Goal: Task Accomplishment & Management: Manage account settings

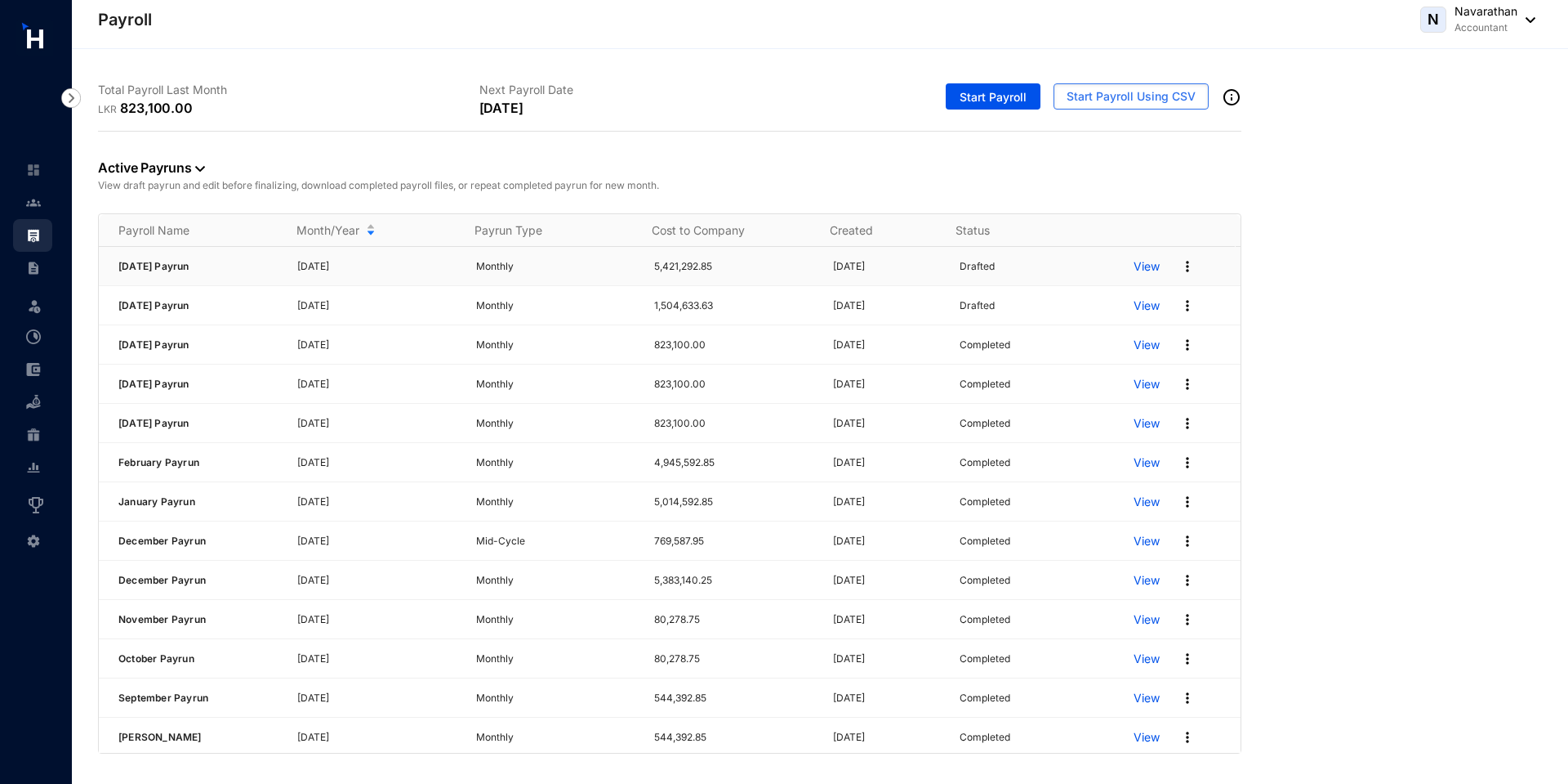
click at [1137, 263] on p "View" at bounding box center [1146, 267] width 26 height 16
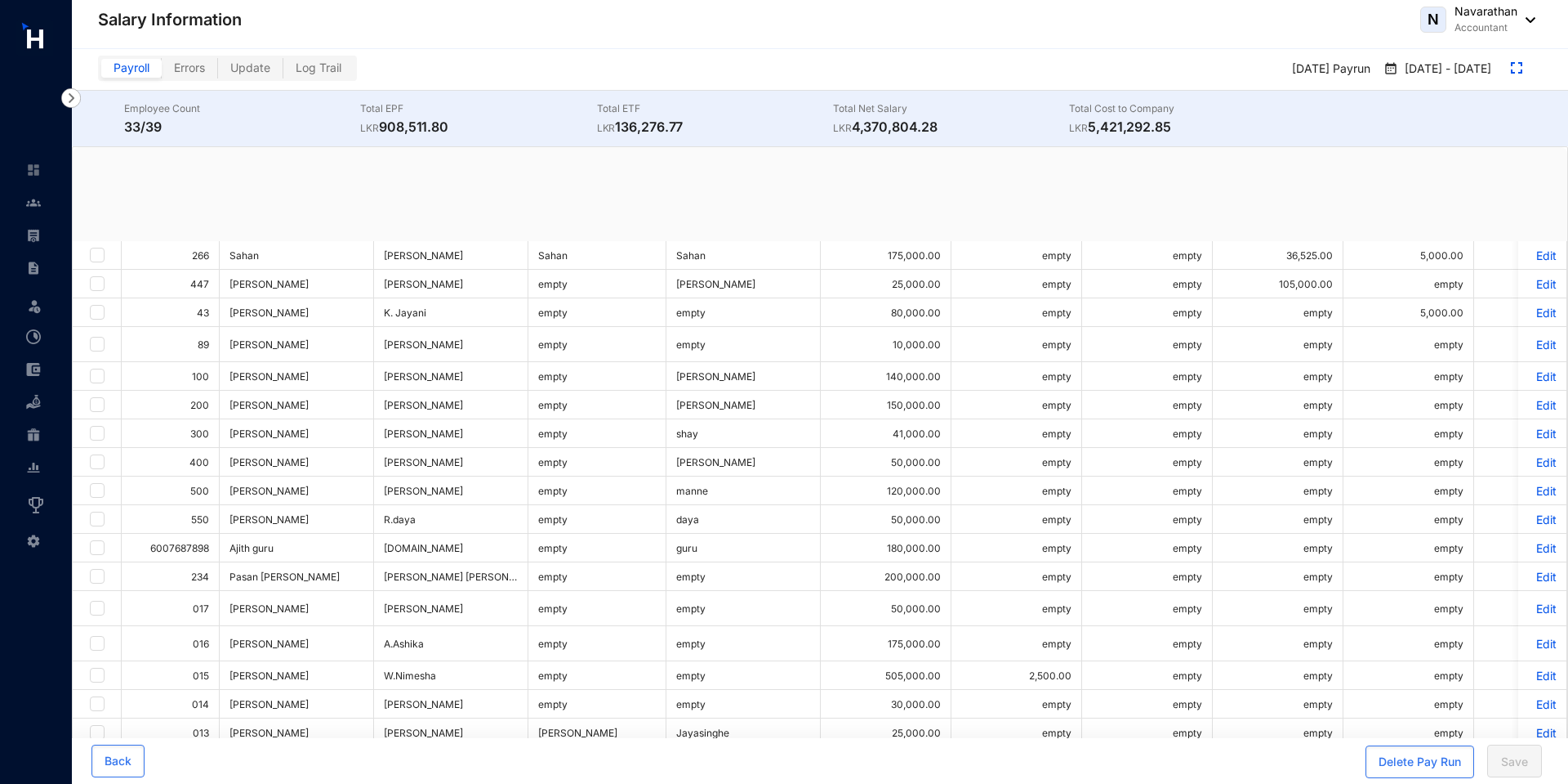
checkbox input "true"
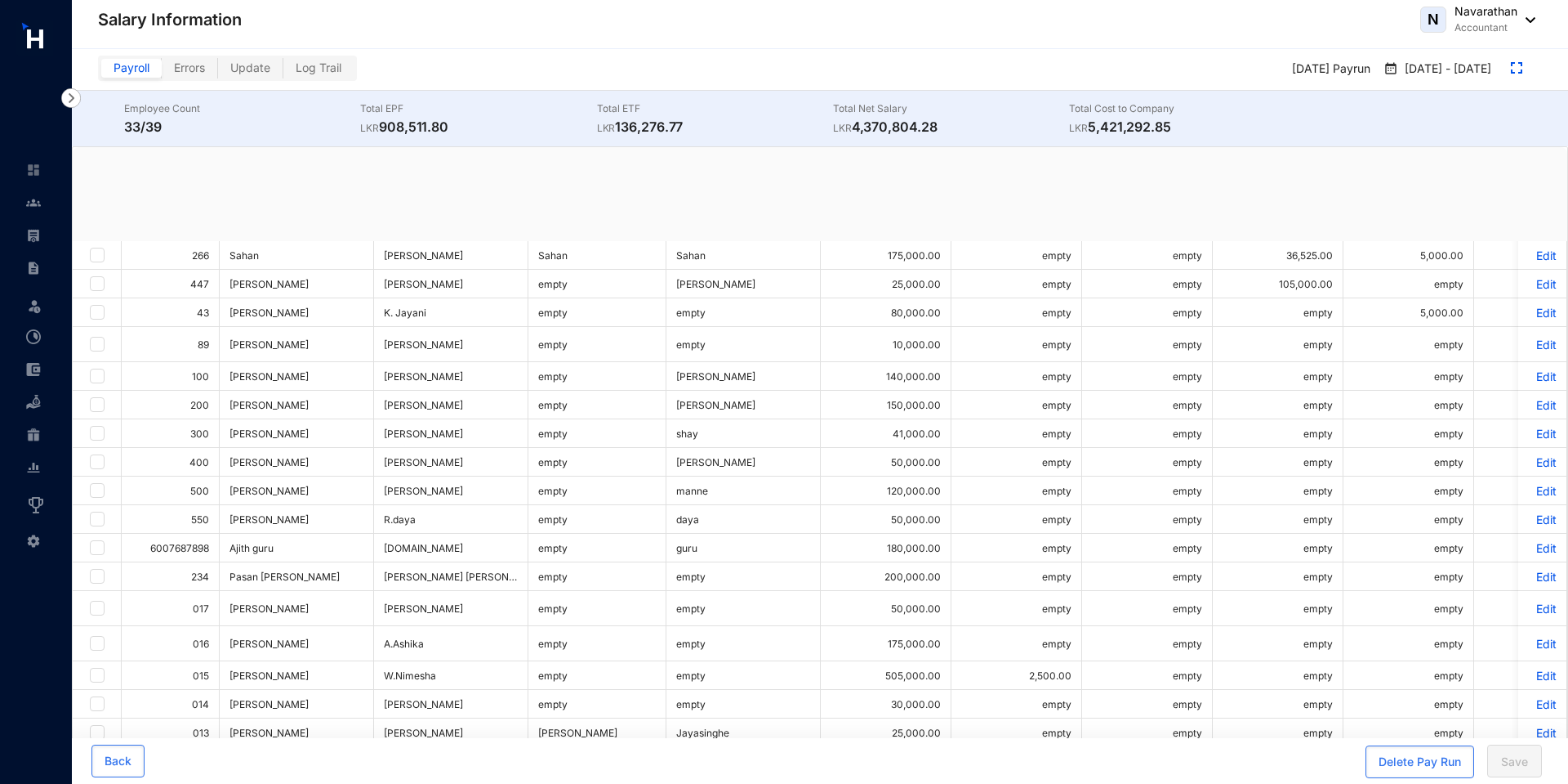
checkbox input "true"
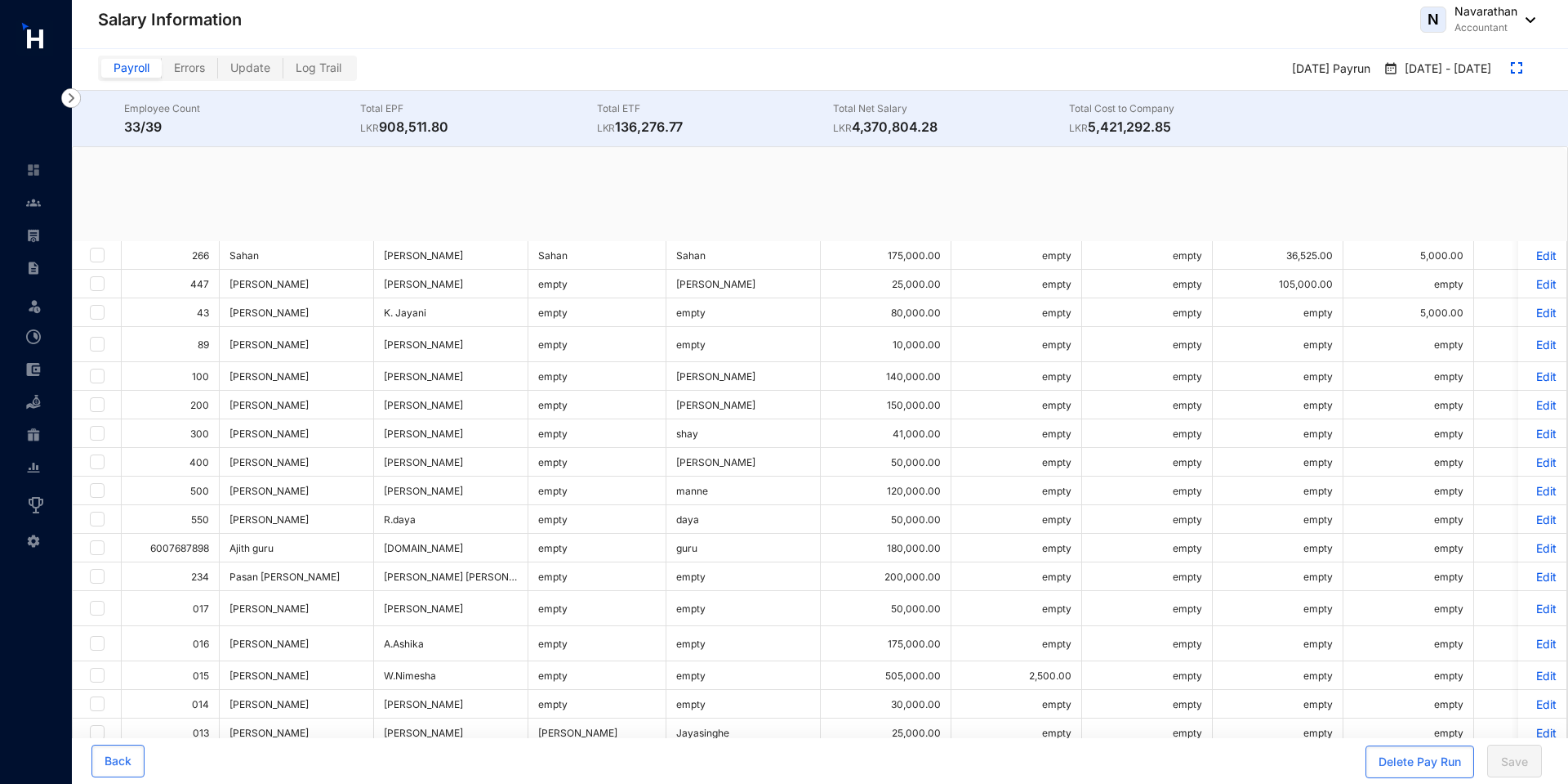
checkbox input "true"
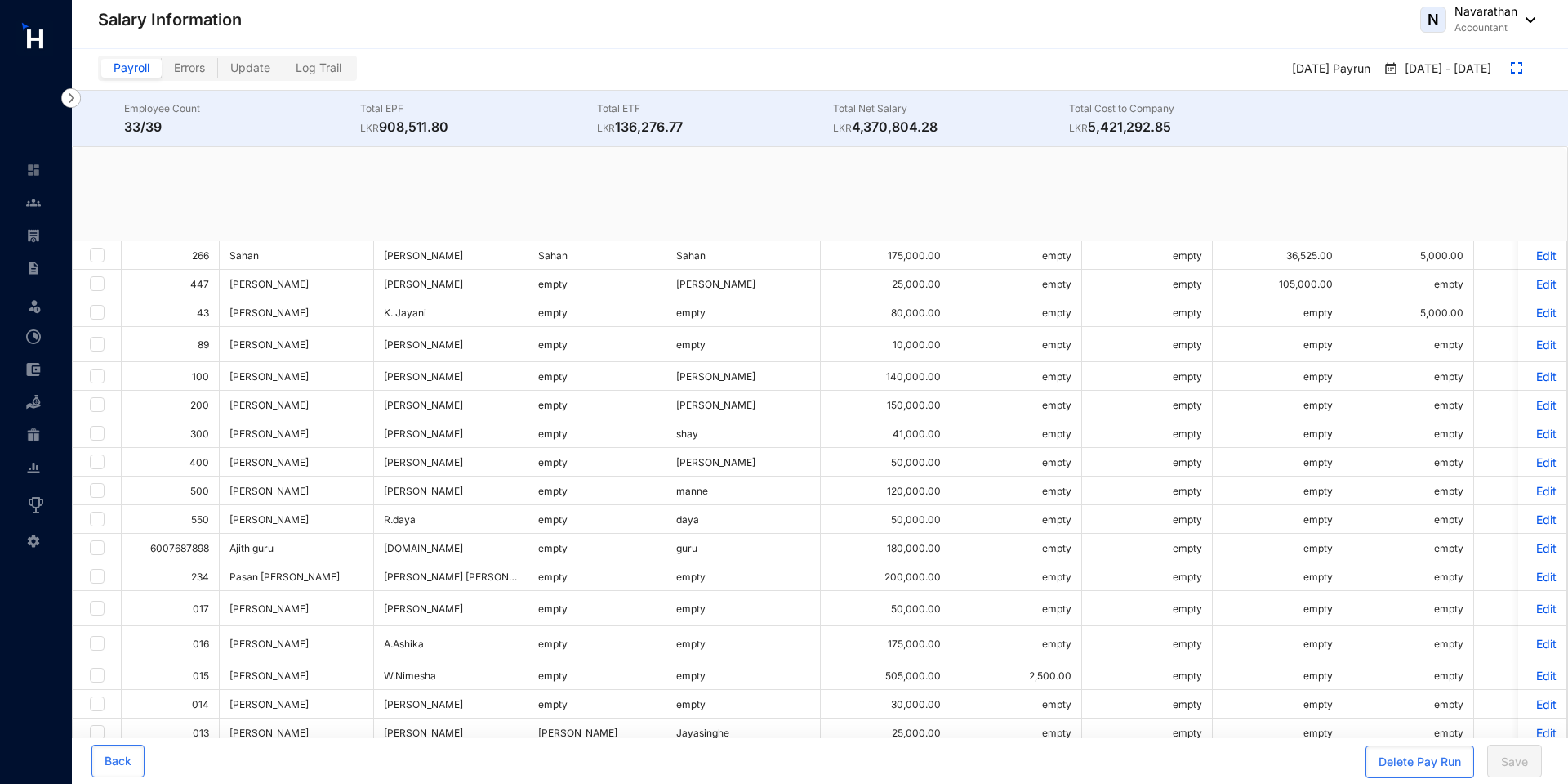
checkbox input "true"
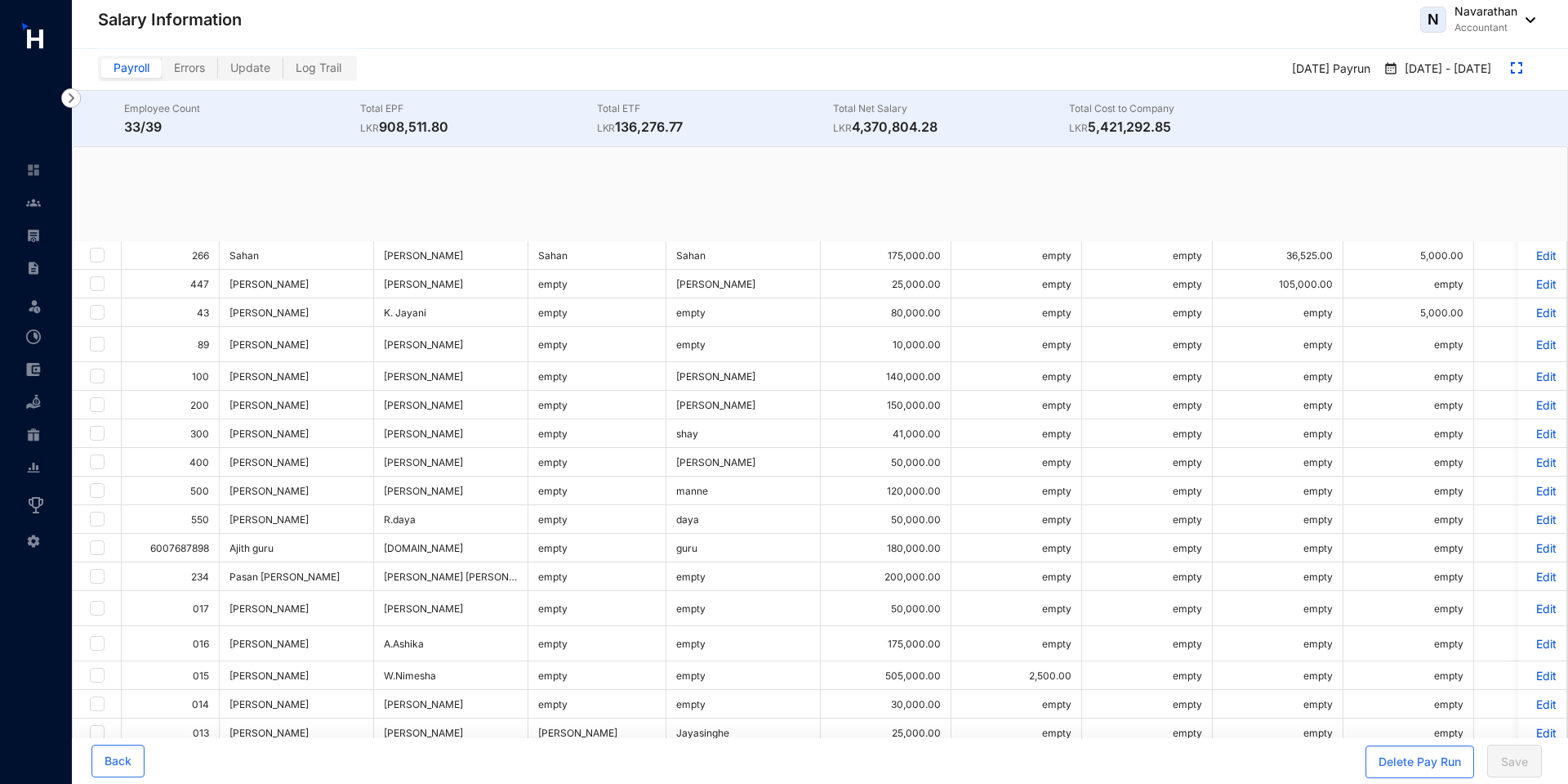
checkbox input "true"
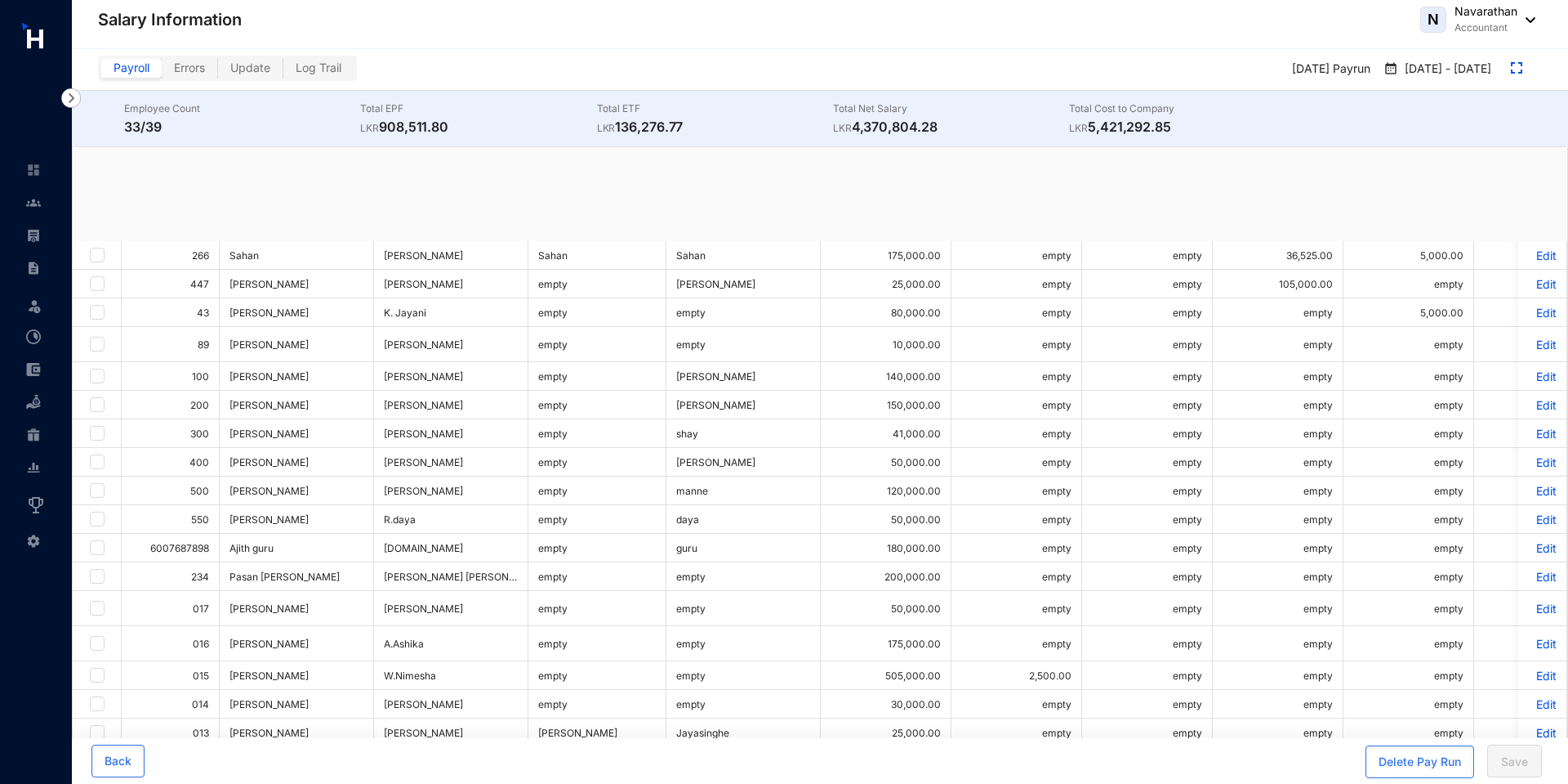
checkbox input "true"
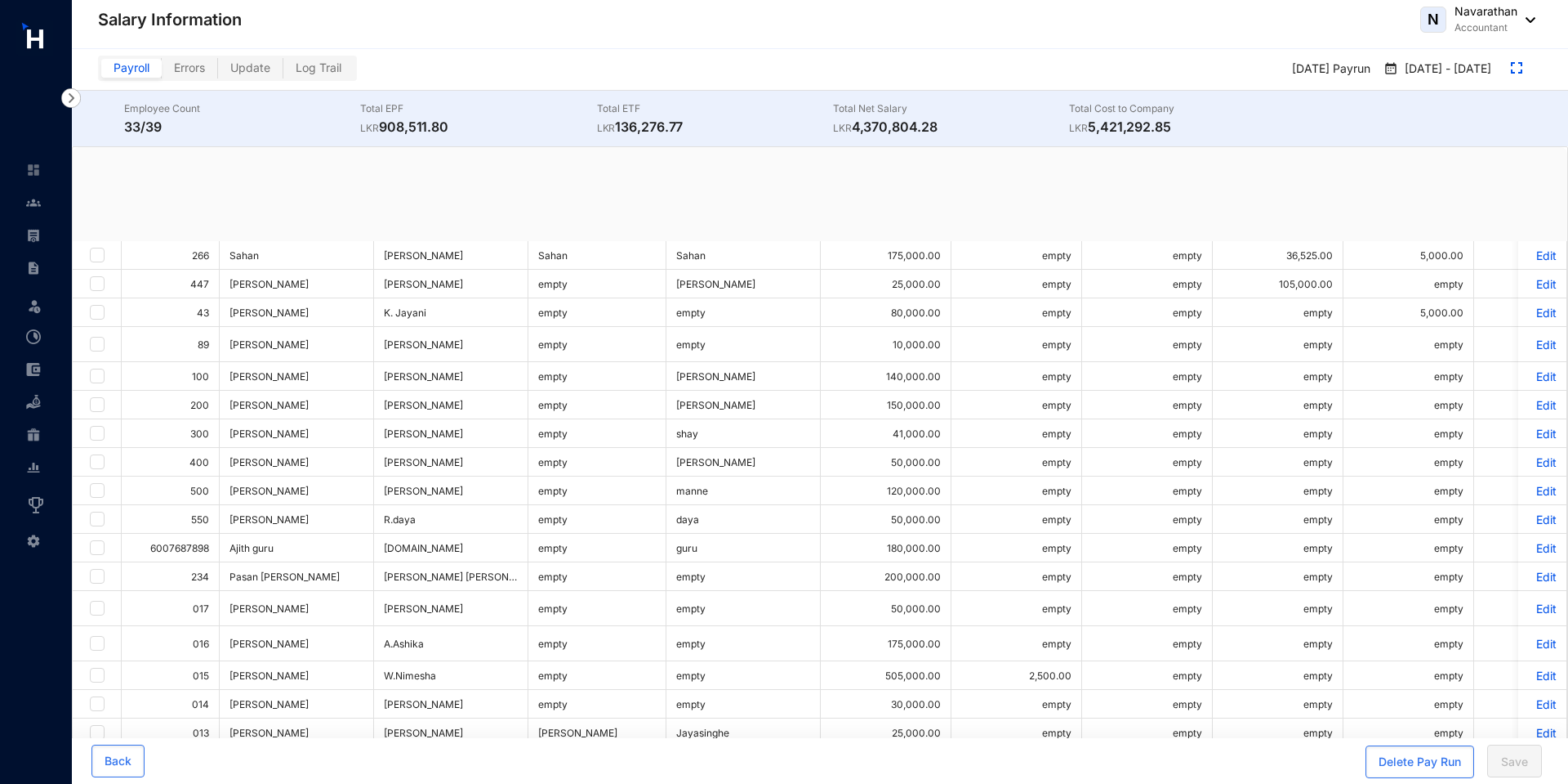
checkbox input "true"
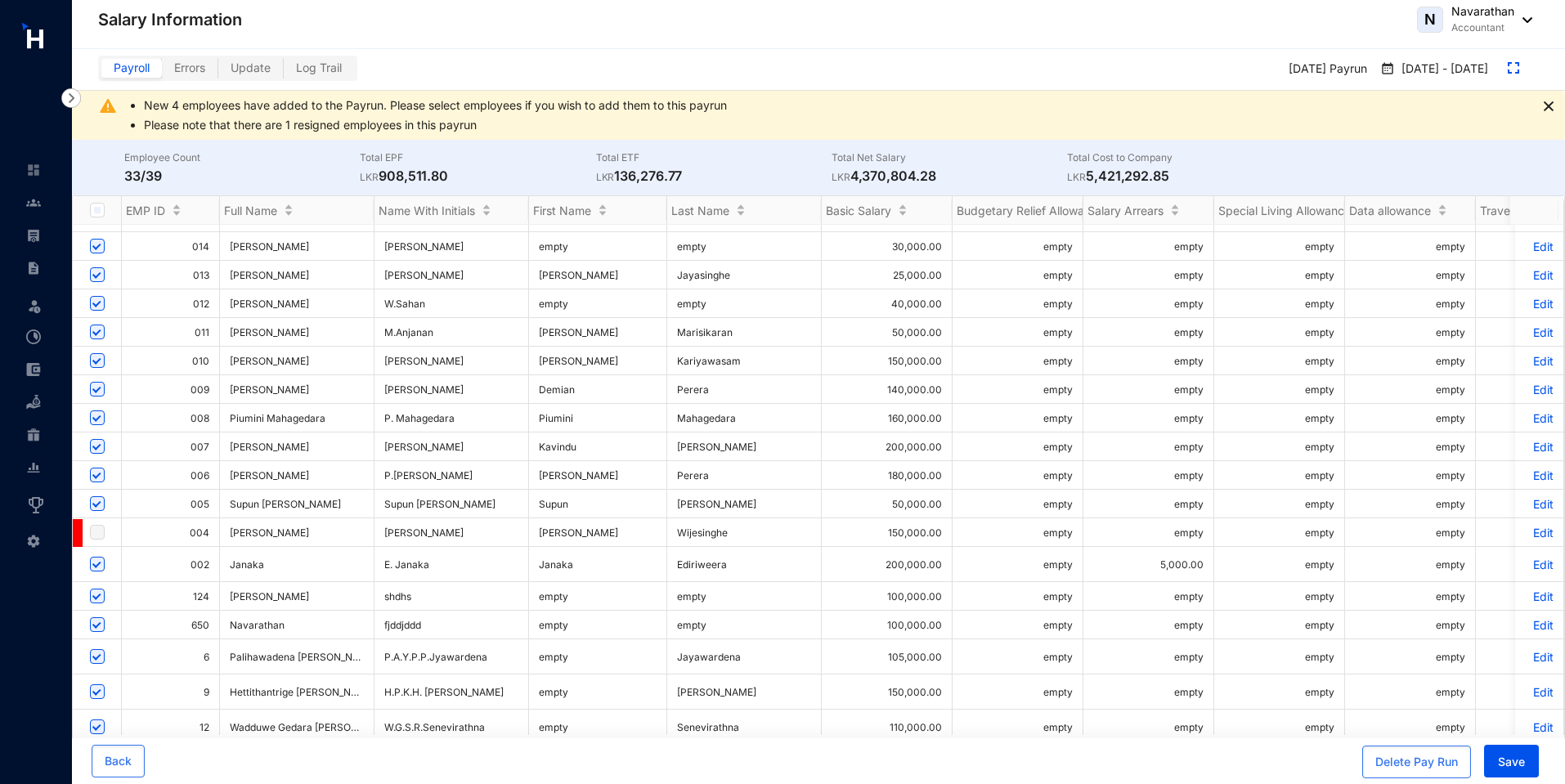
scroll to position [684, 0]
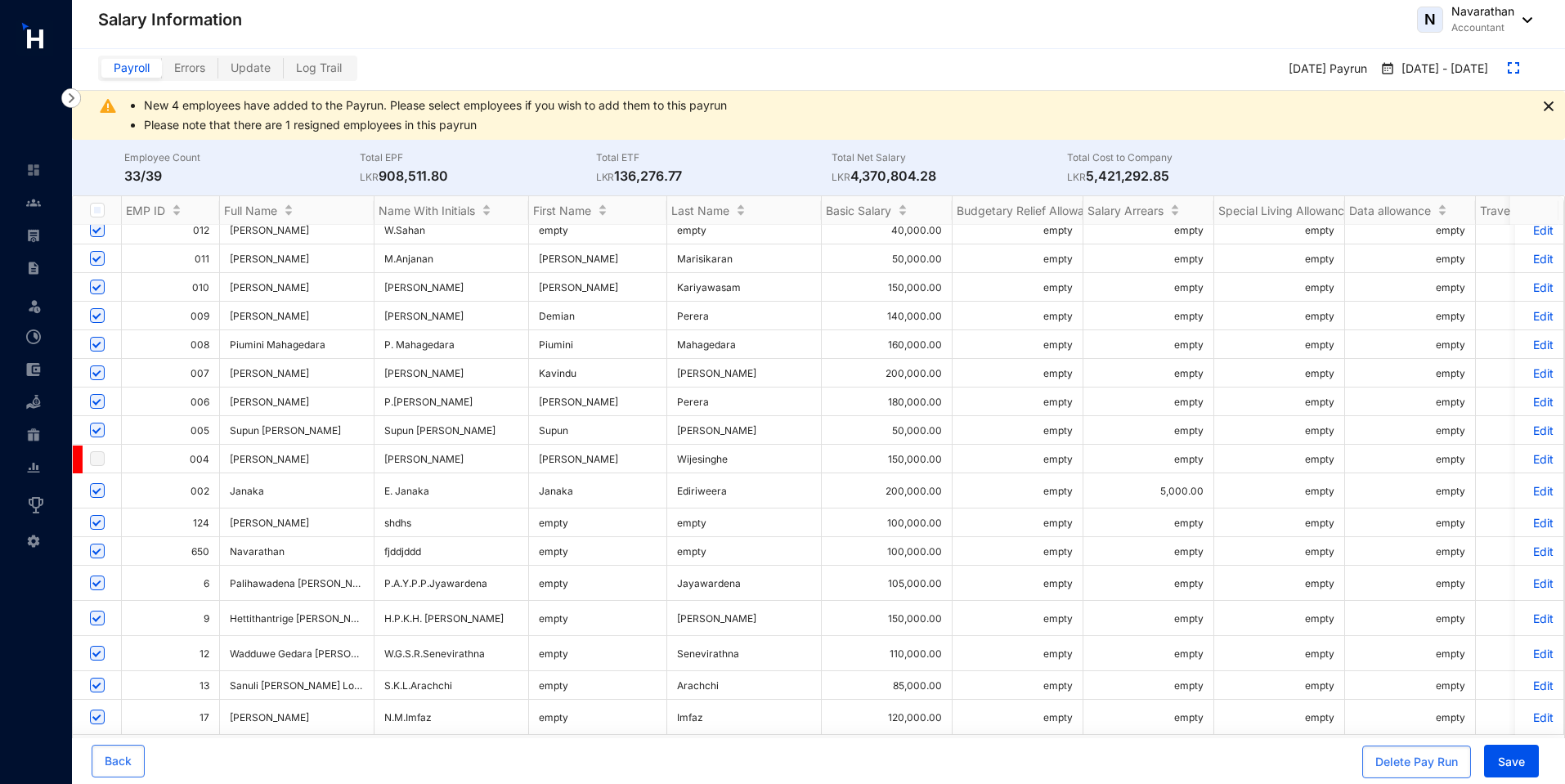
click at [1541, 704] on td "Edit" at bounding box center [1539, 716] width 49 height 35
click at [1527, 710] on p "Edit" at bounding box center [1539, 717] width 29 height 14
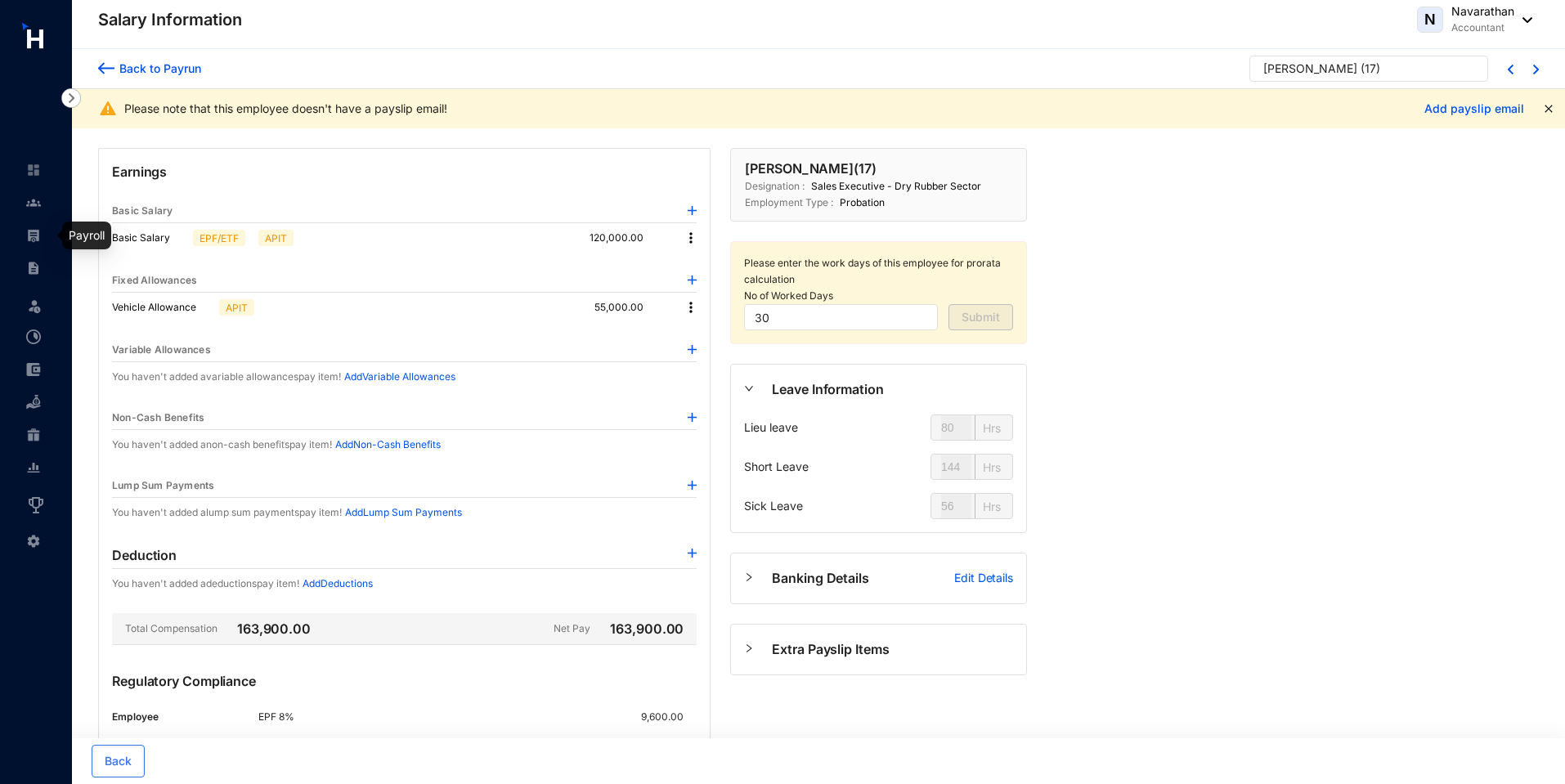
click at [34, 238] on img at bounding box center [33, 235] width 15 height 15
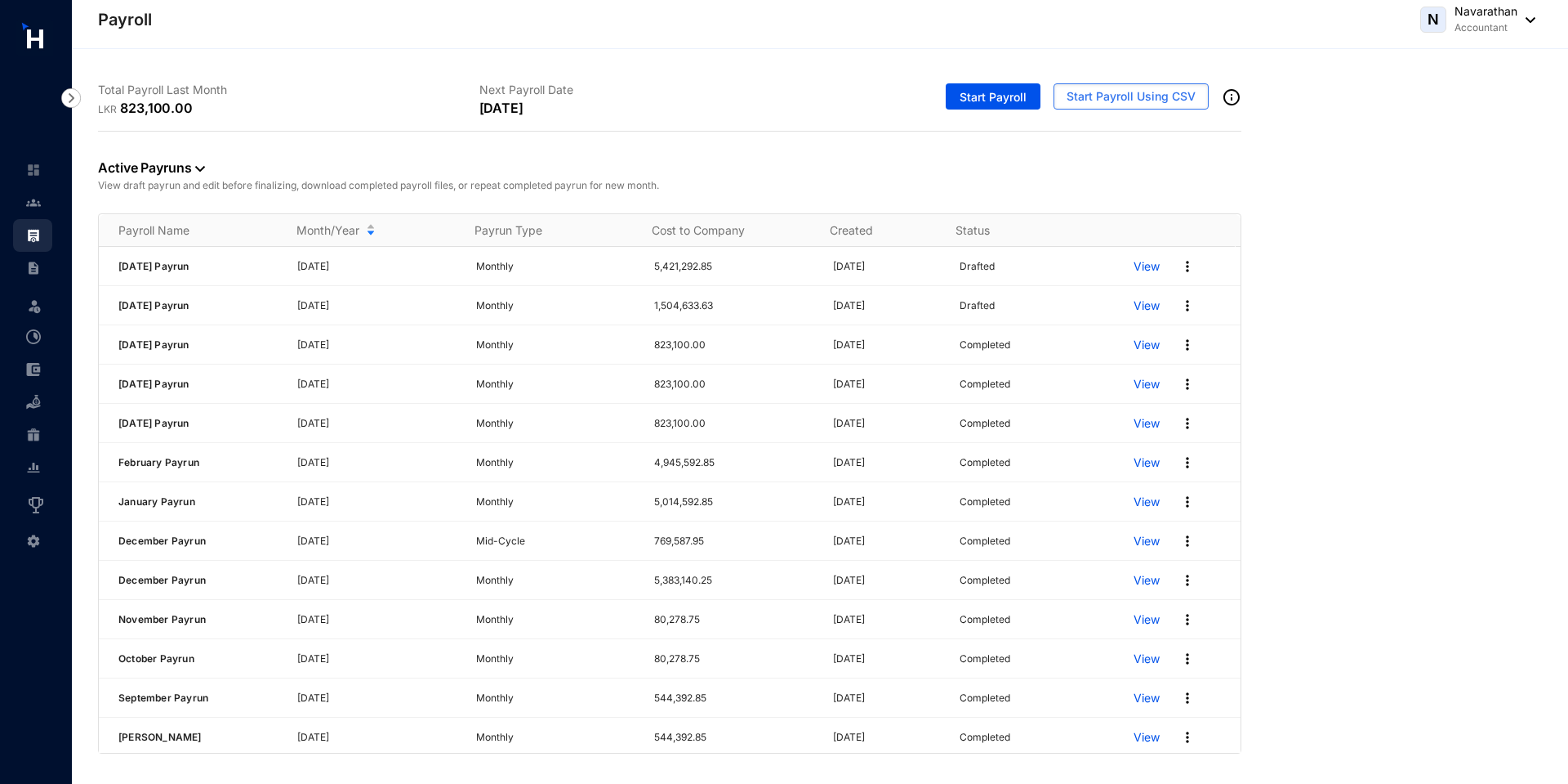
click at [1179, 268] on img at bounding box center [1187, 267] width 16 height 16
click at [1124, 298] on p "Delete" at bounding box center [1114, 299] width 115 height 28
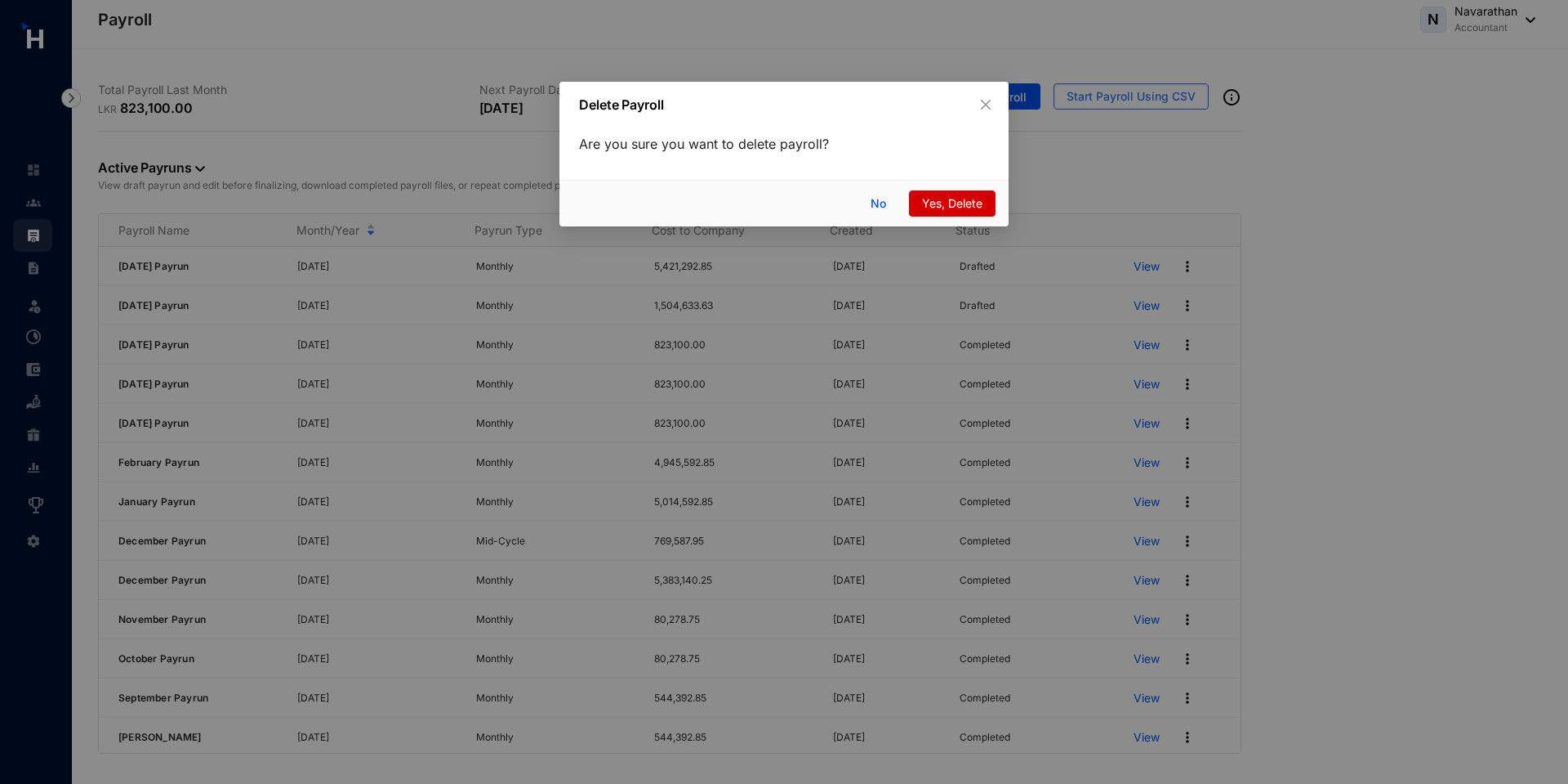
click at [955, 206] on span "Yes, Delete" at bounding box center [952, 203] width 61 height 18
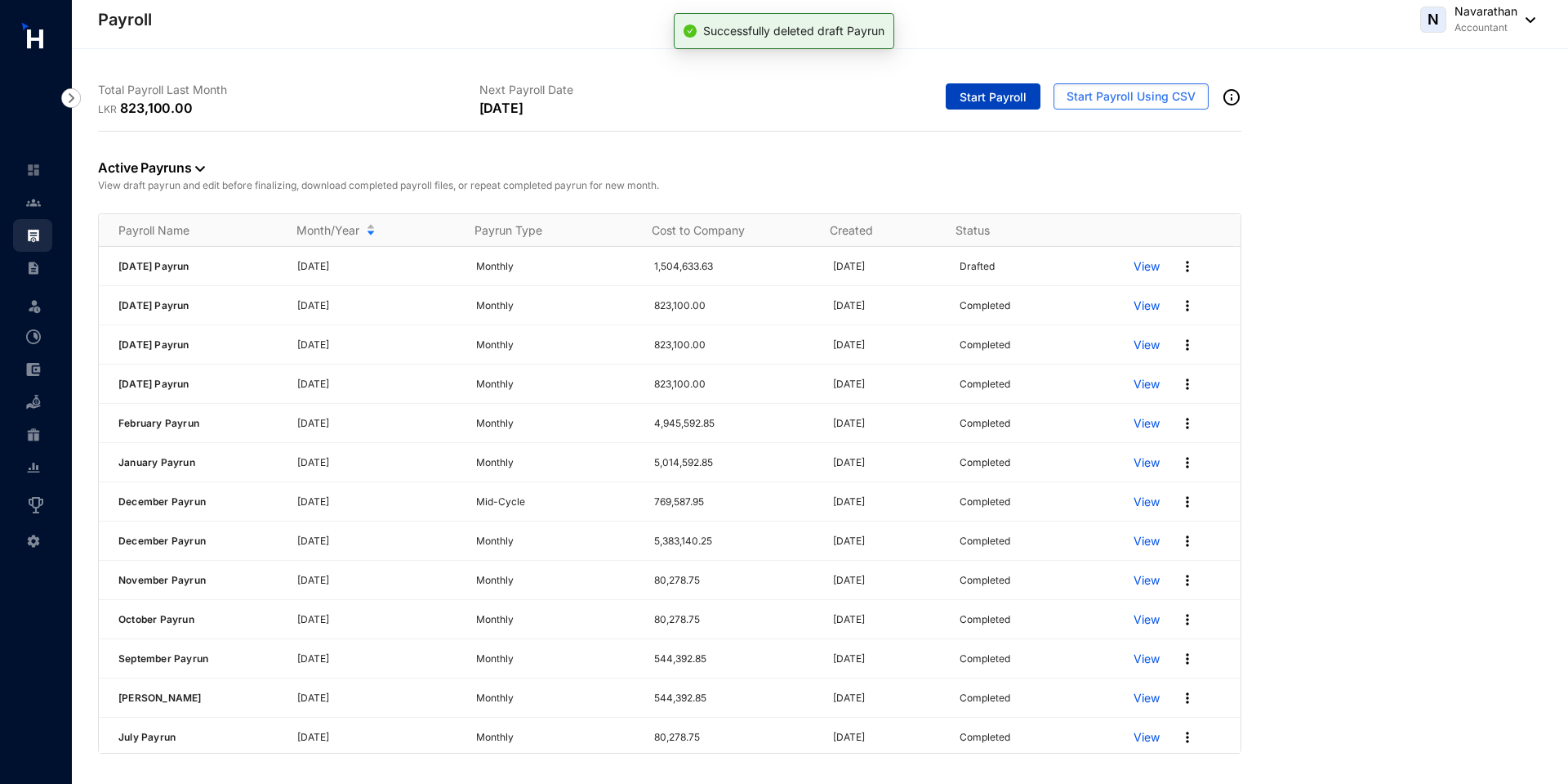
click at [1000, 98] on span "Start Payroll" at bounding box center [992, 98] width 67 height 16
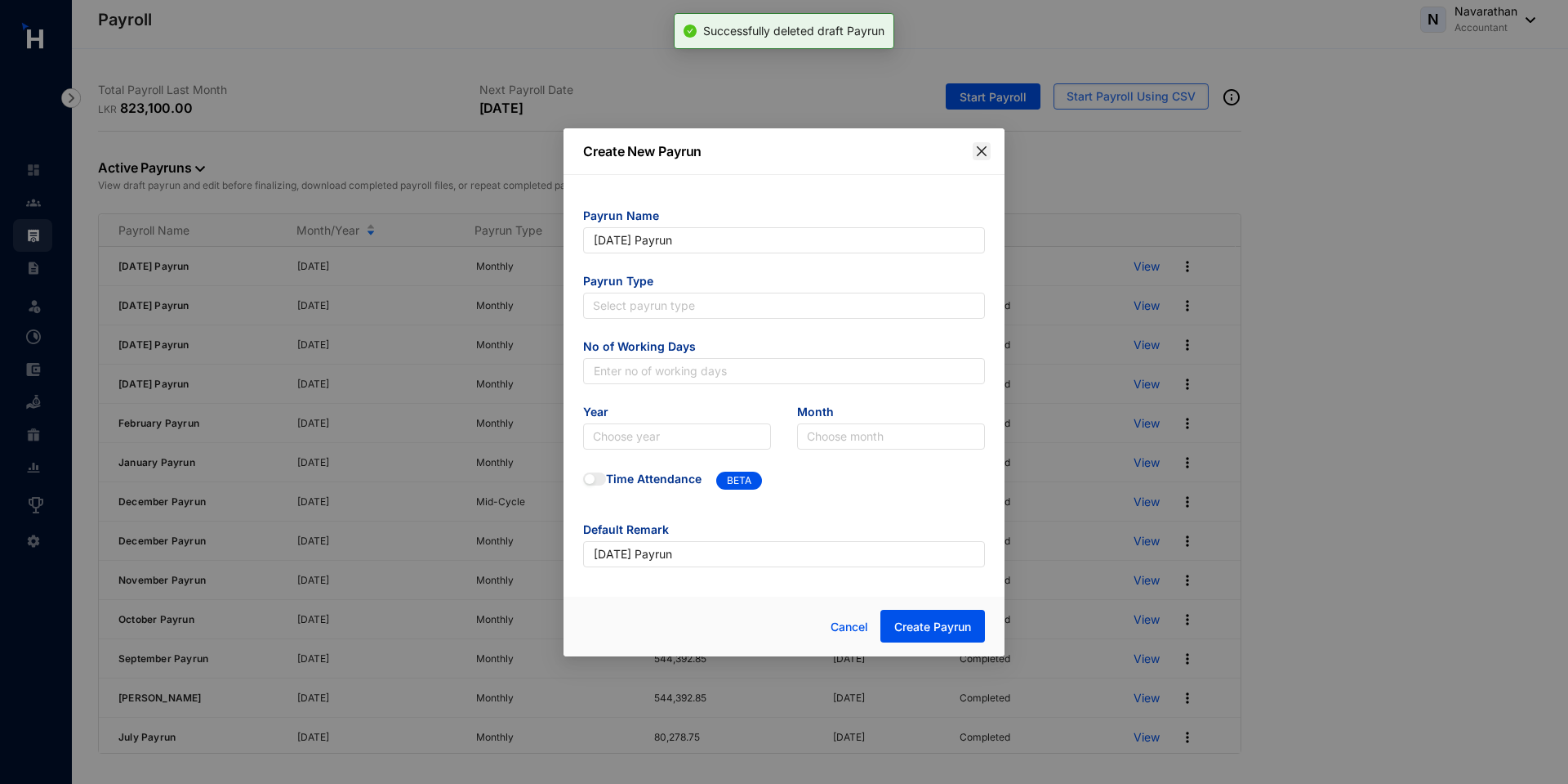
click at [983, 156] on button "Close" at bounding box center [981, 151] width 18 height 18
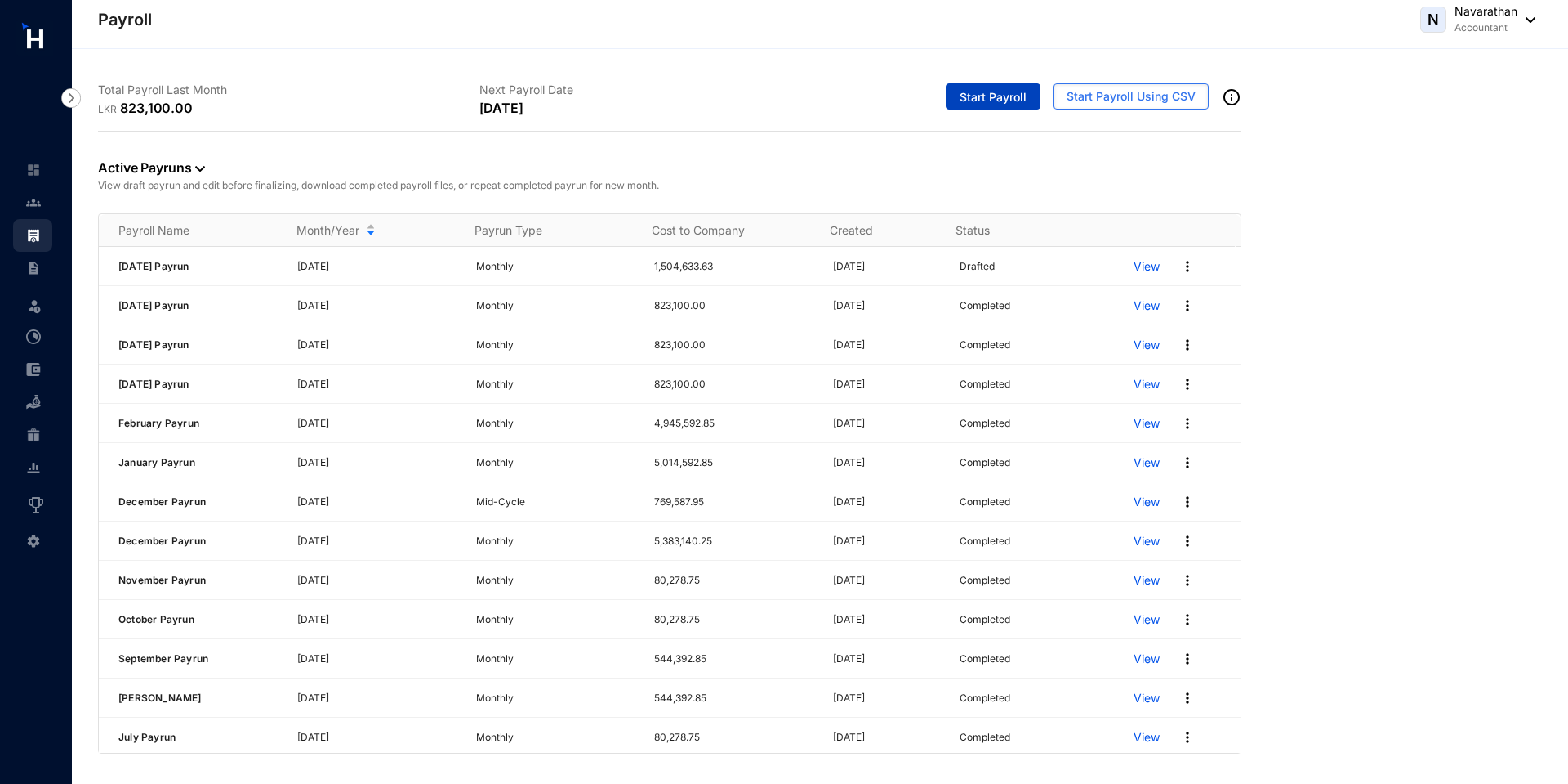
click at [990, 96] on span "Start Payroll" at bounding box center [992, 98] width 67 height 16
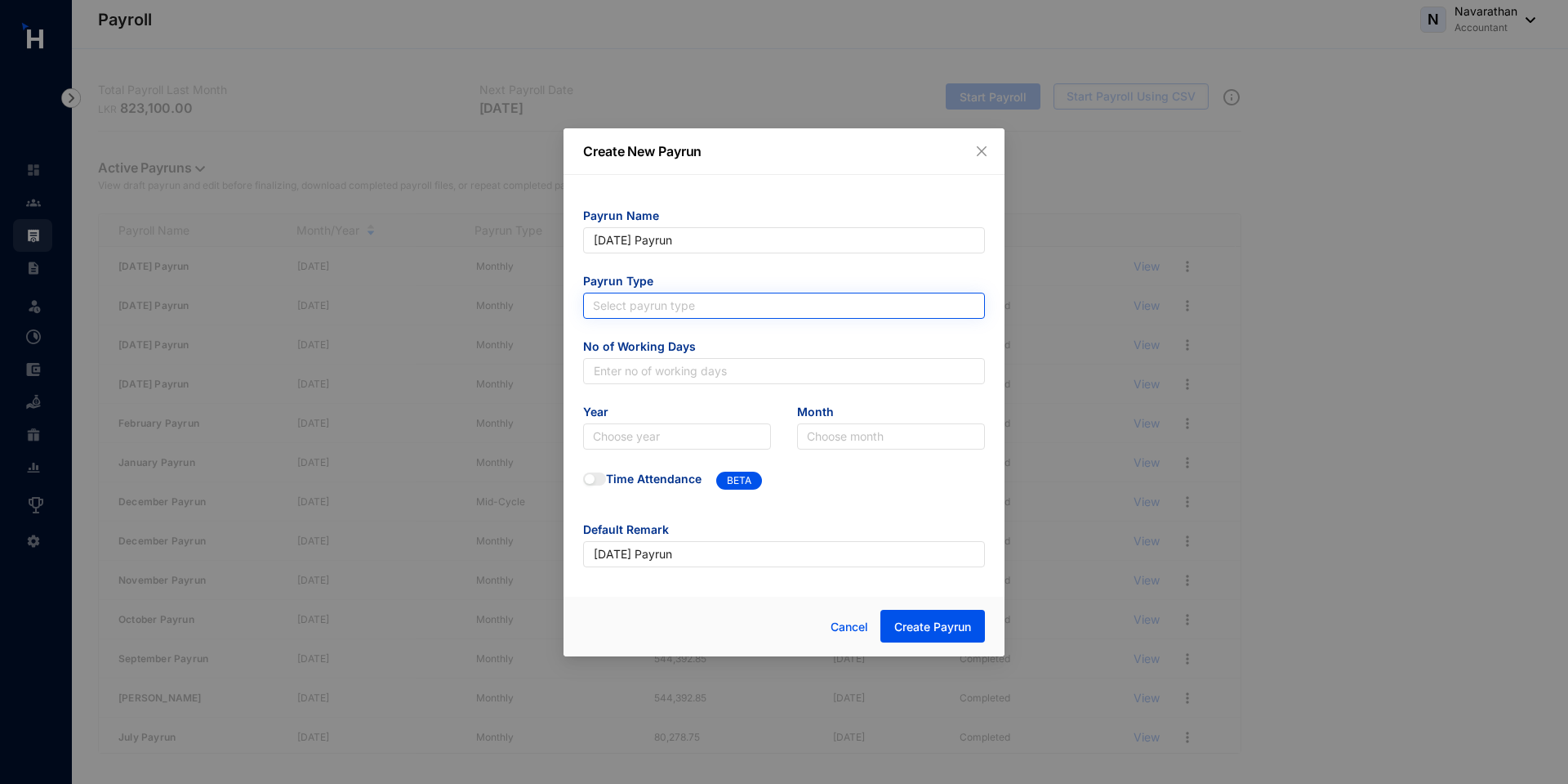
click at [647, 308] on input "search" at bounding box center [784, 305] width 382 height 25
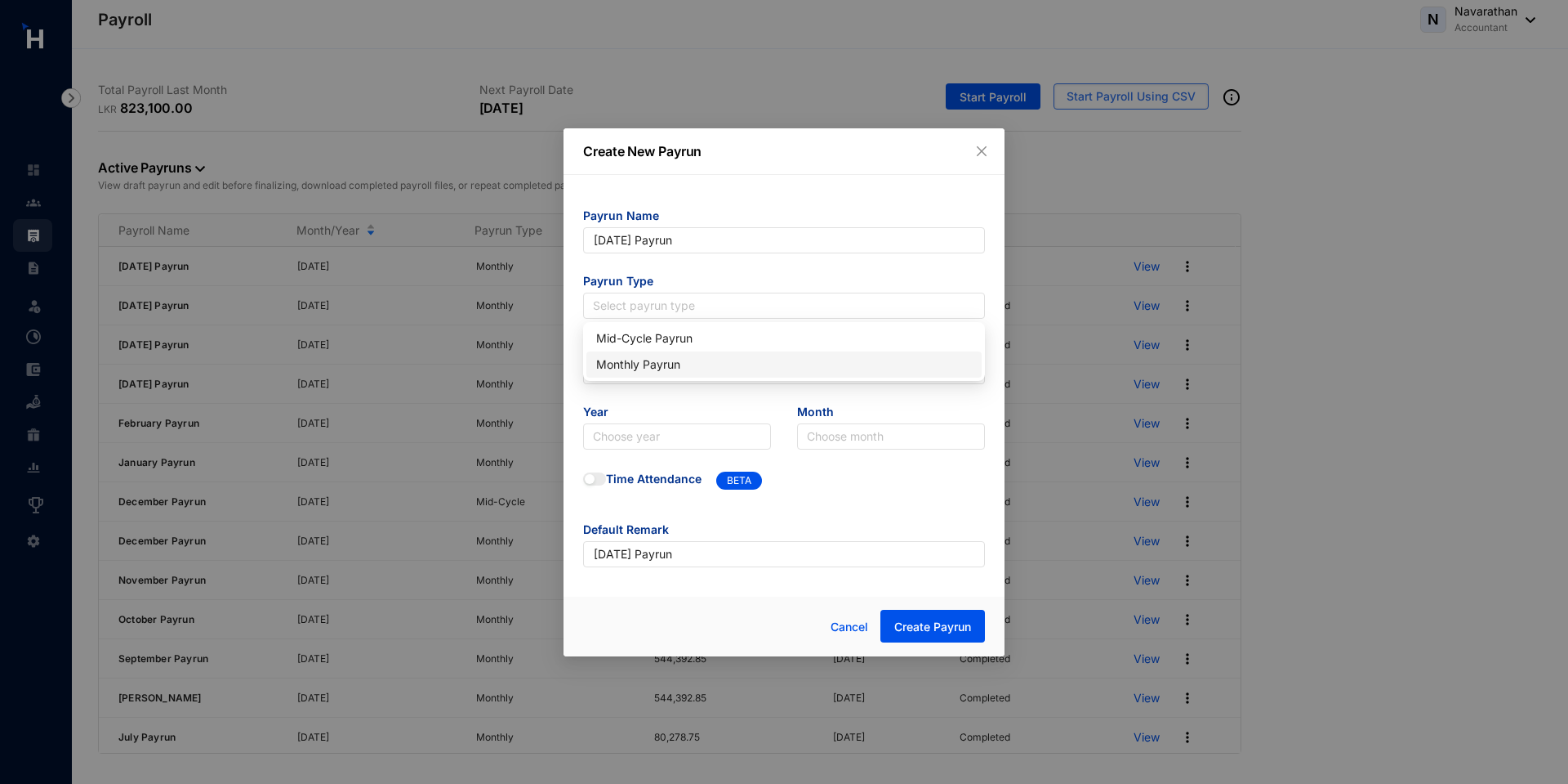
click at [632, 361] on div "Monthly Payrun" at bounding box center [784, 364] width 376 height 18
click at [621, 383] on input "text" at bounding box center [784, 371] width 402 height 26
type input "30"
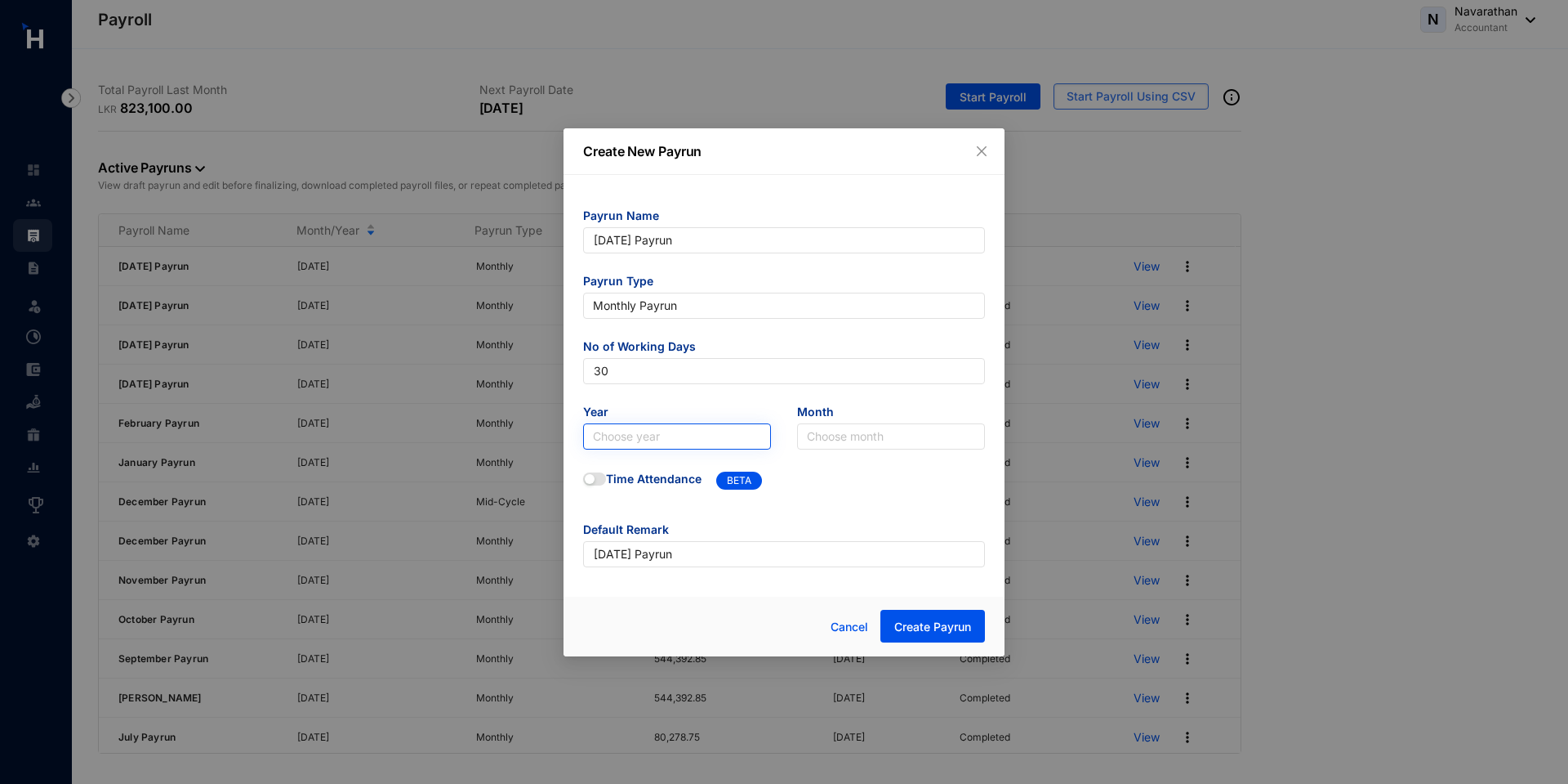
click at [636, 447] on input "search" at bounding box center [676, 436] width 168 height 25
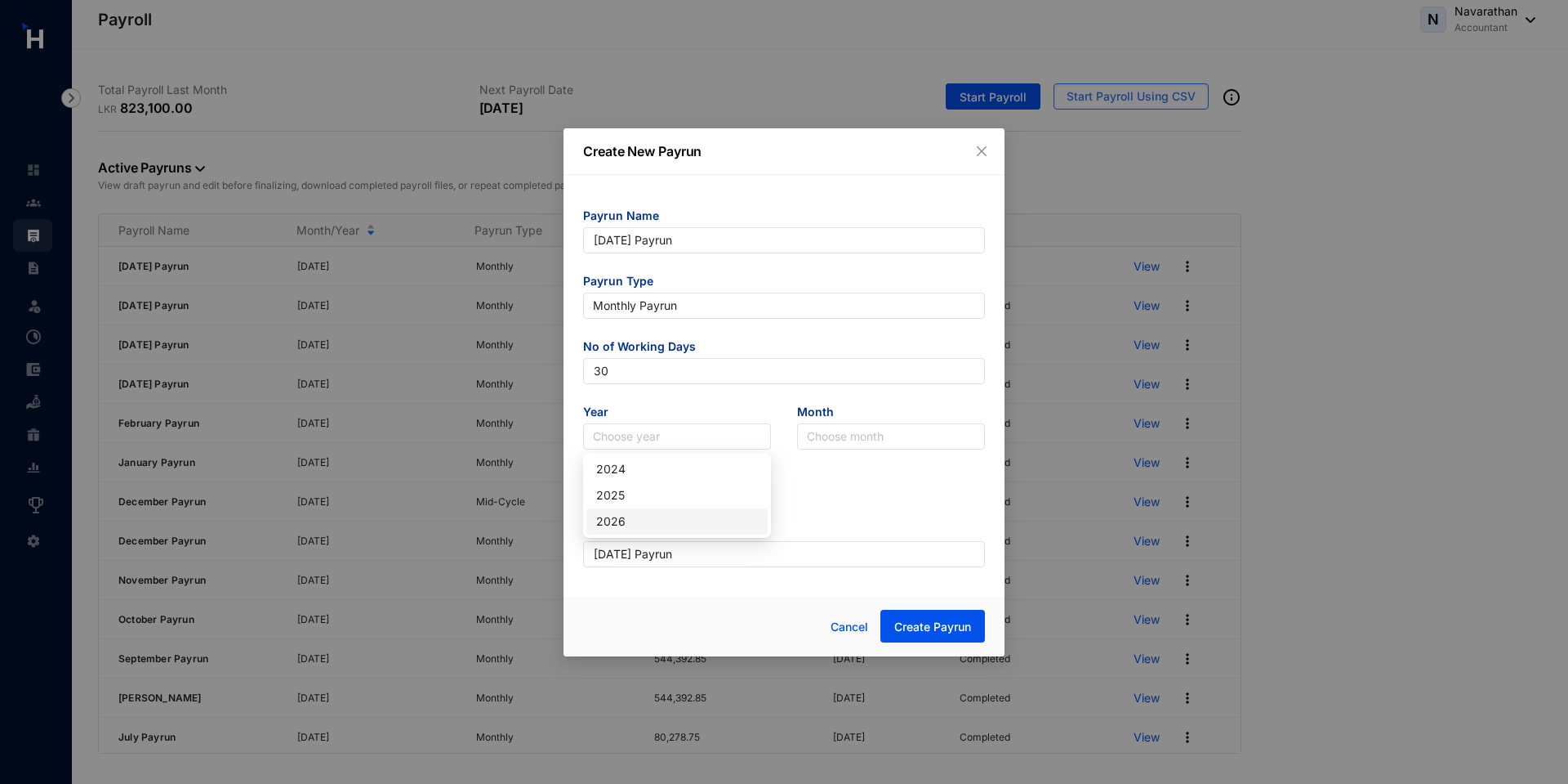
click at [635, 514] on div "2026" at bounding box center [677, 521] width 162 height 18
click at [984, 155] on icon "close" at bounding box center [981, 150] width 13 height 13
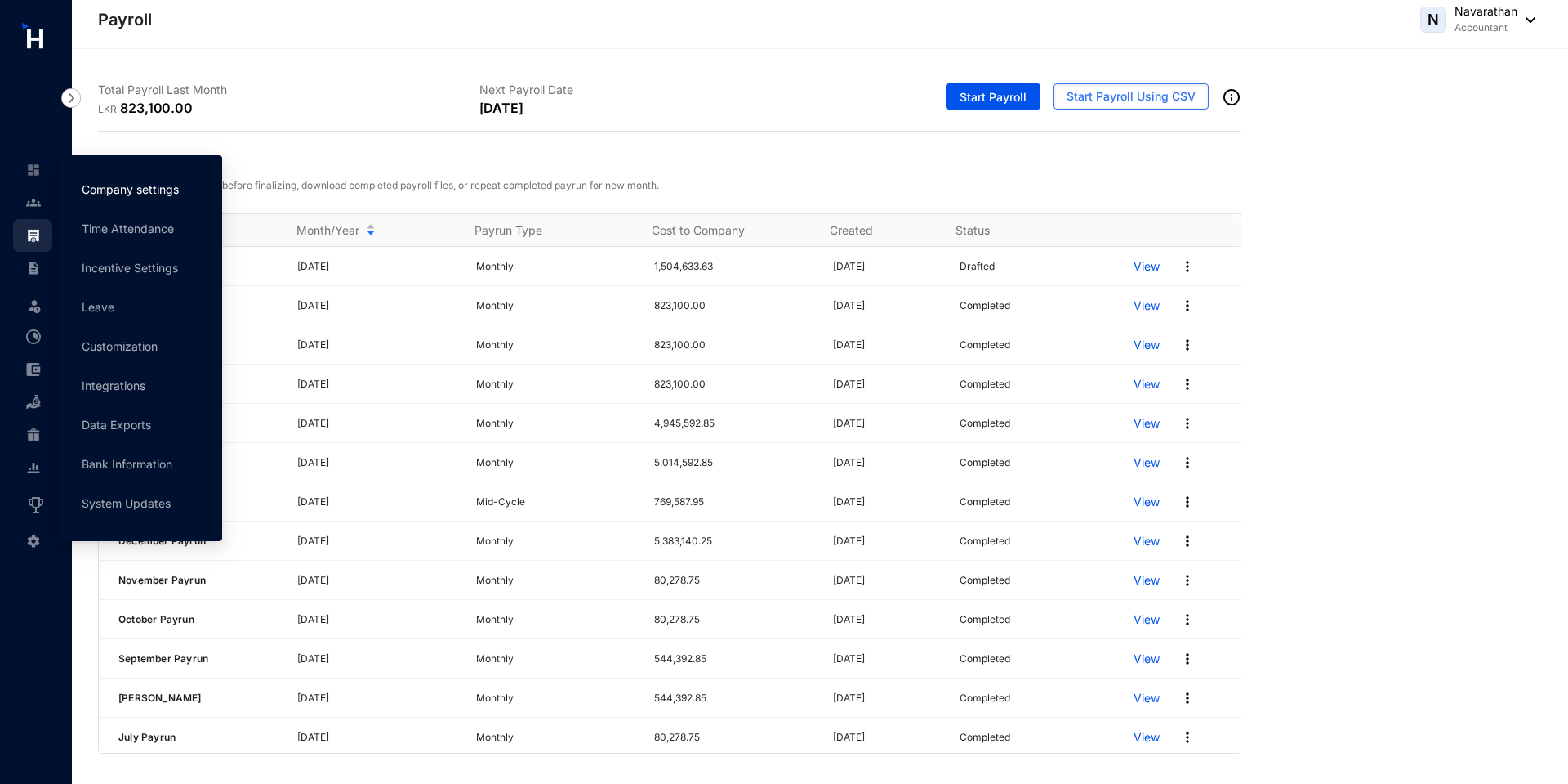
click at [104, 190] on link "Company settings" at bounding box center [130, 189] width 97 height 14
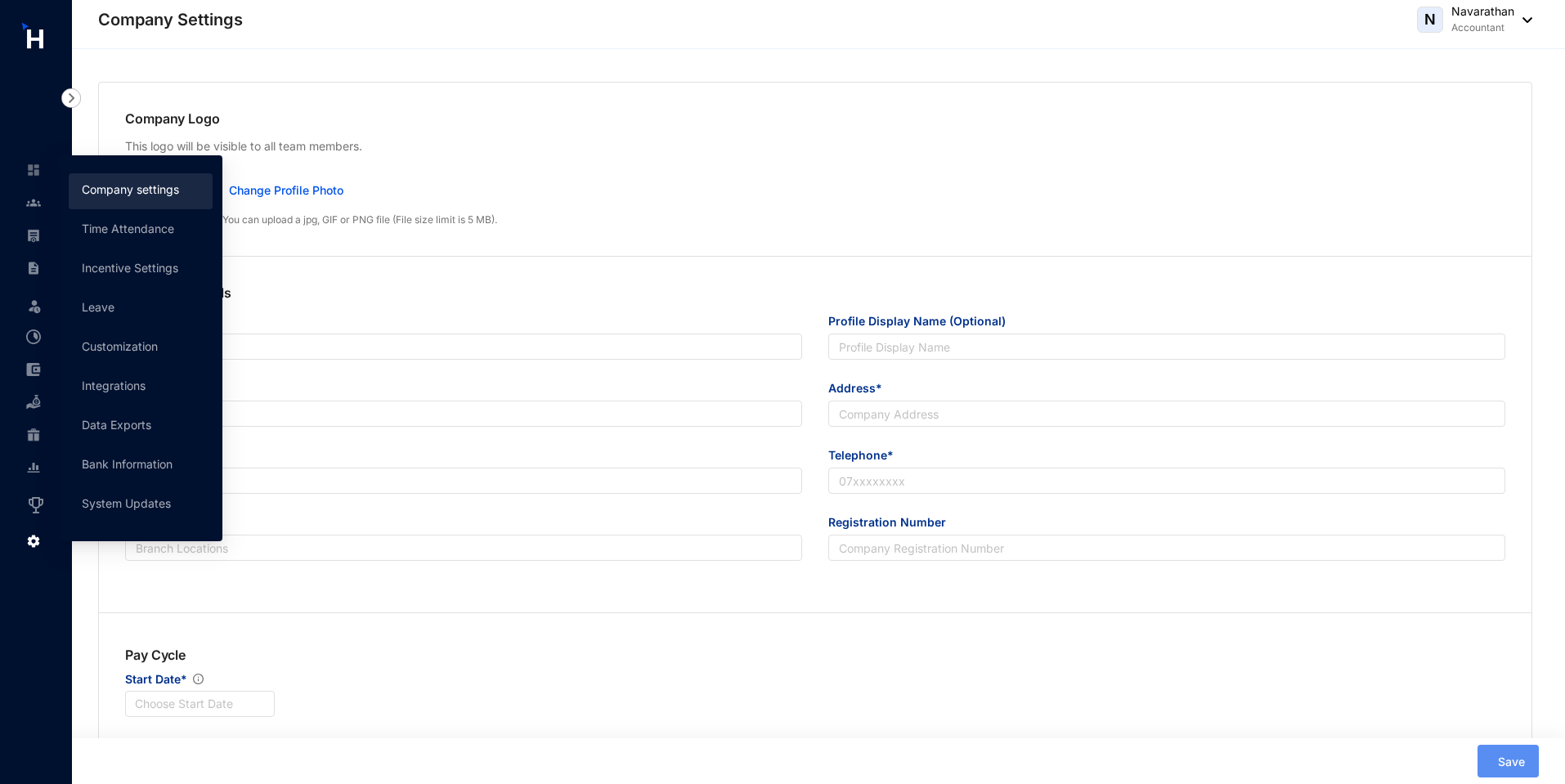
type input "Humanised Technology Solutions"
type input "Humanised Payroll"
type input "support@gethumanised.com"
type input "No 15, Stratford Avenue"
type input "0764437726"
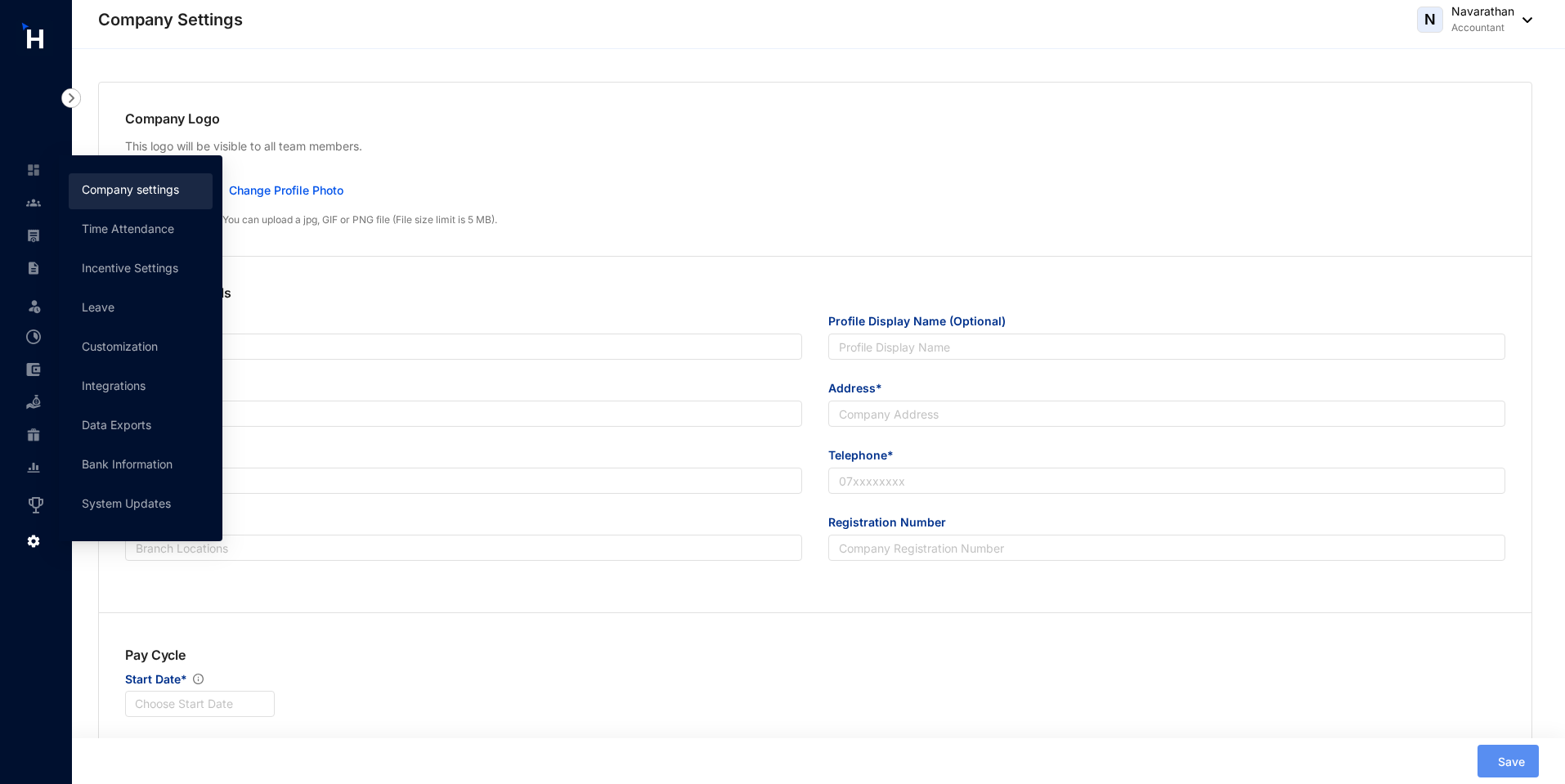
type input "PV124536"
type input "A"
type input "55104"
type input "8"
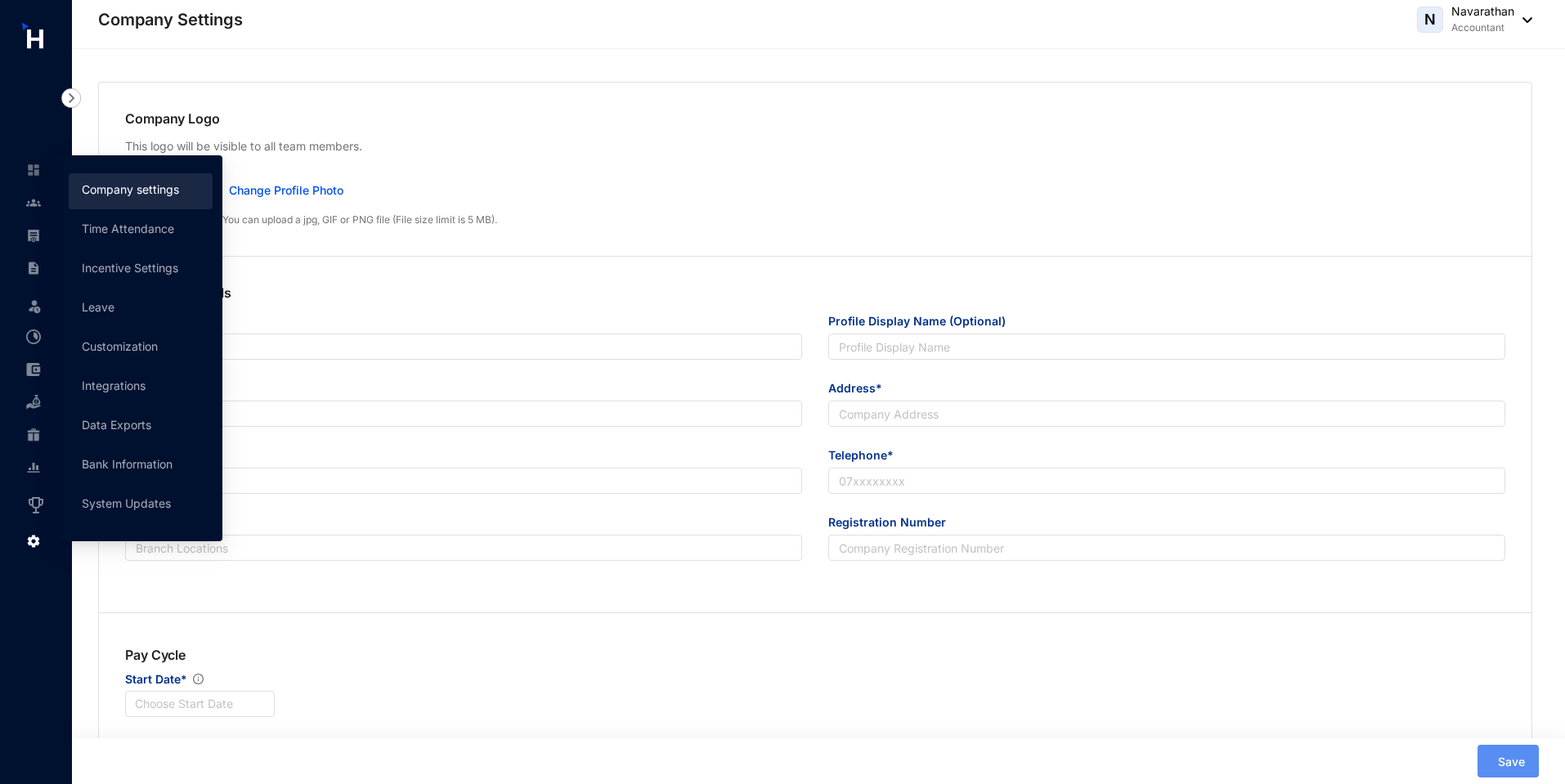
radio input "true"
checkbox input "true"
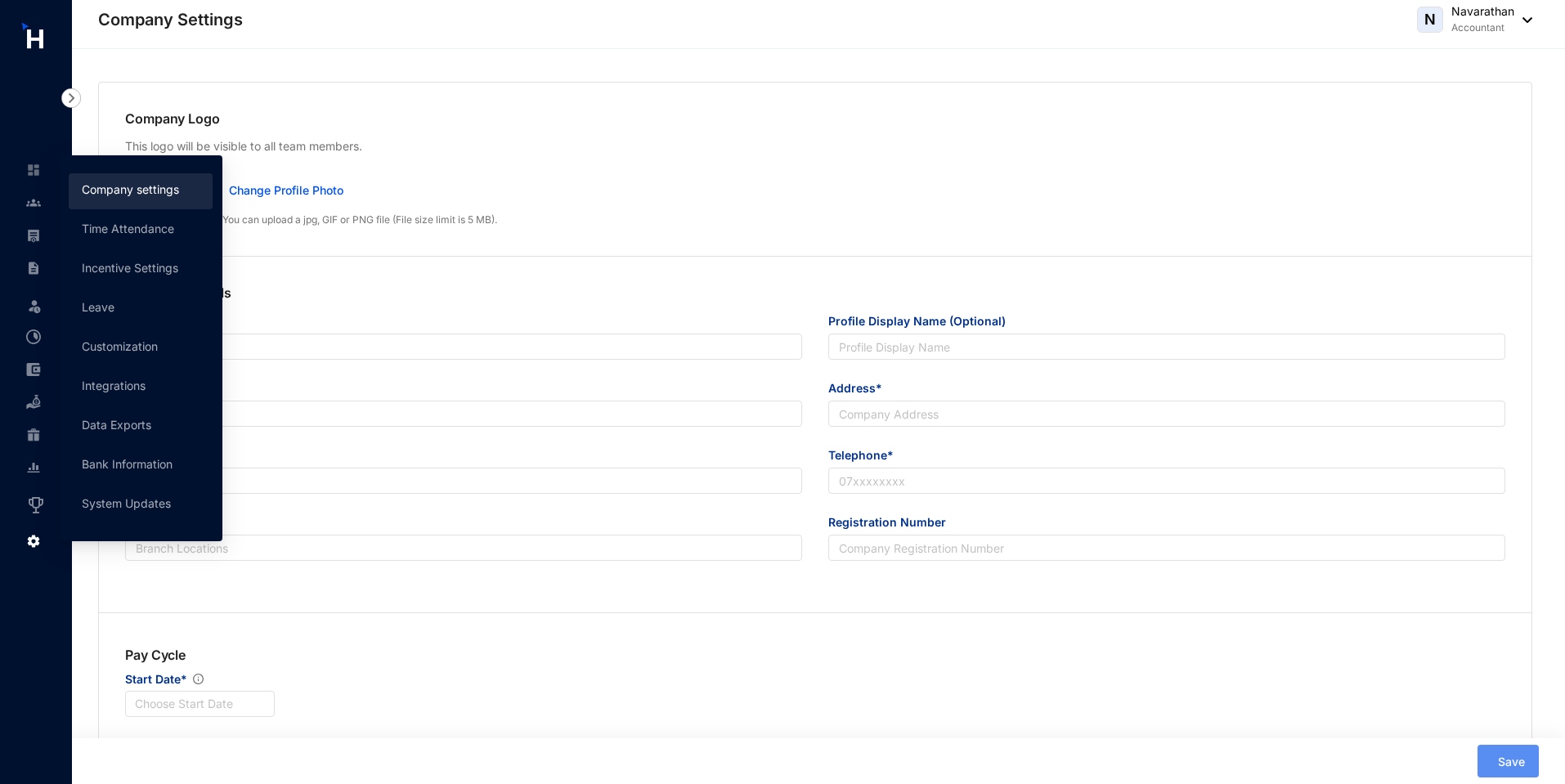
checkbox input "true"
click at [1136, 120] on p "Company Logo" at bounding box center [815, 118] width 1380 height 20
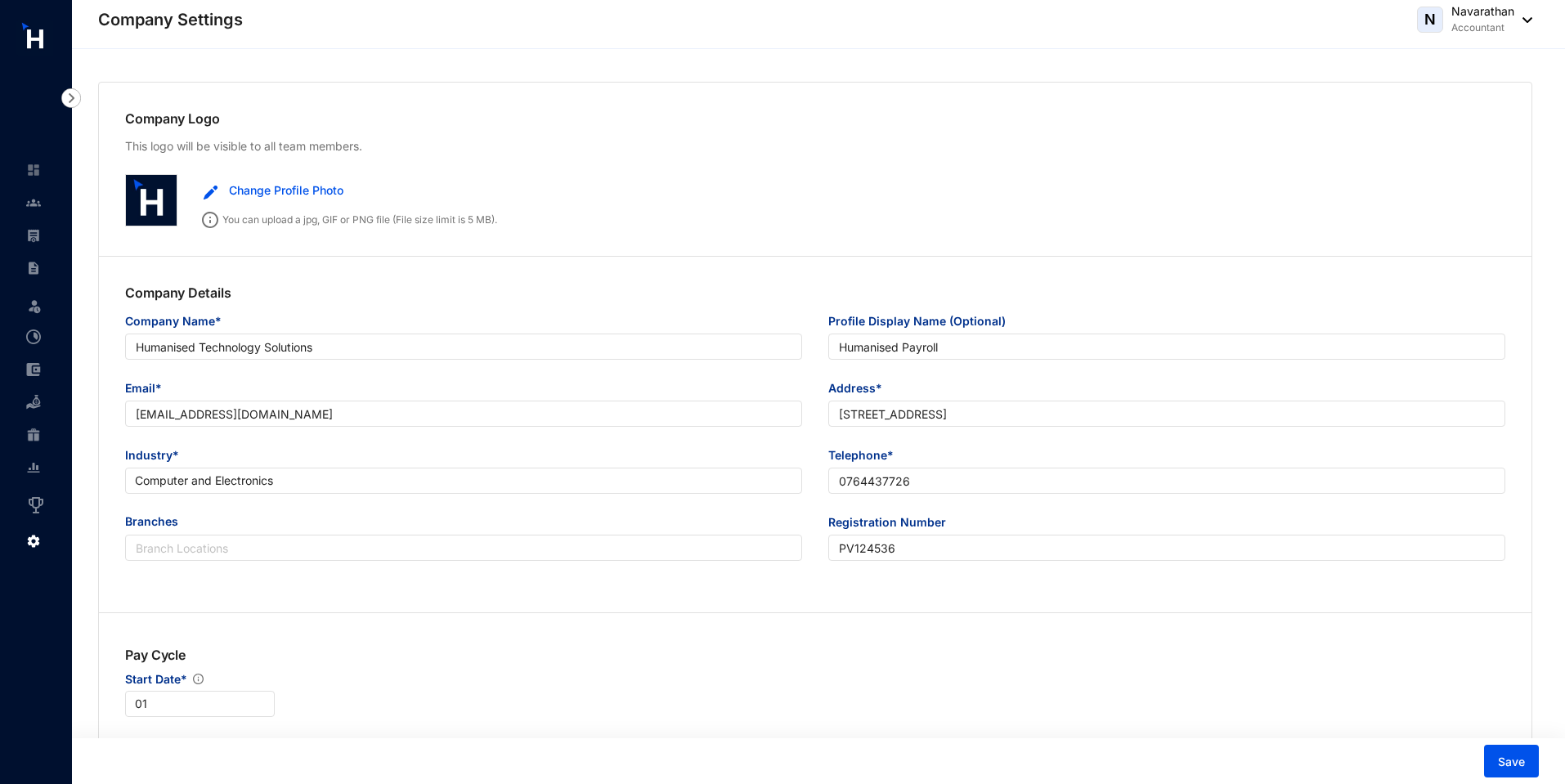
scroll to position [3443, 0]
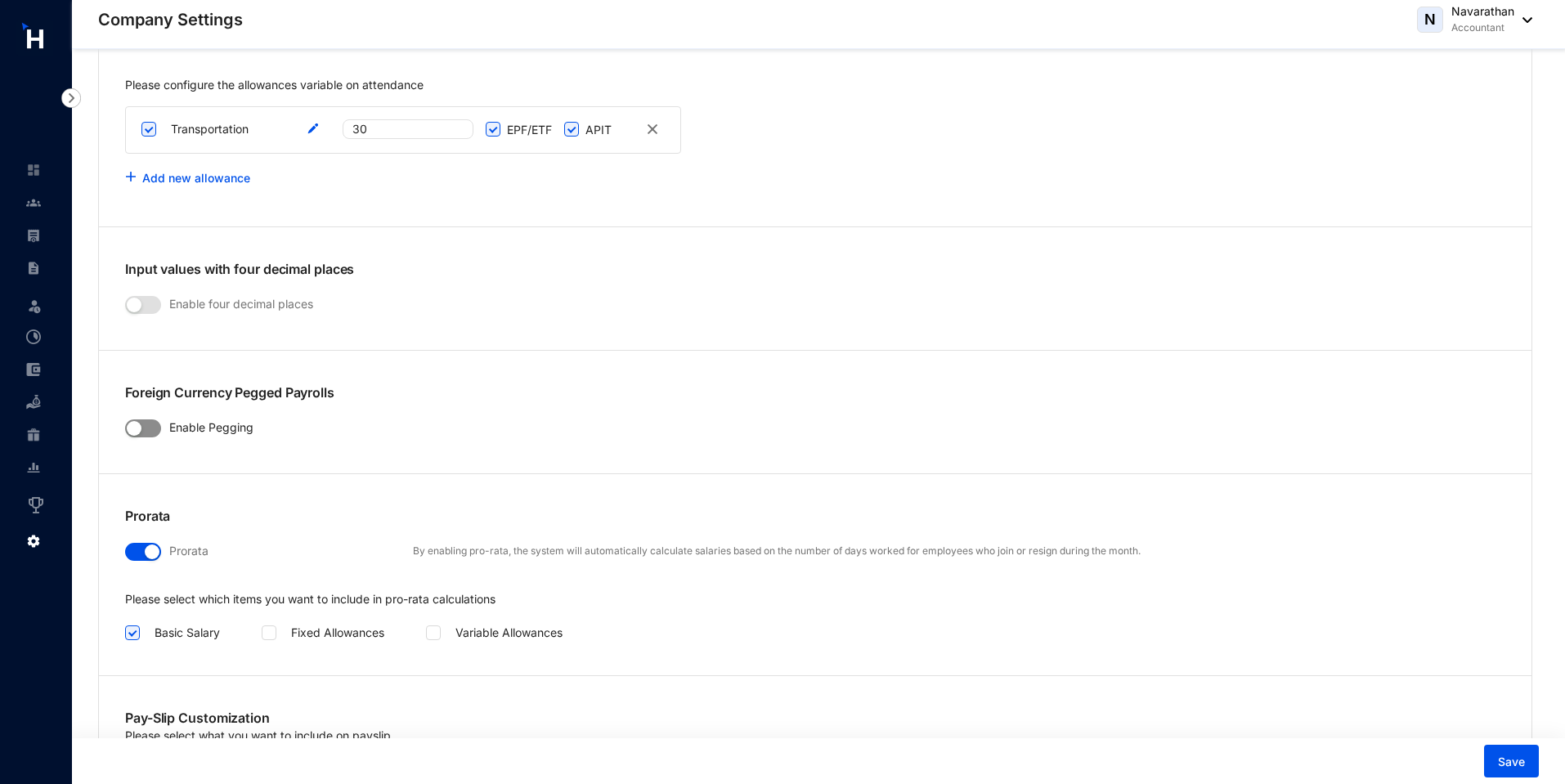
click at [140, 430] on div "button" at bounding box center [133, 428] width 15 height 15
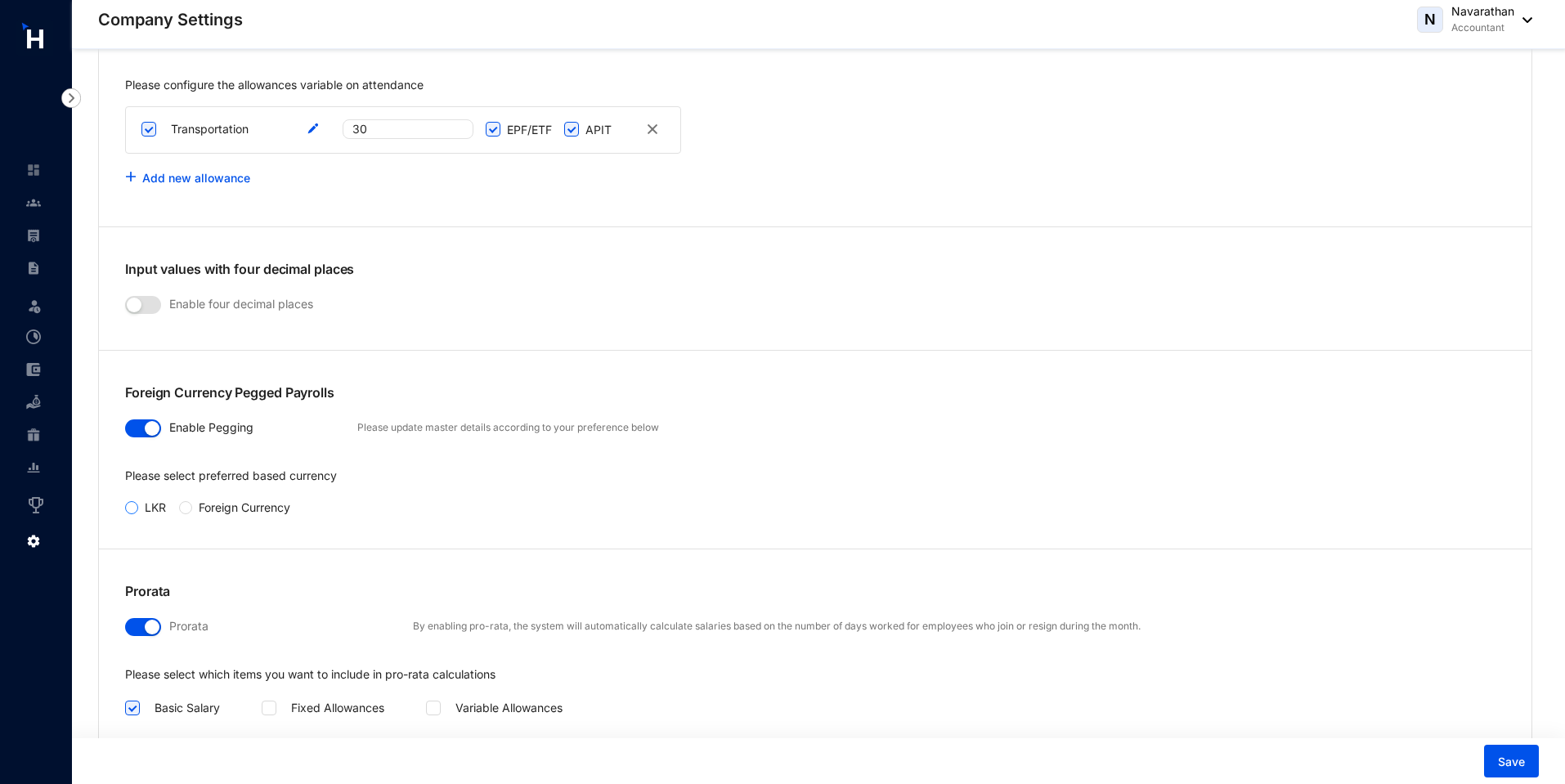
click at [136, 512] on input "LKR" at bounding box center [131, 507] width 13 height 13
radio input "true"
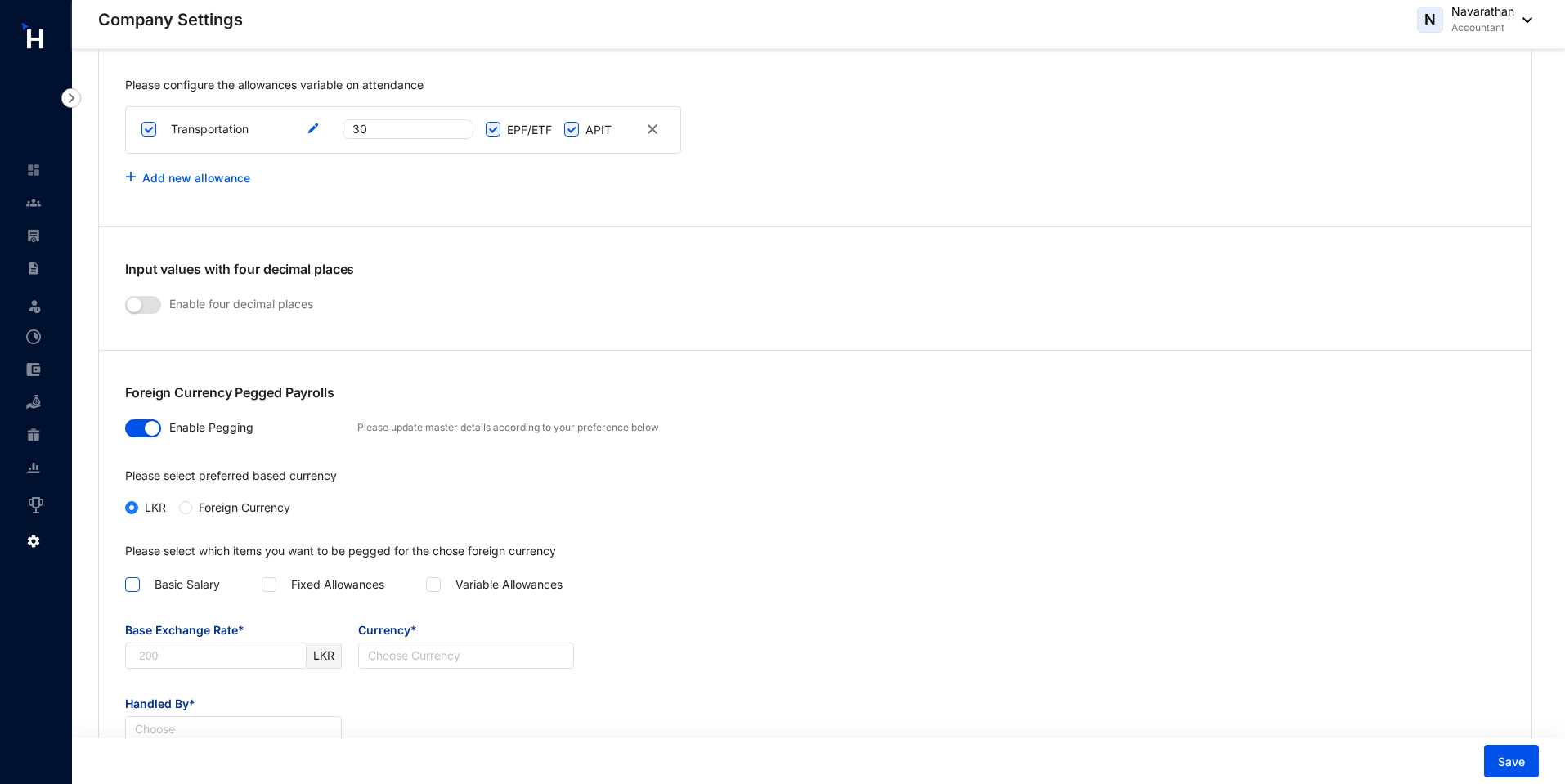
click at [131, 584] on input "checkbox" at bounding box center [130, 582] width 11 height 11
checkbox input "true"
click at [157, 652] on input "Base Exchange Rate*" at bounding box center [215, 655] width 180 height 25
type input "2"
type input "198"
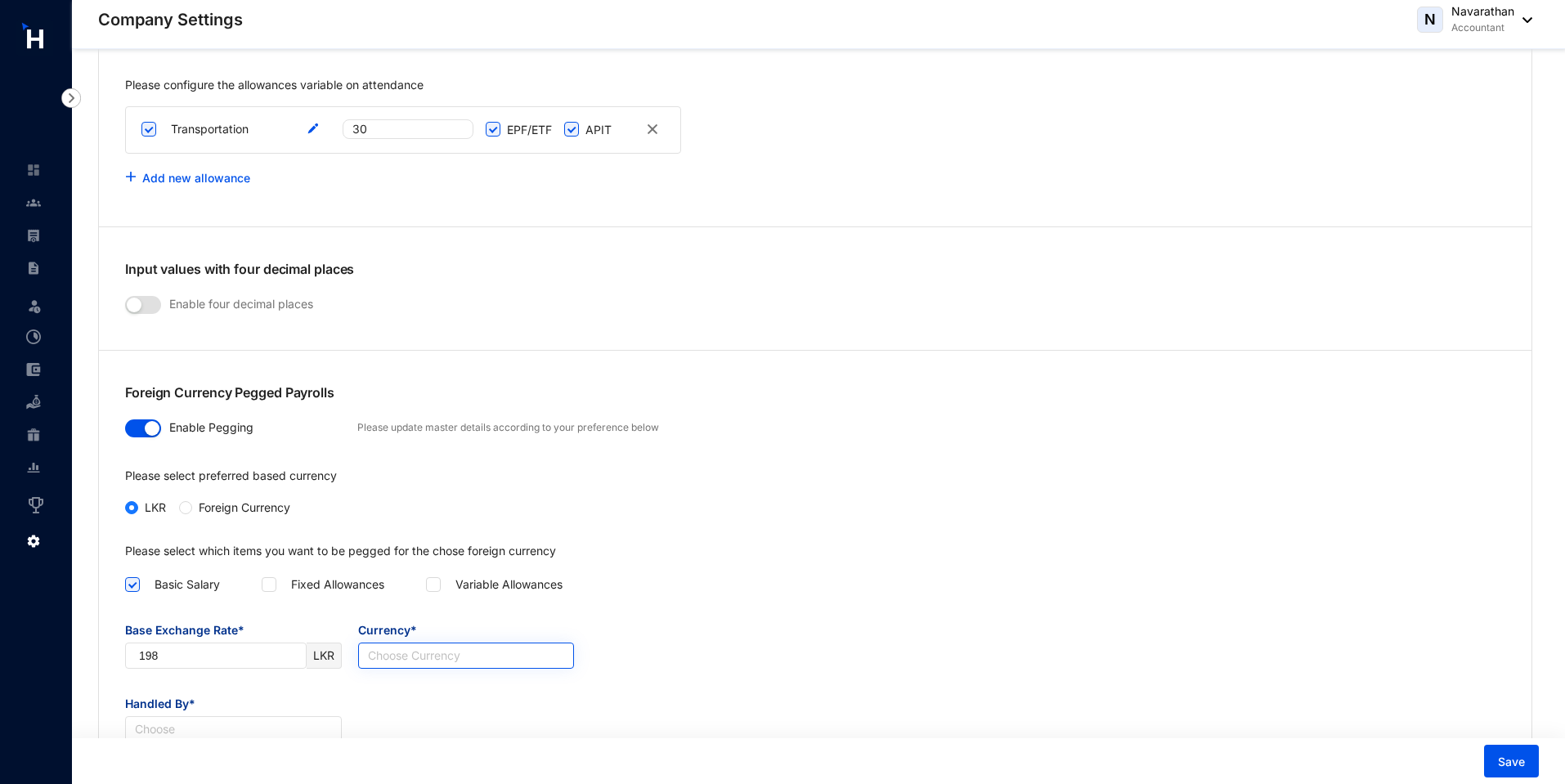
click at [421, 654] on input "Currency*" at bounding box center [467, 655] width 197 height 25
click at [414, 694] on div "USD" at bounding box center [466, 688] width 190 height 18
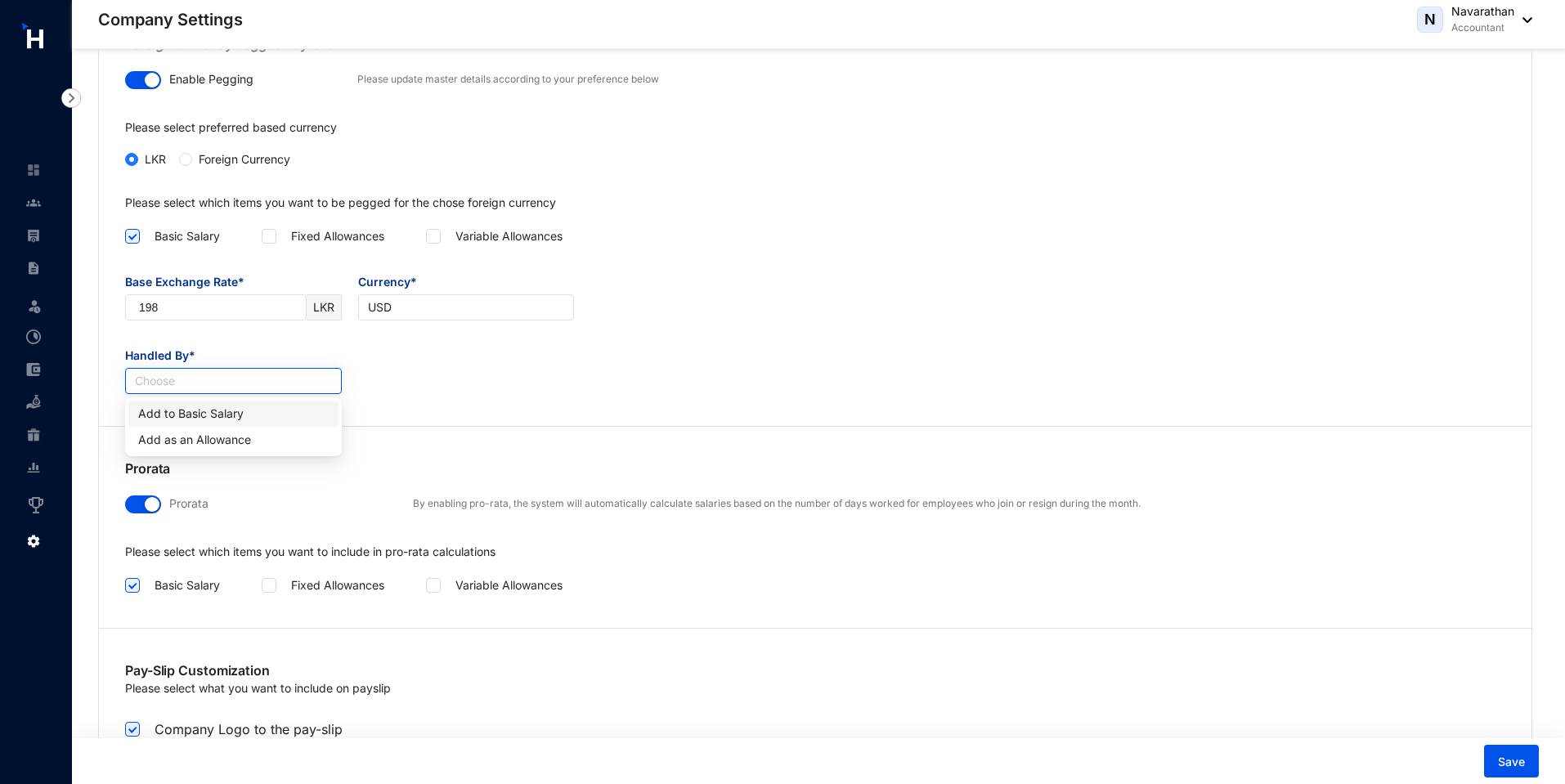
click at [222, 381] on input "Handled By*" at bounding box center [234, 380] width 197 height 25
click at [228, 437] on div "Add as an Allowance" at bounding box center [233, 440] width 190 height 18
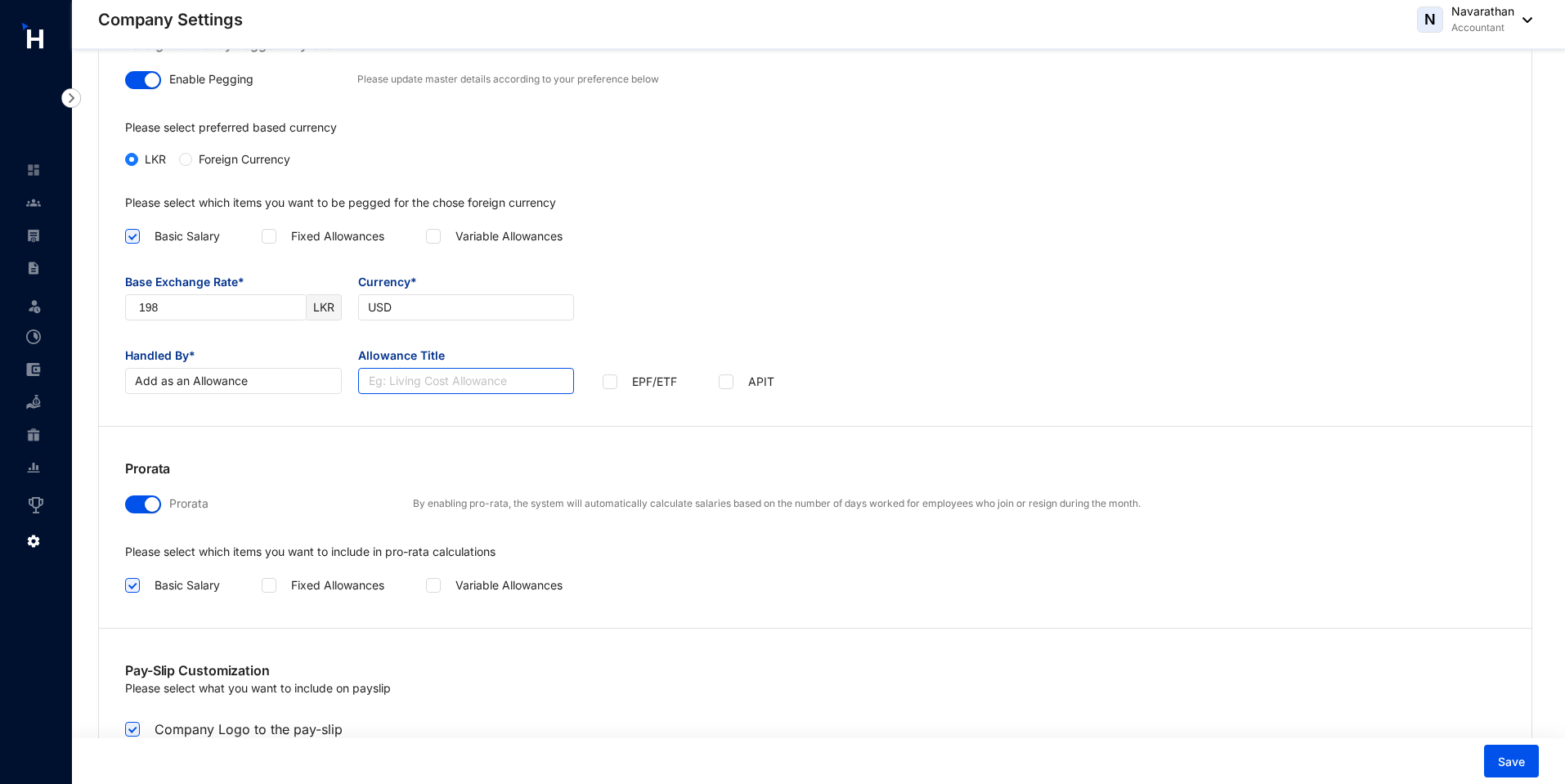
click at [423, 377] on input "Allowance Title" at bounding box center [467, 381] width 217 height 26
type input "pegging allowance"
click at [727, 382] on input "checkbox" at bounding box center [724, 379] width 11 height 11
checkbox input "true"
click at [1505, 769] on span "Save" at bounding box center [1511, 761] width 27 height 16
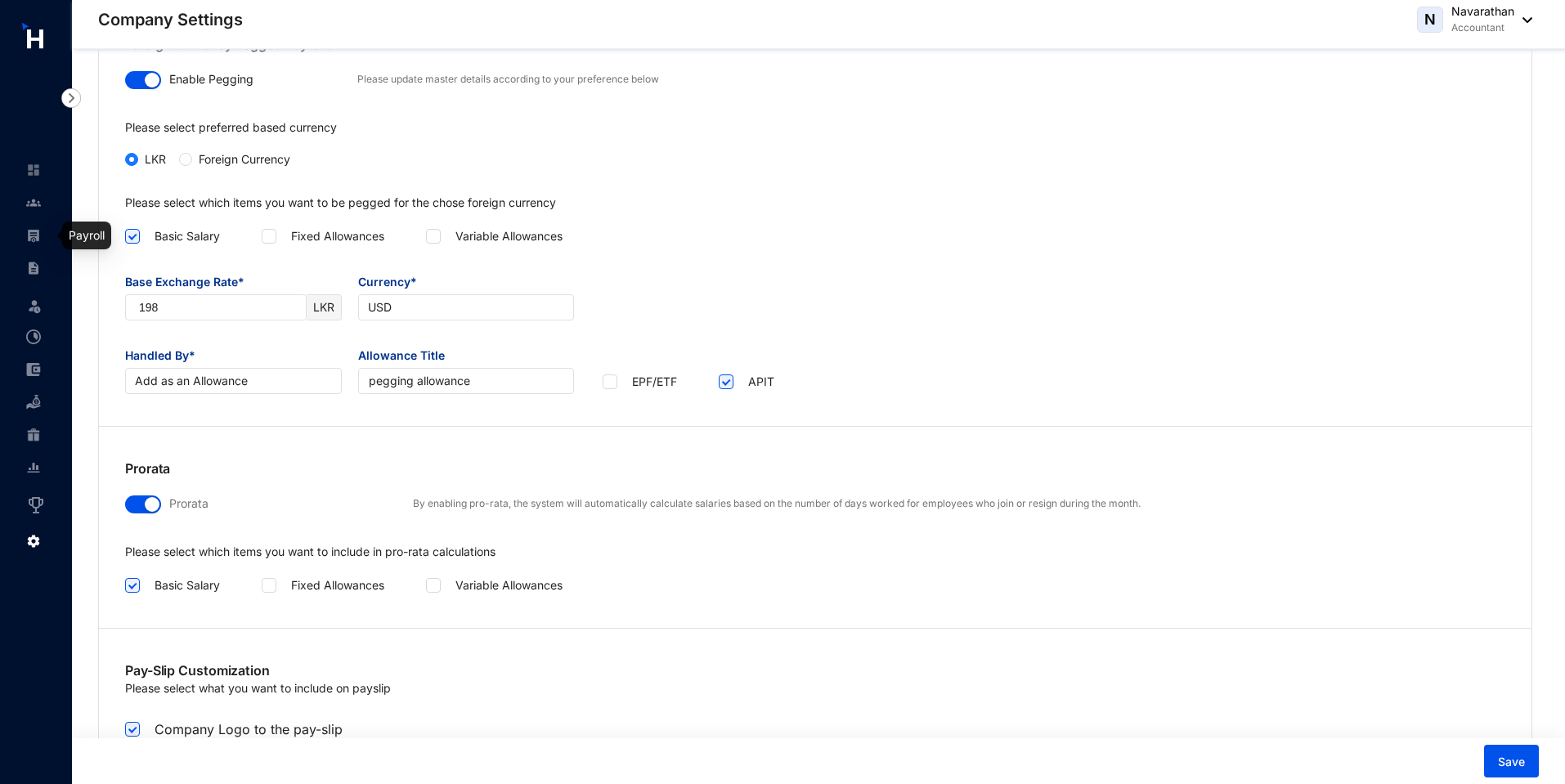
click at [26, 240] on link at bounding box center [46, 235] width 41 height 16
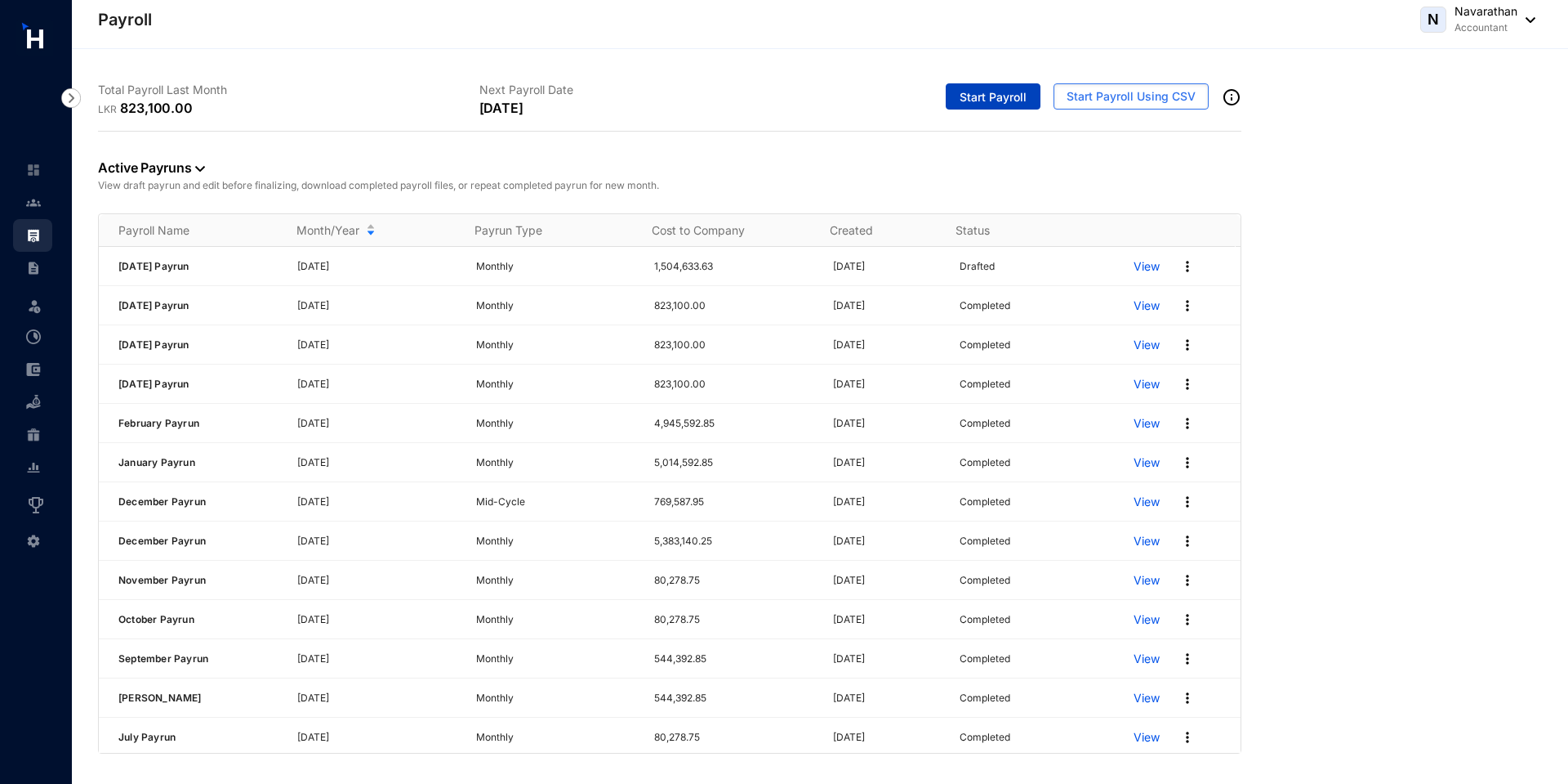
click at [988, 94] on span "Start Payroll" at bounding box center [992, 98] width 67 height 16
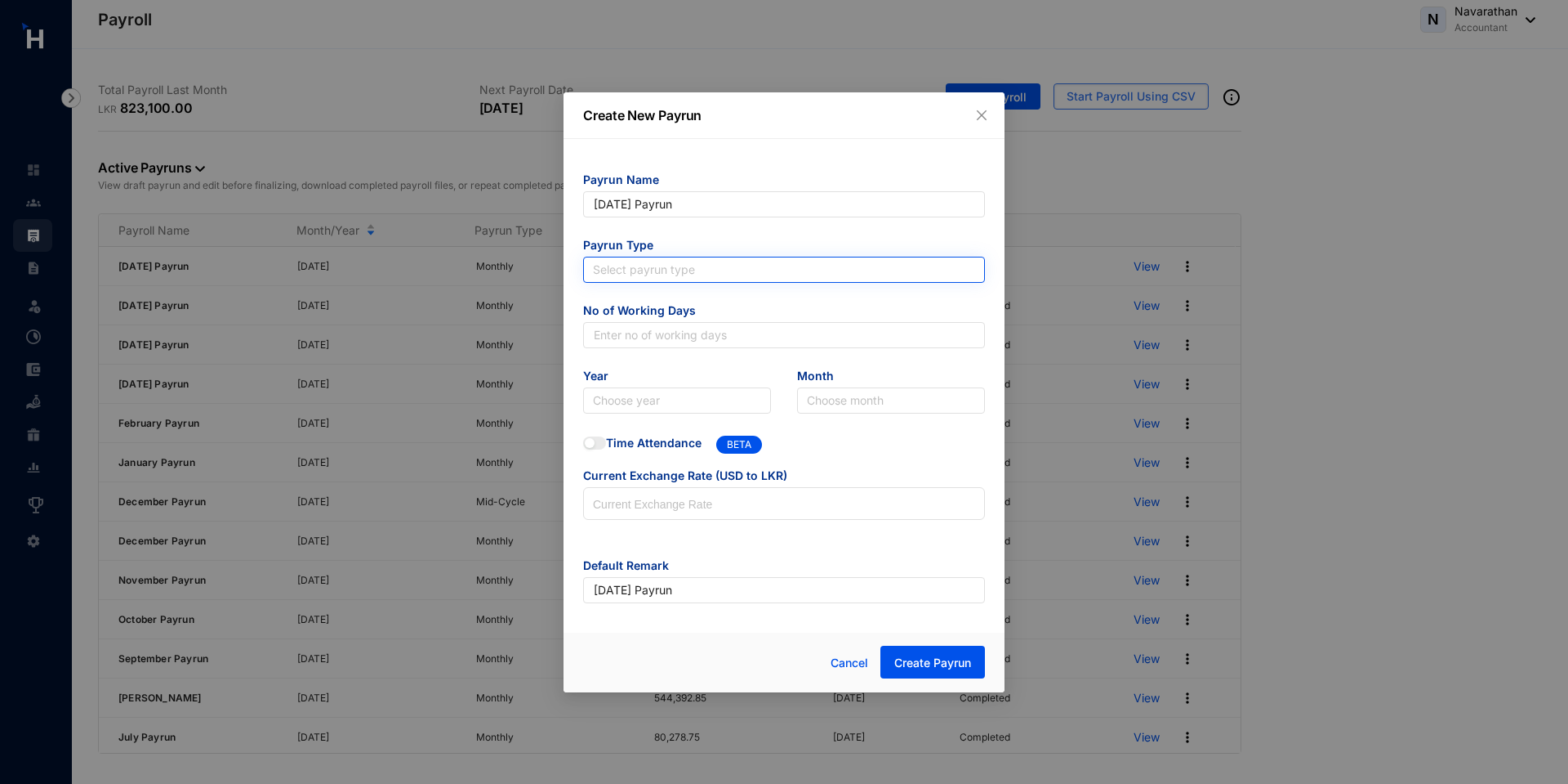
click at [647, 269] on input "search" at bounding box center [784, 270] width 382 height 25
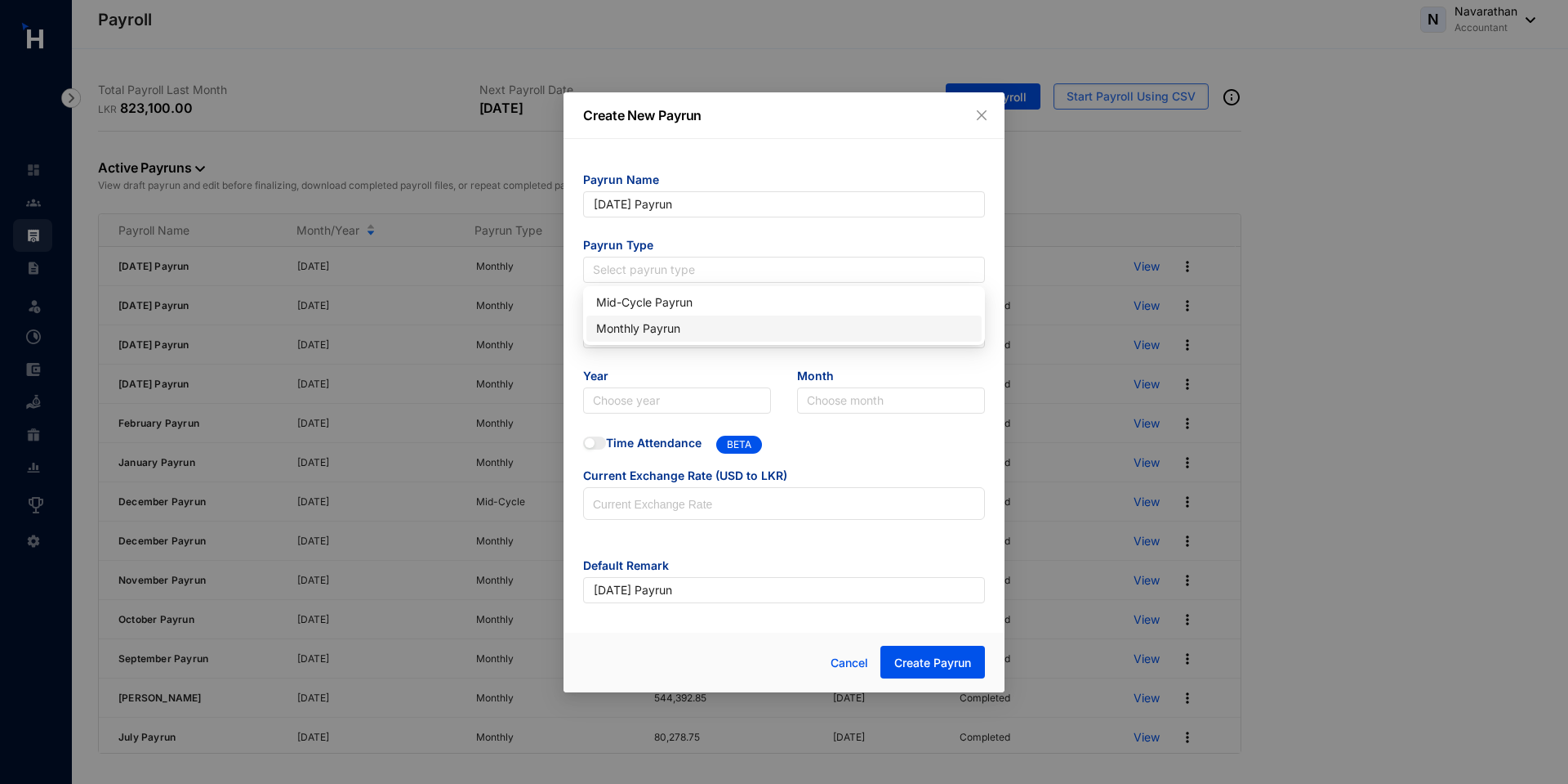
click at [642, 329] on div "Monthly Payrun" at bounding box center [784, 328] width 376 height 18
click at [633, 342] on input "text" at bounding box center [784, 335] width 402 height 26
type input "30"
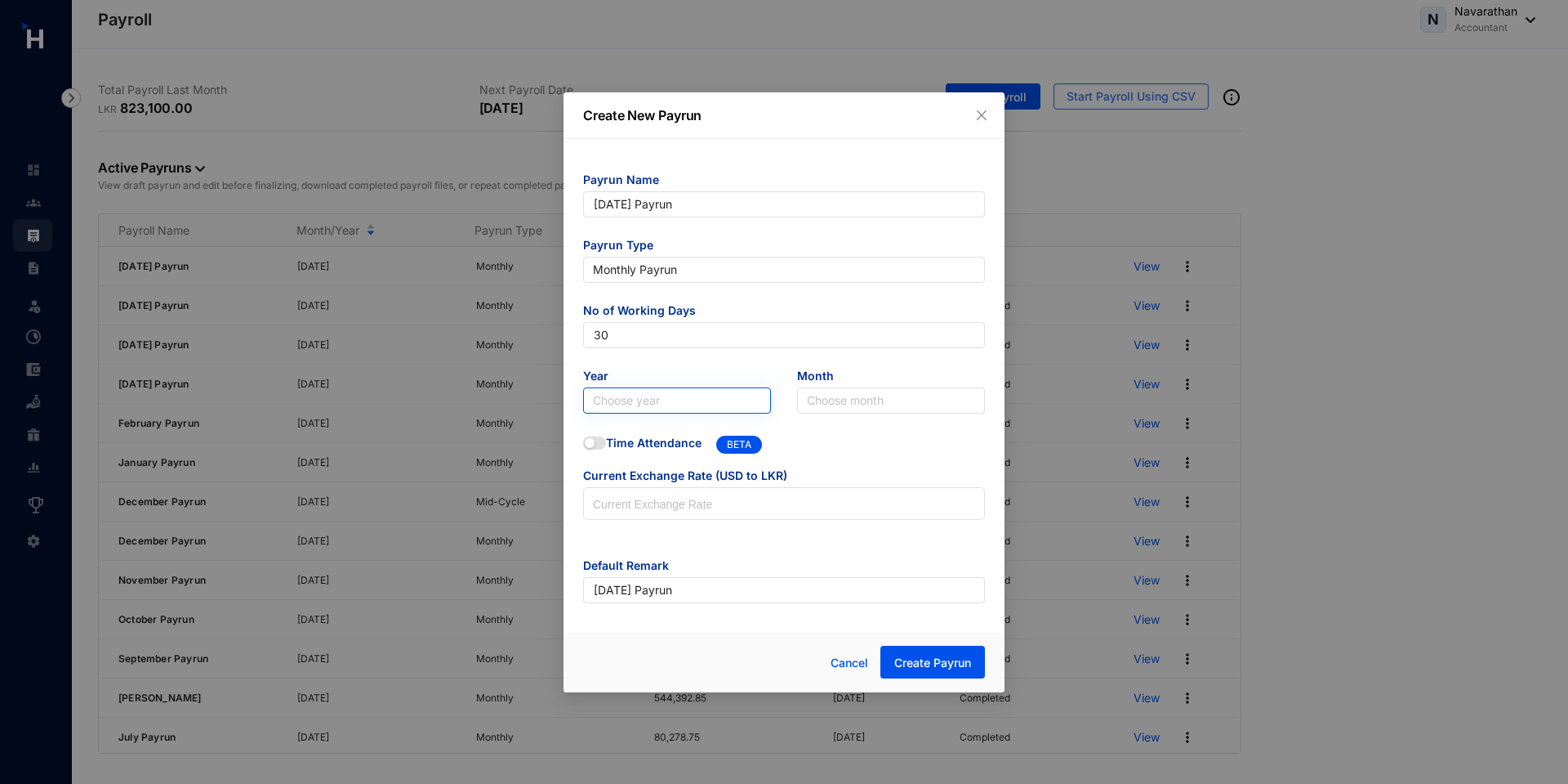
click at [632, 399] on input "search" at bounding box center [676, 400] width 168 height 25
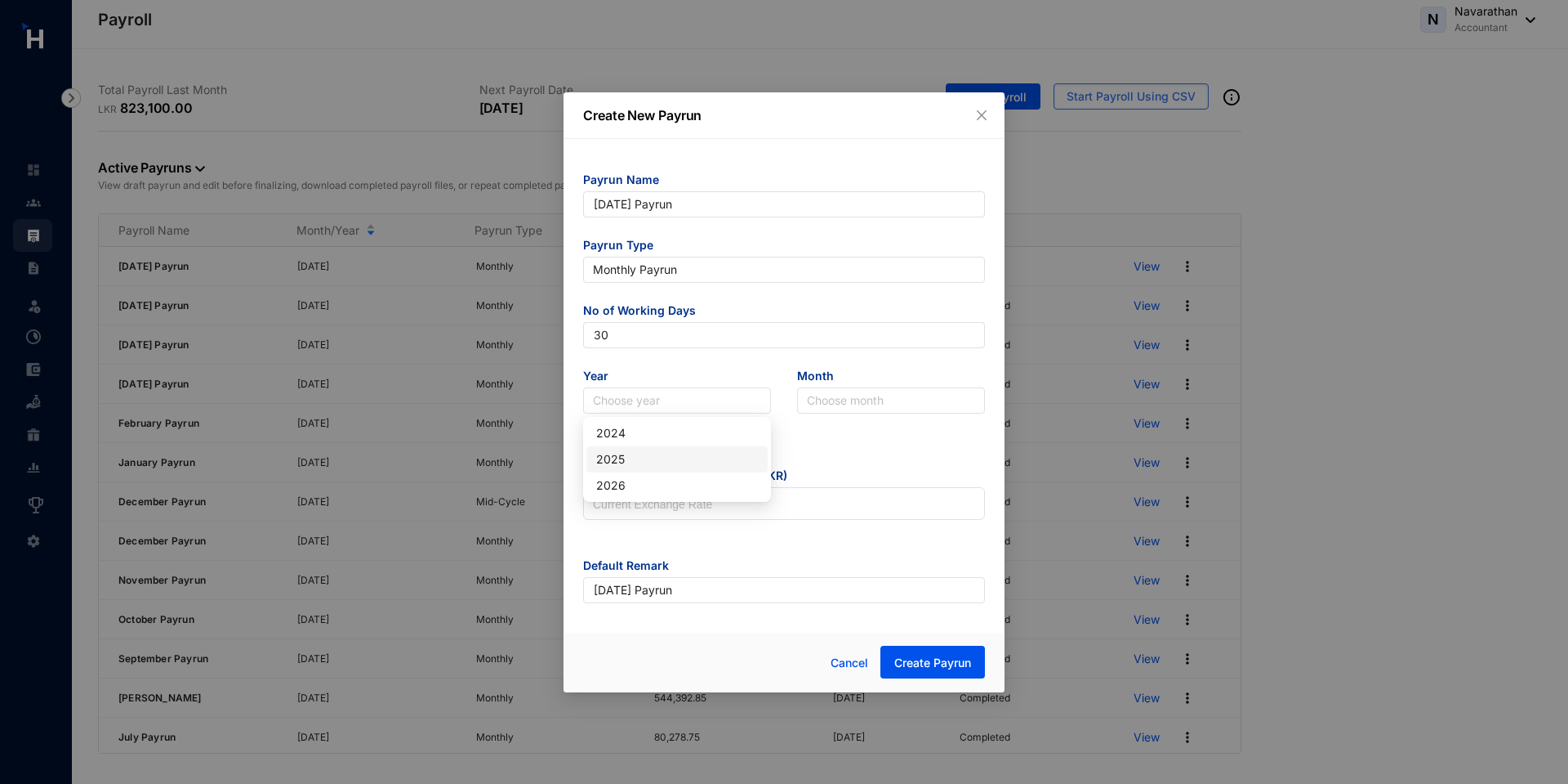
click at [635, 455] on div "2025" at bounding box center [677, 460] width 162 height 18
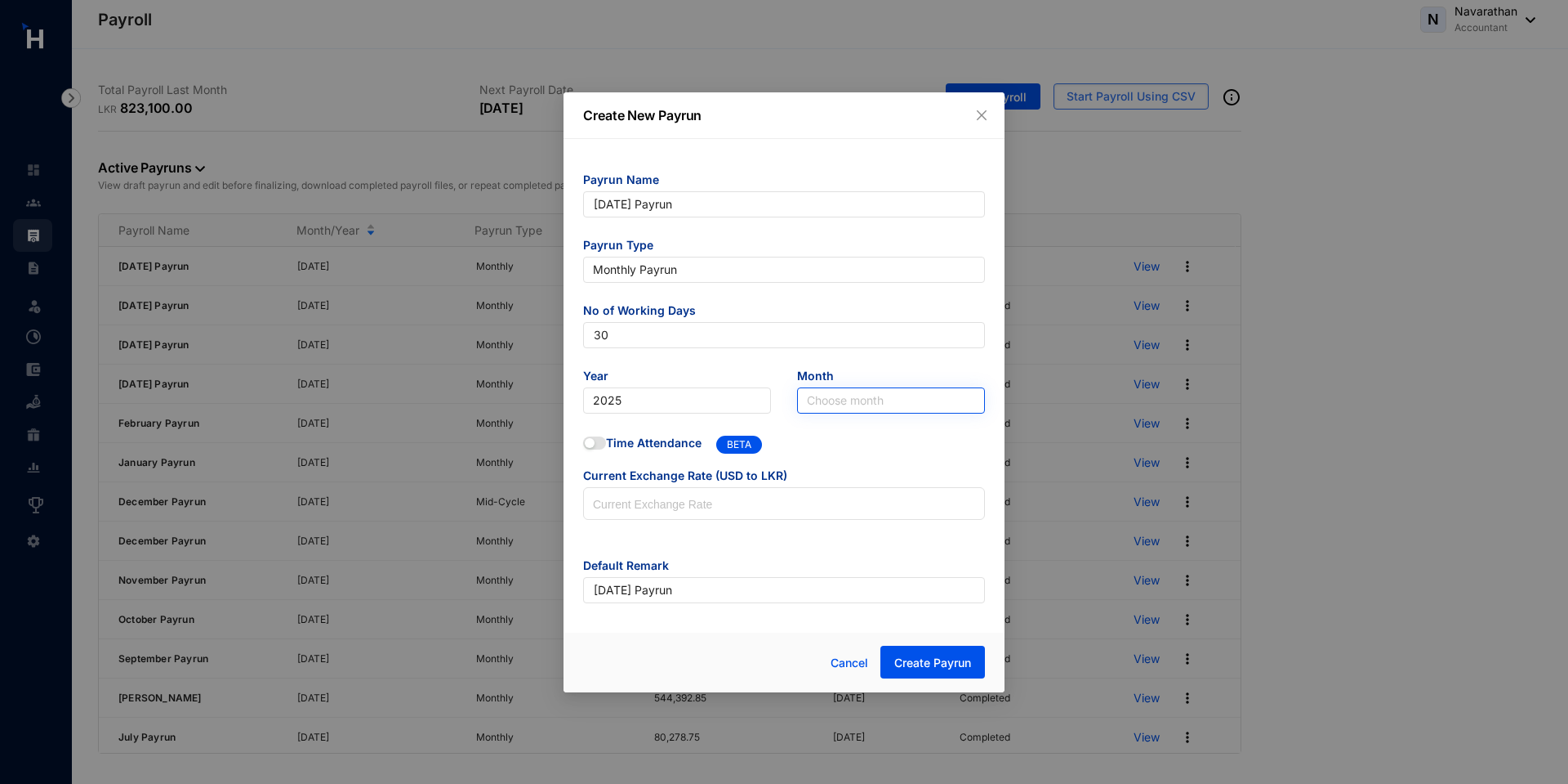
click at [849, 396] on input "search" at bounding box center [891, 400] width 168 height 25
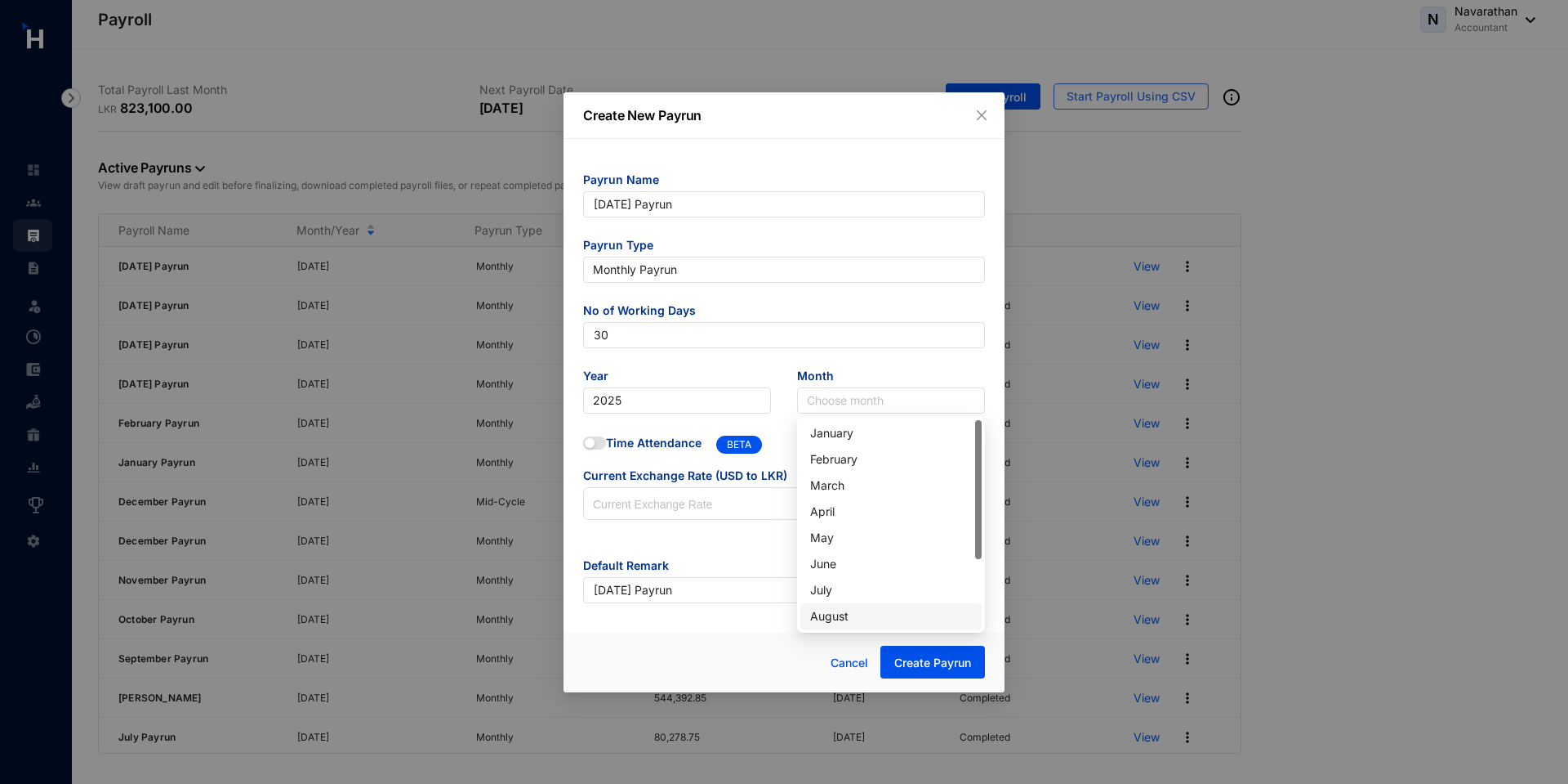
click at [845, 616] on div "August" at bounding box center [891, 616] width 162 height 18
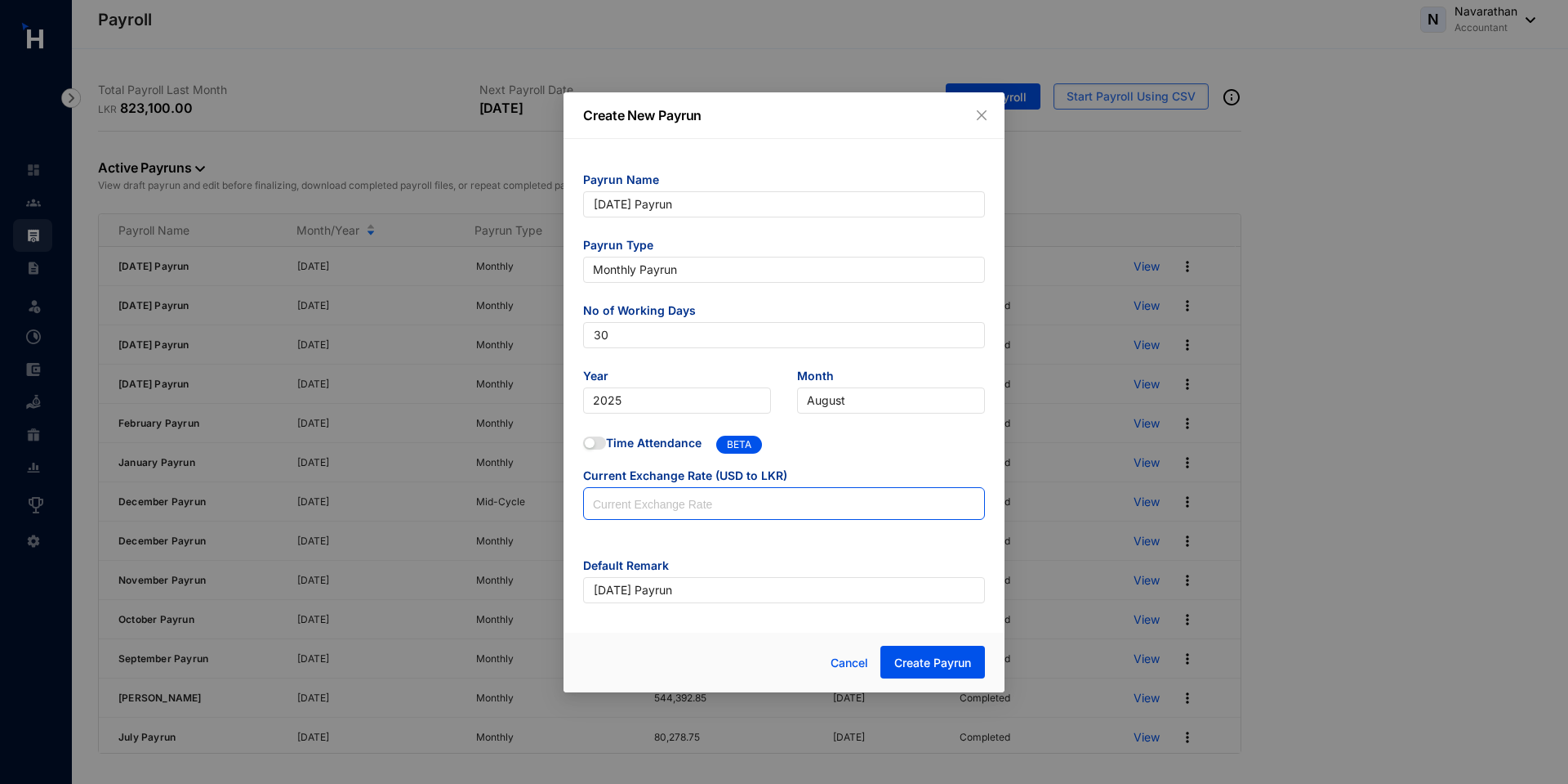
click at [647, 507] on input at bounding box center [784, 503] width 400 height 33
type input "297.5"
click at [911, 660] on span "Create Payrun" at bounding box center [932, 663] width 77 height 16
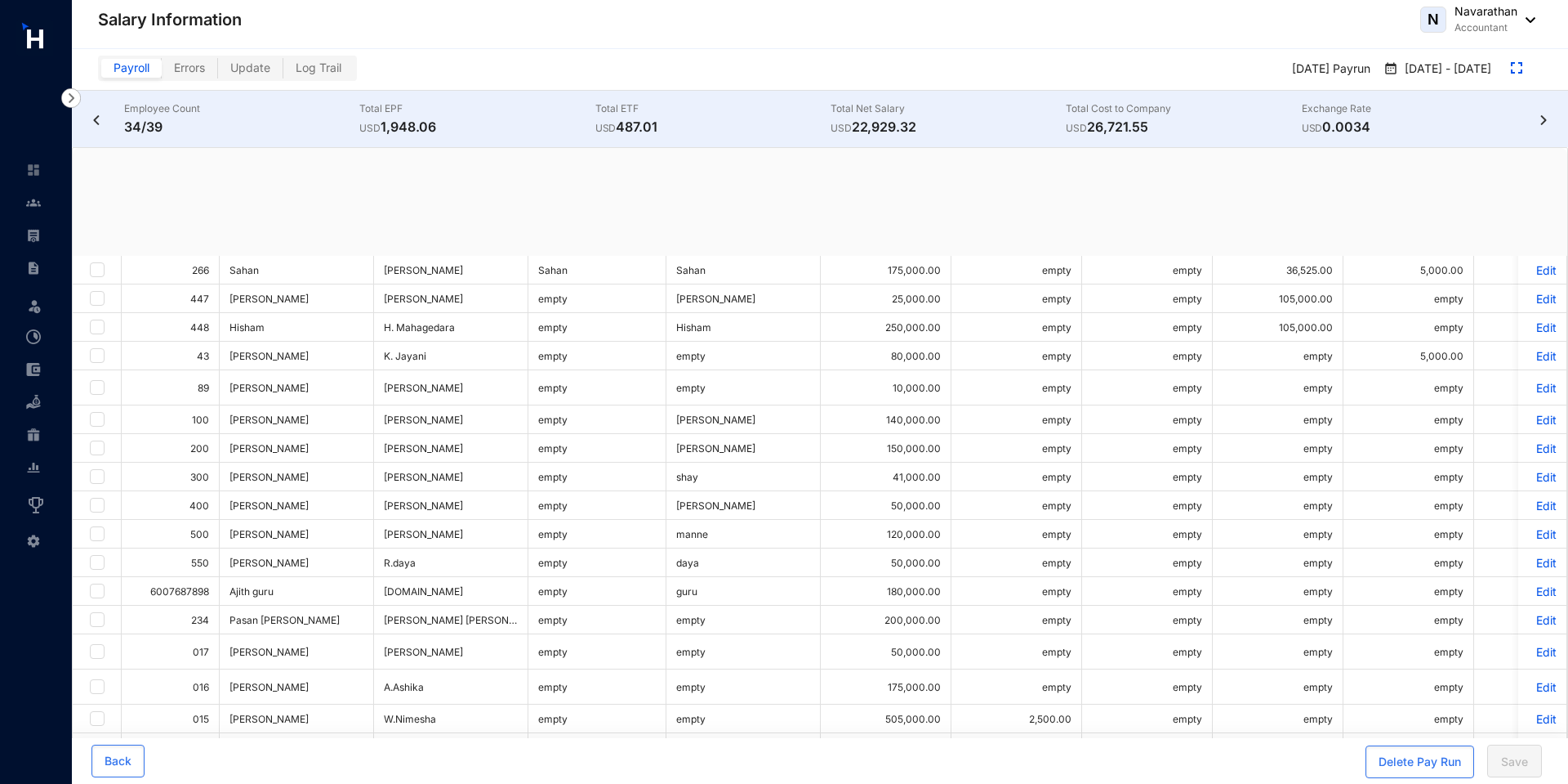
click at [41, 236] on link at bounding box center [46, 235] width 41 height 16
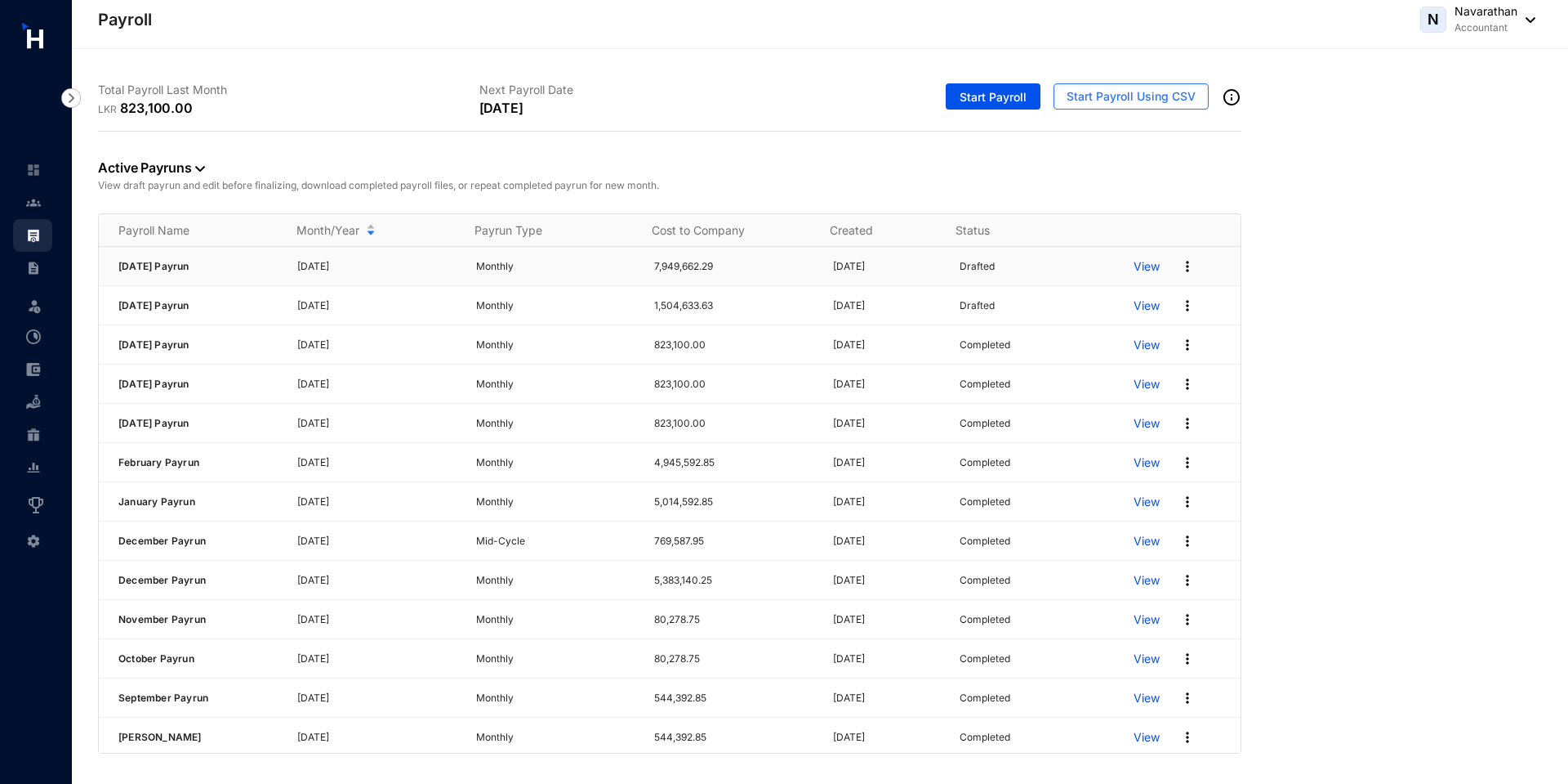
click at [1180, 263] on img at bounding box center [1187, 267] width 16 height 16
click at [1115, 306] on p "Delete" at bounding box center [1114, 299] width 115 height 28
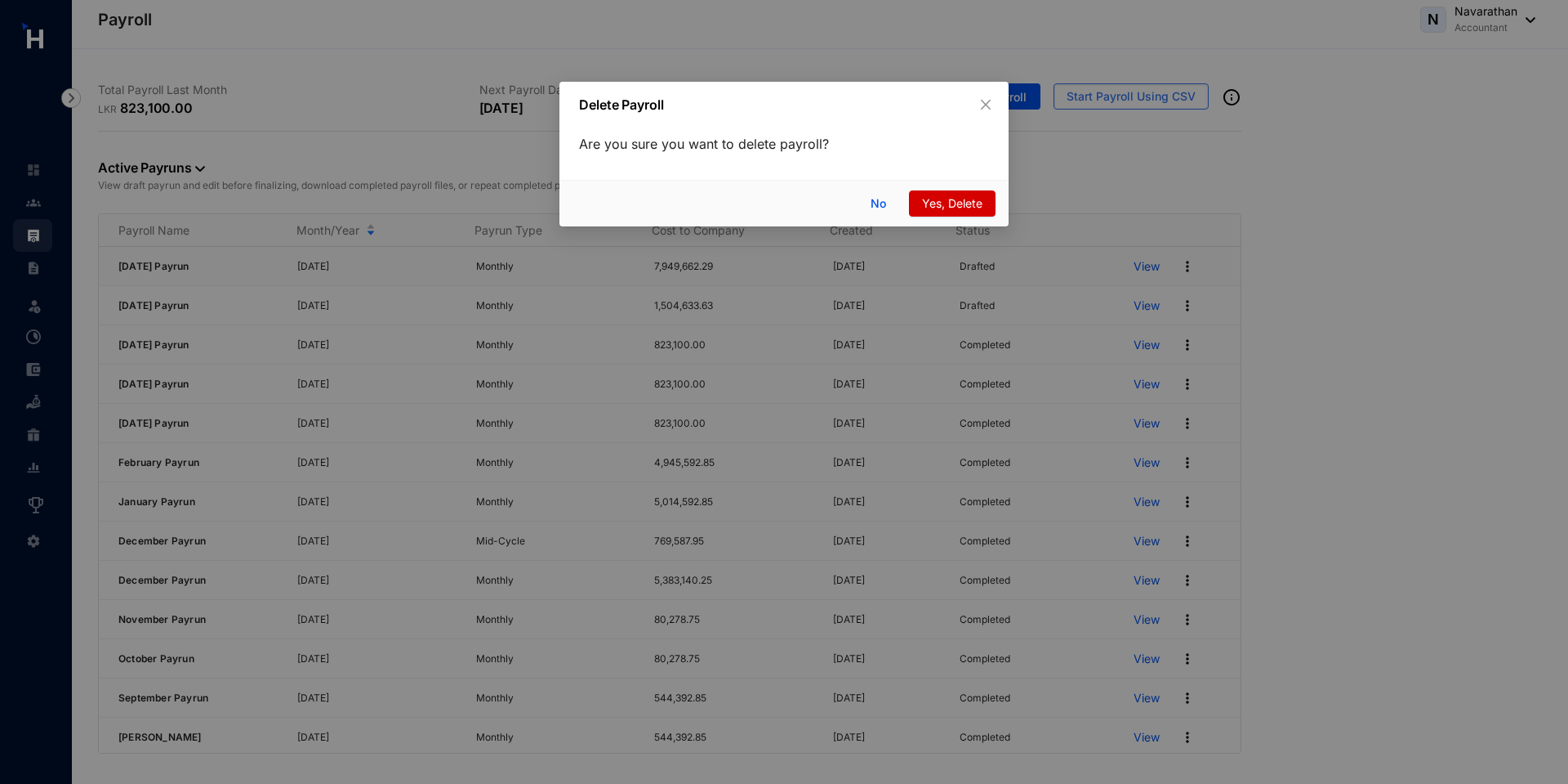
click at [958, 204] on span "Yes, Delete" at bounding box center [952, 203] width 61 height 18
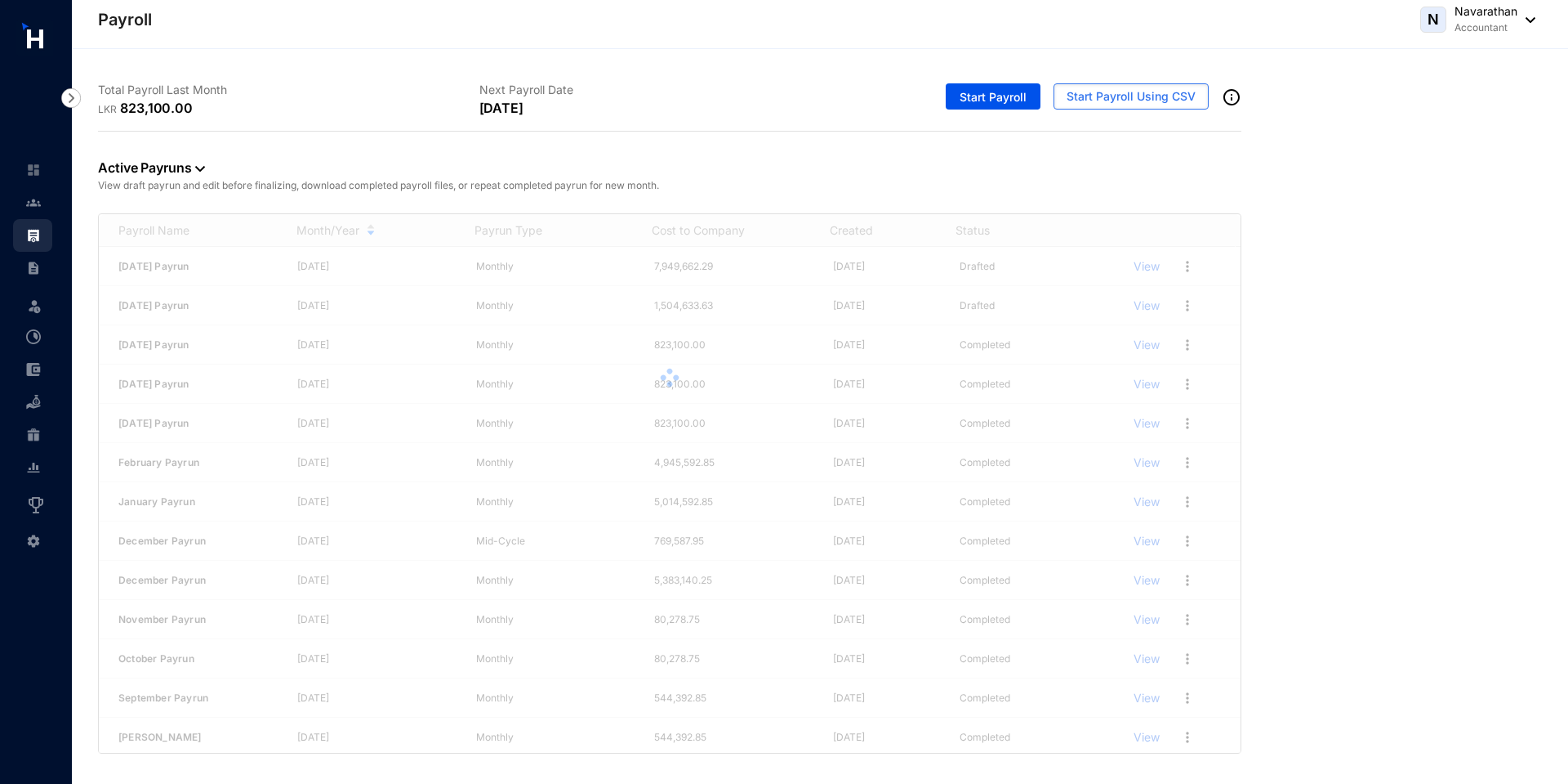
click at [1172, 264] on div at bounding box center [669, 377] width 1141 height 327
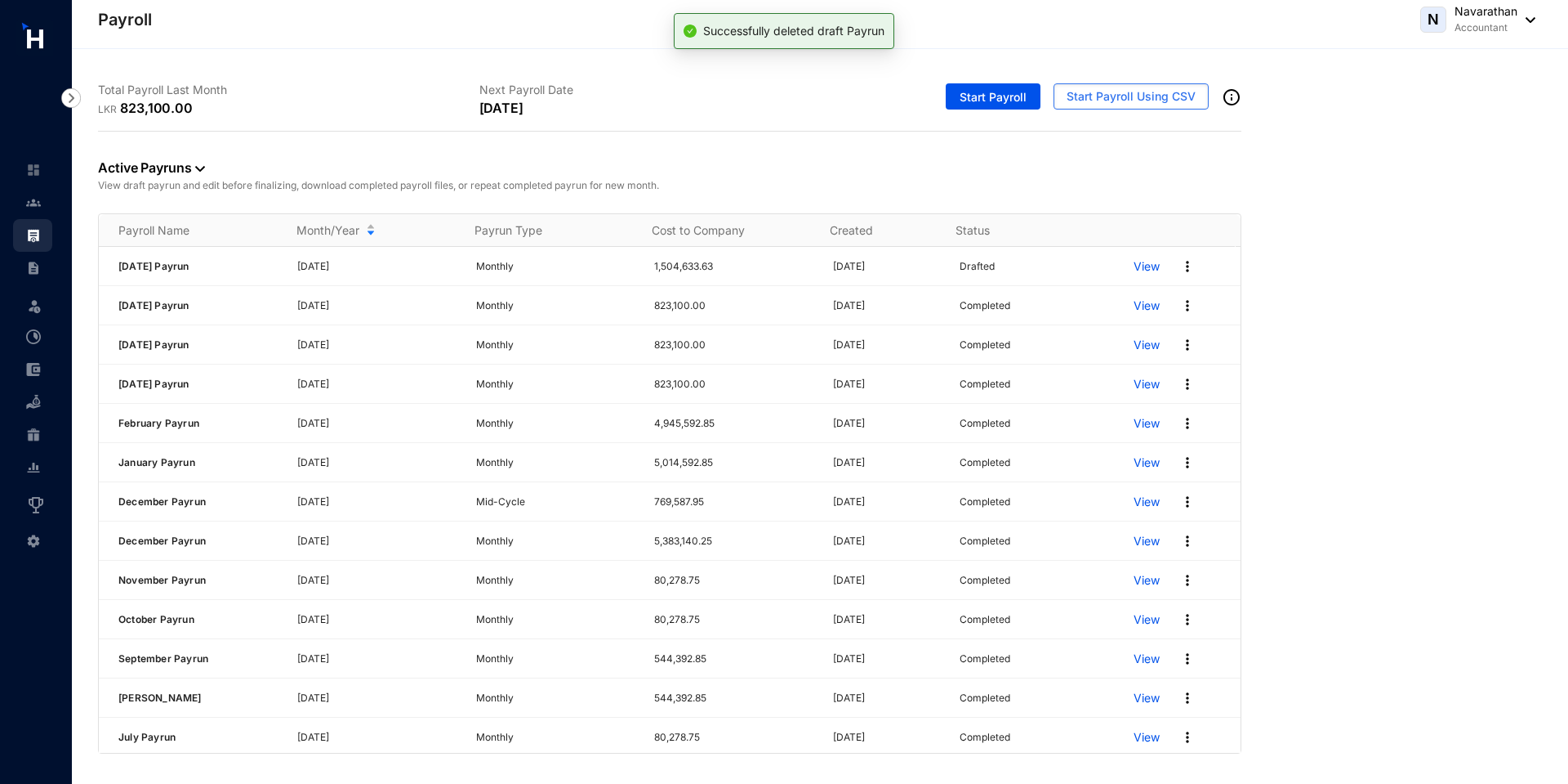
click at [1179, 264] on img at bounding box center [1187, 267] width 16 height 16
click at [1098, 305] on p "Delete" at bounding box center [1114, 299] width 115 height 28
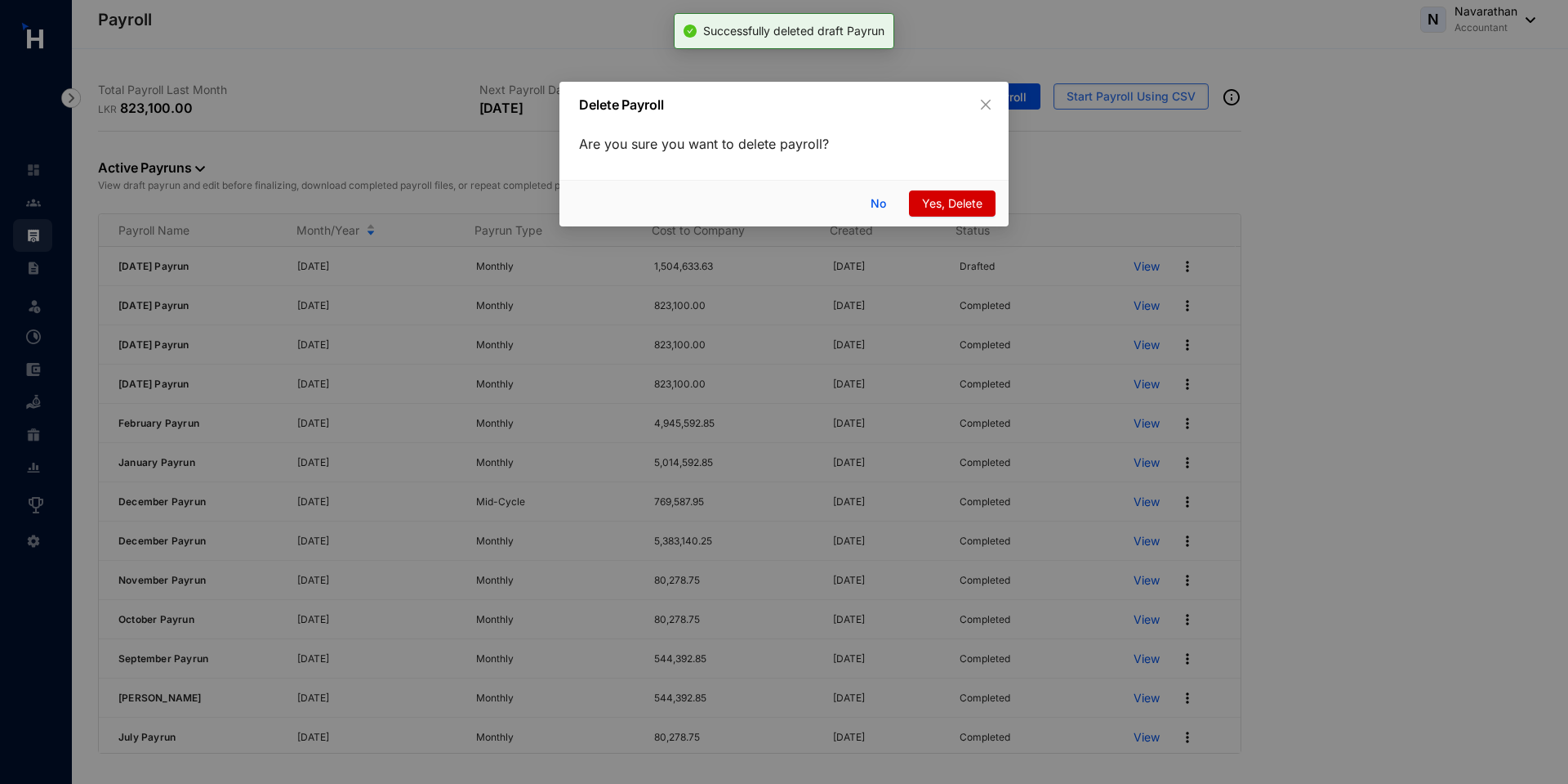
click at [944, 200] on span "Yes, Delete" at bounding box center [952, 203] width 61 height 18
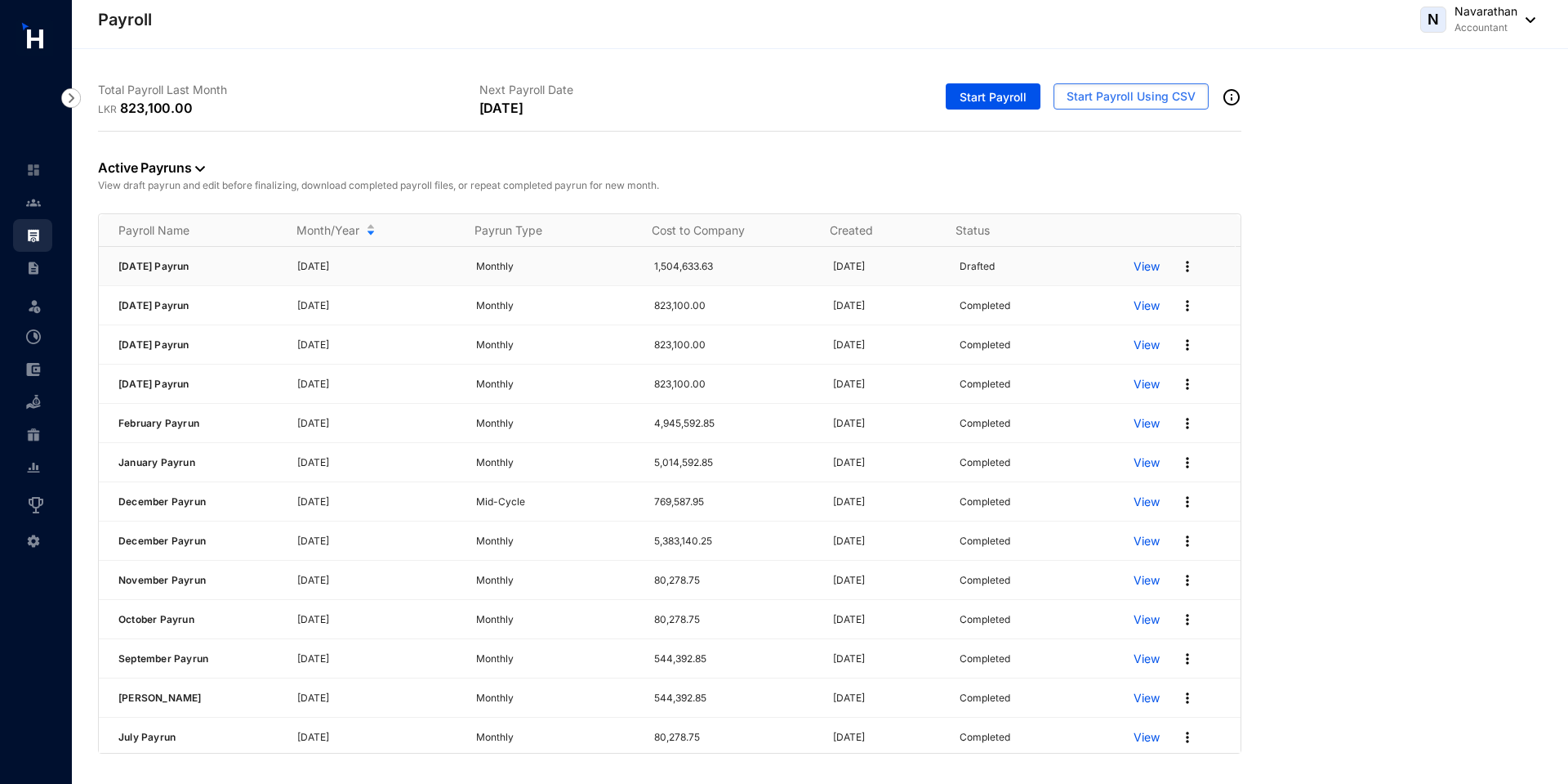
click at [1180, 268] on img at bounding box center [1187, 267] width 16 height 16
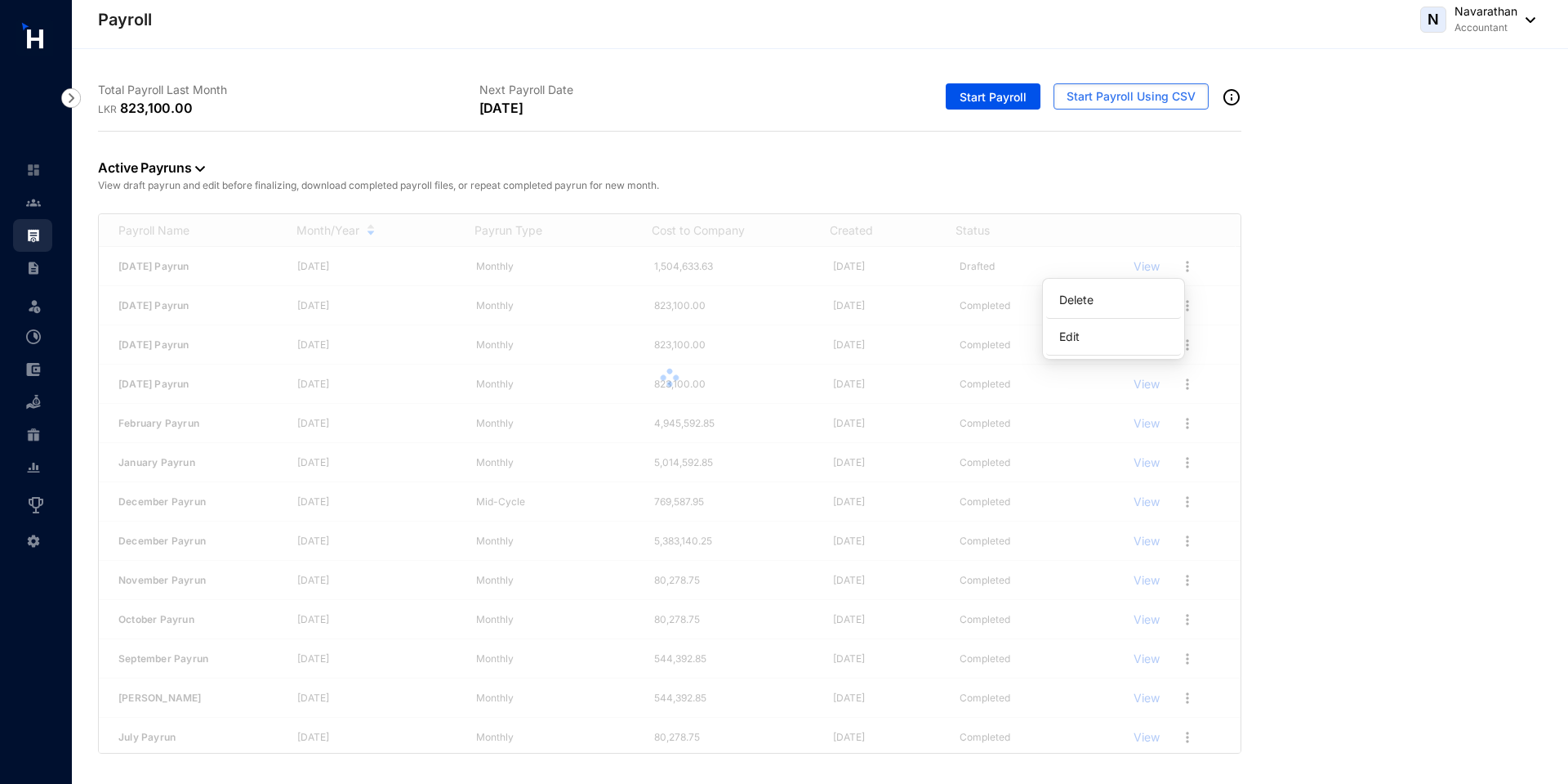
click at [1248, 281] on div "Active Payruns View draft payrun and edit before finalizing, download completed…" at bounding box center [820, 442] width 1444 height 622
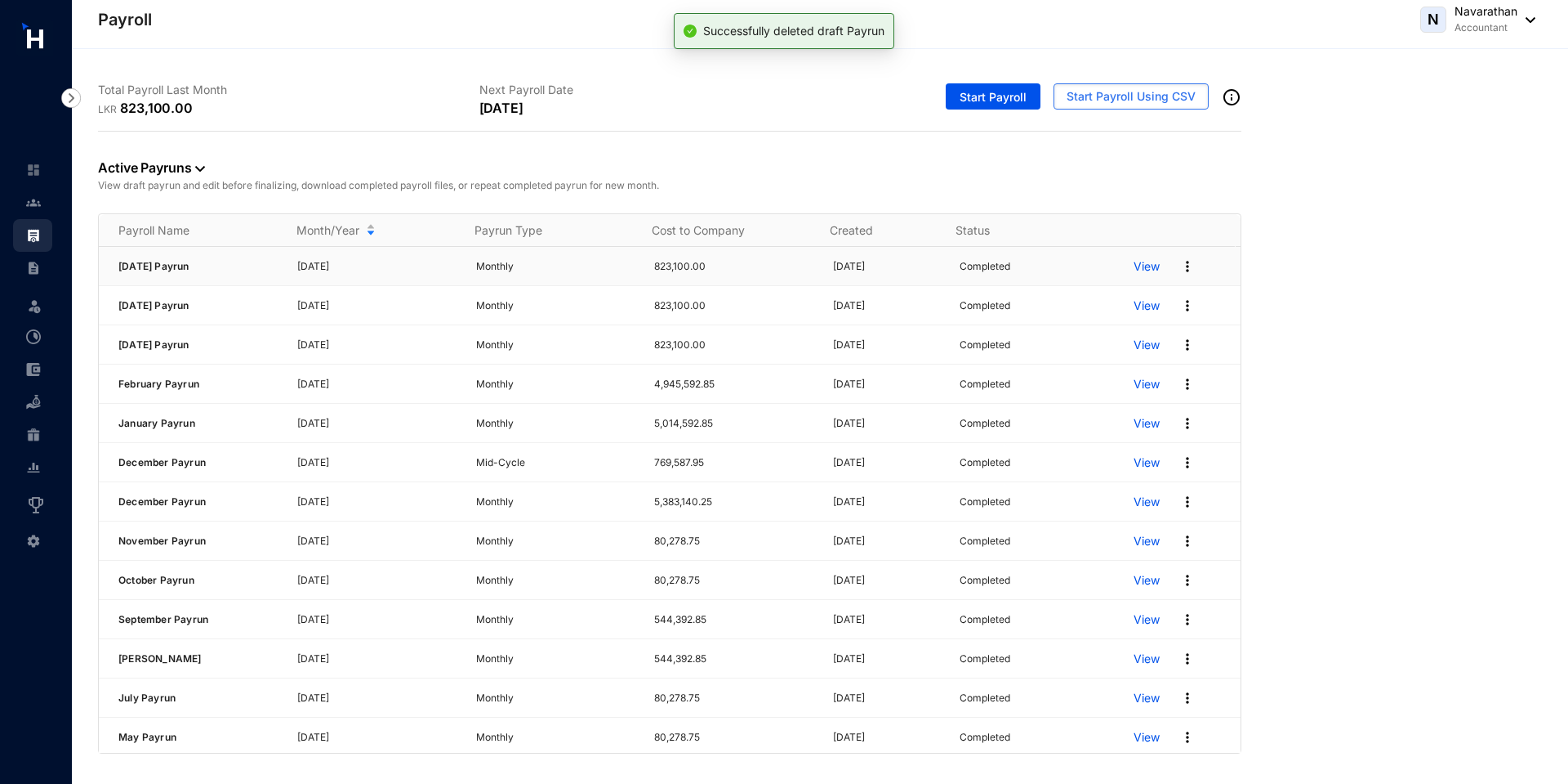
click at [1179, 266] on img at bounding box center [1187, 267] width 16 height 16
click at [1101, 365] on p "Archive Pay Run" at bounding box center [1114, 373] width 115 height 28
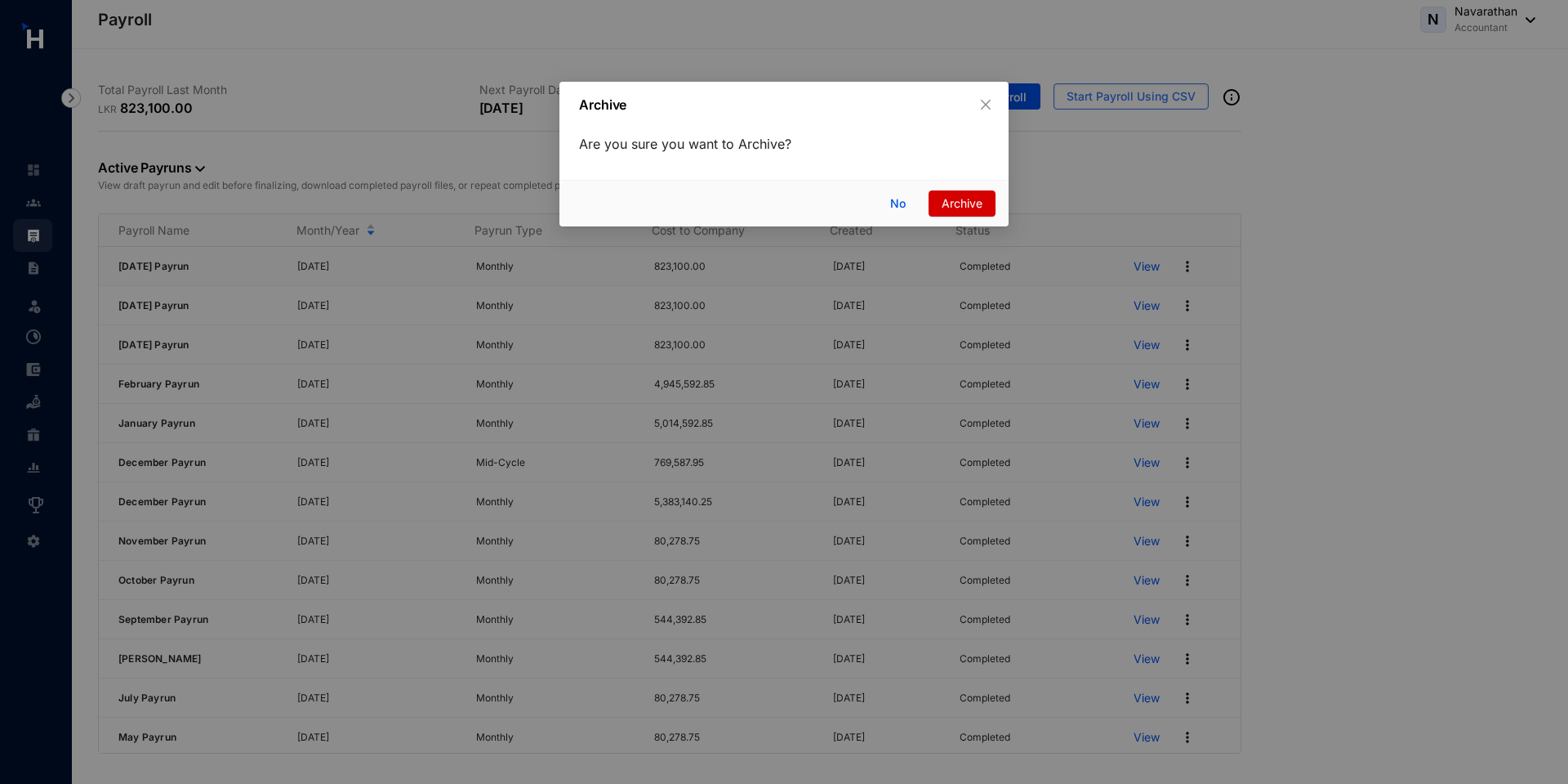
click at [957, 204] on span "Archive" at bounding box center [961, 203] width 41 height 18
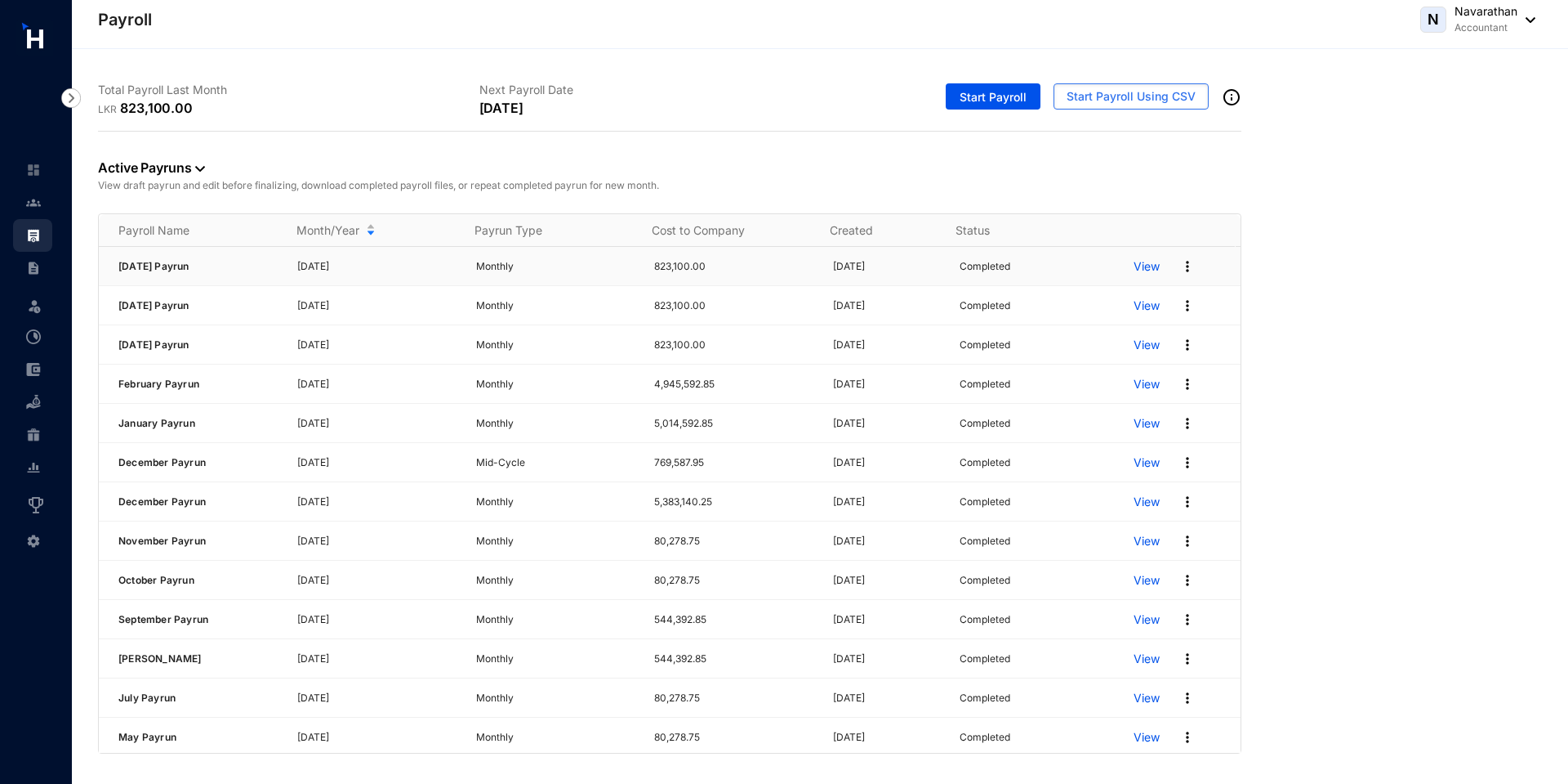
click at [1176, 266] on div "Payroll Name Month/Year Payrun Type Cost to Company Created Status June 2025 Pa…" at bounding box center [669, 483] width 1141 height 538
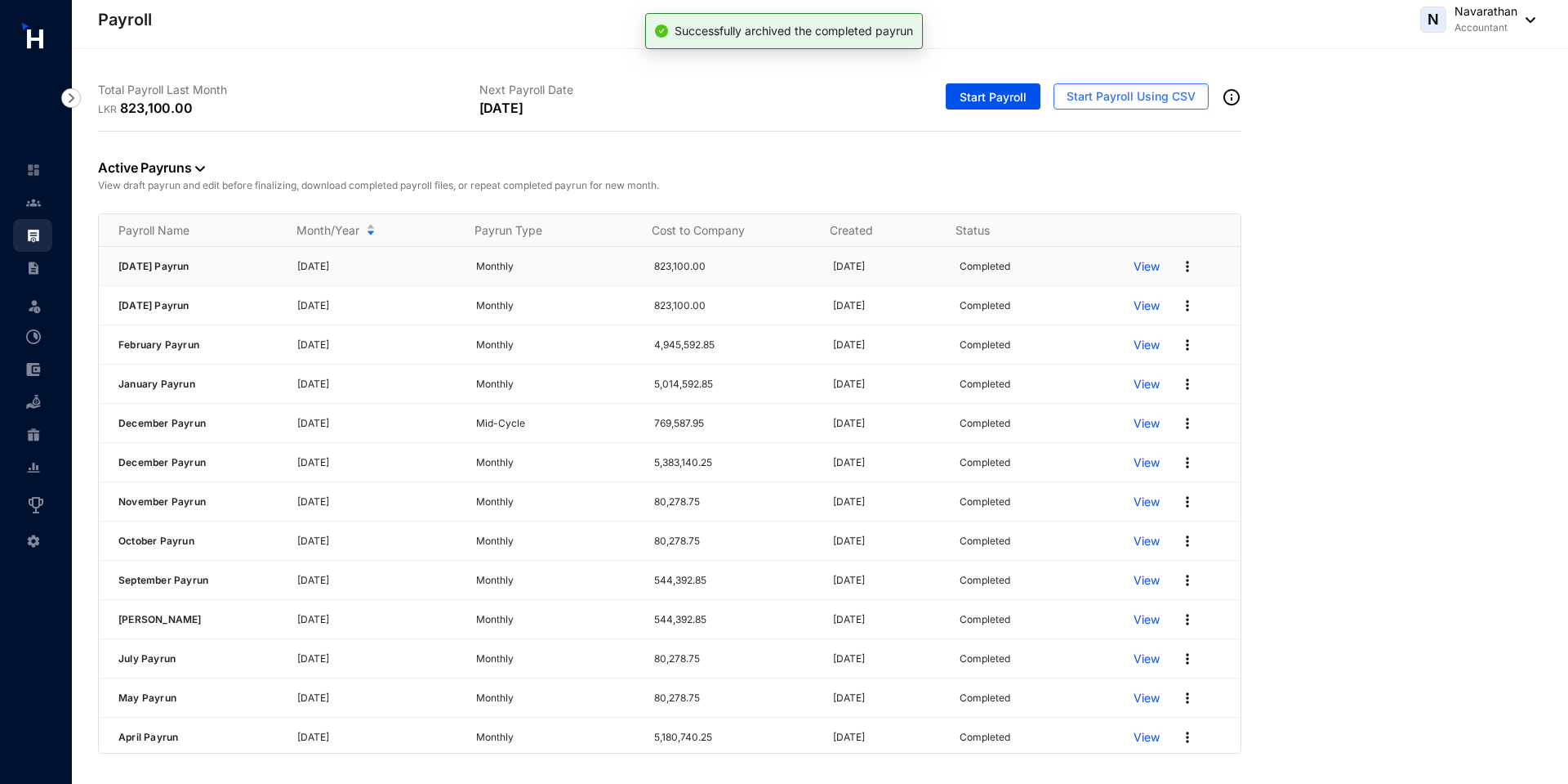
click at [1179, 265] on img at bounding box center [1187, 267] width 16 height 16
click at [1100, 373] on p "Archive Pay Run" at bounding box center [1114, 373] width 115 height 28
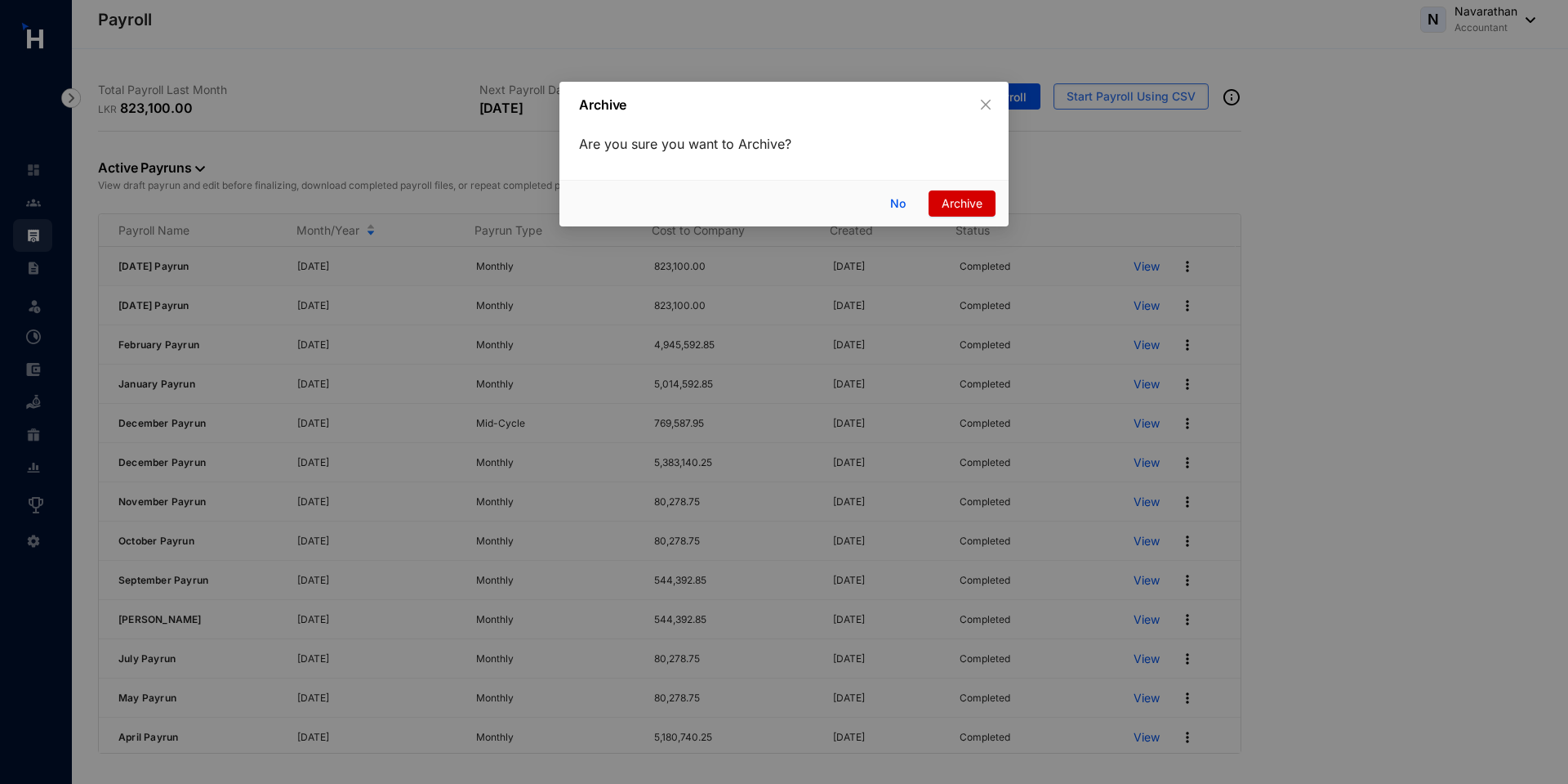
click at [952, 204] on span "Archive" at bounding box center [961, 203] width 41 height 18
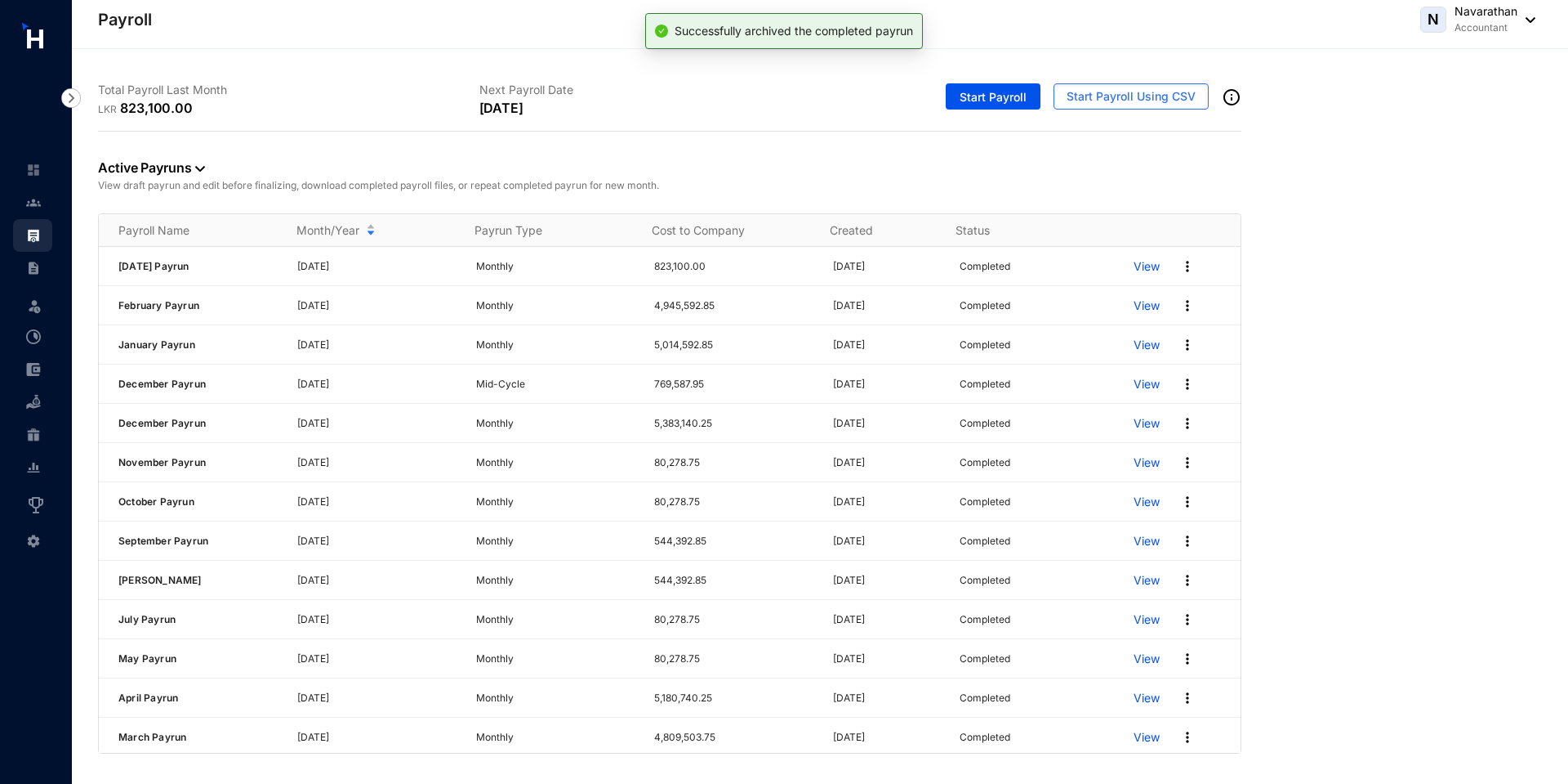
click at [1179, 267] on img at bounding box center [1187, 267] width 16 height 16
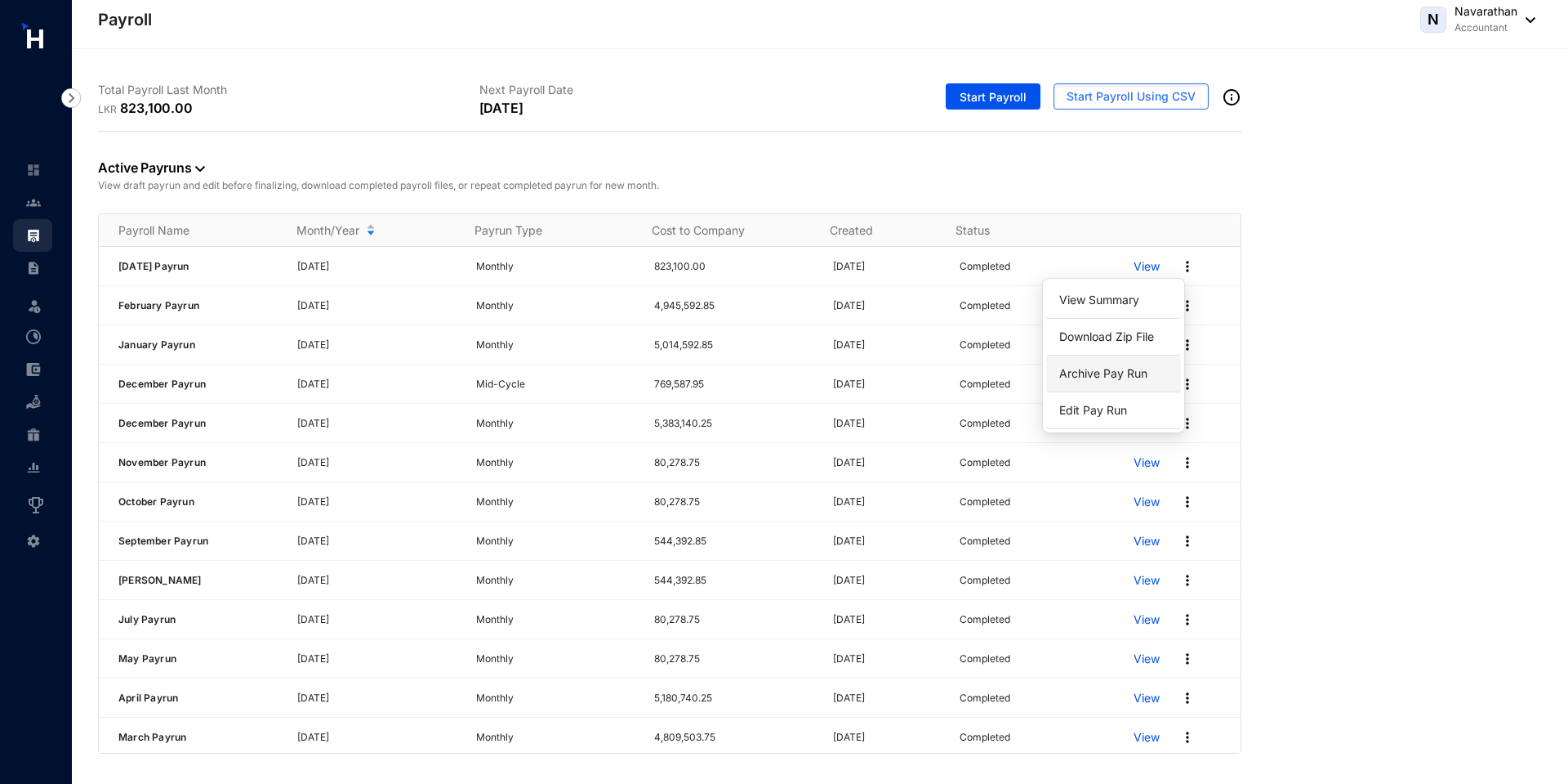
click at [1087, 373] on p "Archive Pay Run" at bounding box center [1114, 373] width 115 height 28
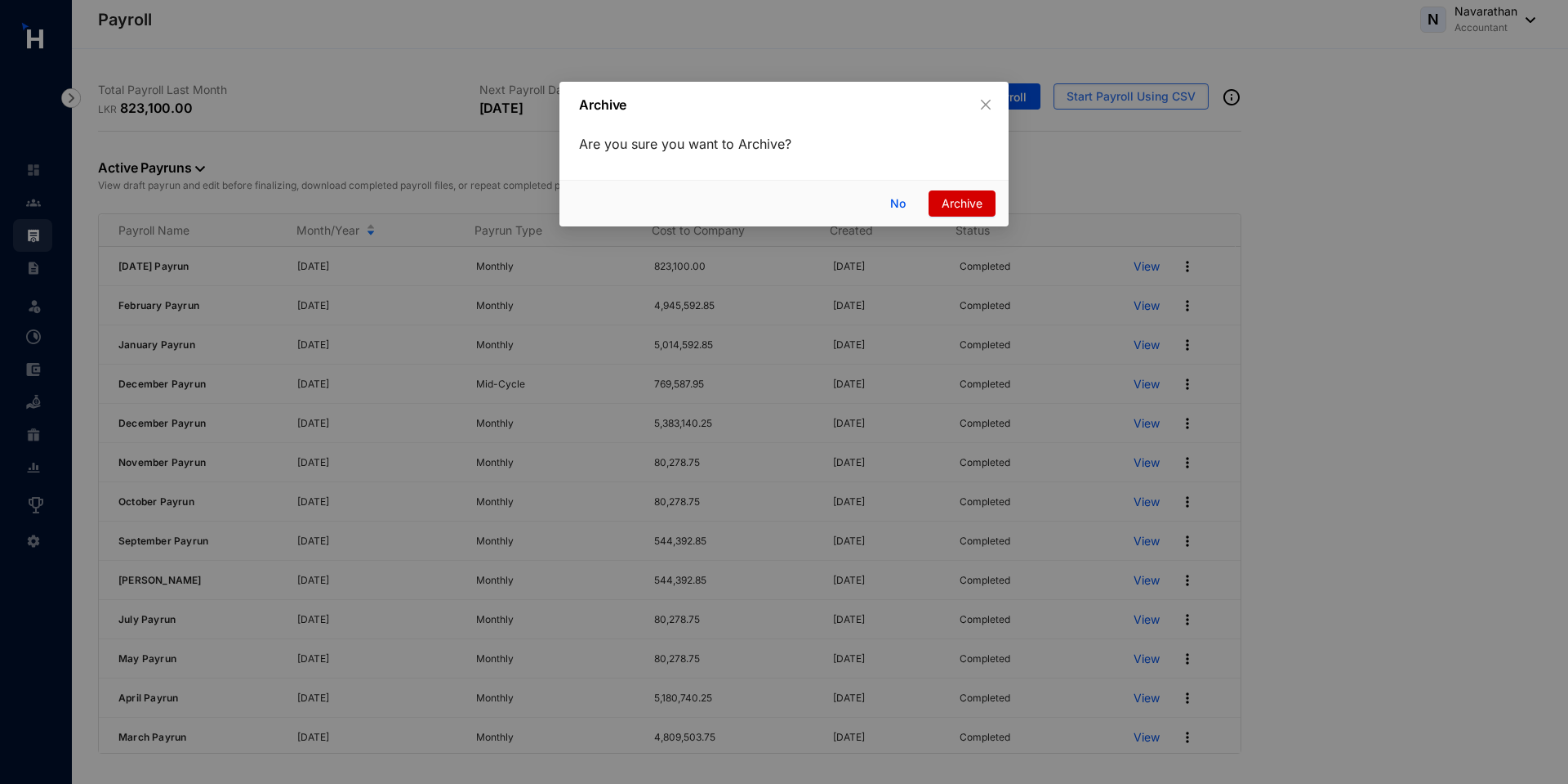
click at [960, 212] on span "Archive" at bounding box center [961, 203] width 41 height 18
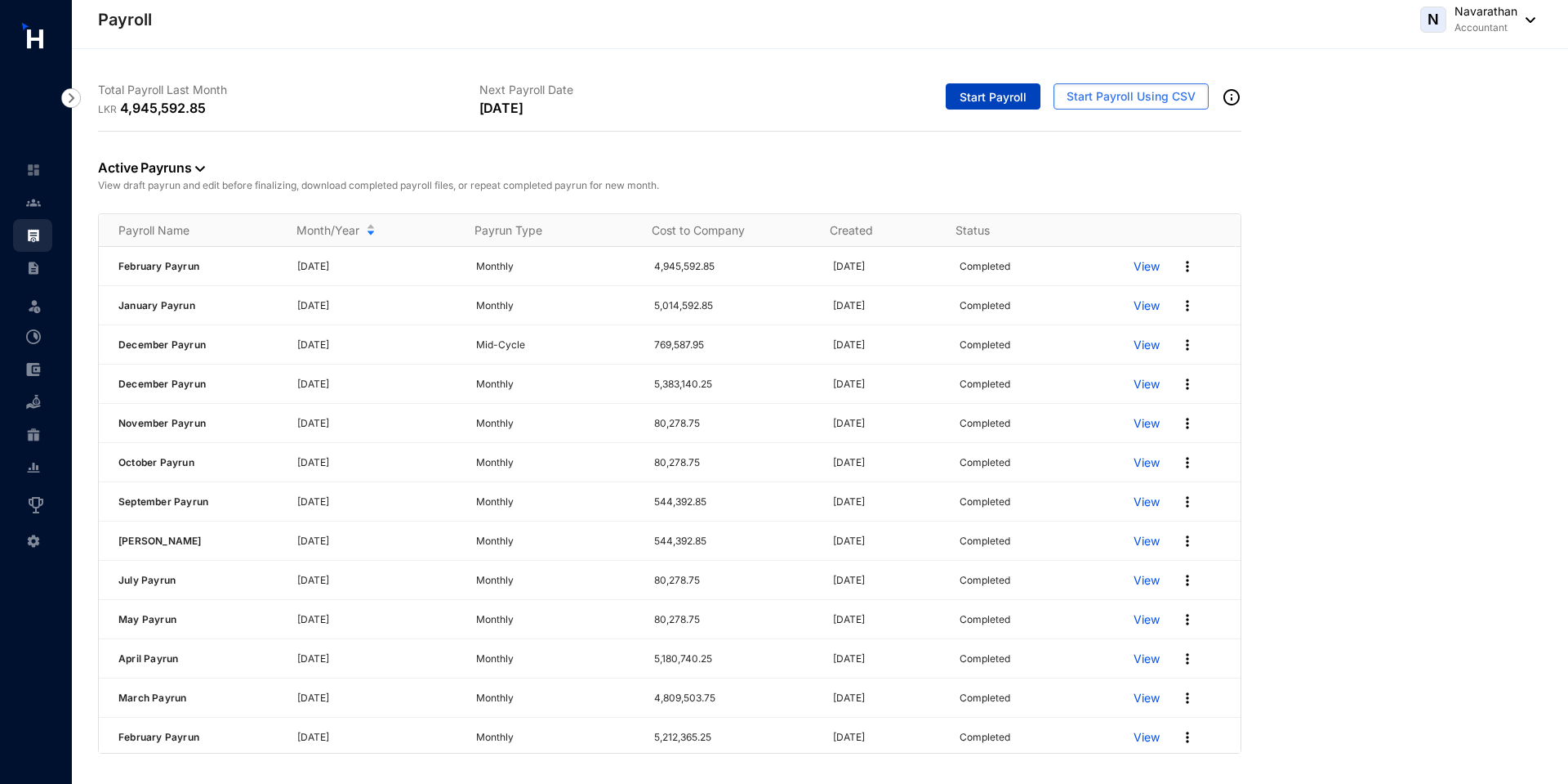
click at [987, 97] on span "Start Payroll" at bounding box center [992, 98] width 67 height 16
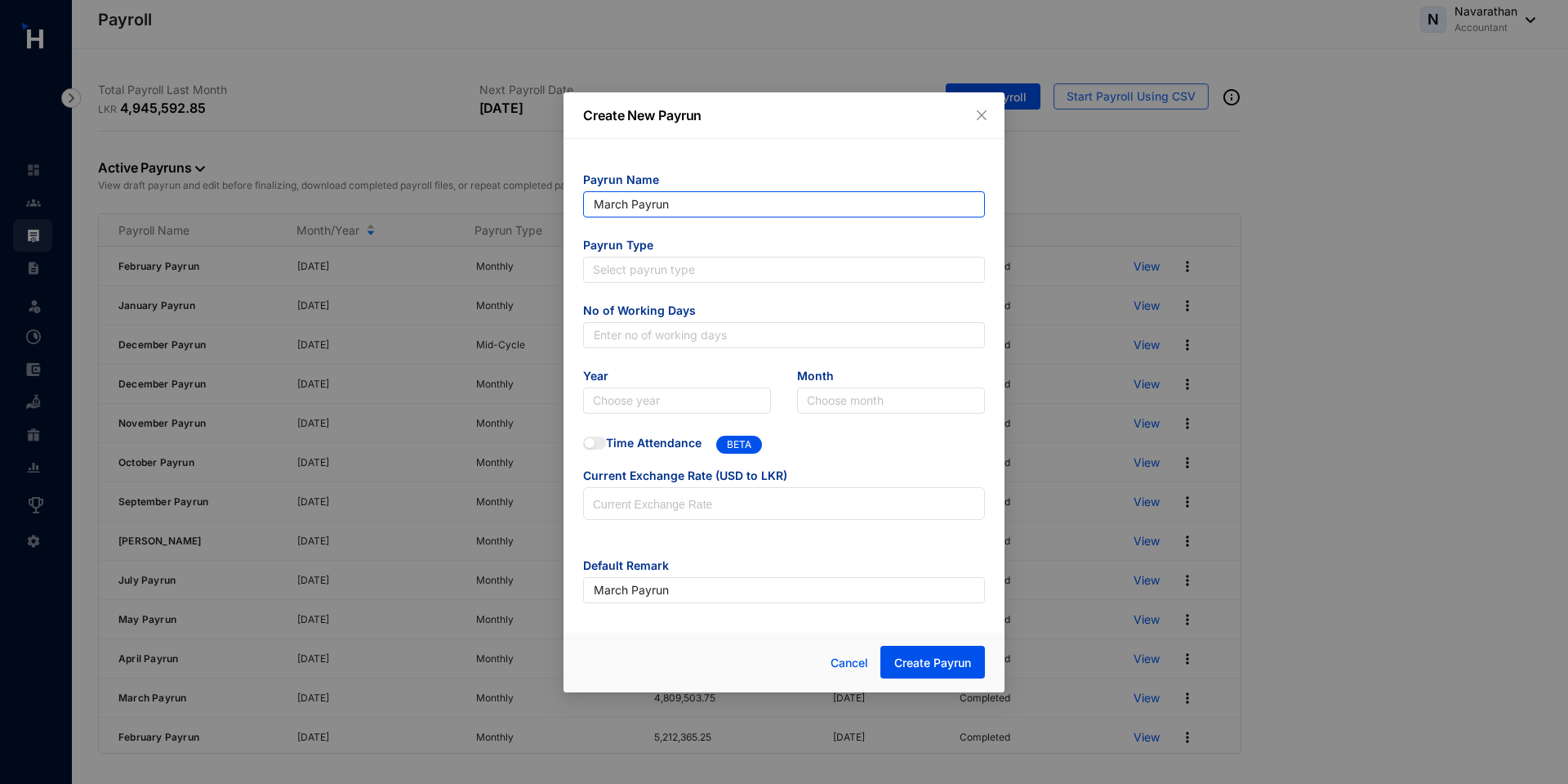
click at [622, 206] on input "March Payrun" at bounding box center [784, 204] width 402 height 26
type input "April 2025 Payrun"
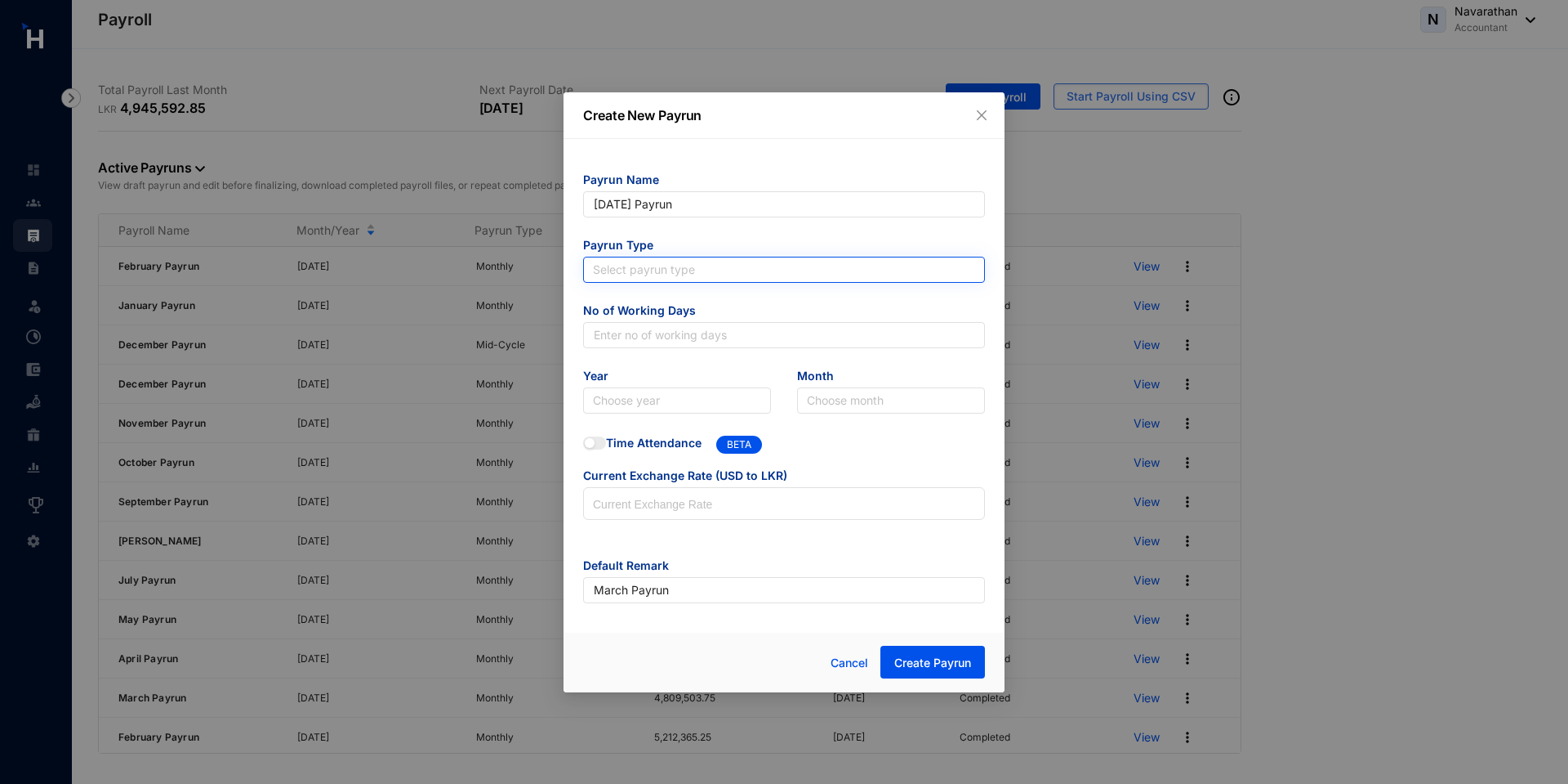
type input "April 2025 Payrun"
click at [650, 269] on input "search" at bounding box center [784, 270] width 382 height 25
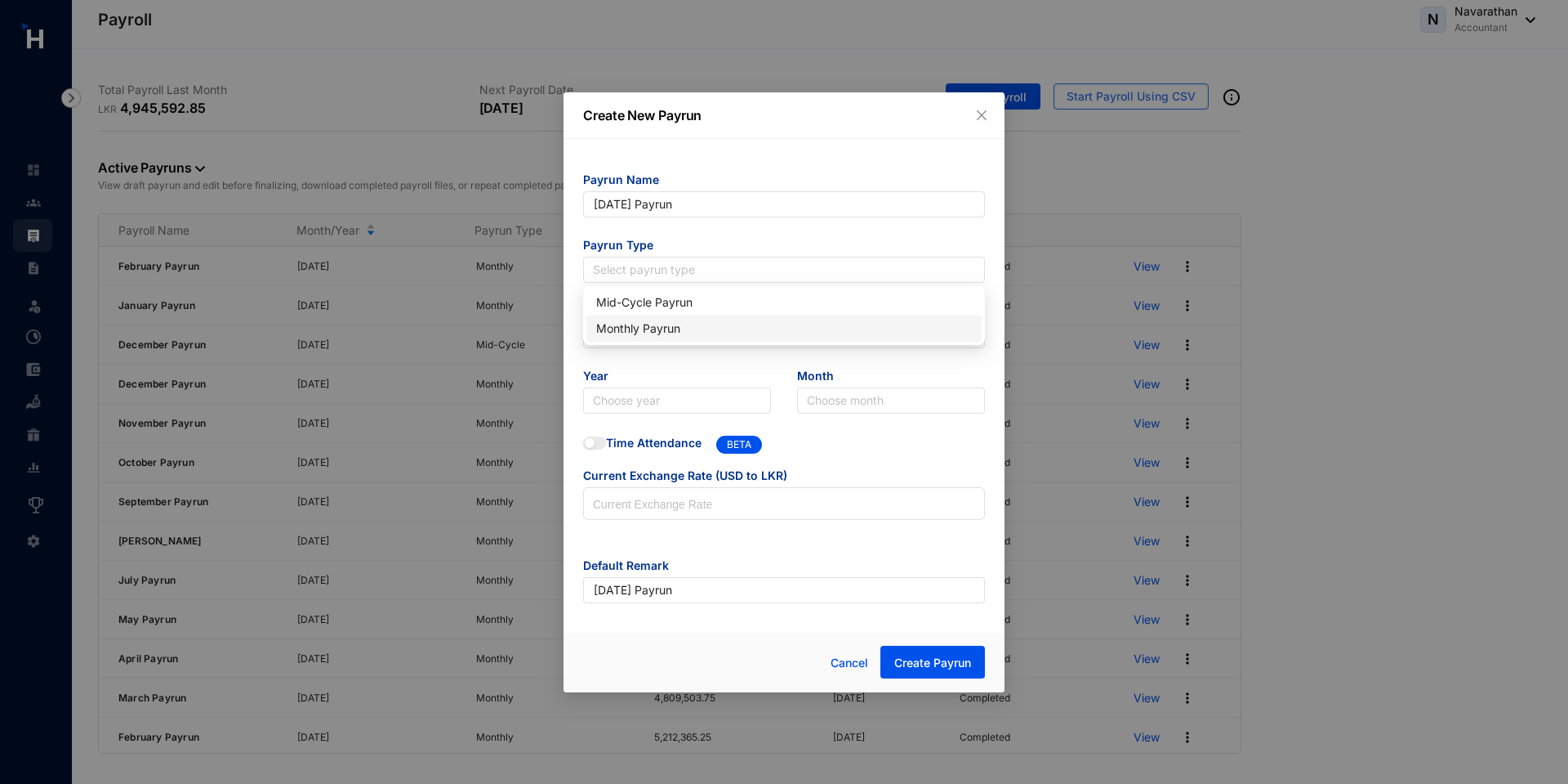
click at [633, 326] on div "Monthly Payrun" at bounding box center [784, 328] width 376 height 18
click at [620, 338] on input "text" at bounding box center [784, 335] width 402 height 26
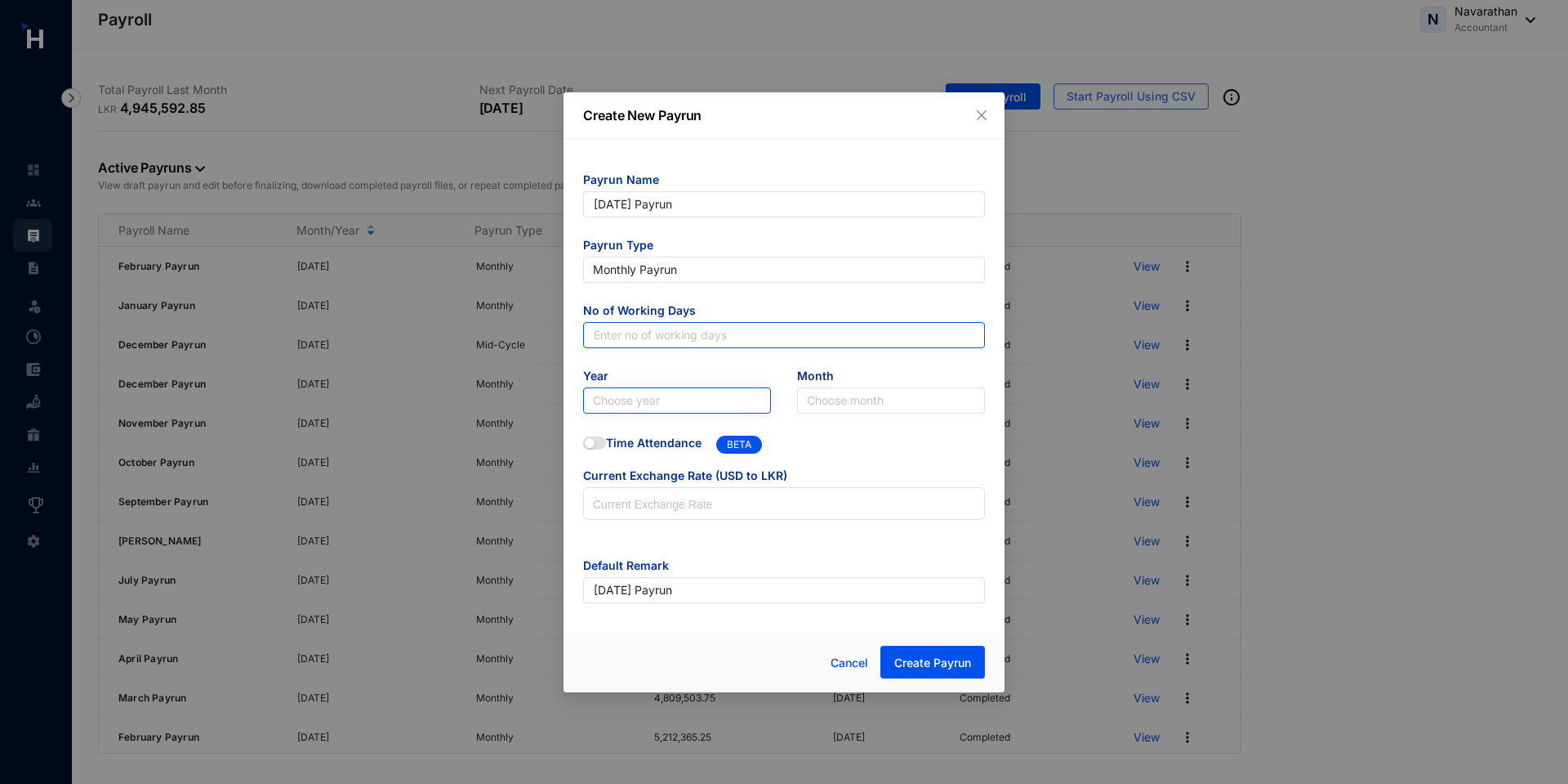
type input "30"
click at [664, 400] on input "search" at bounding box center [676, 400] width 168 height 25
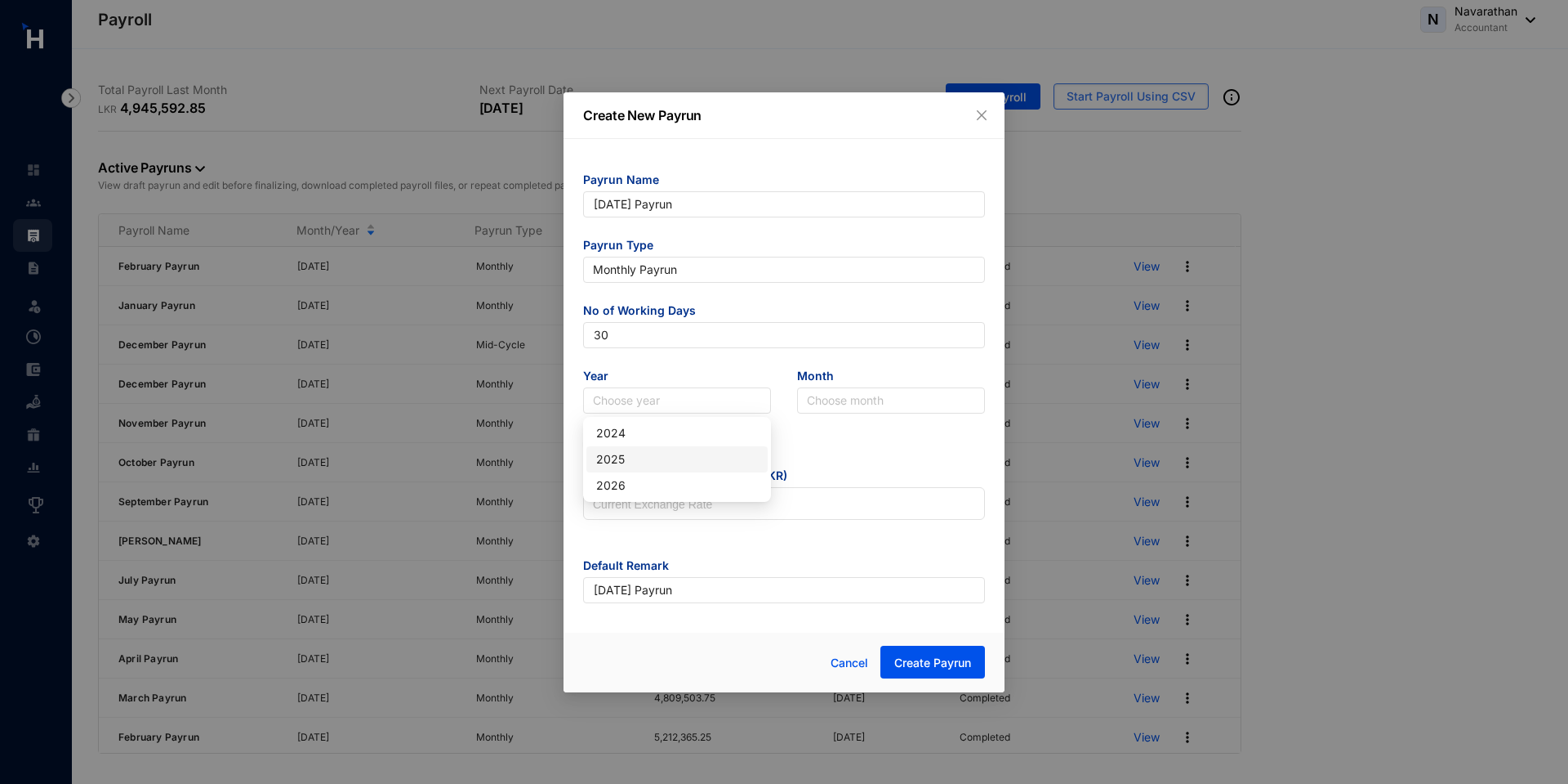
click at [652, 460] on div "2025" at bounding box center [677, 460] width 162 height 18
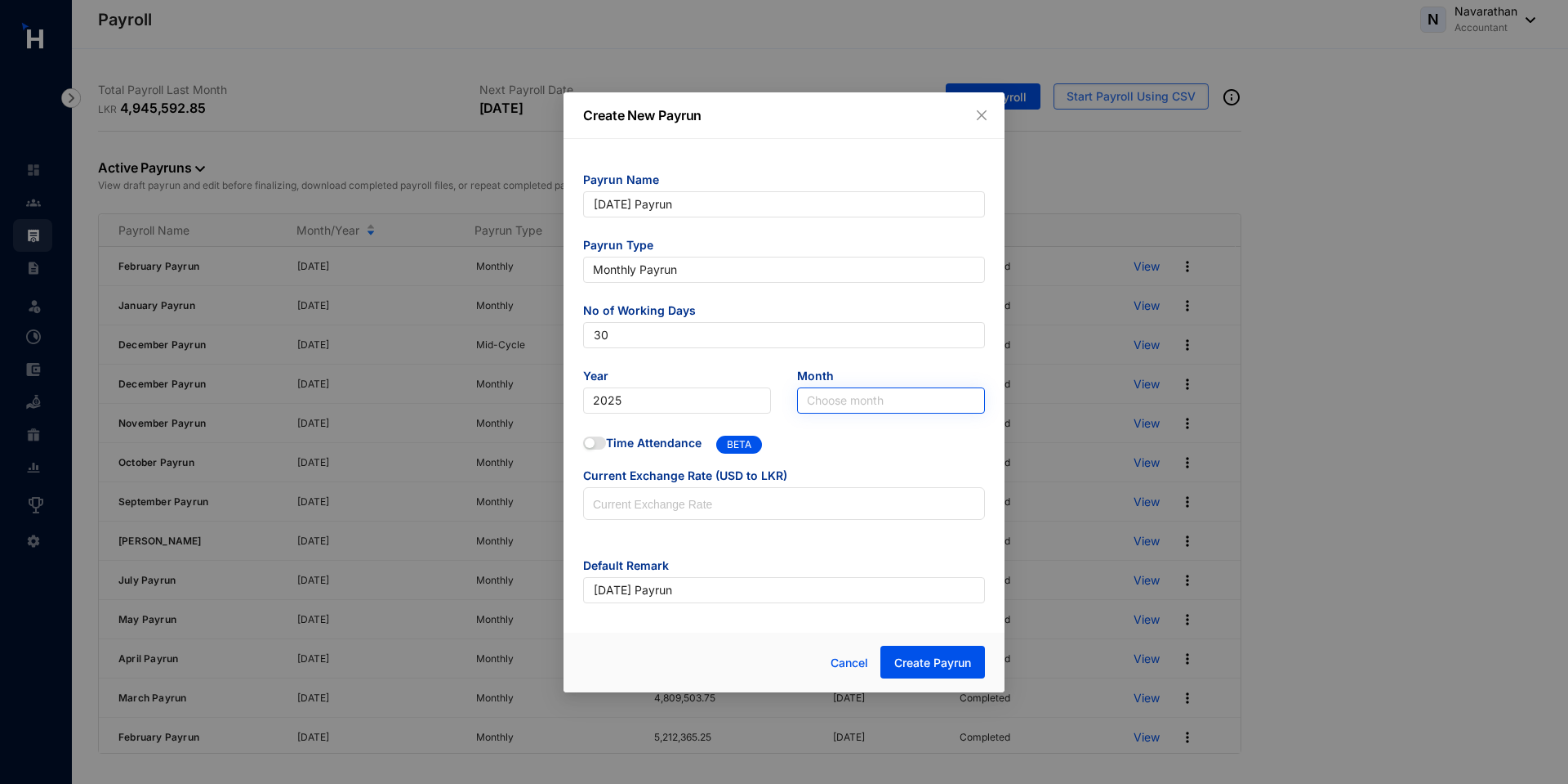
click at [836, 398] on input "search" at bounding box center [891, 400] width 168 height 25
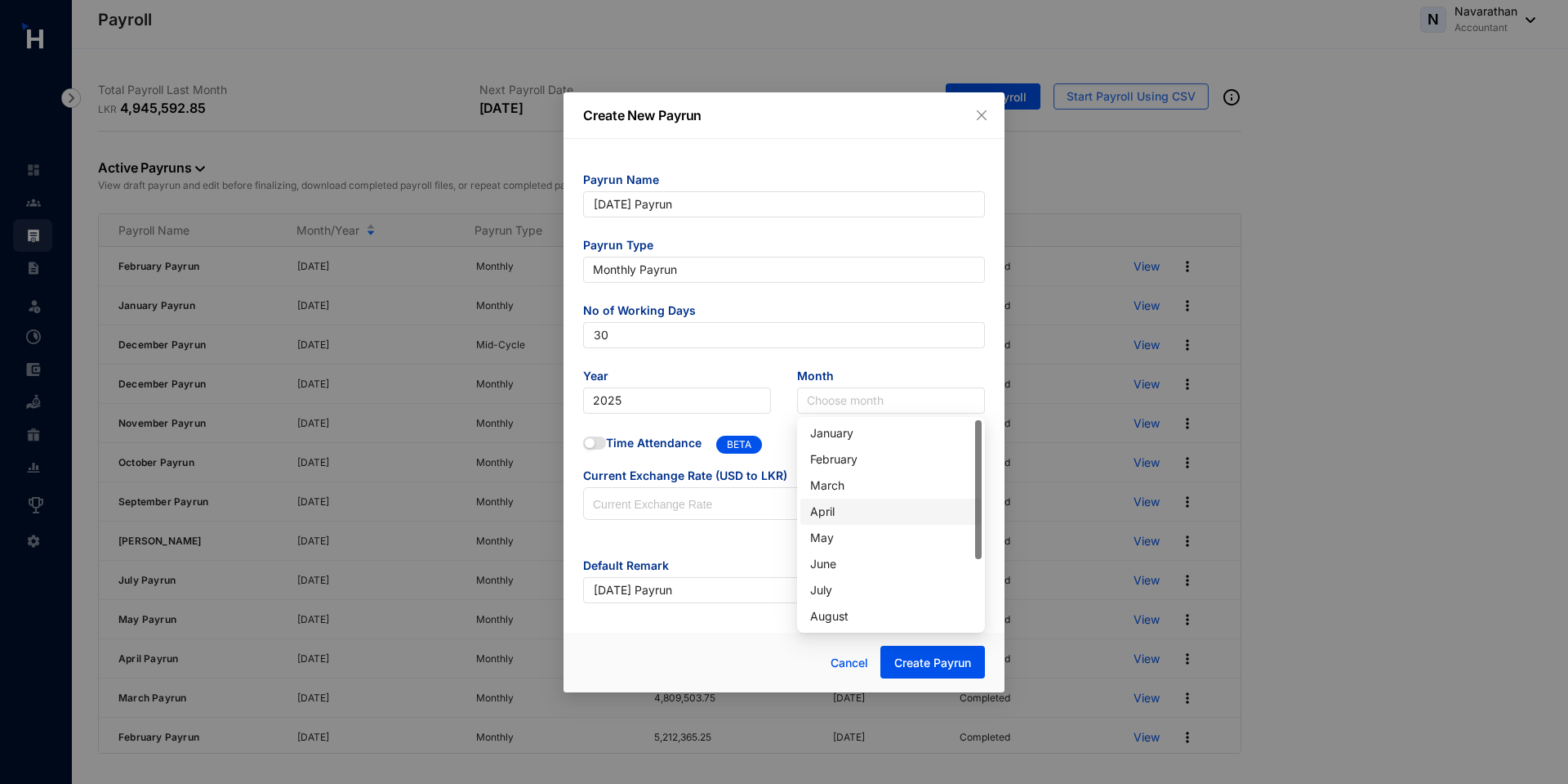
click at [834, 518] on div "April" at bounding box center [891, 511] width 162 height 18
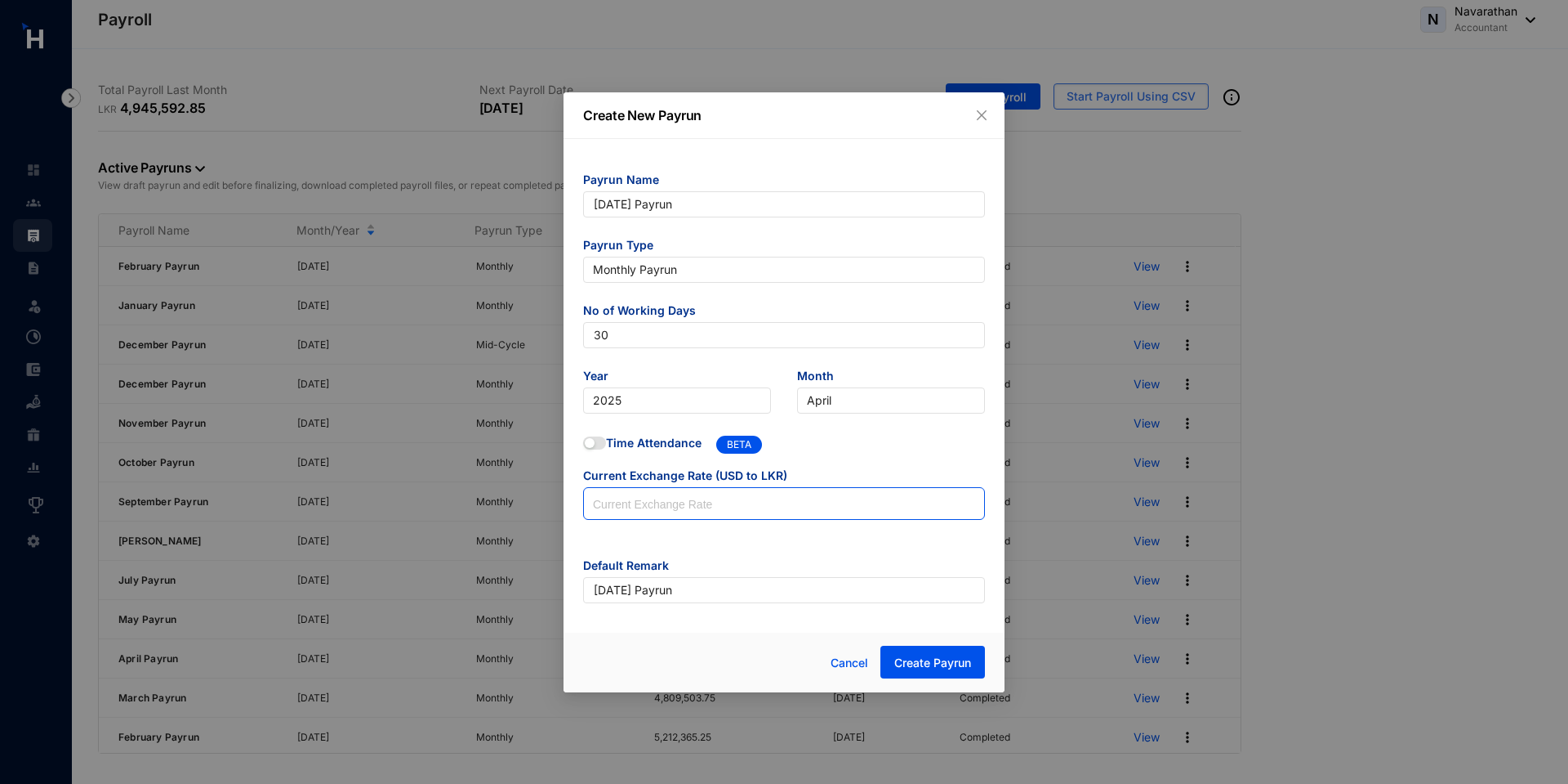
click at [702, 501] on input at bounding box center [784, 503] width 400 height 33
type input "297.5"
click at [940, 674] on button "Create Payrun" at bounding box center [932, 662] width 104 height 33
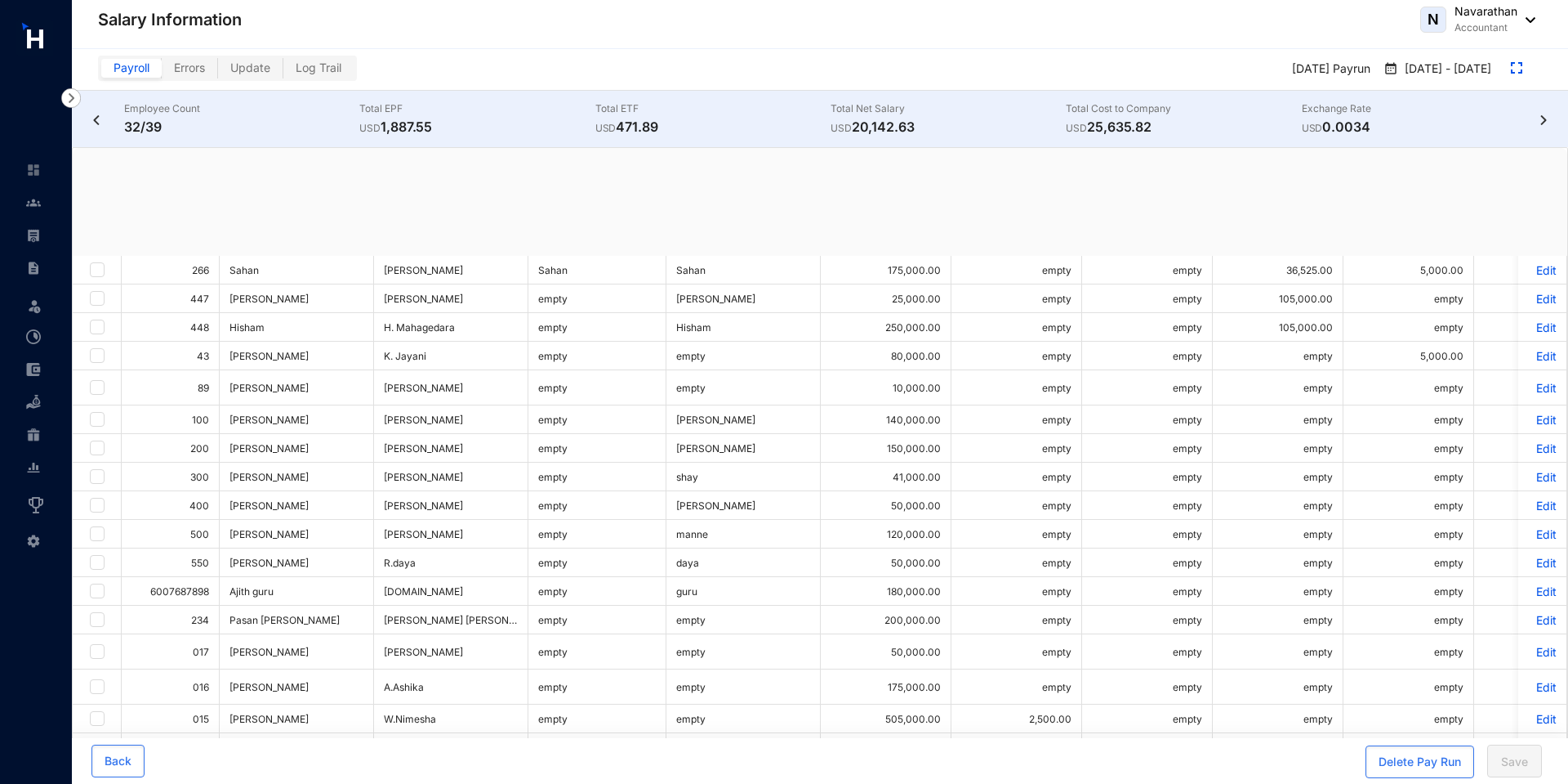
checkbox input "true"
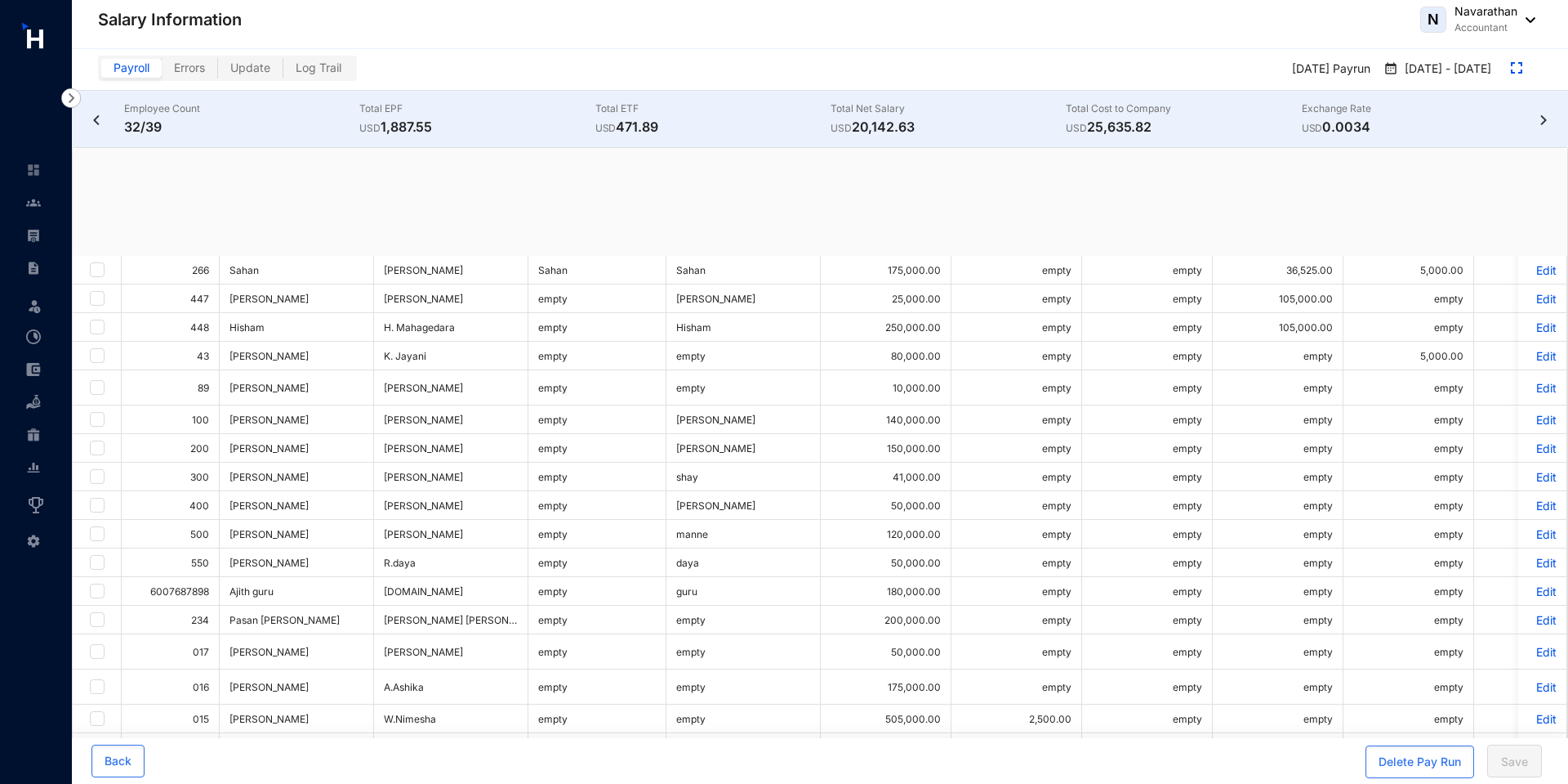
checkbox input "true"
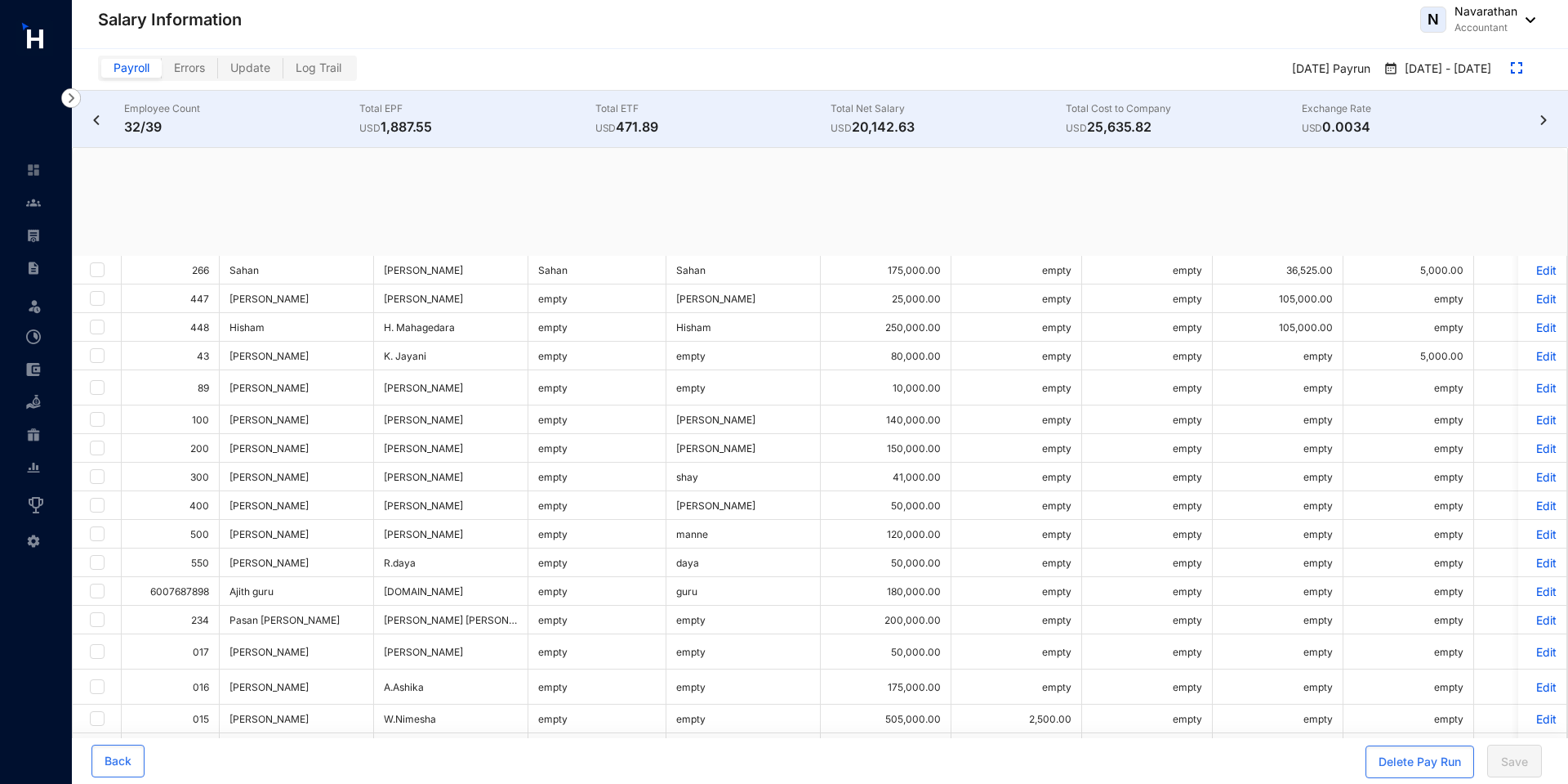
checkbox input "true"
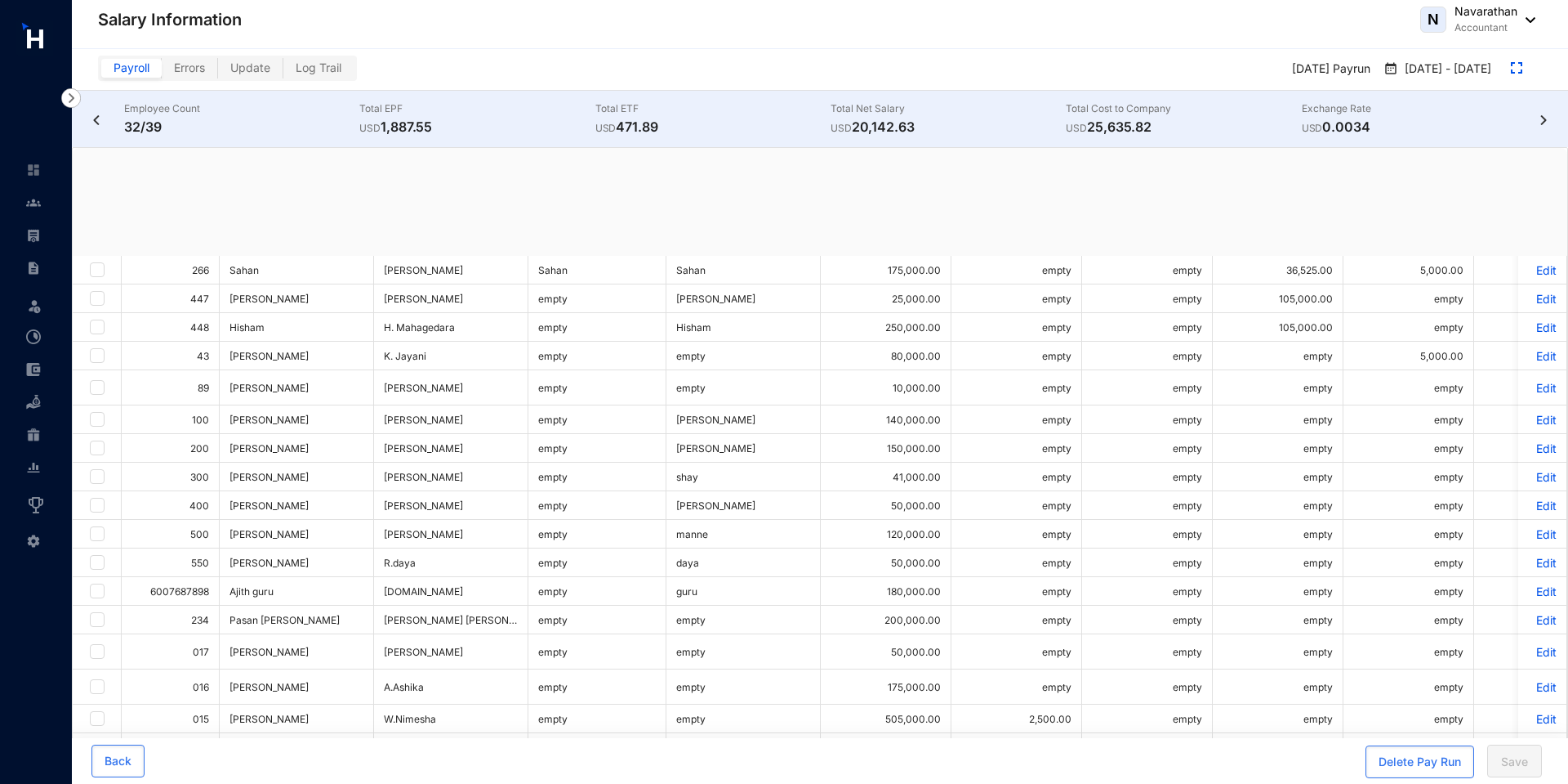
checkbox input "true"
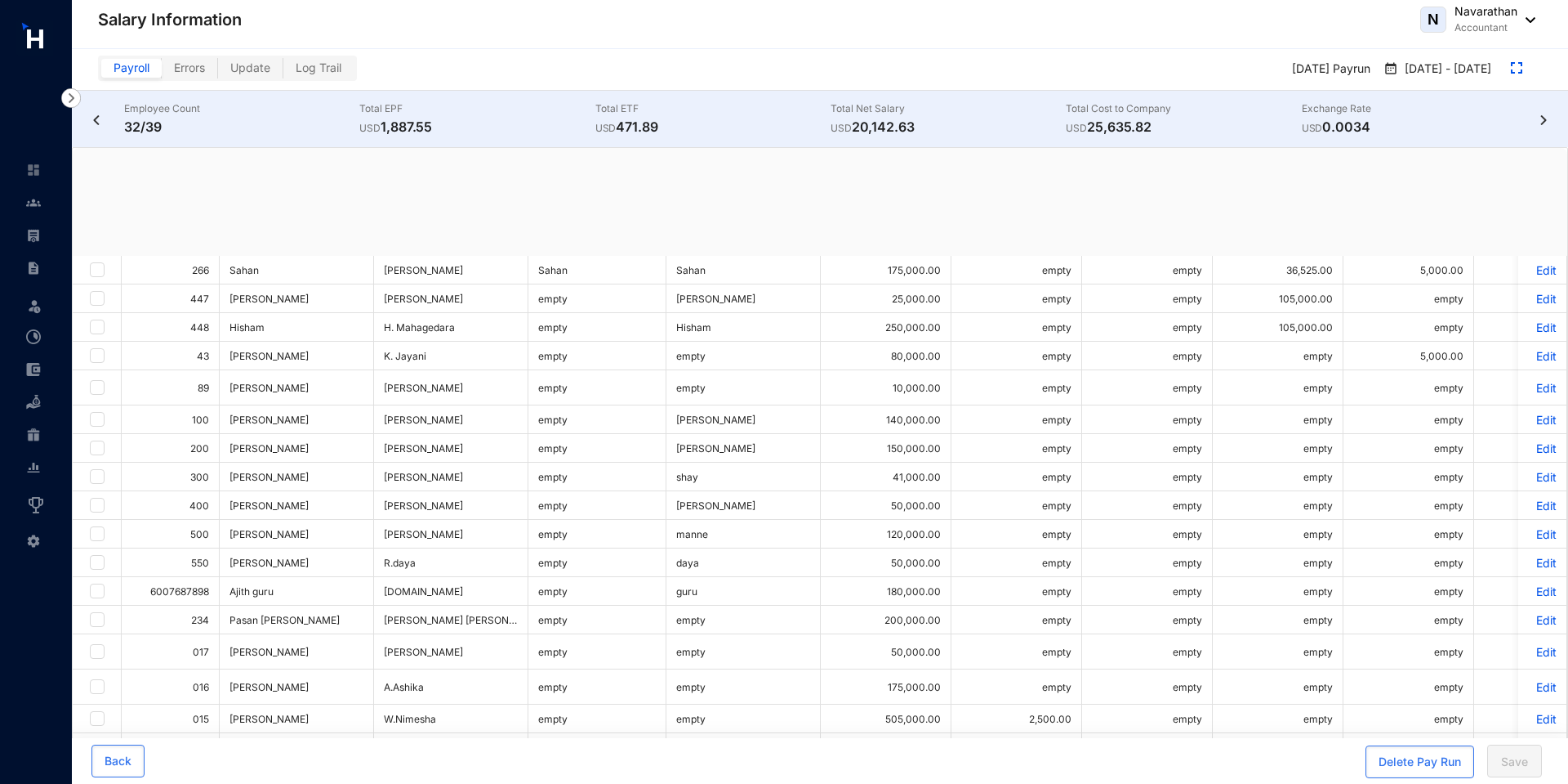
checkbox input "true"
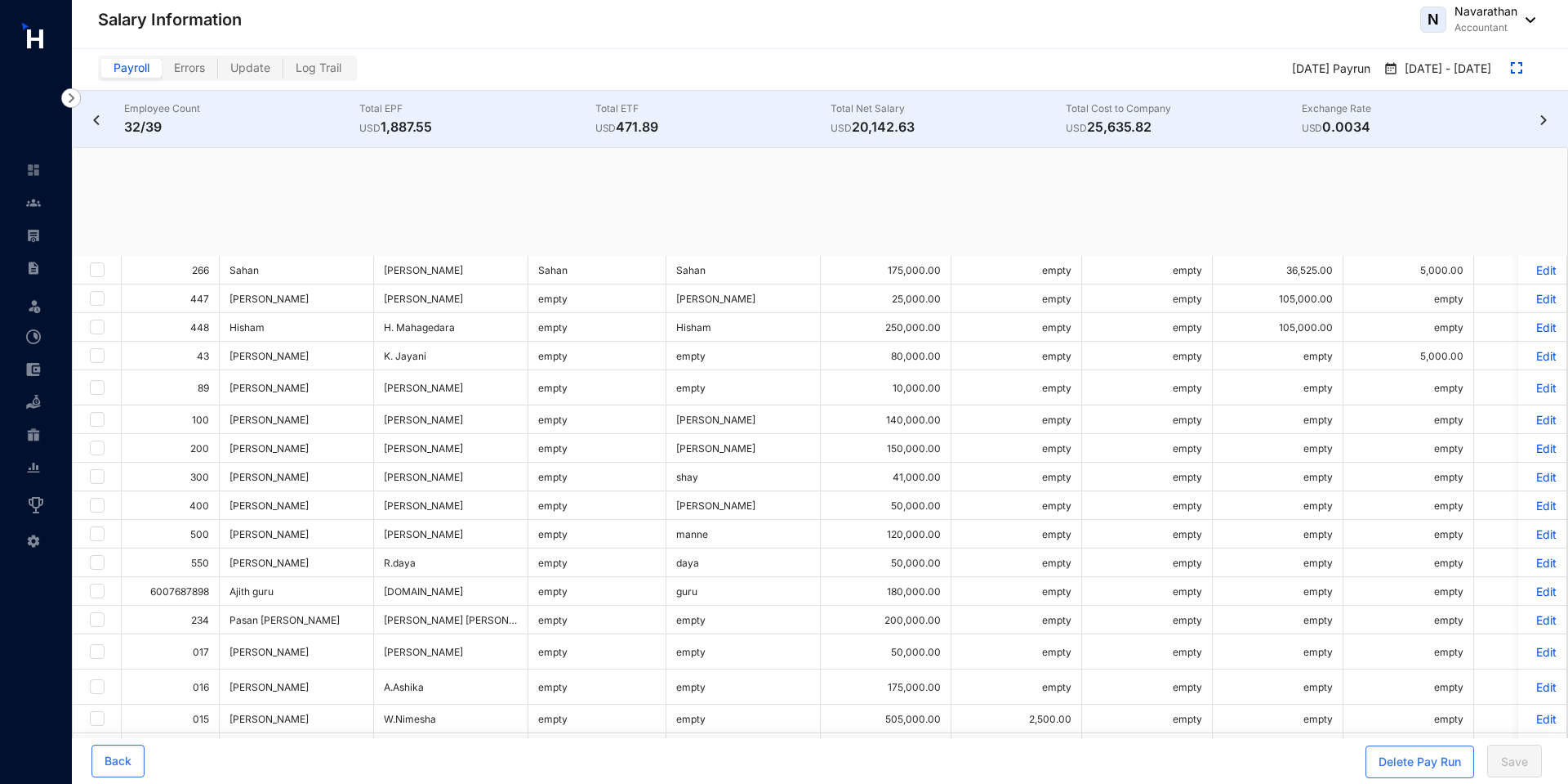
checkbox input "true"
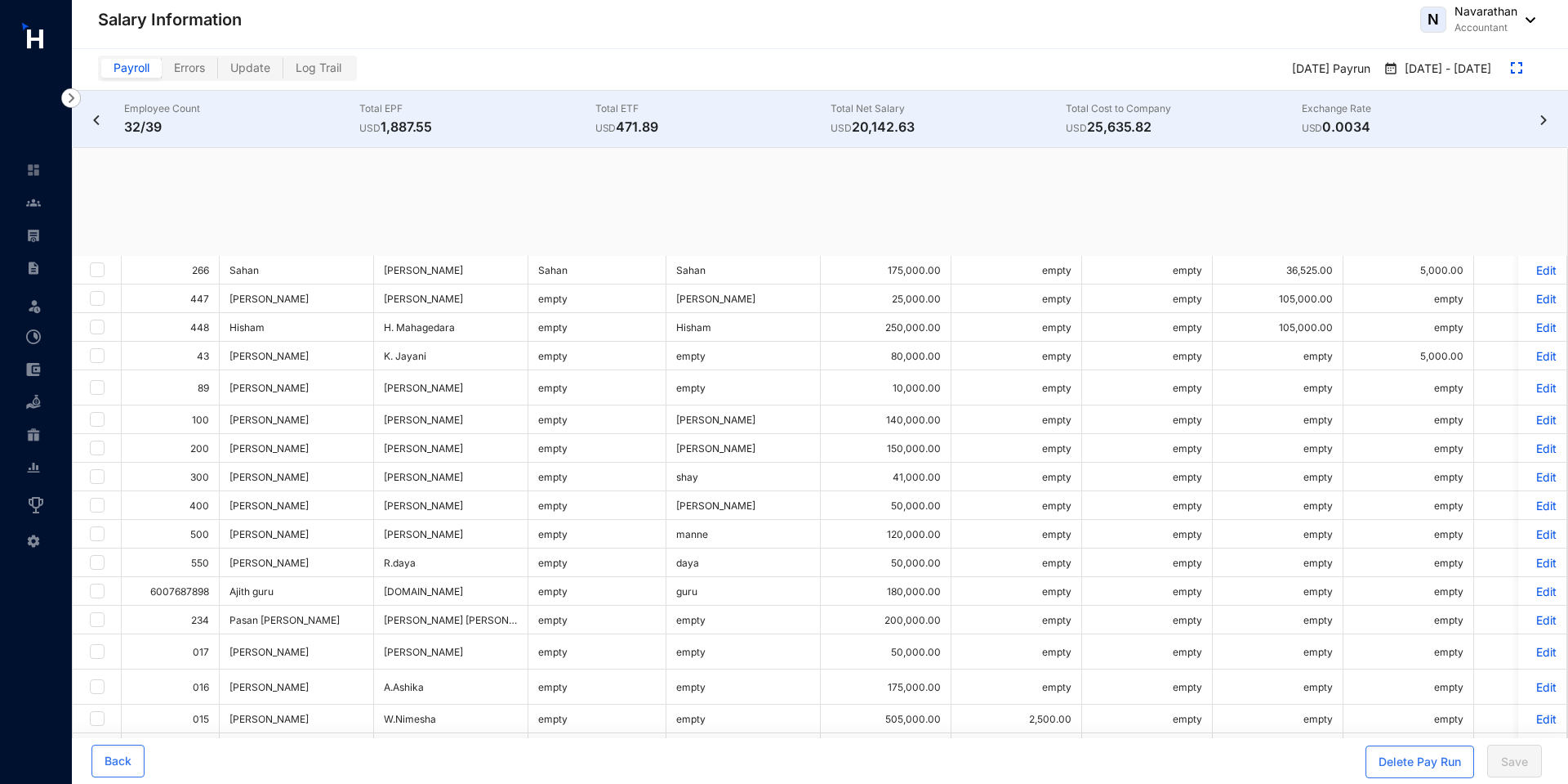
checkbox input "true"
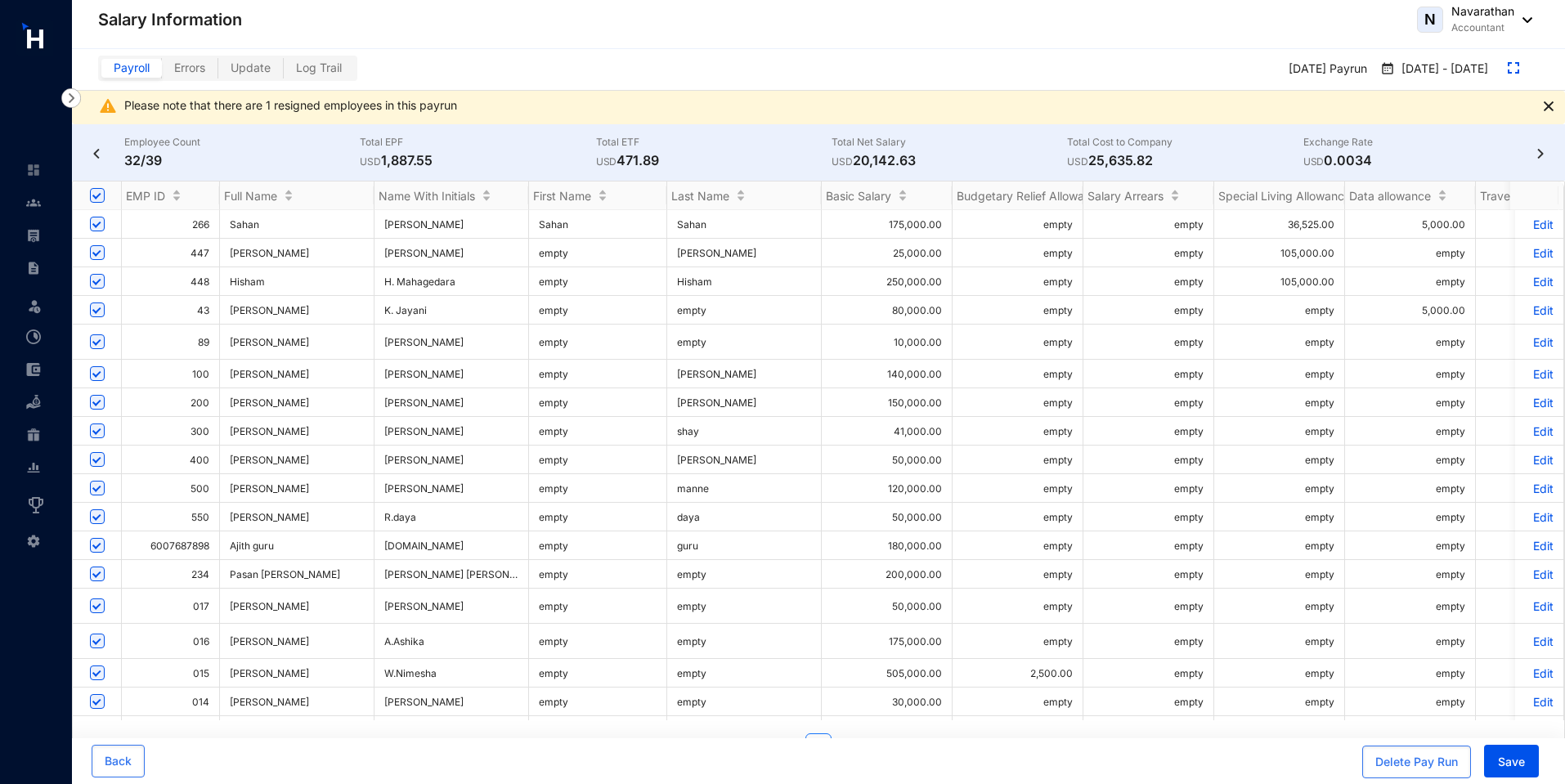
scroll to position [684, 0]
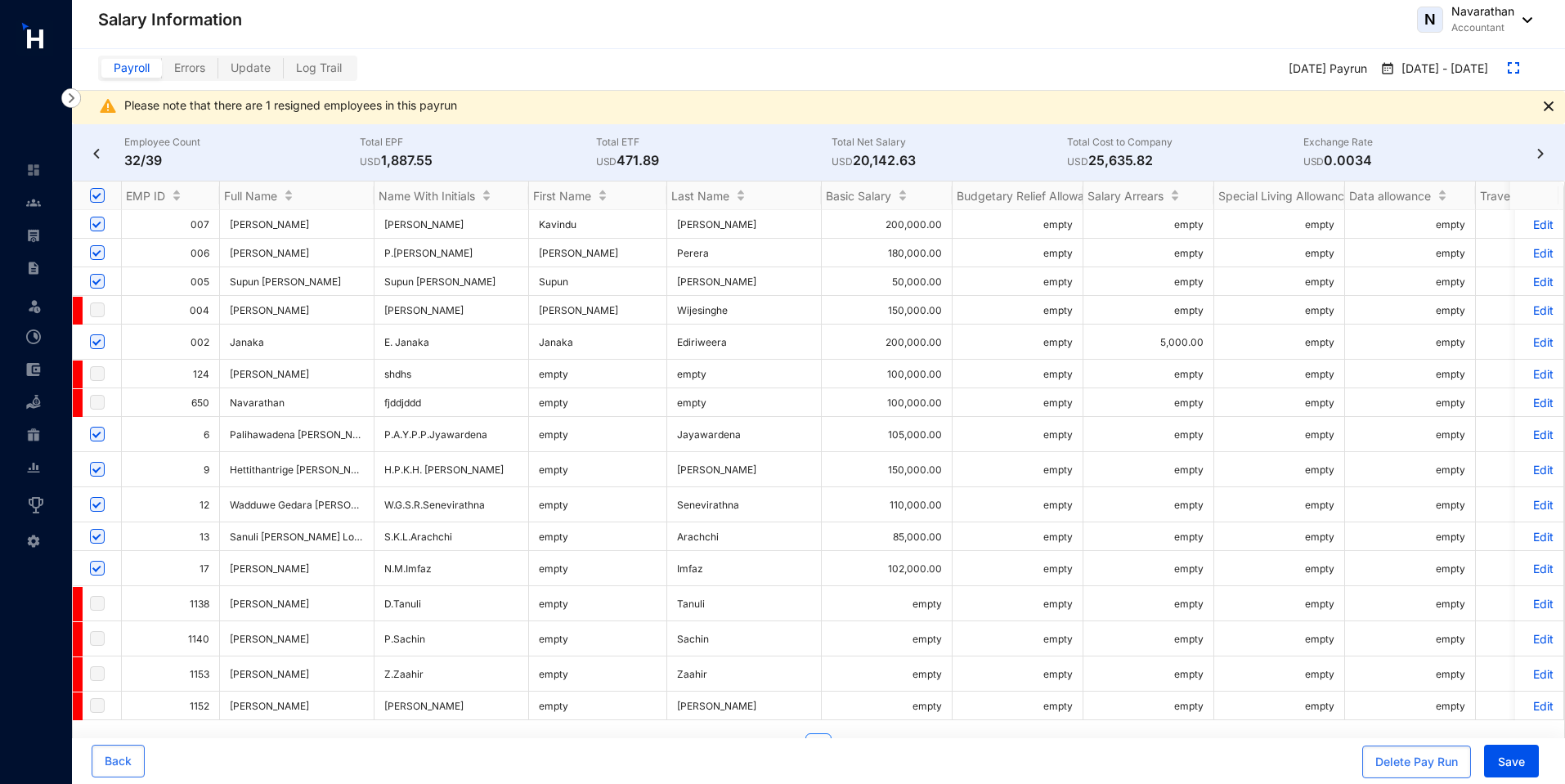
click at [1531, 561] on p "Edit" at bounding box center [1539, 568] width 29 height 14
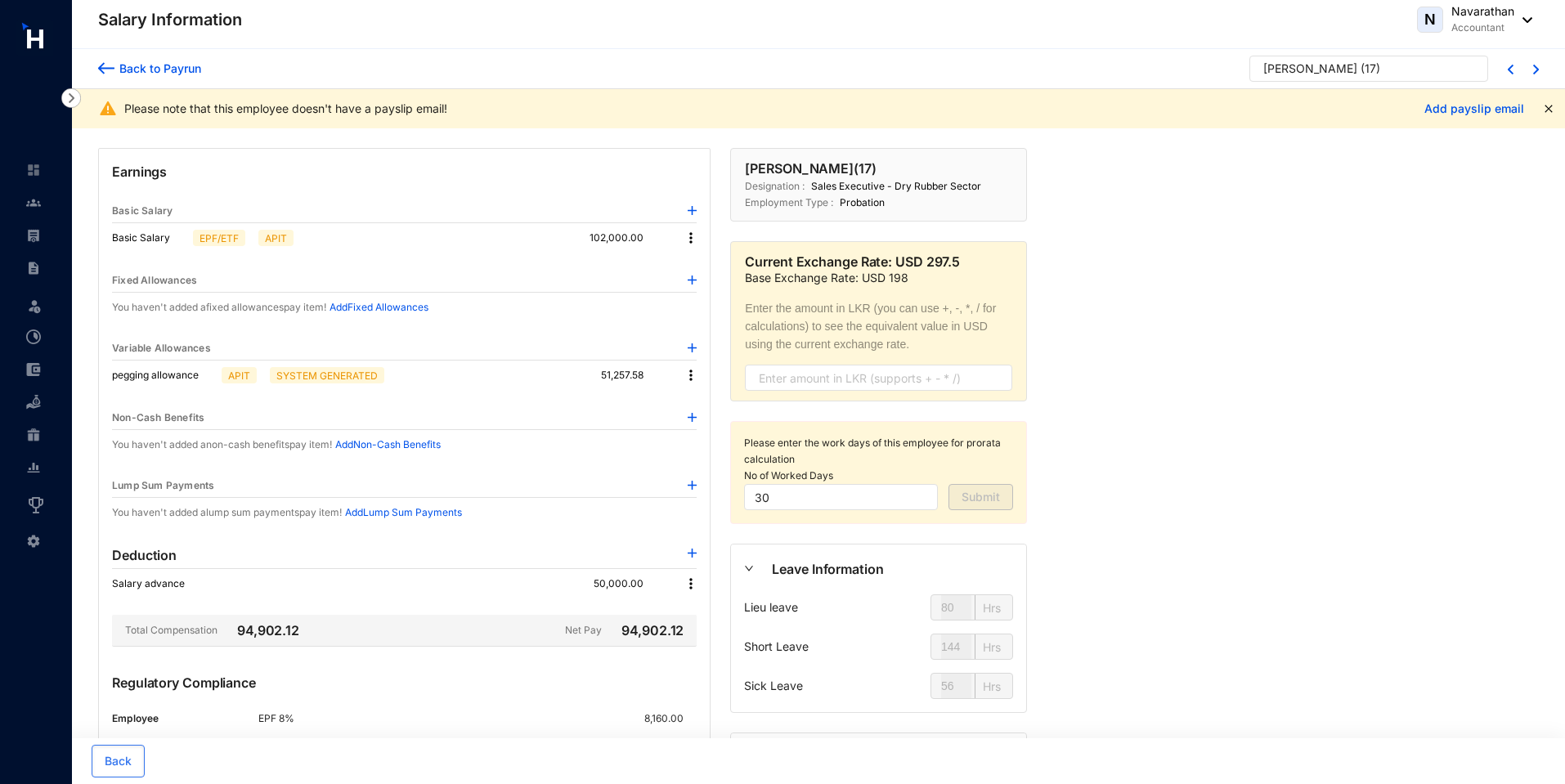
type input "144"
type input "80"
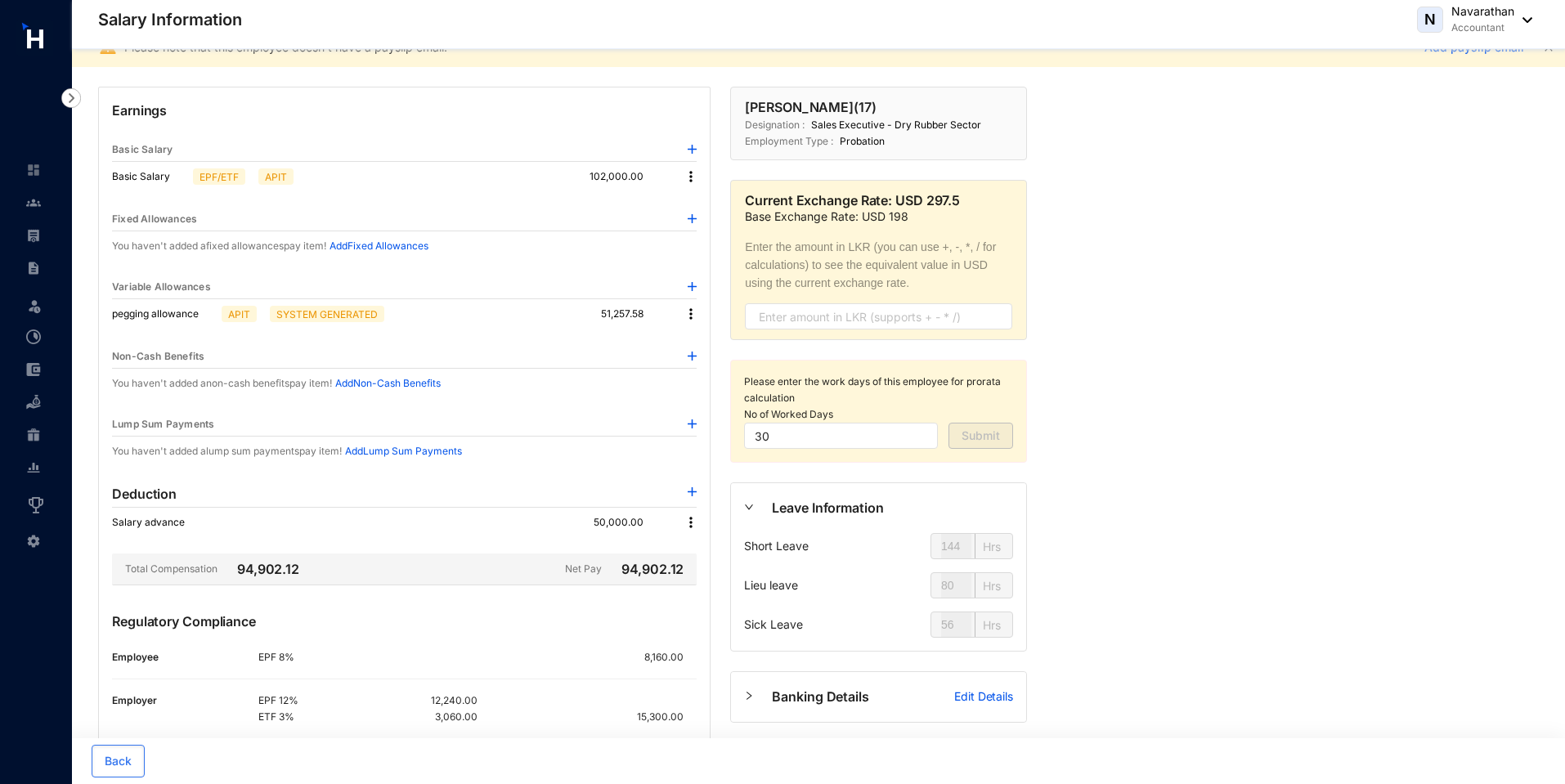
scroll to position [47, 0]
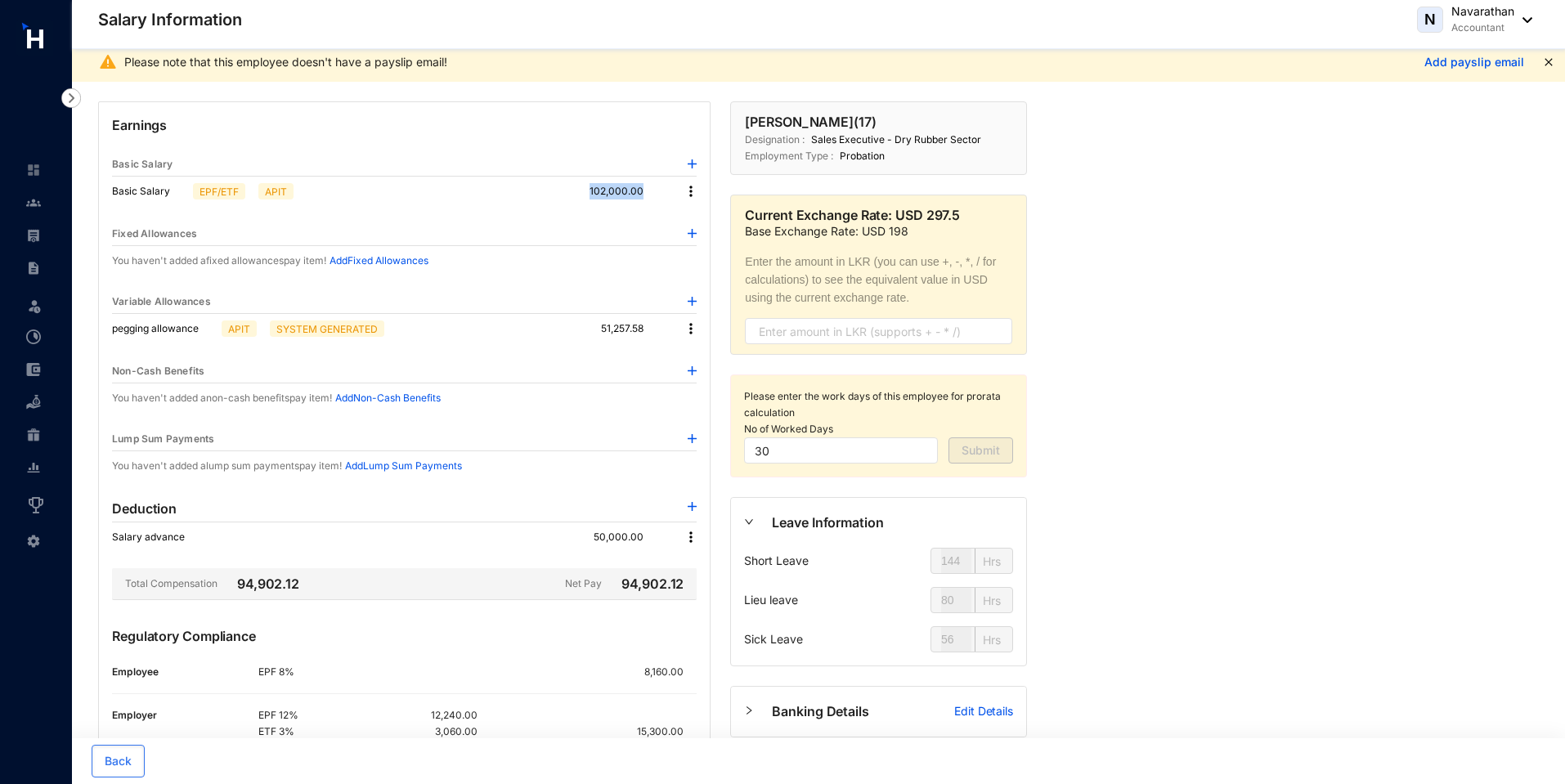
drag, startPoint x: 588, startPoint y: 182, endPoint x: 659, endPoint y: 183, distance: 71.0
click at [659, 183] on div "Basic Salary EPF/ETF APIT 102,000.00" at bounding box center [404, 191] width 584 height 30
click at [552, 201] on div "Basic Salary EPF/ETF APIT 102,000.00" at bounding box center [404, 191] width 584 height 30
drag, startPoint x: 590, startPoint y: 190, endPoint x: 657, endPoint y: 189, distance: 67.0
click at [657, 189] on div "Basic Salary EPF/ETF APIT 102,000.00" at bounding box center [404, 191] width 584 height 30
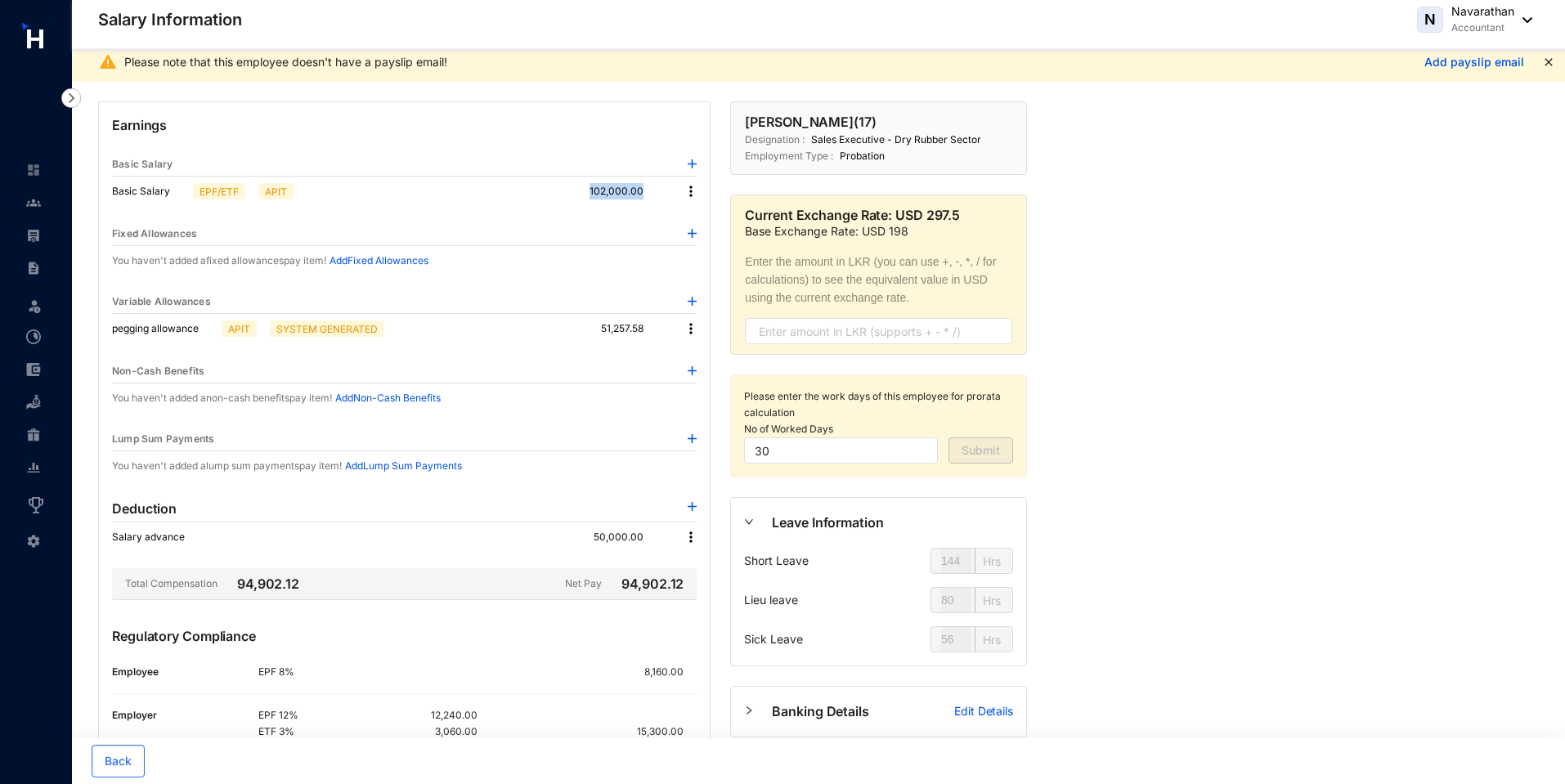
click at [657, 189] on p "102,000.00" at bounding box center [629, 191] width 80 height 16
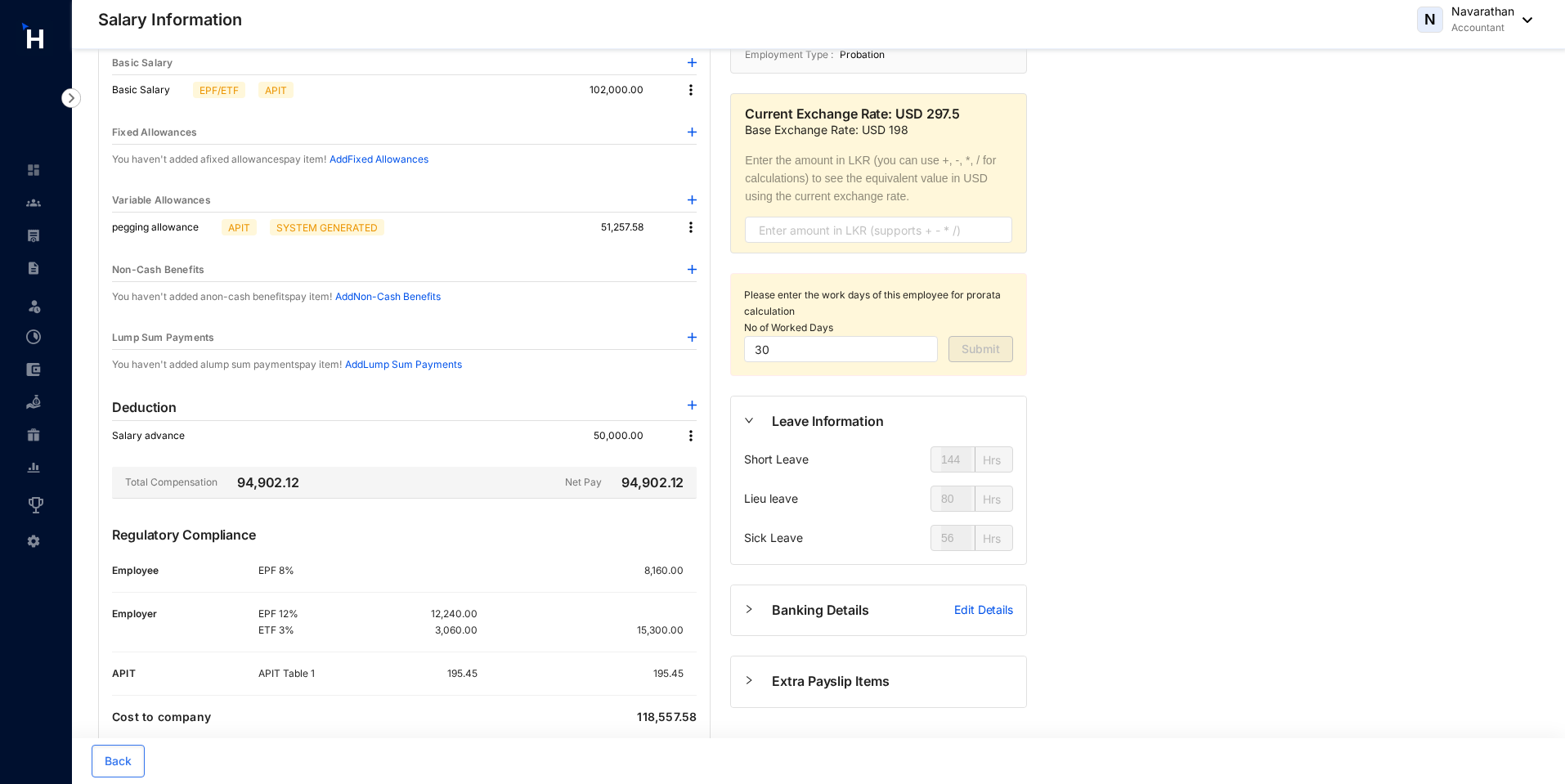
scroll to position [193, 0]
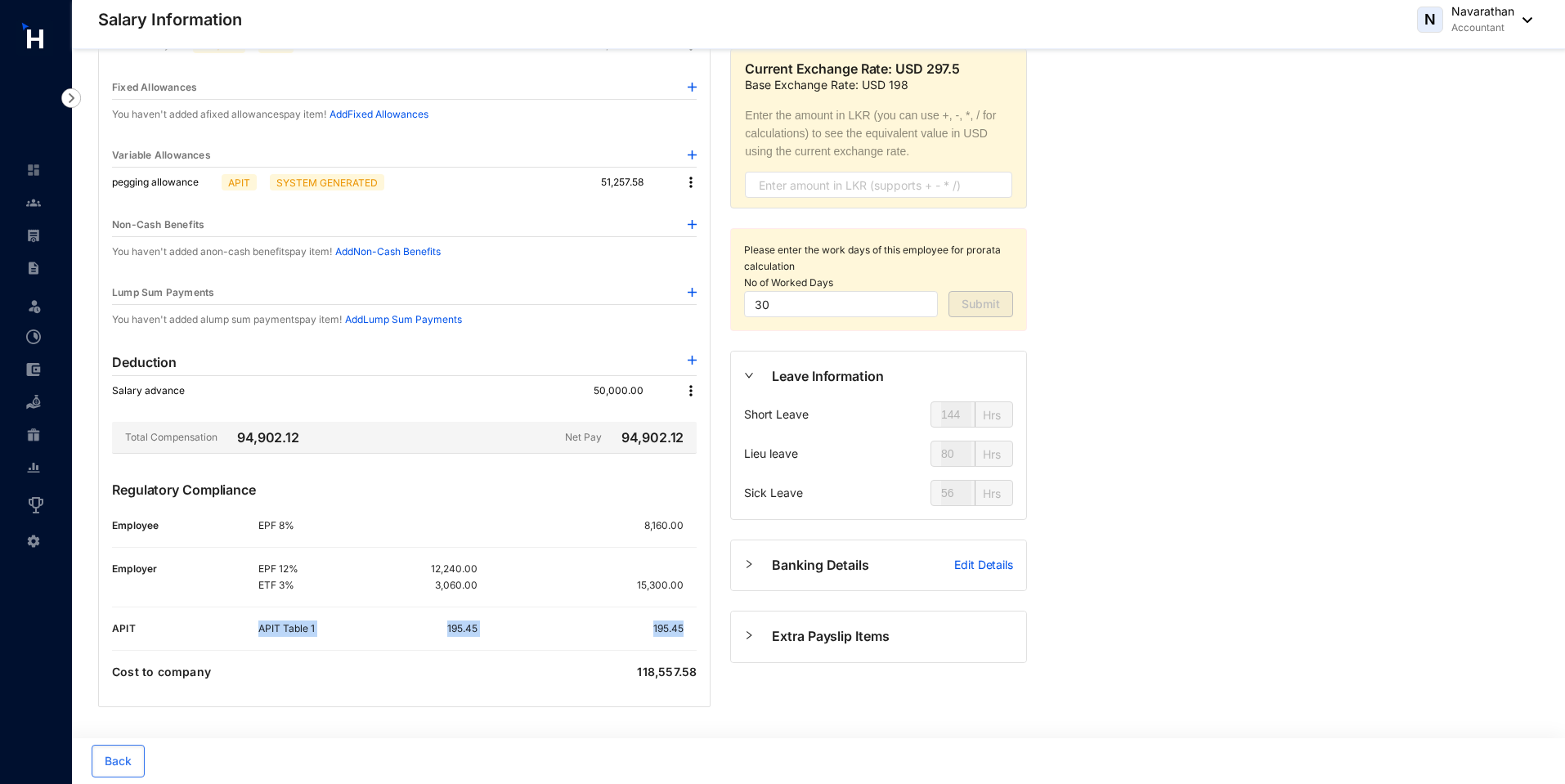
drag, startPoint x: 250, startPoint y: 629, endPoint x: 684, endPoint y: 621, distance: 434.1
click at [684, 621] on div "APIT APIT Table 1 195.45 195.45" at bounding box center [404, 628] width 584 height 16
click at [684, 621] on p at bounding box center [690, 628] width 13 height 16
click at [688, 390] on img at bounding box center [691, 390] width 16 height 16
click at [726, 415] on span "Edit" at bounding box center [713, 419] width 34 height 18
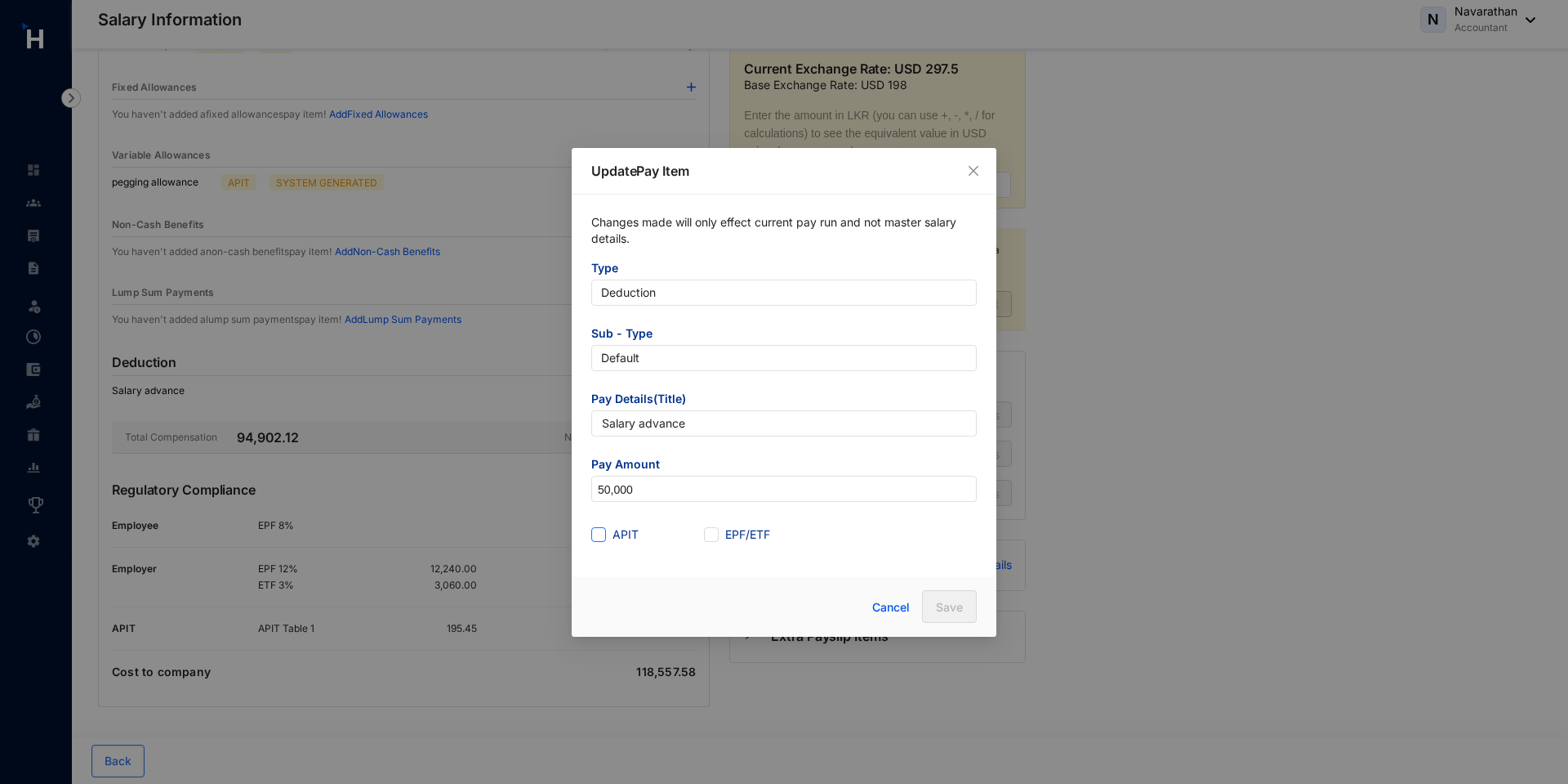
click at [597, 542] on label "APIT" at bounding box center [618, 534] width 54 height 18
click at [597, 538] on input "APIT" at bounding box center [597, 532] width 11 height 11
checkbox input "true"
click at [945, 605] on span "Save" at bounding box center [949, 607] width 27 height 16
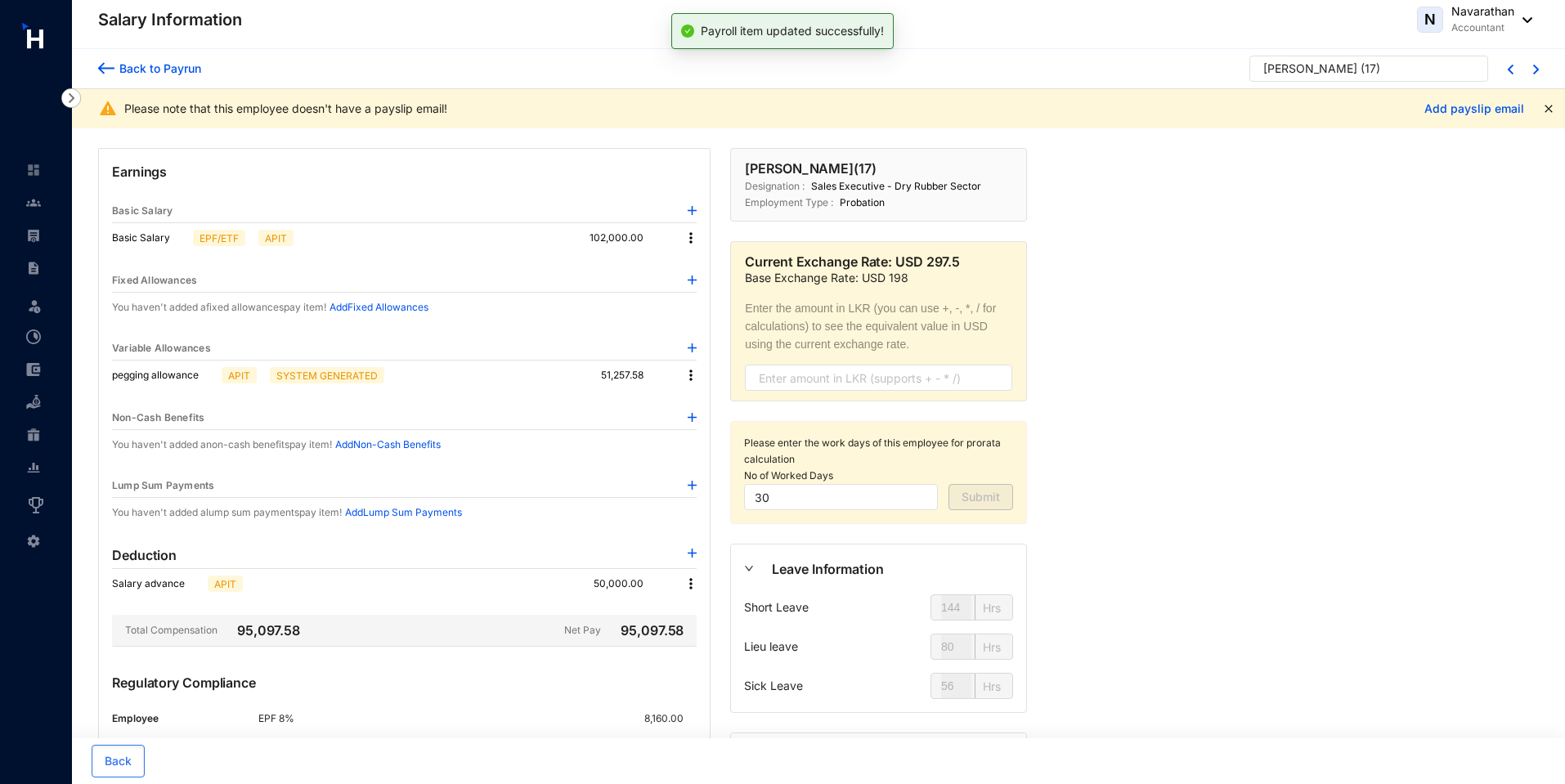
scroll to position [168, 0]
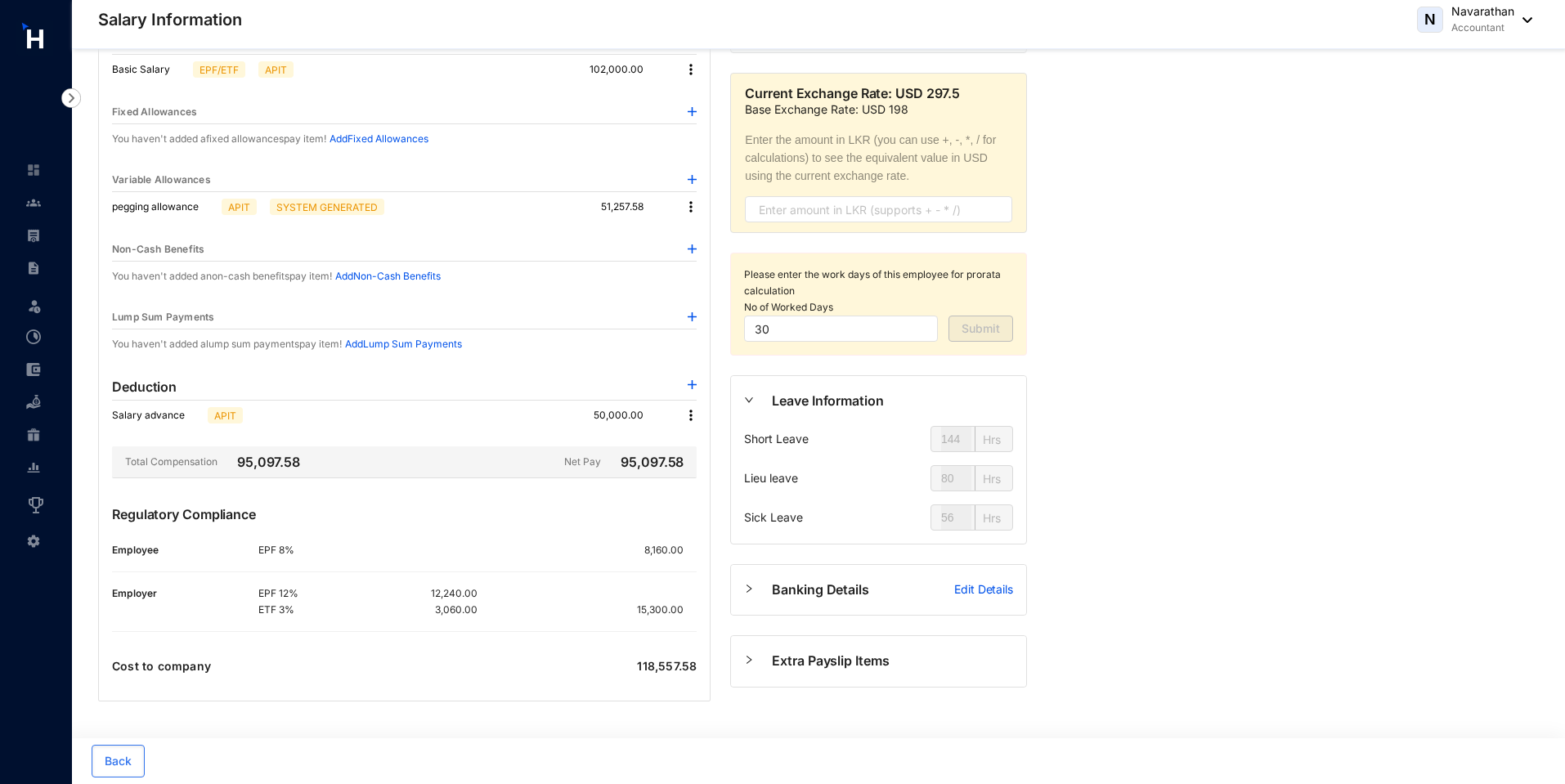
click at [694, 416] on img at bounding box center [691, 415] width 16 height 16
click at [720, 442] on span "Edit" at bounding box center [713, 443] width 34 height 18
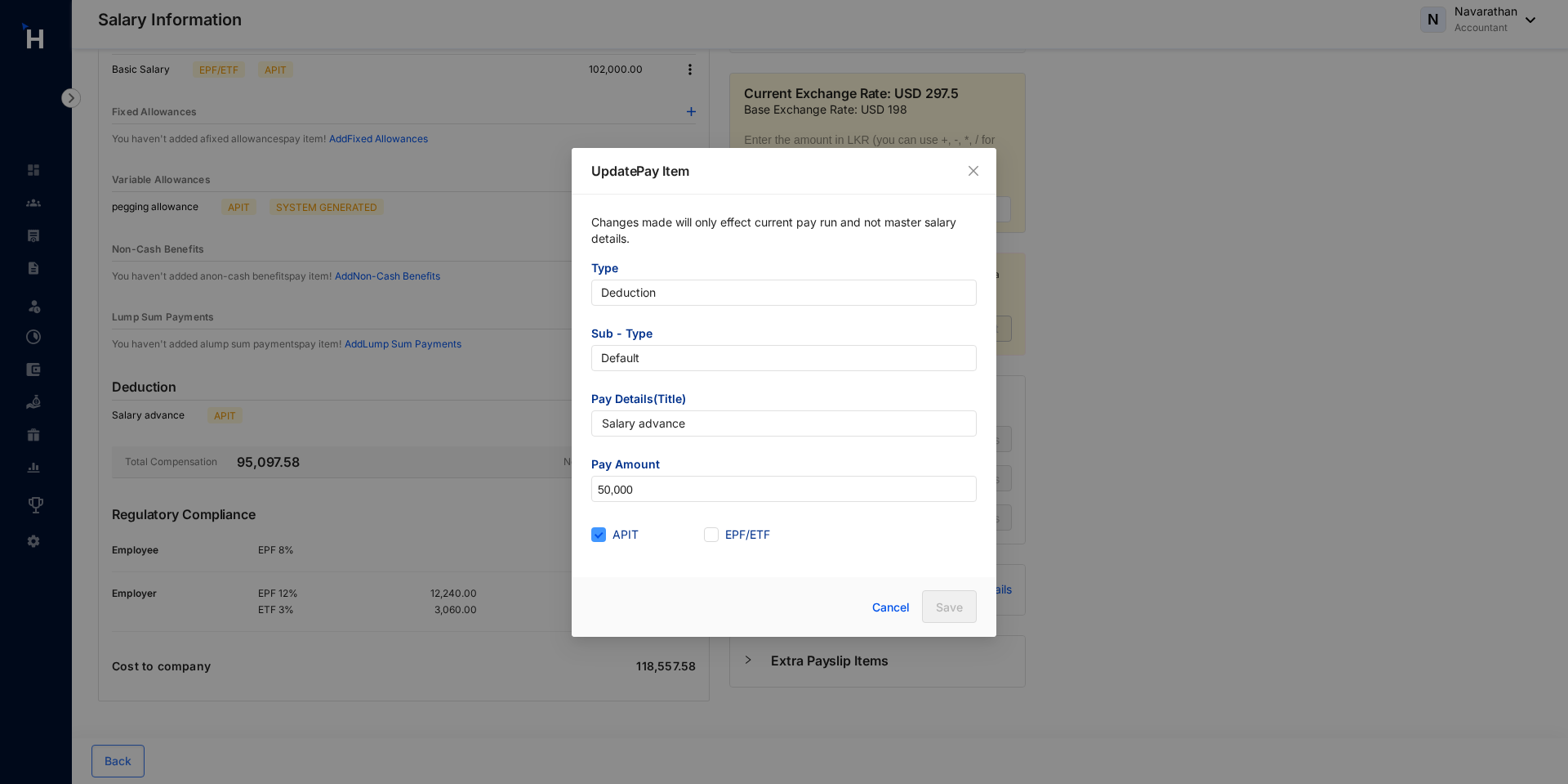
click at [599, 537] on input "APIT" at bounding box center [597, 532] width 11 height 11
checkbox input "false"
click at [957, 606] on span "Save" at bounding box center [949, 607] width 27 height 16
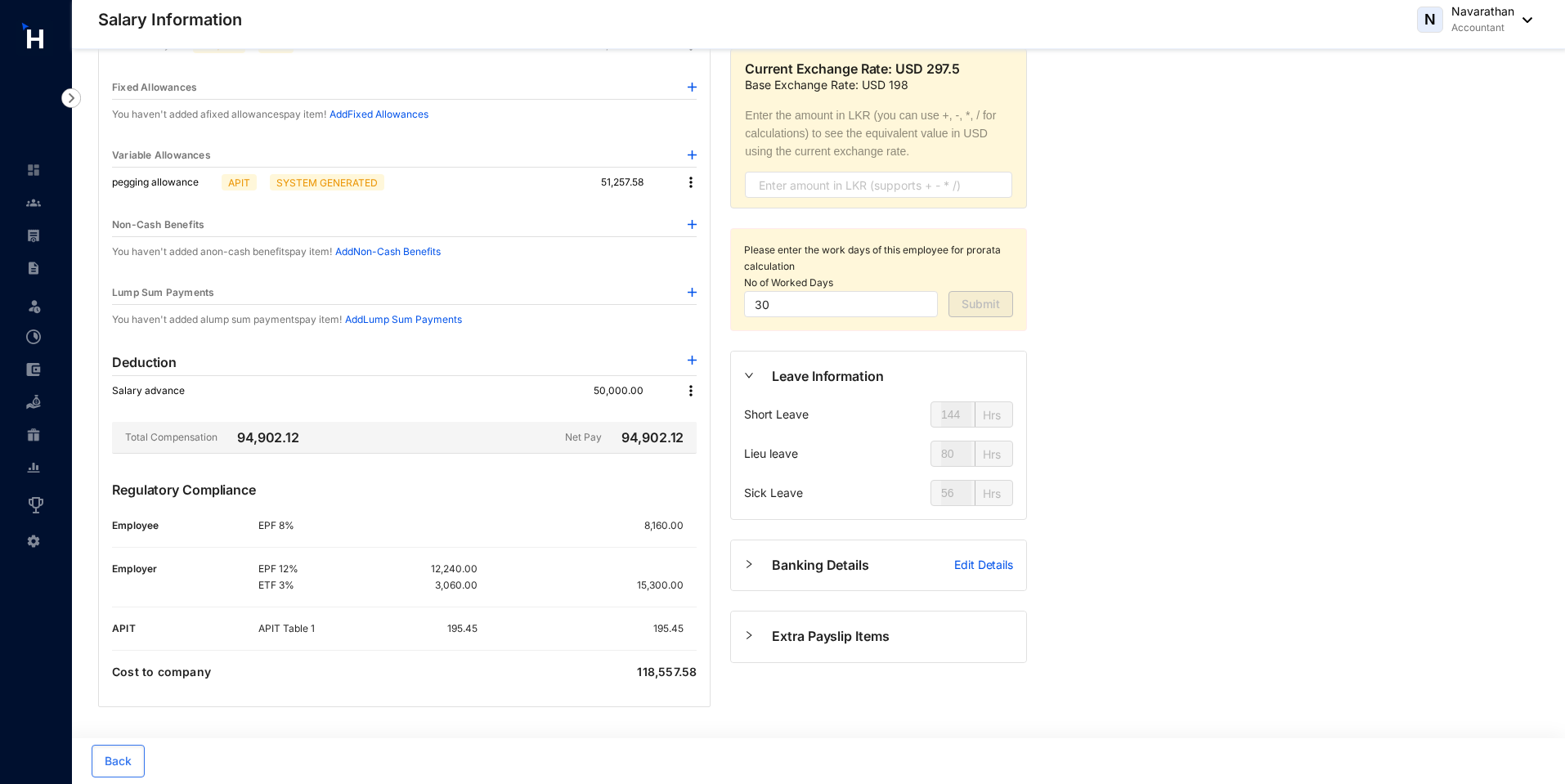
scroll to position [0, 0]
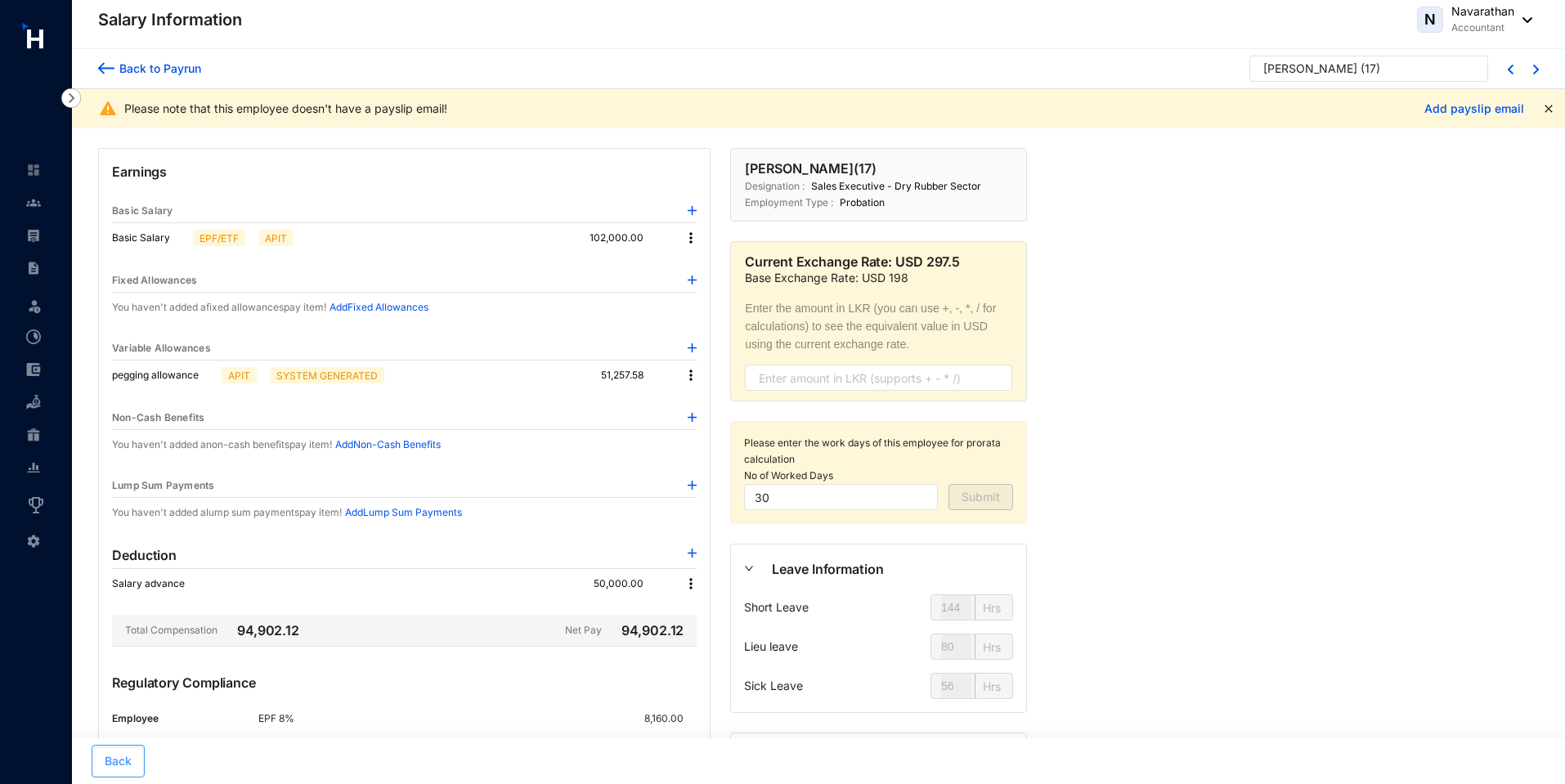
click at [124, 759] on span "Back" at bounding box center [117, 760] width 27 height 16
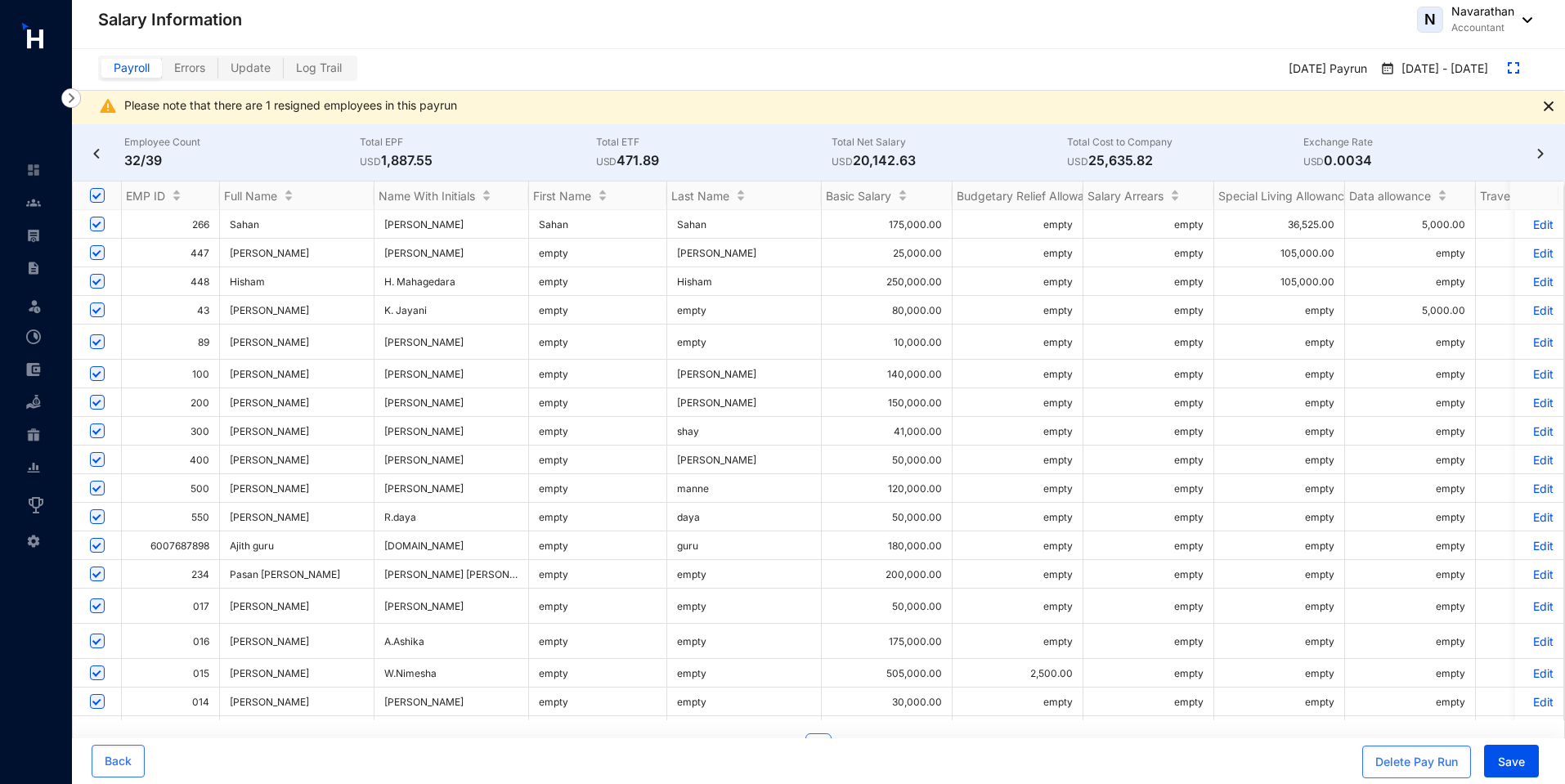
scroll to position [684, 0]
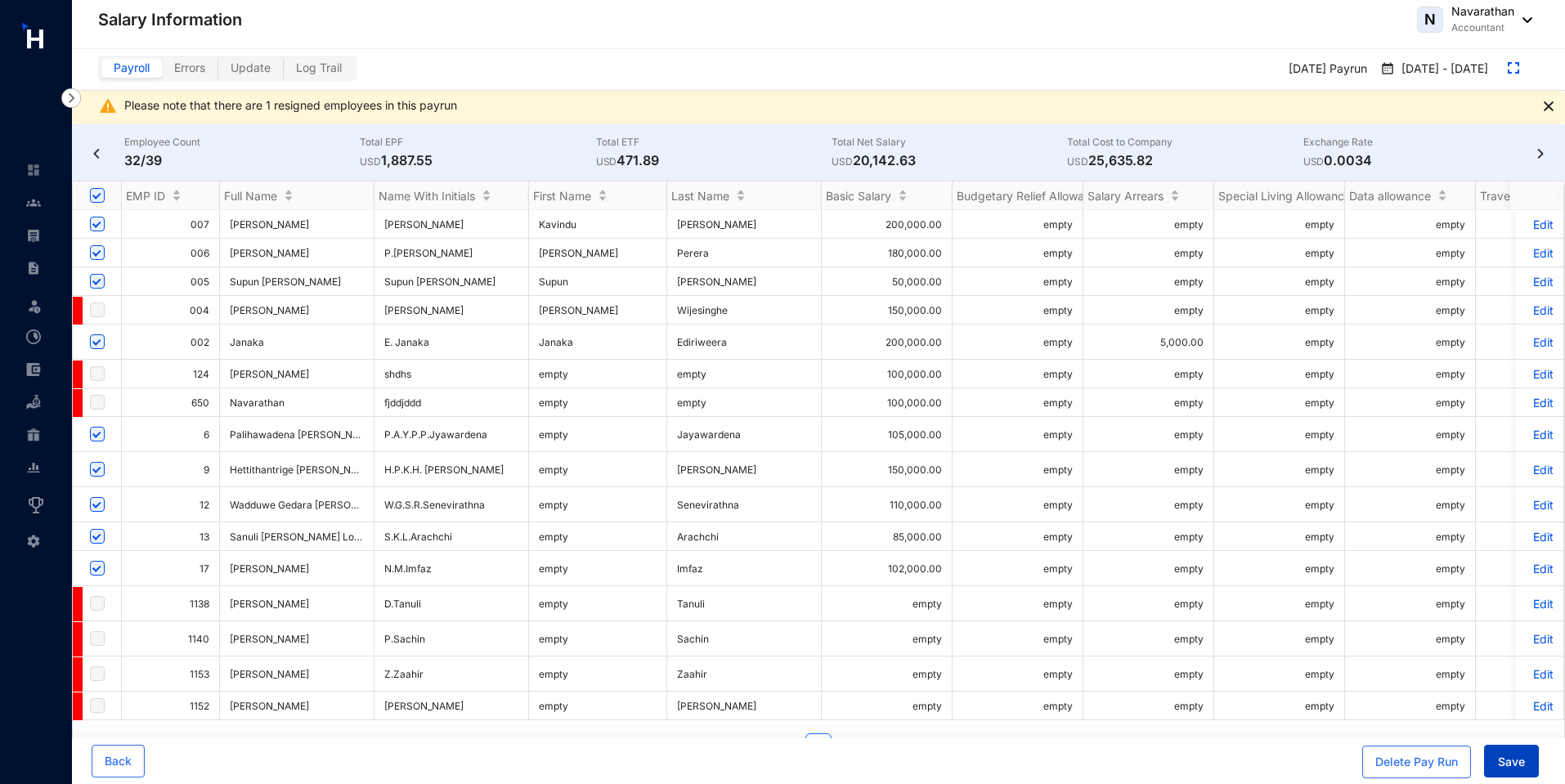
click at [1503, 764] on span "Save" at bounding box center [1511, 761] width 27 height 16
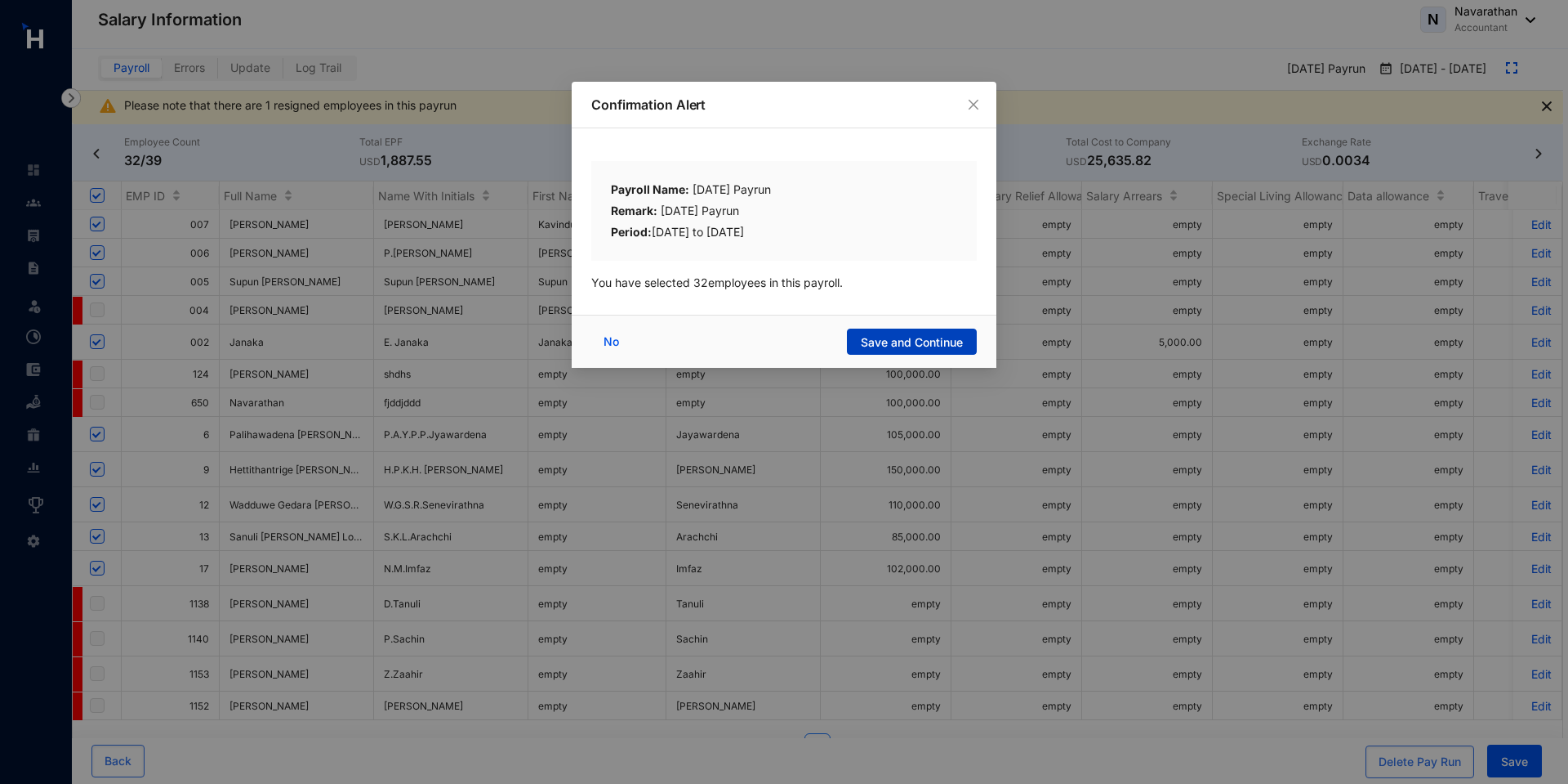
click at [931, 338] on span "Save and Continue" at bounding box center [912, 342] width 102 height 16
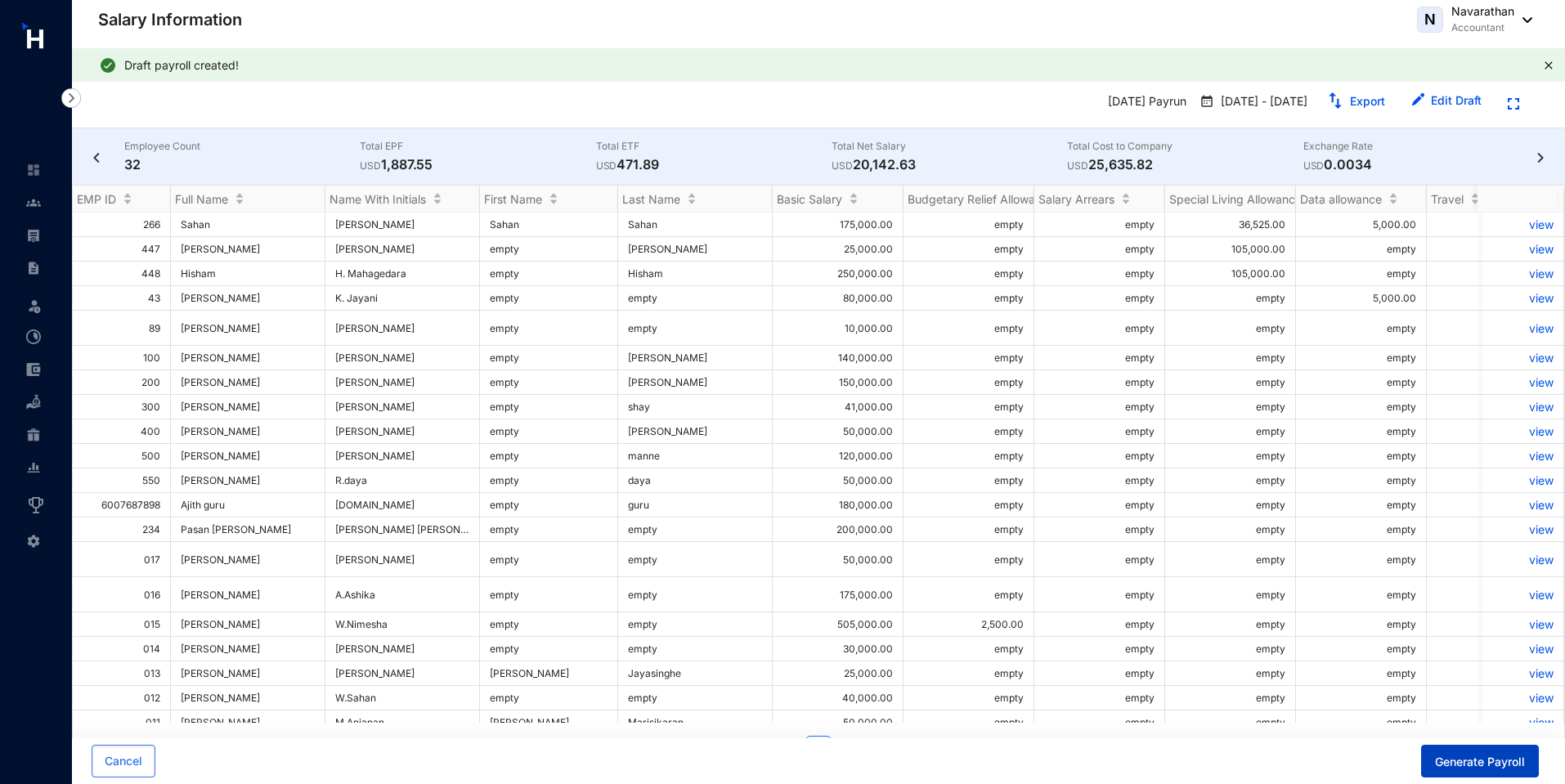
click at [1466, 770] on button "Generate Payroll" at bounding box center [1480, 760] width 117 height 33
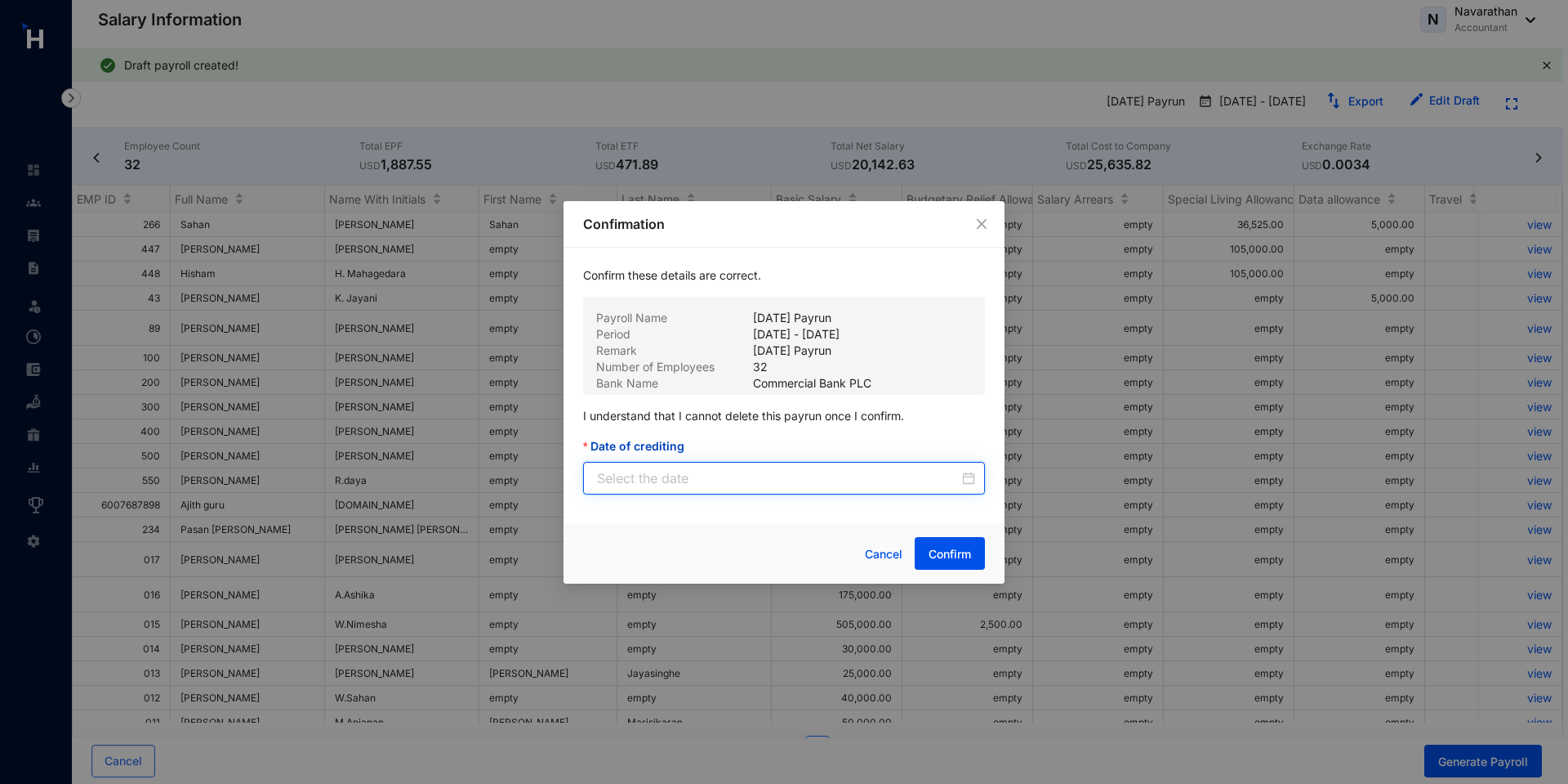
click at [687, 479] on input "Date of crediting" at bounding box center [778, 479] width 362 height 20
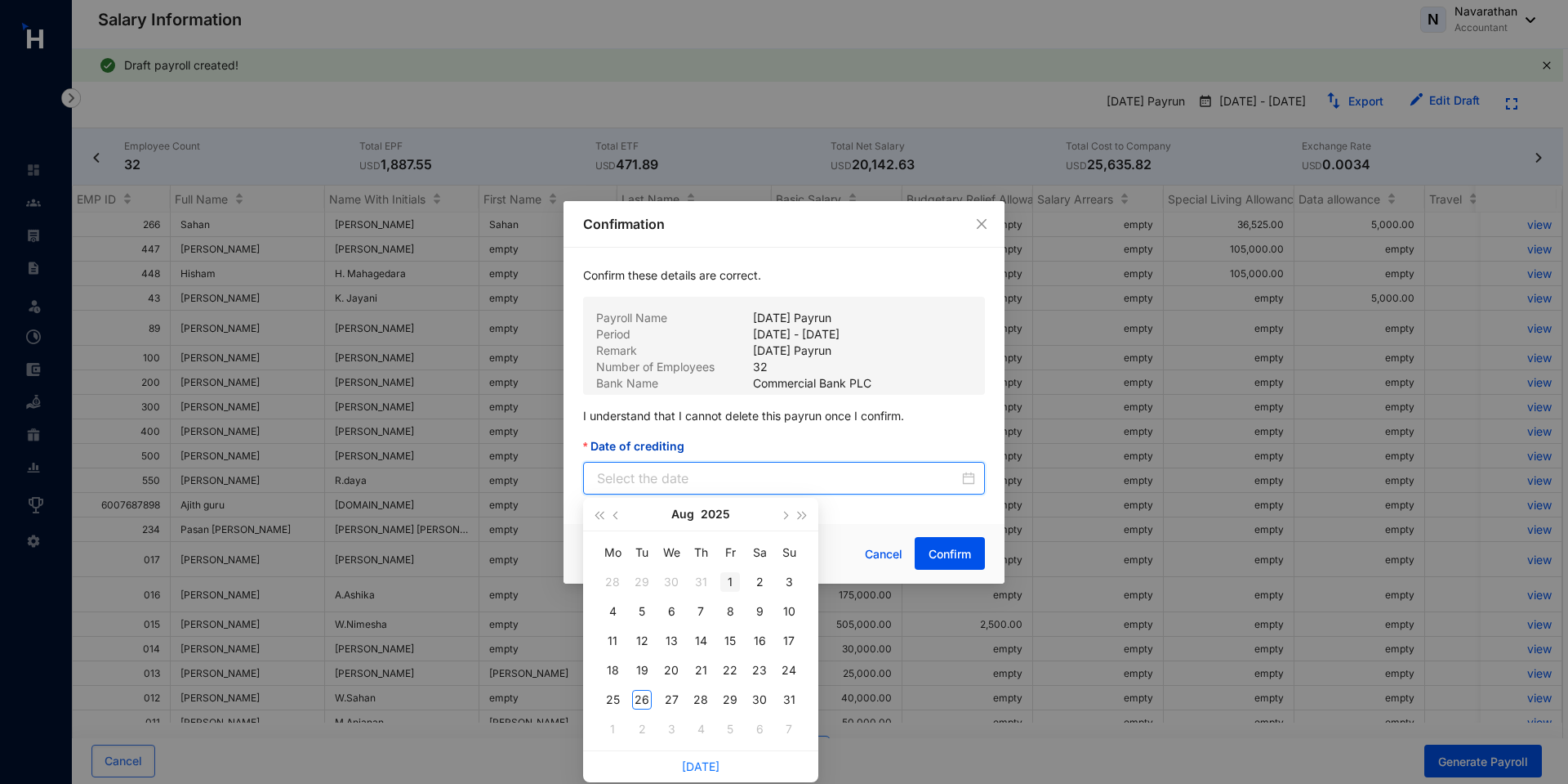
type input "[DATE]"
click at [732, 573] on div "1" at bounding box center [730, 582] width 20 height 20
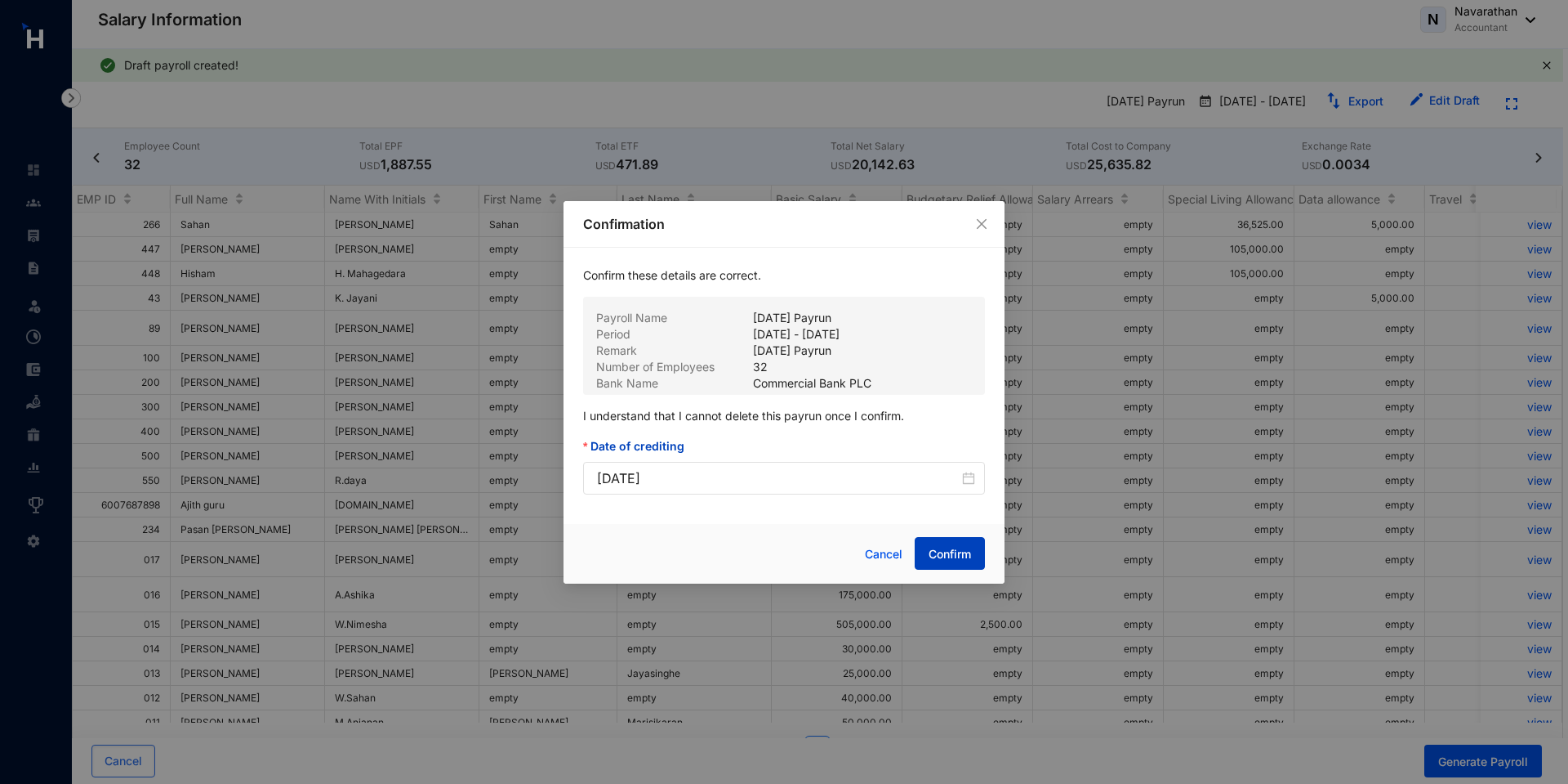
click at [932, 568] on button "Confirm" at bounding box center [950, 553] width 71 height 33
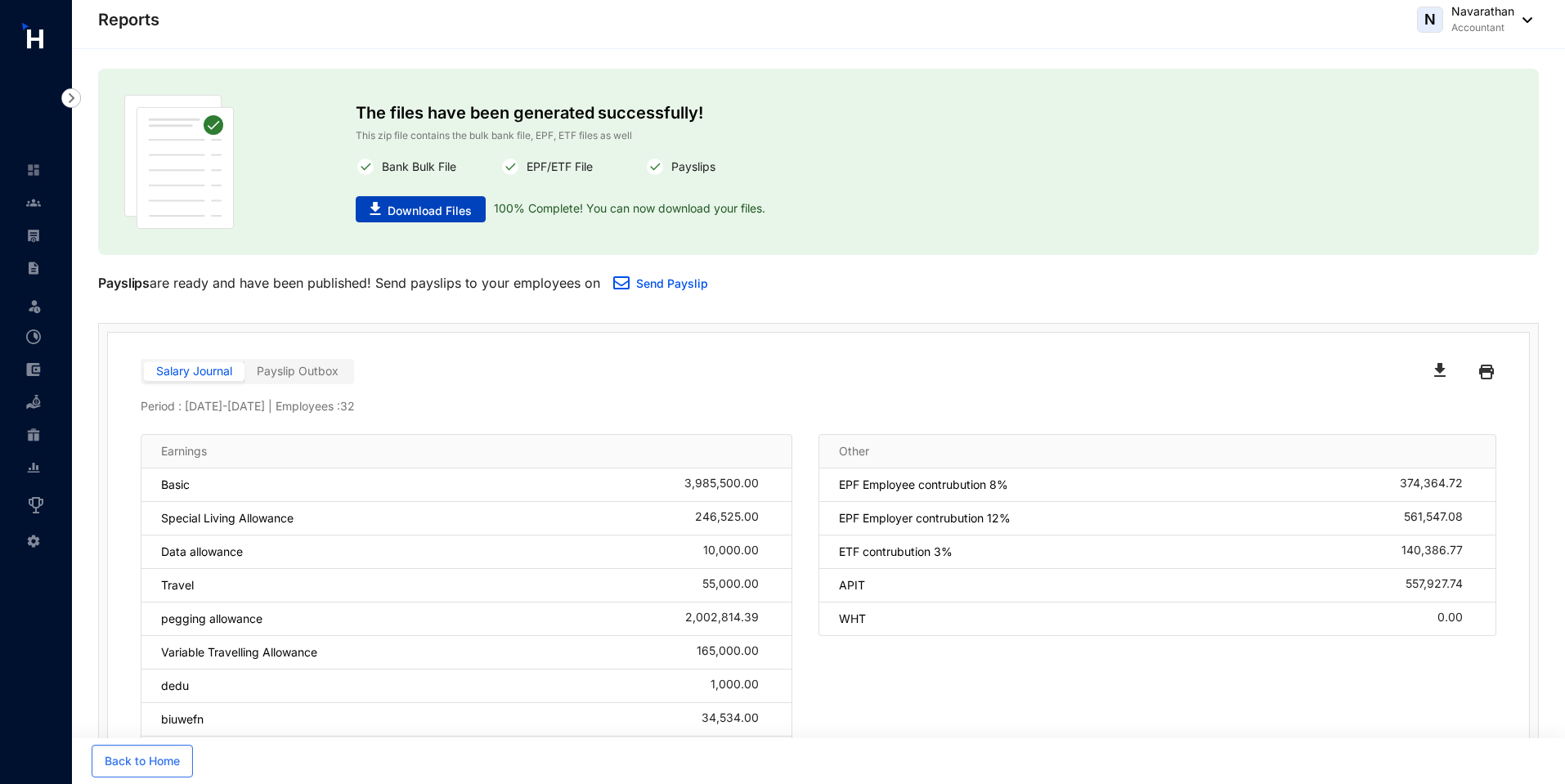
click at [427, 208] on span "Download Files" at bounding box center [429, 211] width 85 height 16
click at [142, 771] on button "Back to Home" at bounding box center [142, 760] width 102 height 33
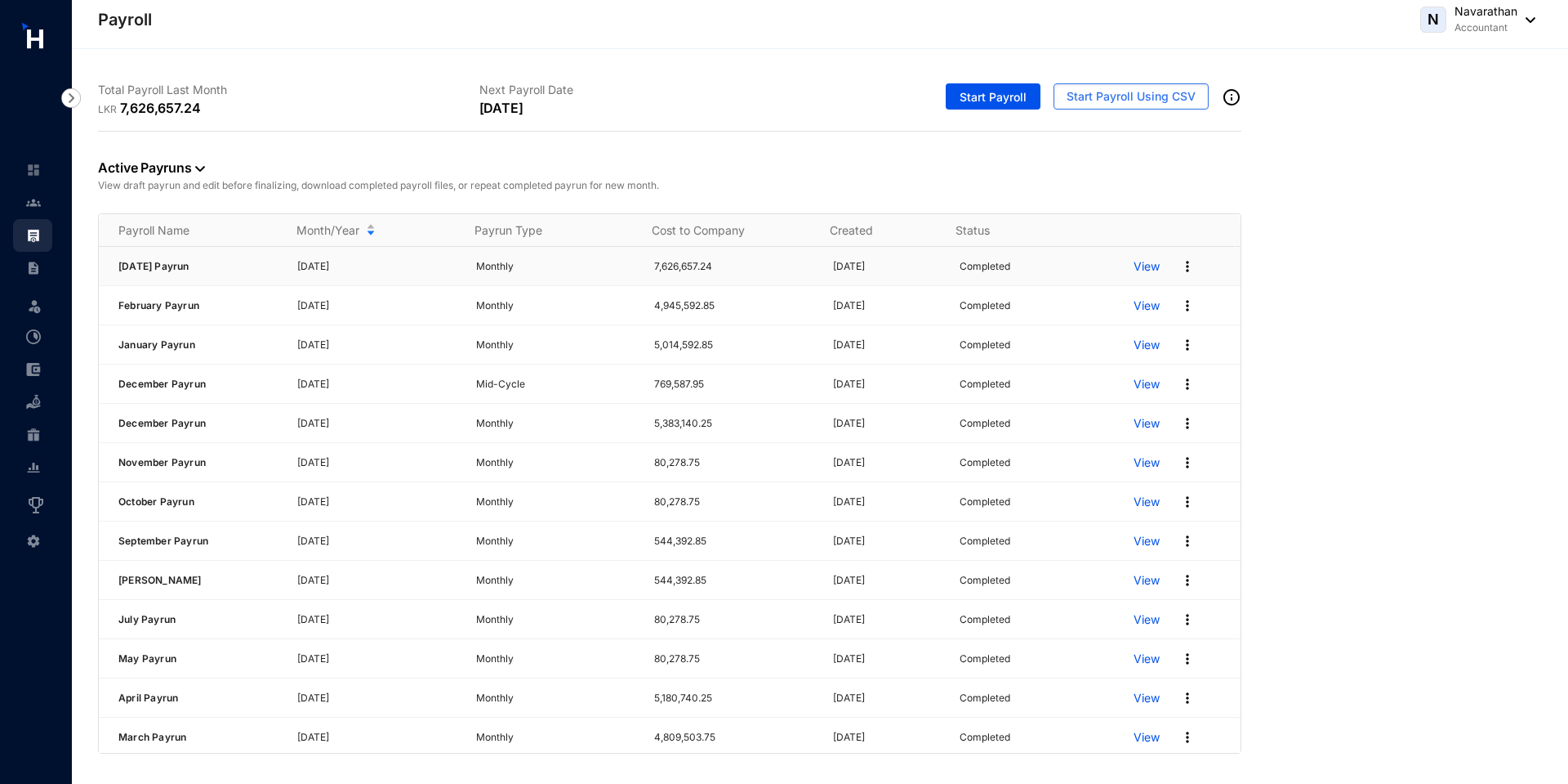
click at [1179, 270] on img at bounding box center [1187, 267] width 16 height 16
click at [1101, 377] on p "Archive Pay Run" at bounding box center [1114, 373] width 115 height 28
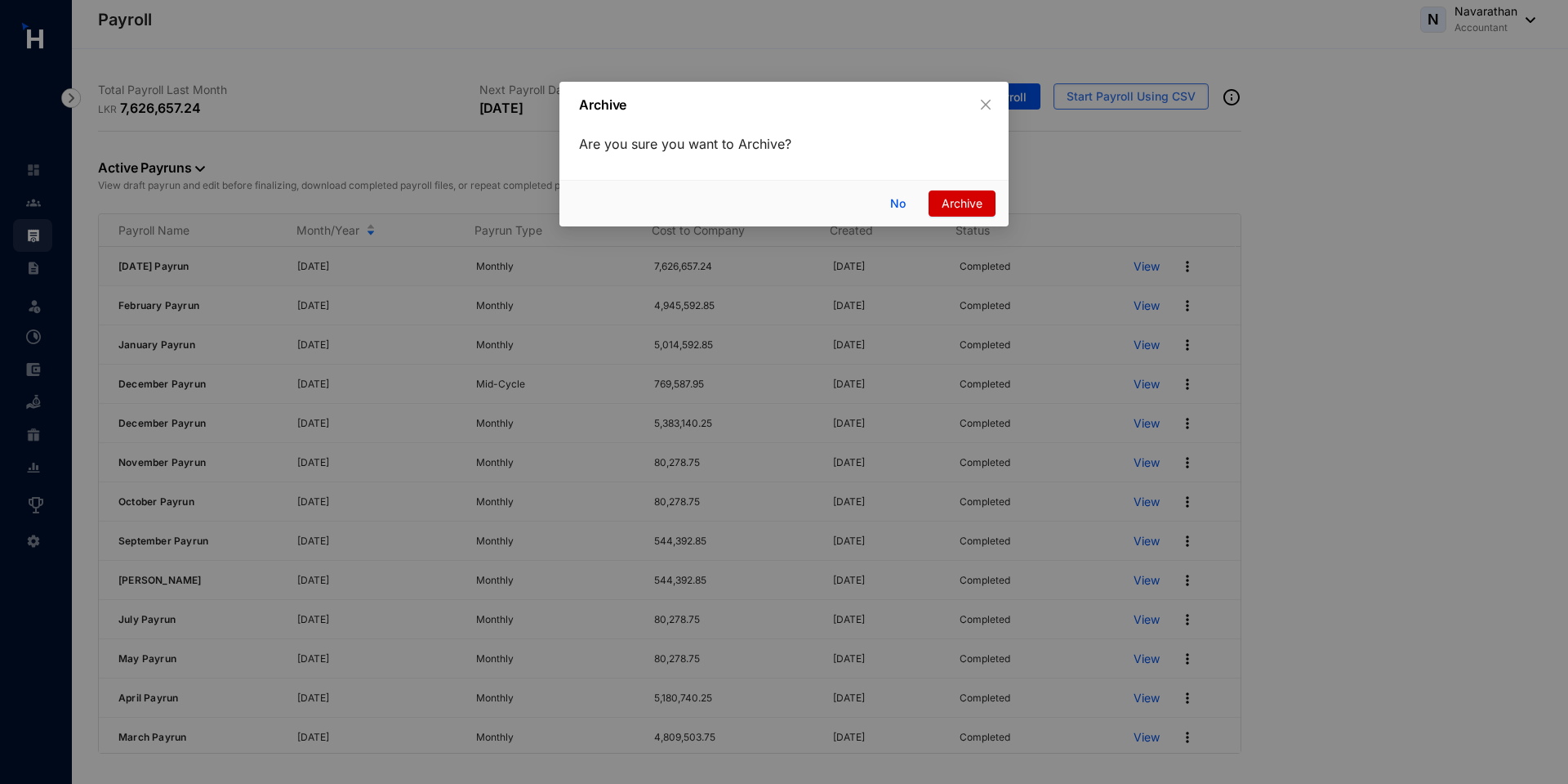
click at [954, 207] on span "Archive" at bounding box center [961, 203] width 41 height 18
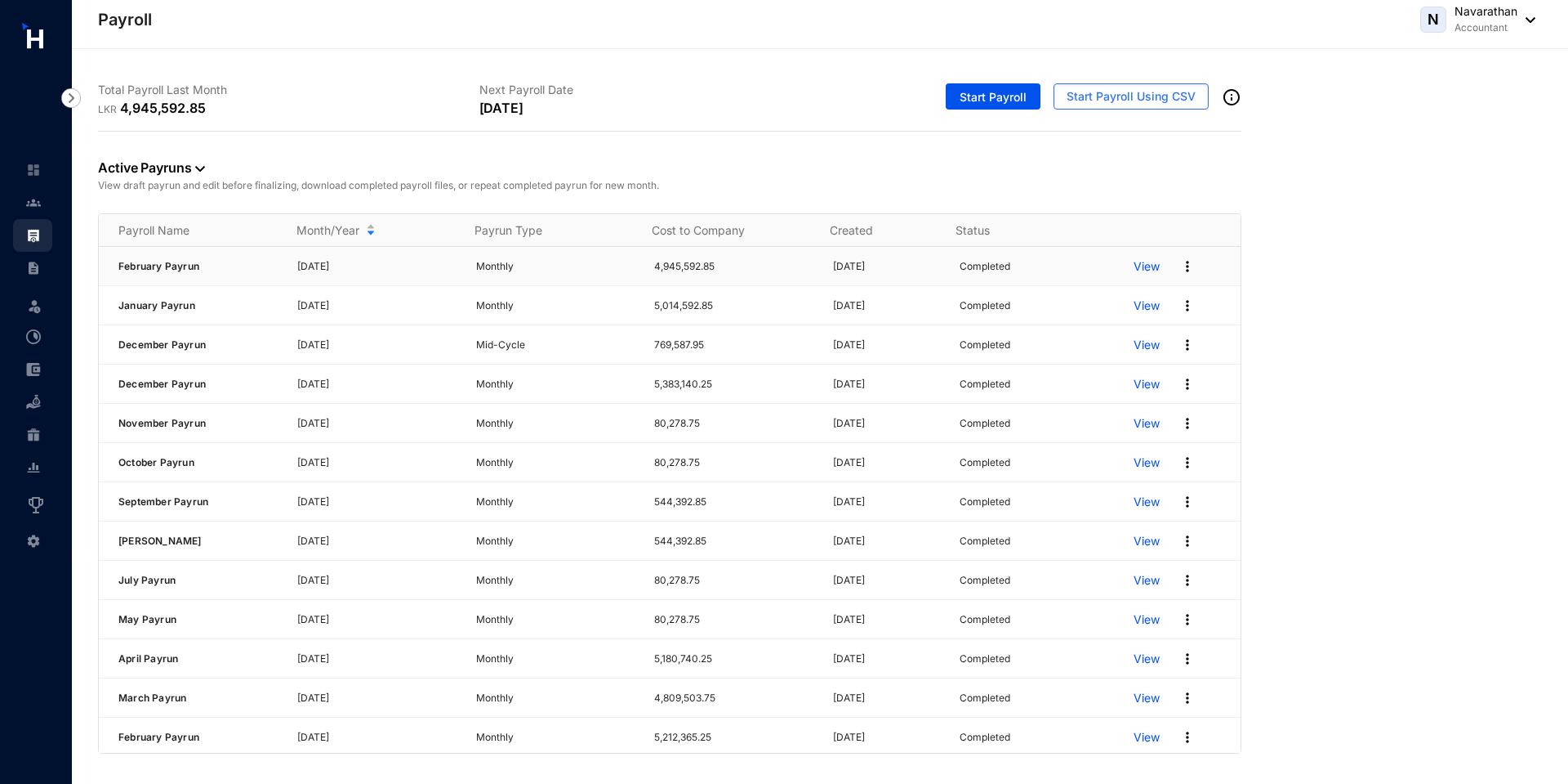
click at [1140, 266] on p "View" at bounding box center [1146, 267] width 26 height 16
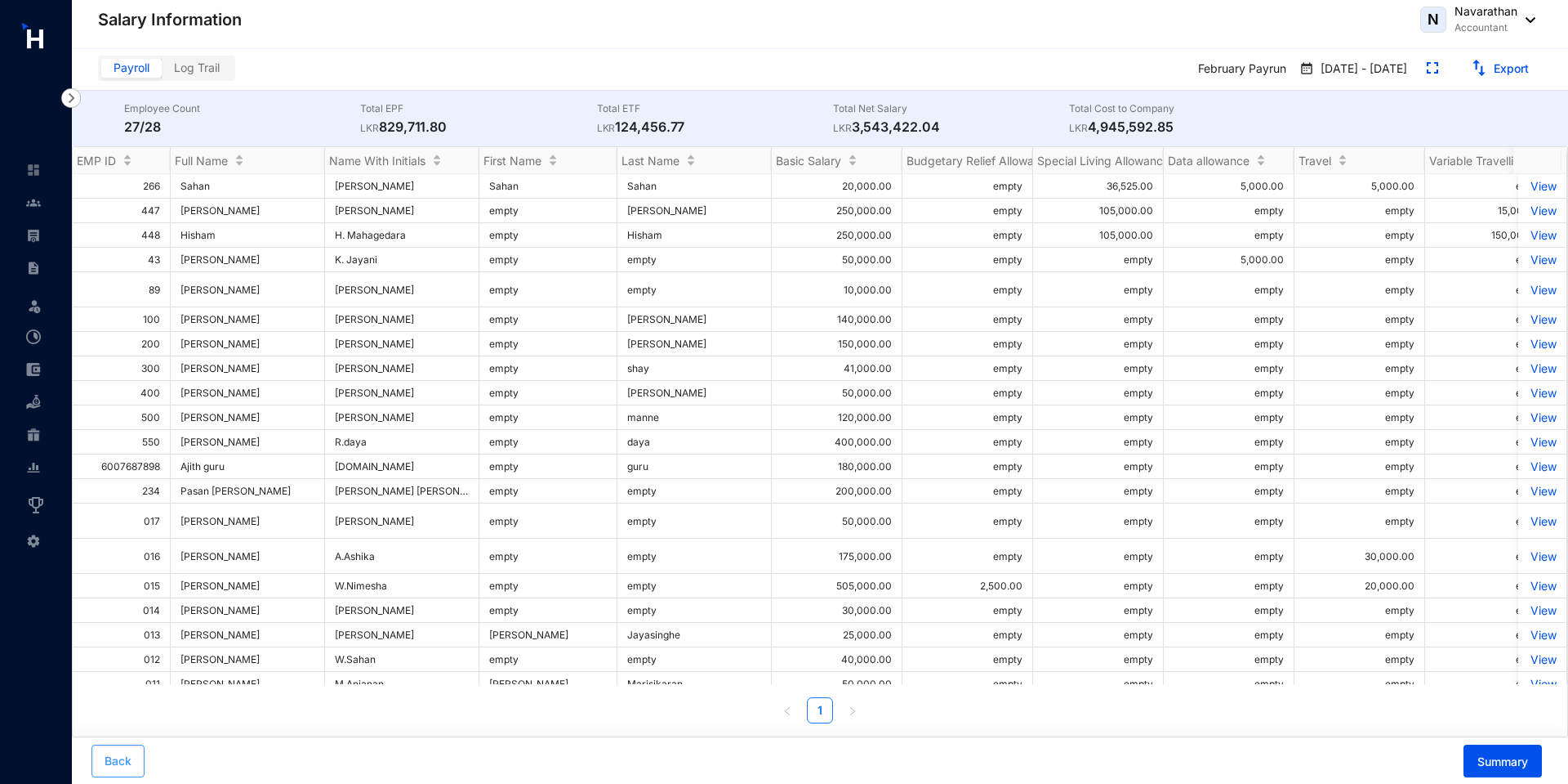
click at [111, 766] on span "Back" at bounding box center [117, 760] width 27 height 16
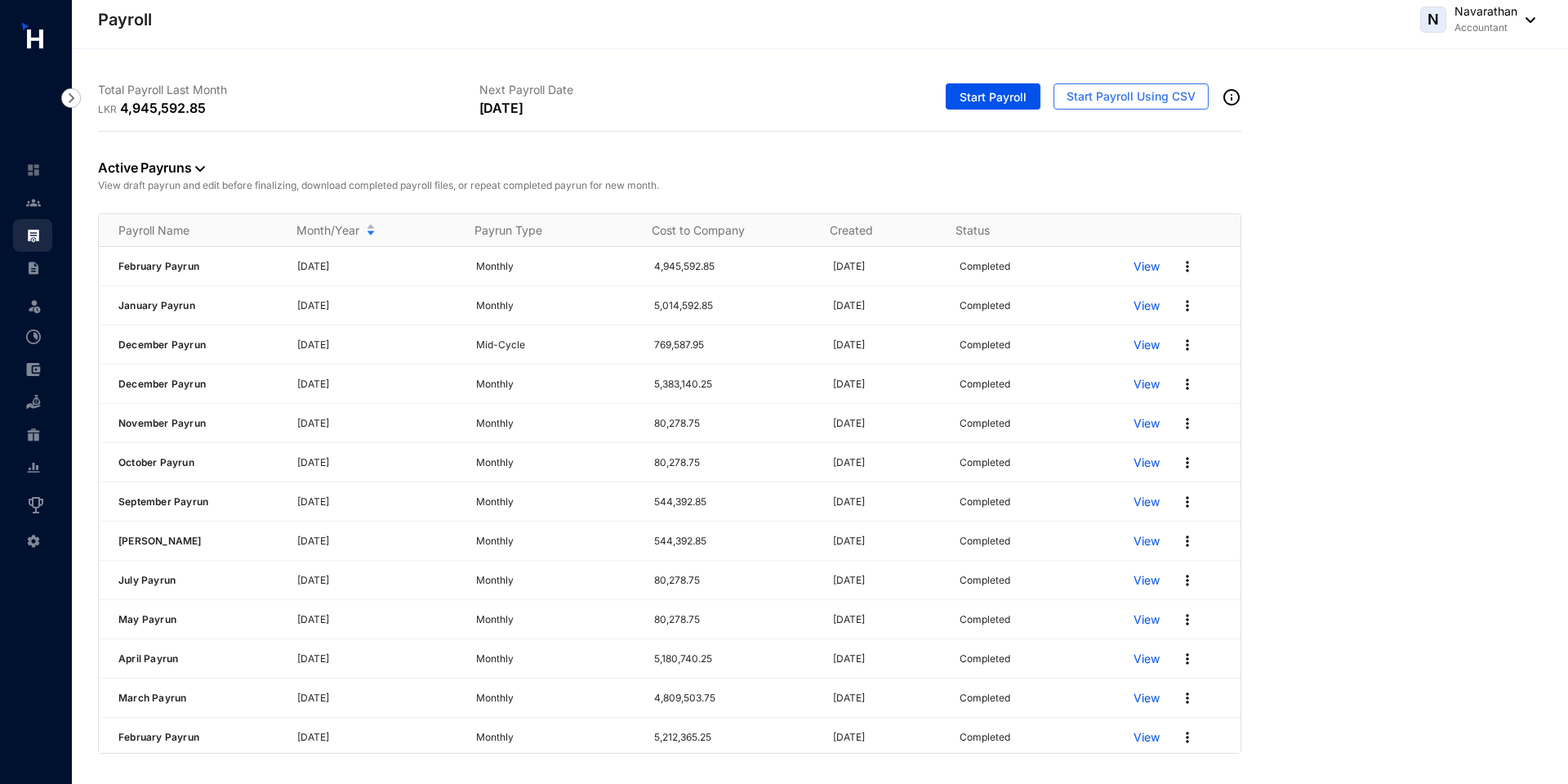
click at [1182, 264] on img at bounding box center [1187, 267] width 16 height 16
click at [1084, 373] on p "Archive Pay Run" at bounding box center [1114, 373] width 115 height 28
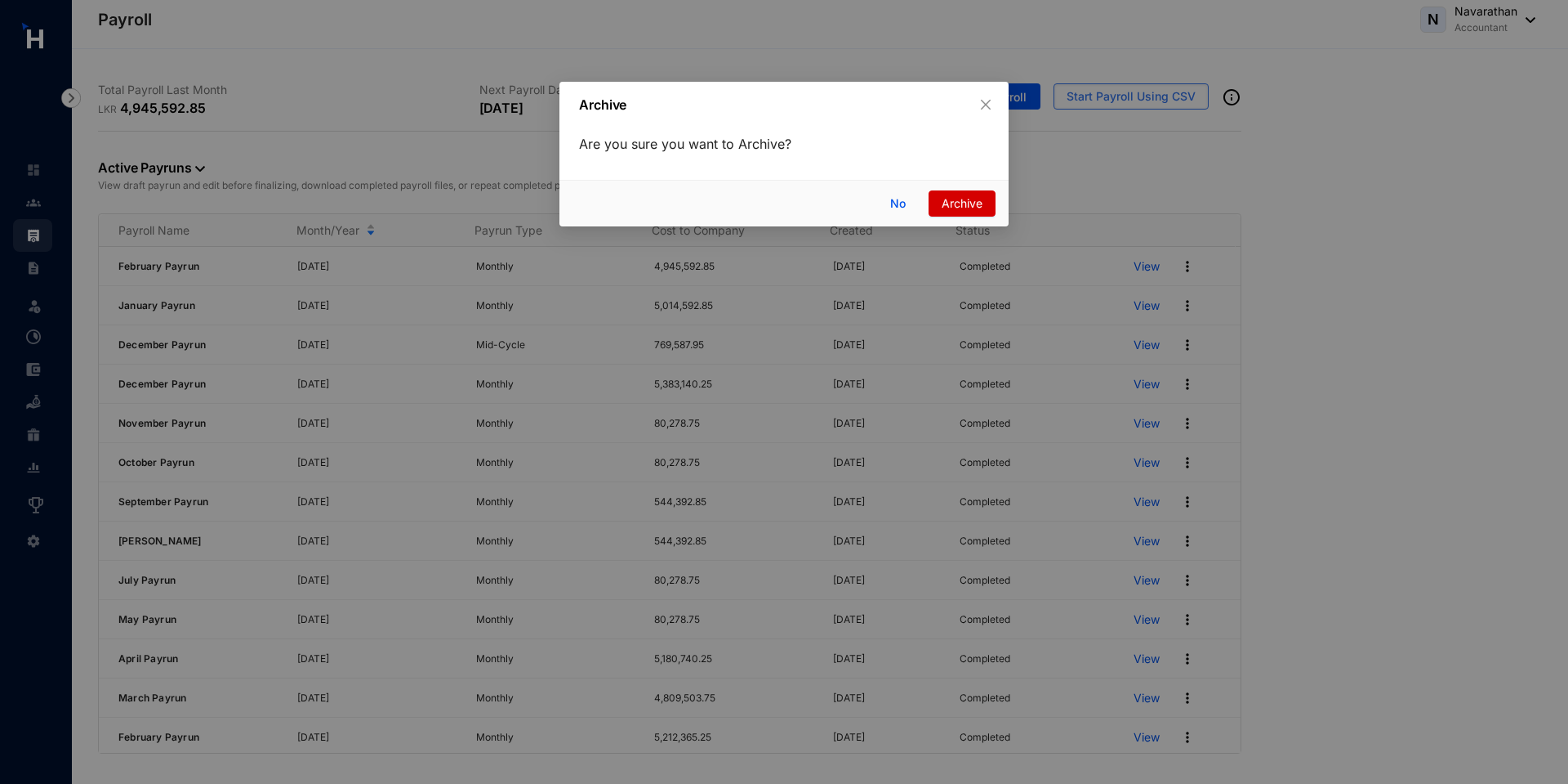
click at [947, 208] on span "Archive" at bounding box center [961, 203] width 41 height 18
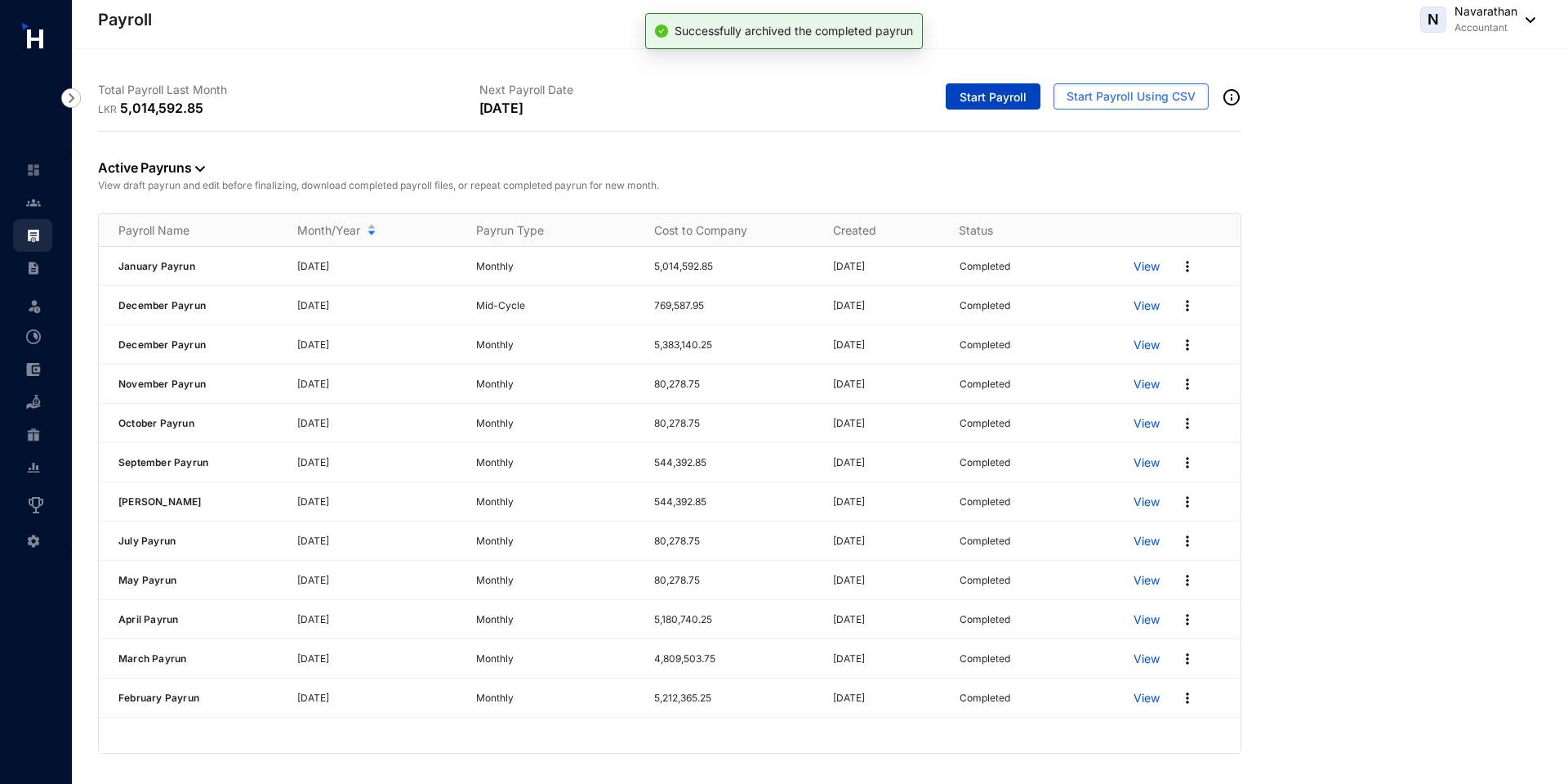
click at [984, 98] on span "Start Payroll" at bounding box center [992, 98] width 67 height 16
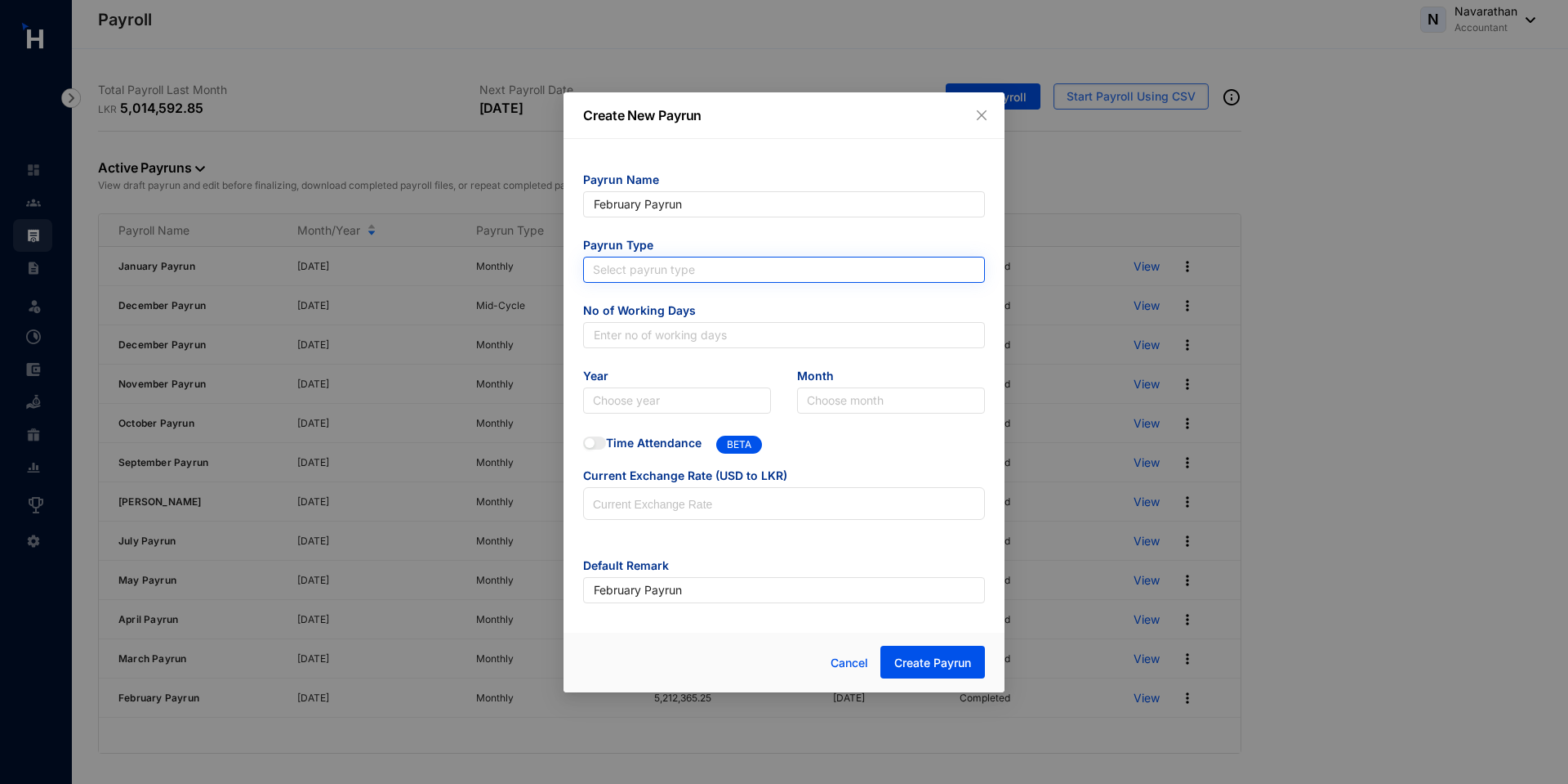
click at [618, 273] on input "search" at bounding box center [784, 270] width 382 height 25
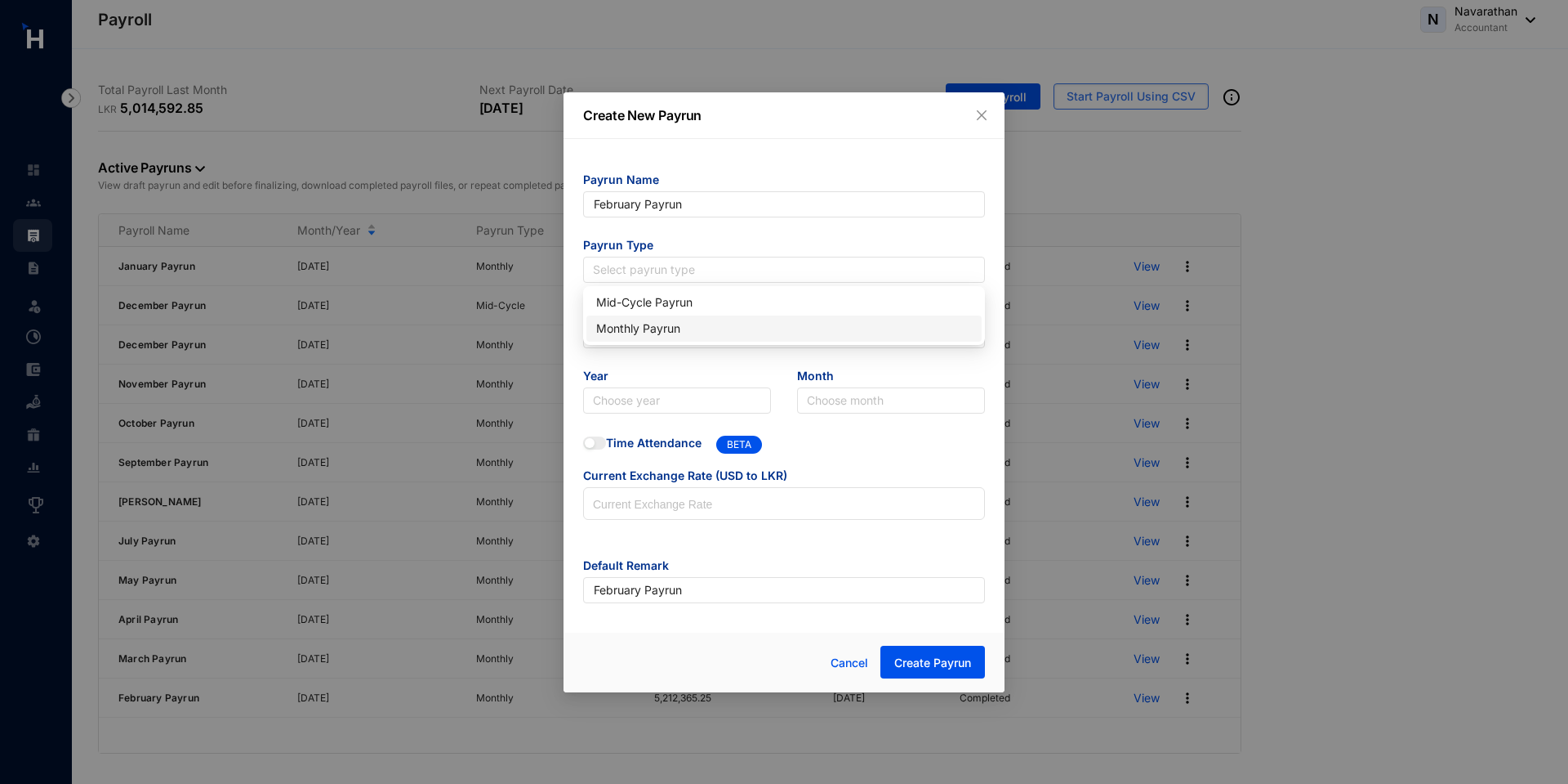
click at [633, 339] on div "Monthly Payrun" at bounding box center [784, 328] width 396 height 26
click at [633, 339] on input "text" at bounding box center [784, 335] width 402 height 26
type input "30"
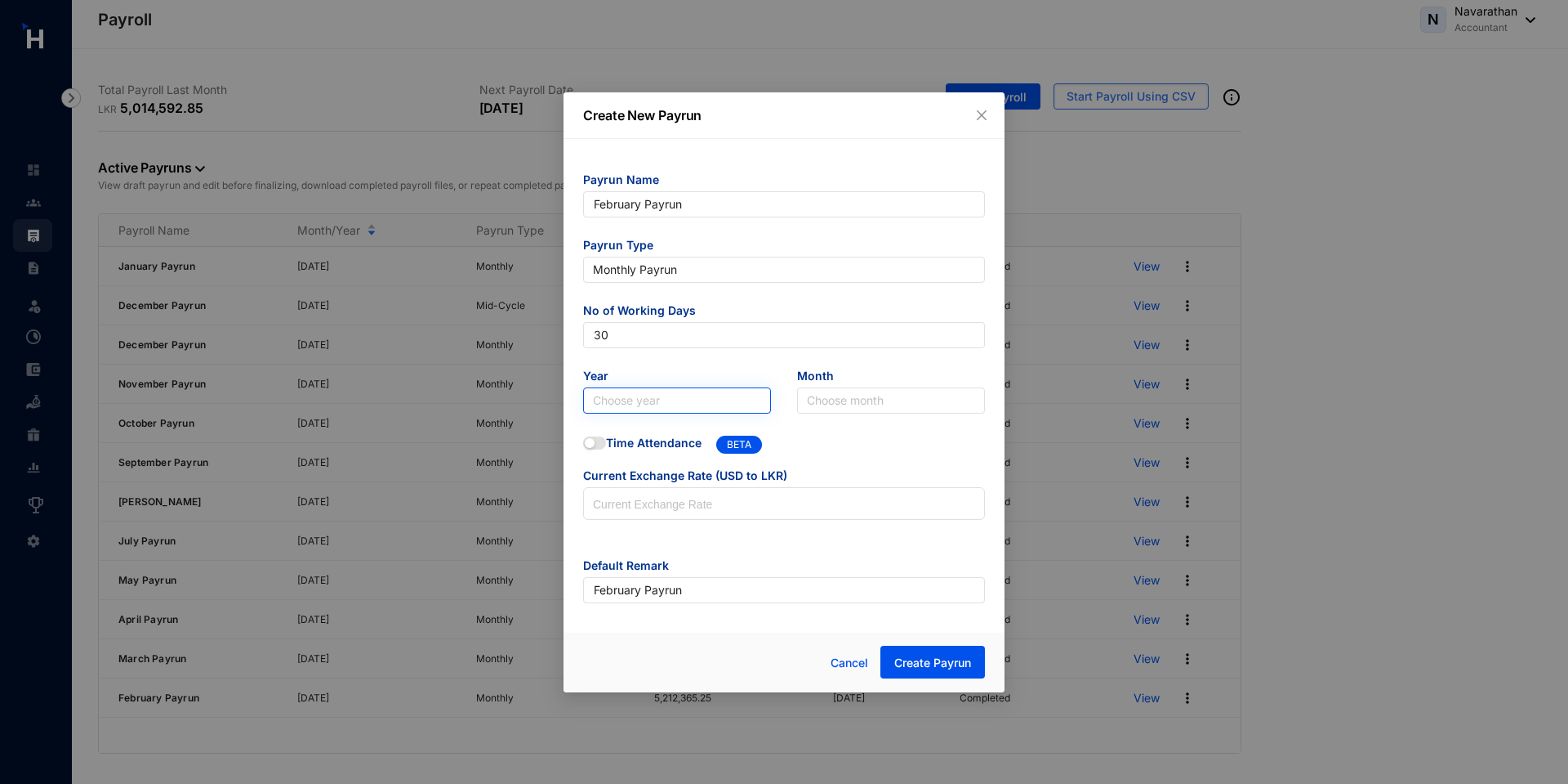
click at [650, 401] on input "search" at bounding box center [676, 400] width 168 height 25
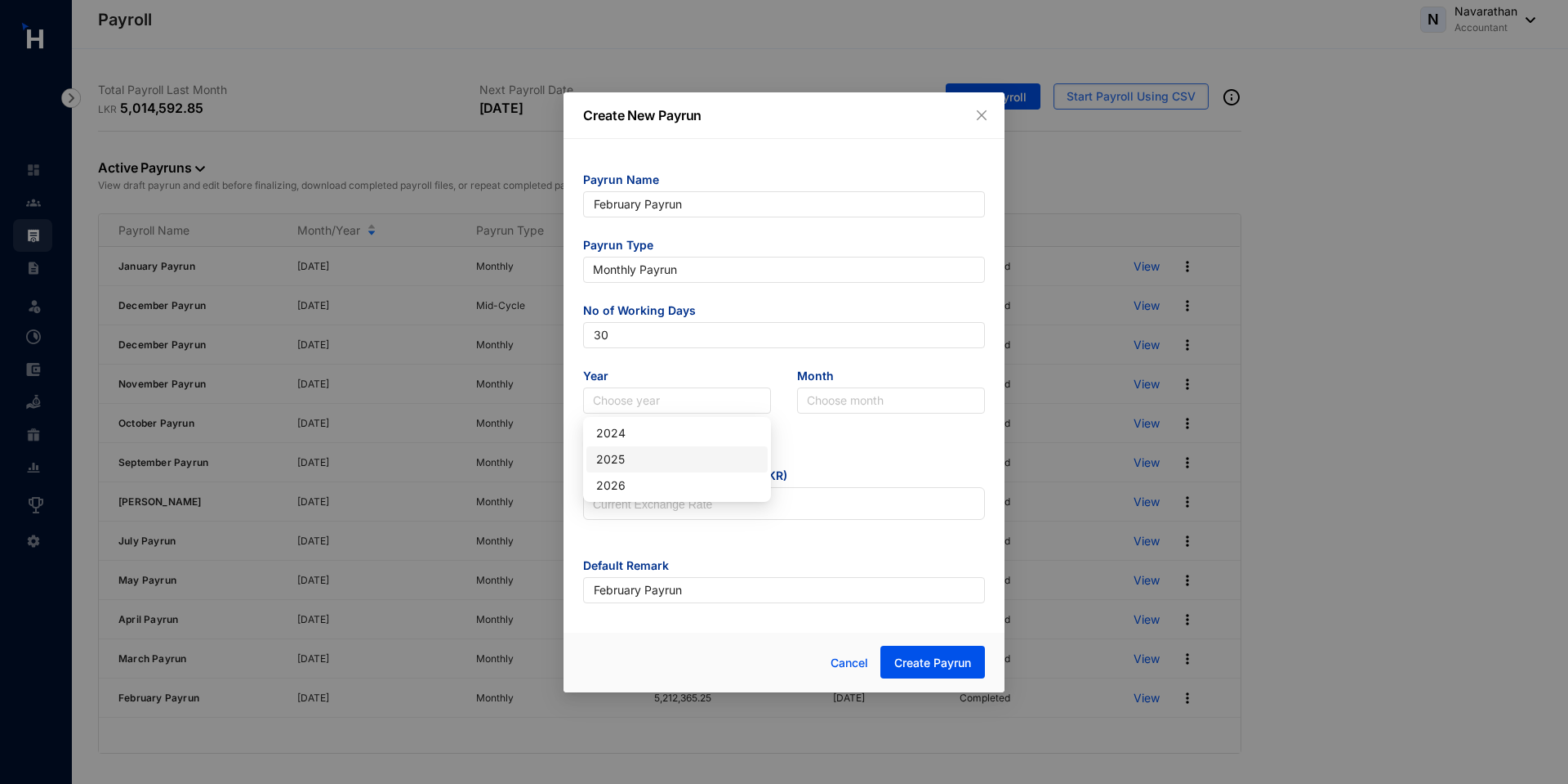
click at [660, 462] on div "2025" at bounding box center [677, 460] width 162 height 18
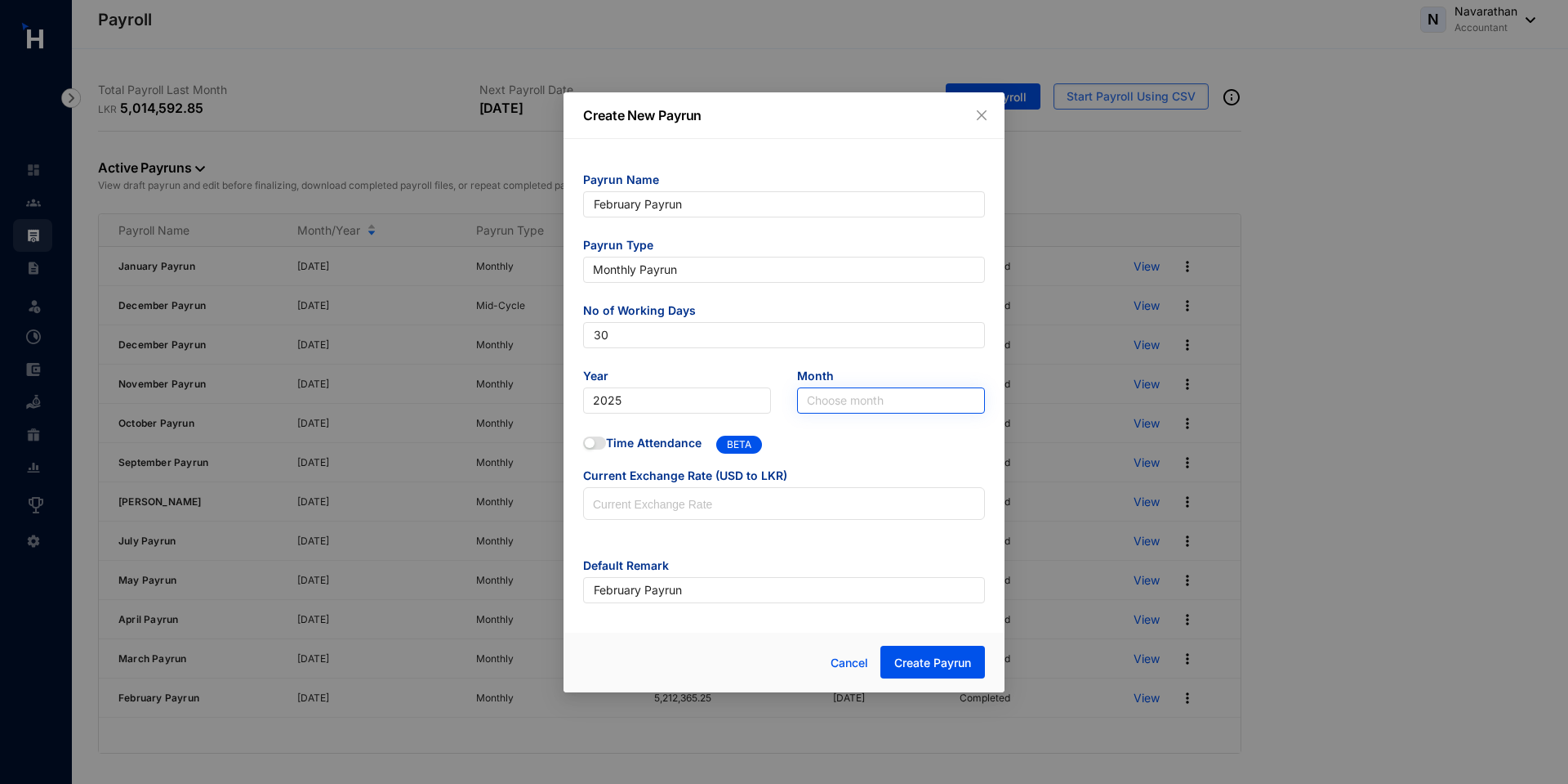
click at [858, 413] on form "Payrun Name February Payrun Payrun Type Monthly Payrun No of Working Days 30 Ye…" at bounding box center [784, 387] width 402 height 432
click at [839, 396] on input "search" at bounding box center [891, 400] width 168 height 25
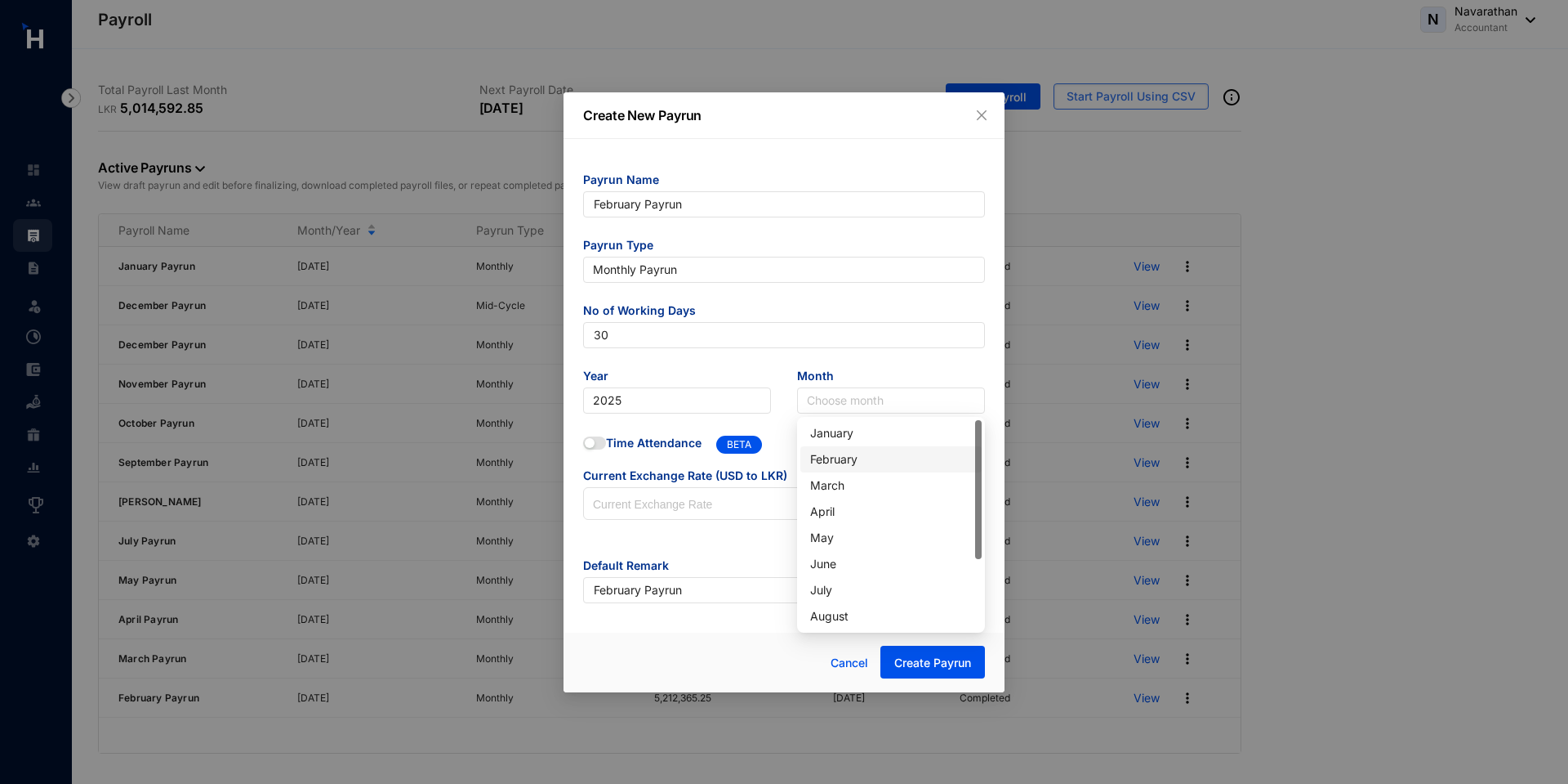
click at [830, 463] on div "February" at bounding box center [891, 460] width 162 height 18
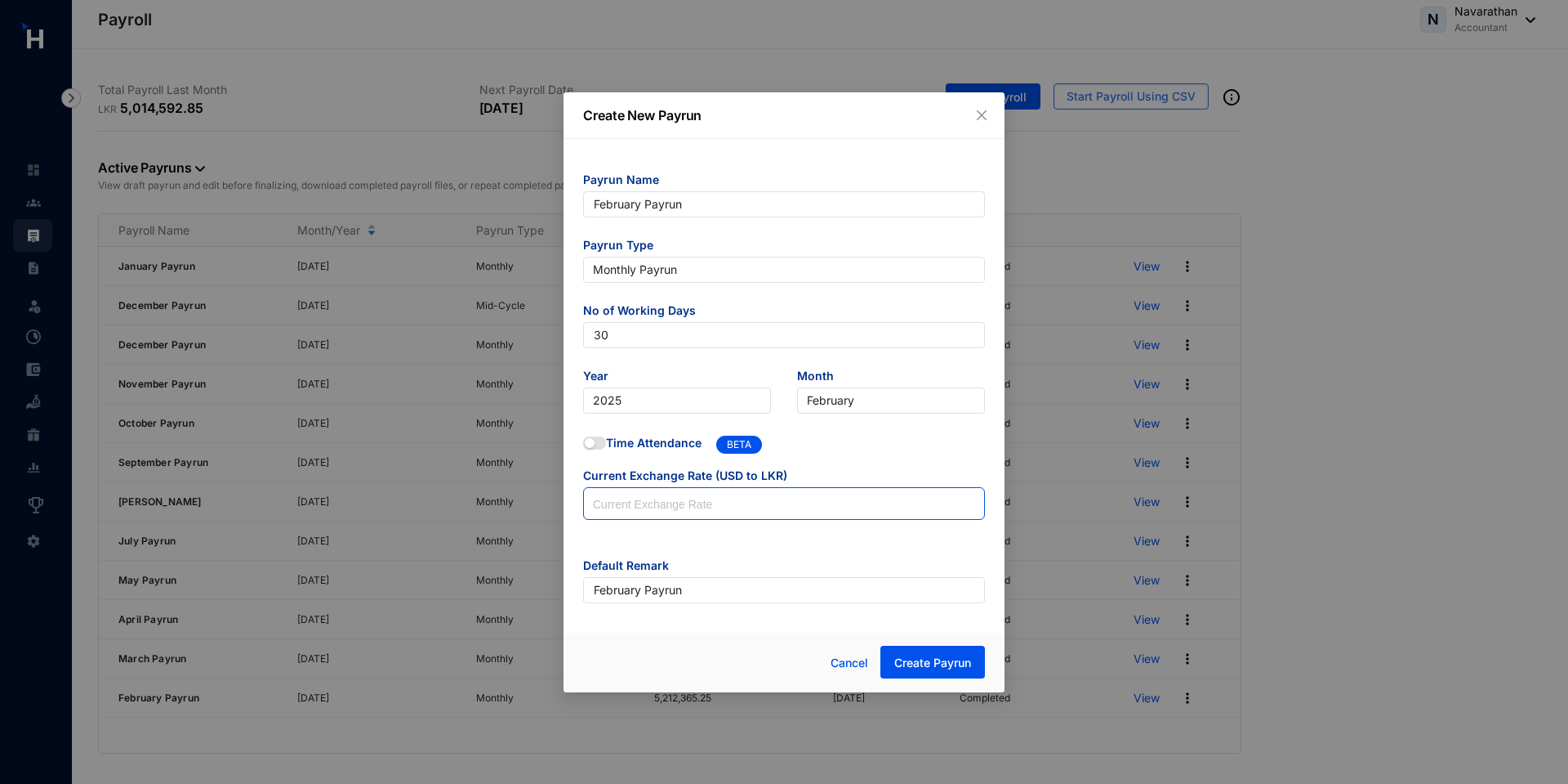
click at [695, 504] on input at bounding box center [784, 503] width 400 height 33
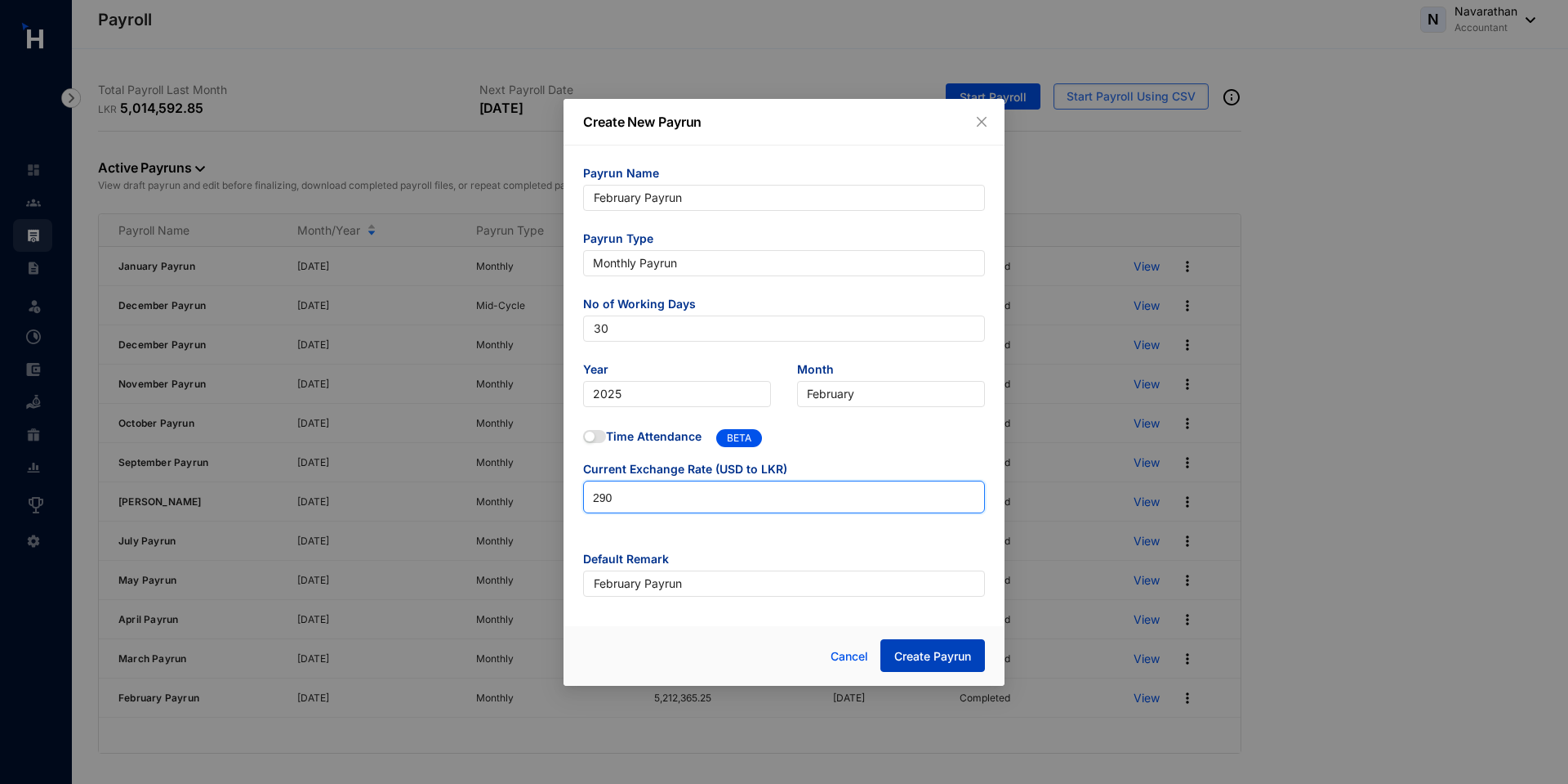
type input "290"
click at [945, 656] on span "Create Payrun" at bounding box center [932, 656] width 77 height 16
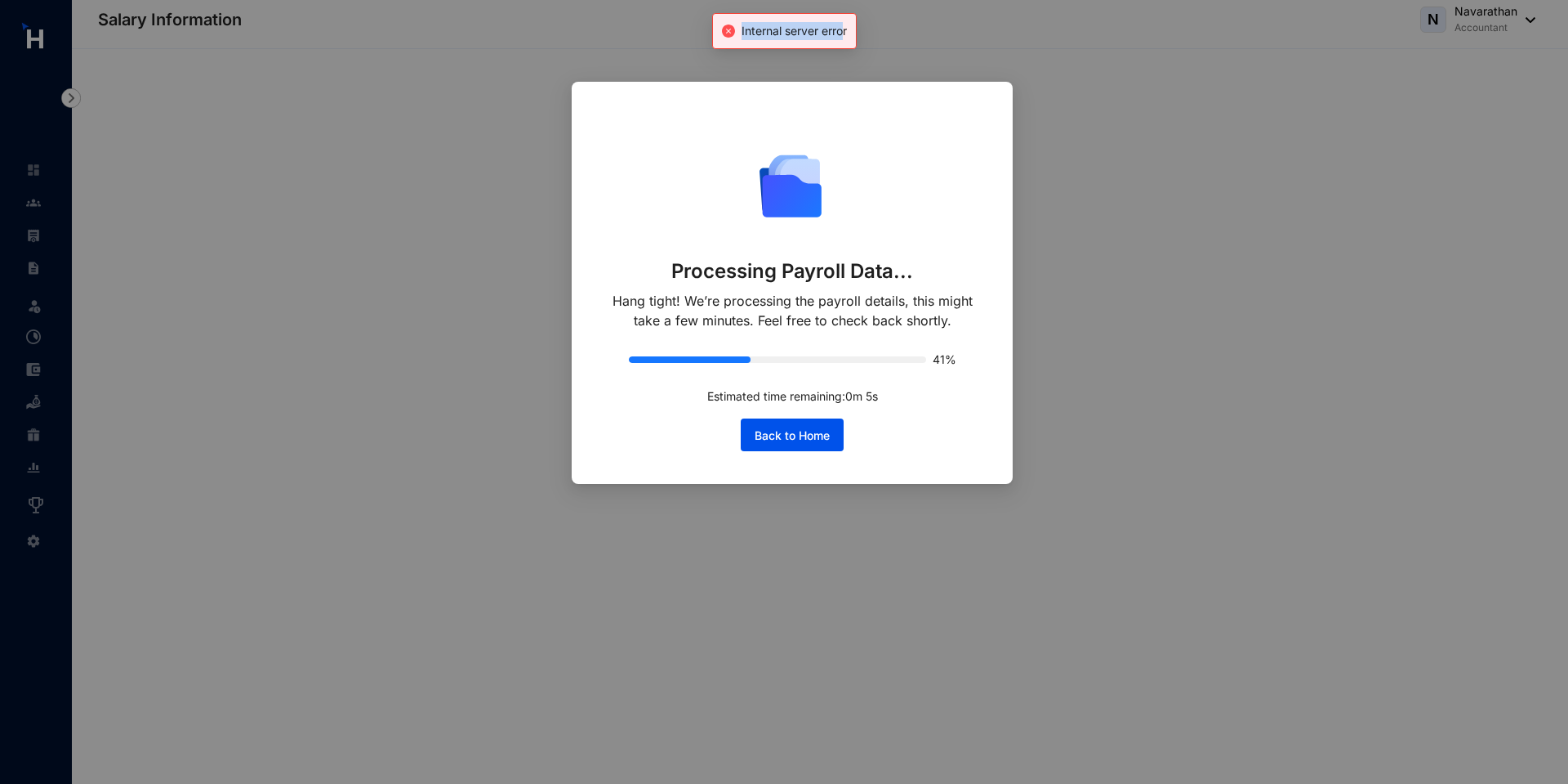
drag, startPoint x: 843, startPoint y: 31, endPoint x: 720, endPoint y: 36, distance: 123.1
click at [720, 36] on div "Internal server error" at bounding box center [784, 31] width 144 height 36
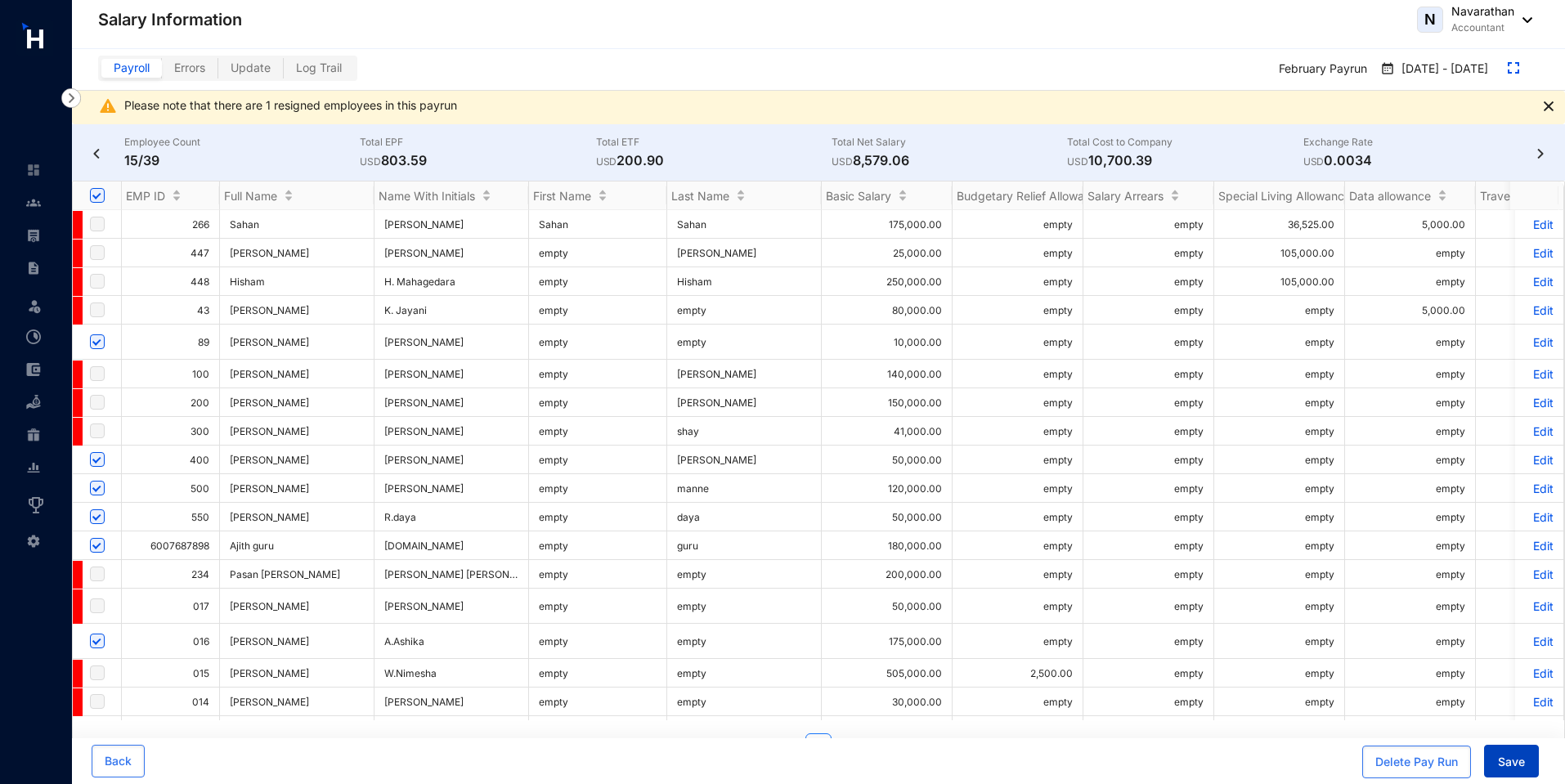
click at [1506, 764] on span "Save" at bounding box center [1511, 761] width 27 height 16
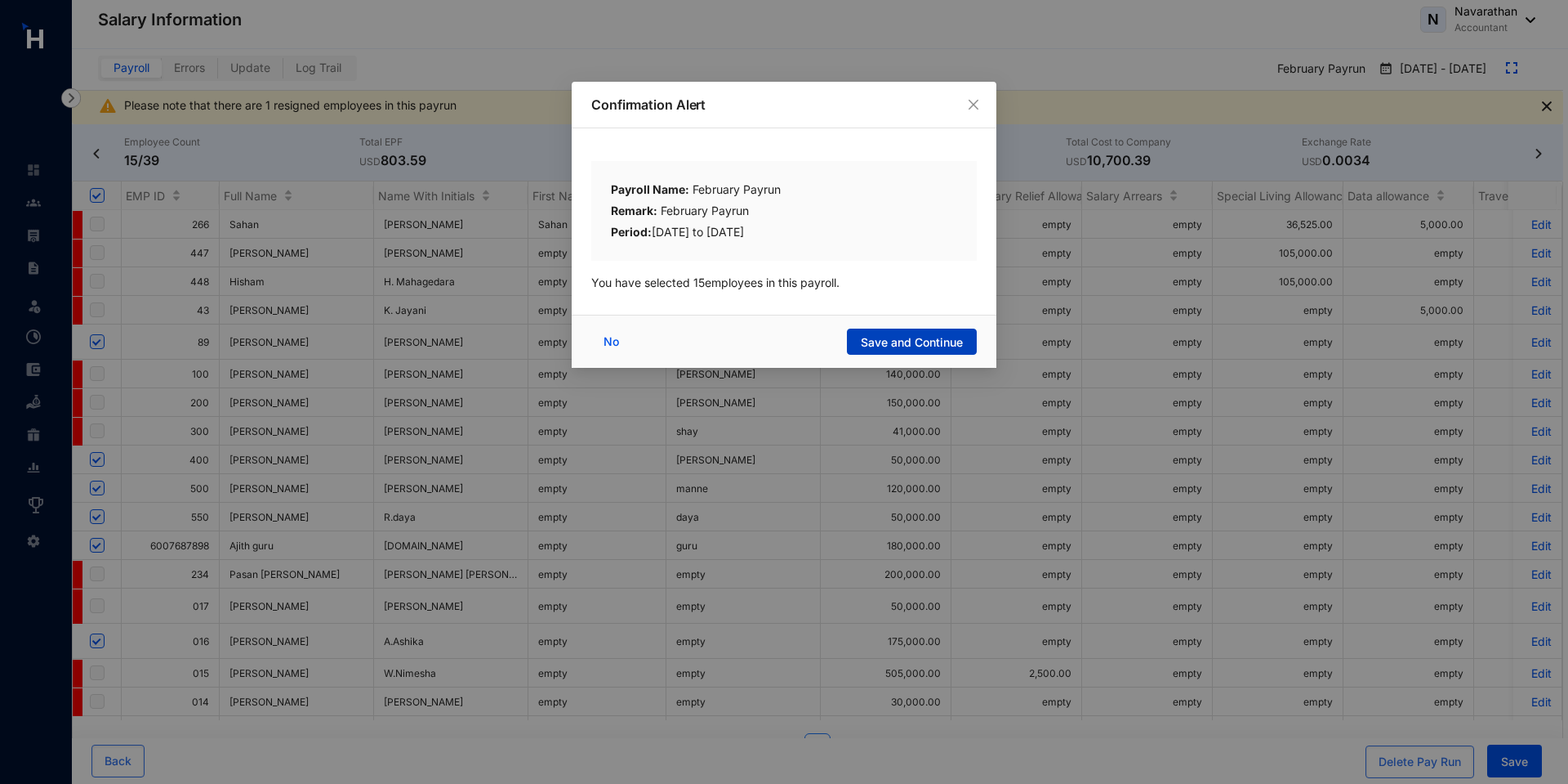
click at [878, 339] on span "Save and Continue" at bounding box center [912, 342] width 102 height 16
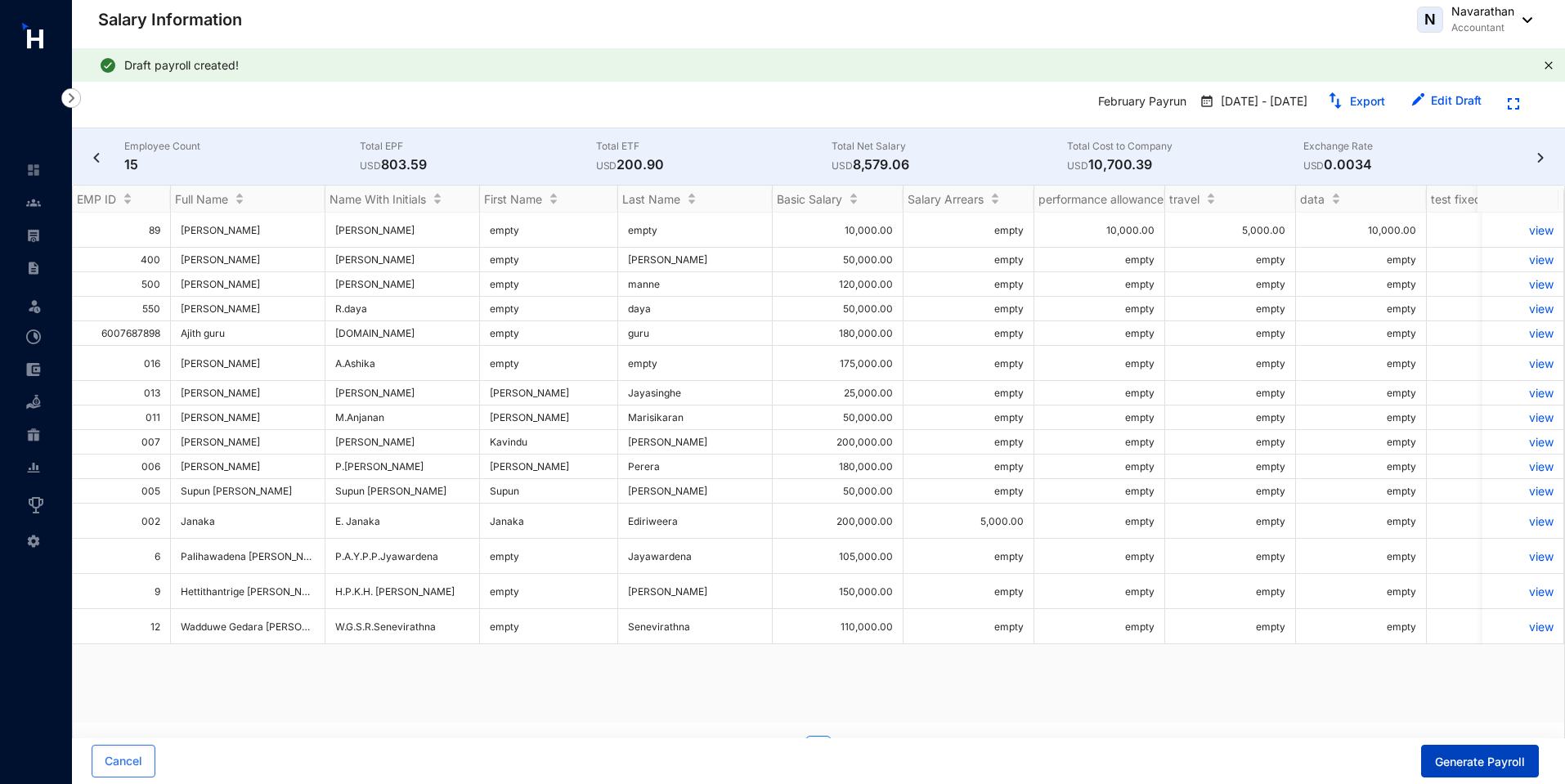
click at [1456, 759] on span "Generate Payroll" at bounding box center [1480, 761] width 90 height 16
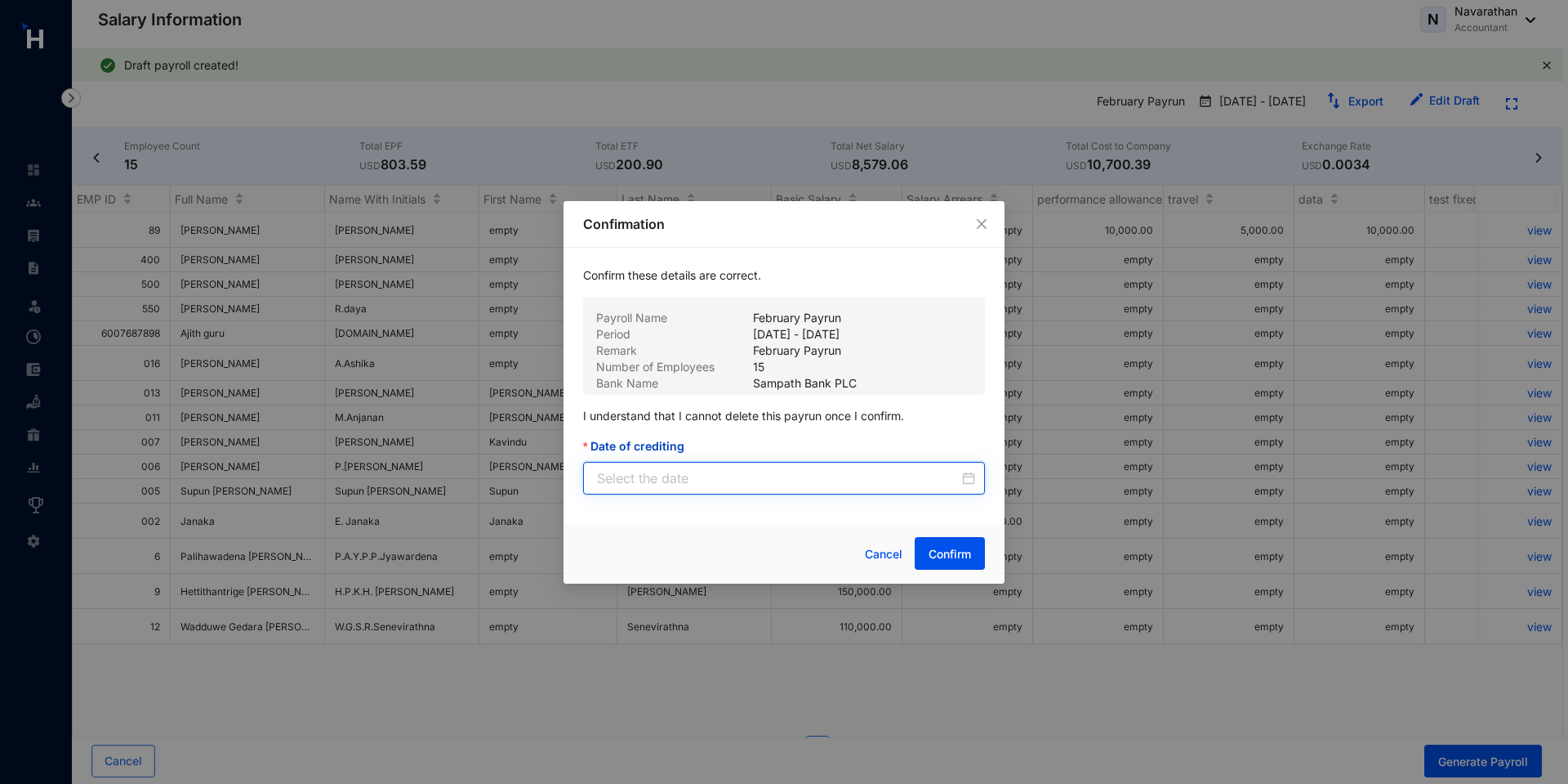
click at [717, 479] on input "Date of crediting" at bounding box center [778, 479] width 362 height 20
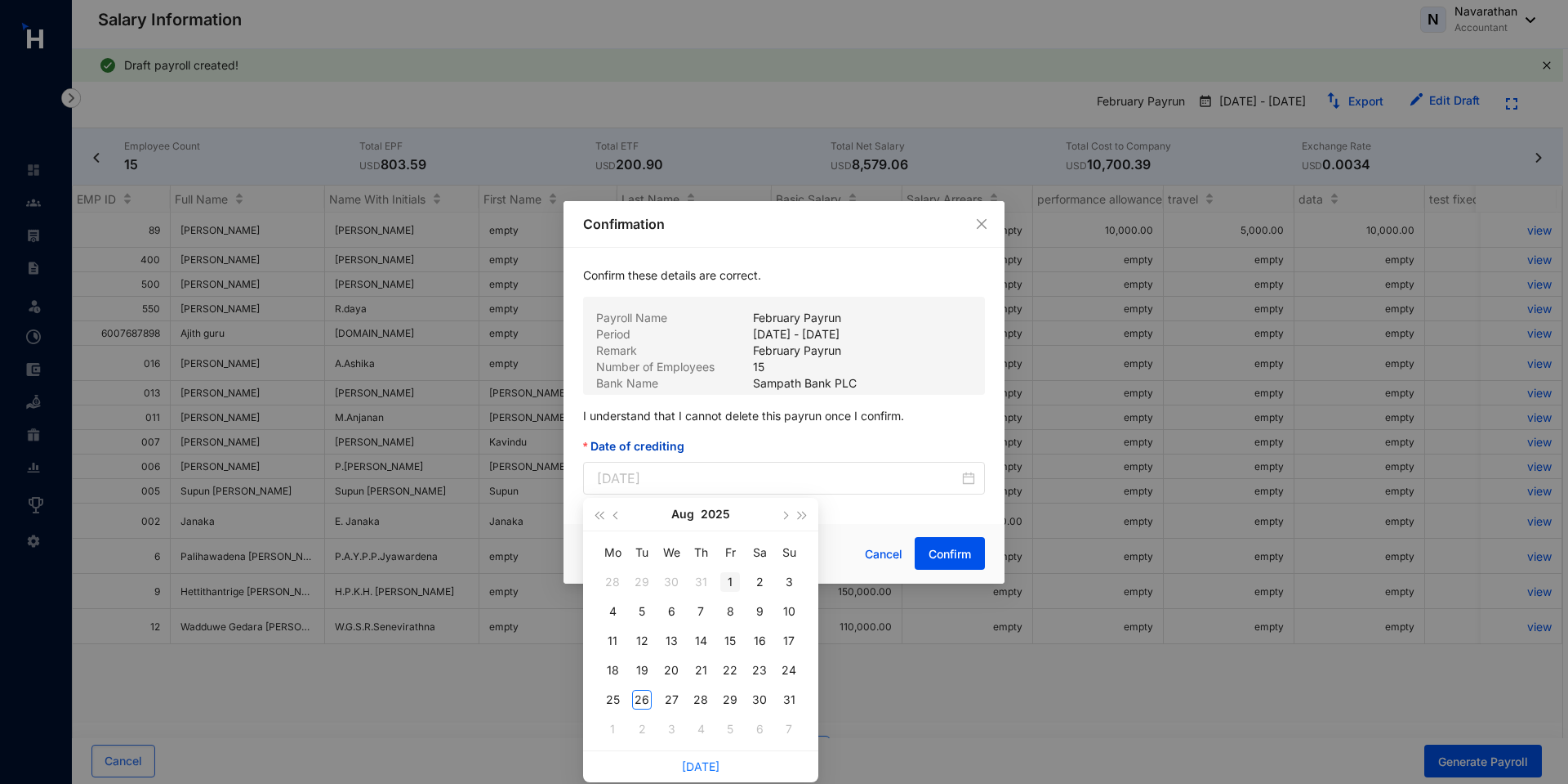
click at [726, 575] on div "1" at bounding box center [730, 582] width 20 height 20
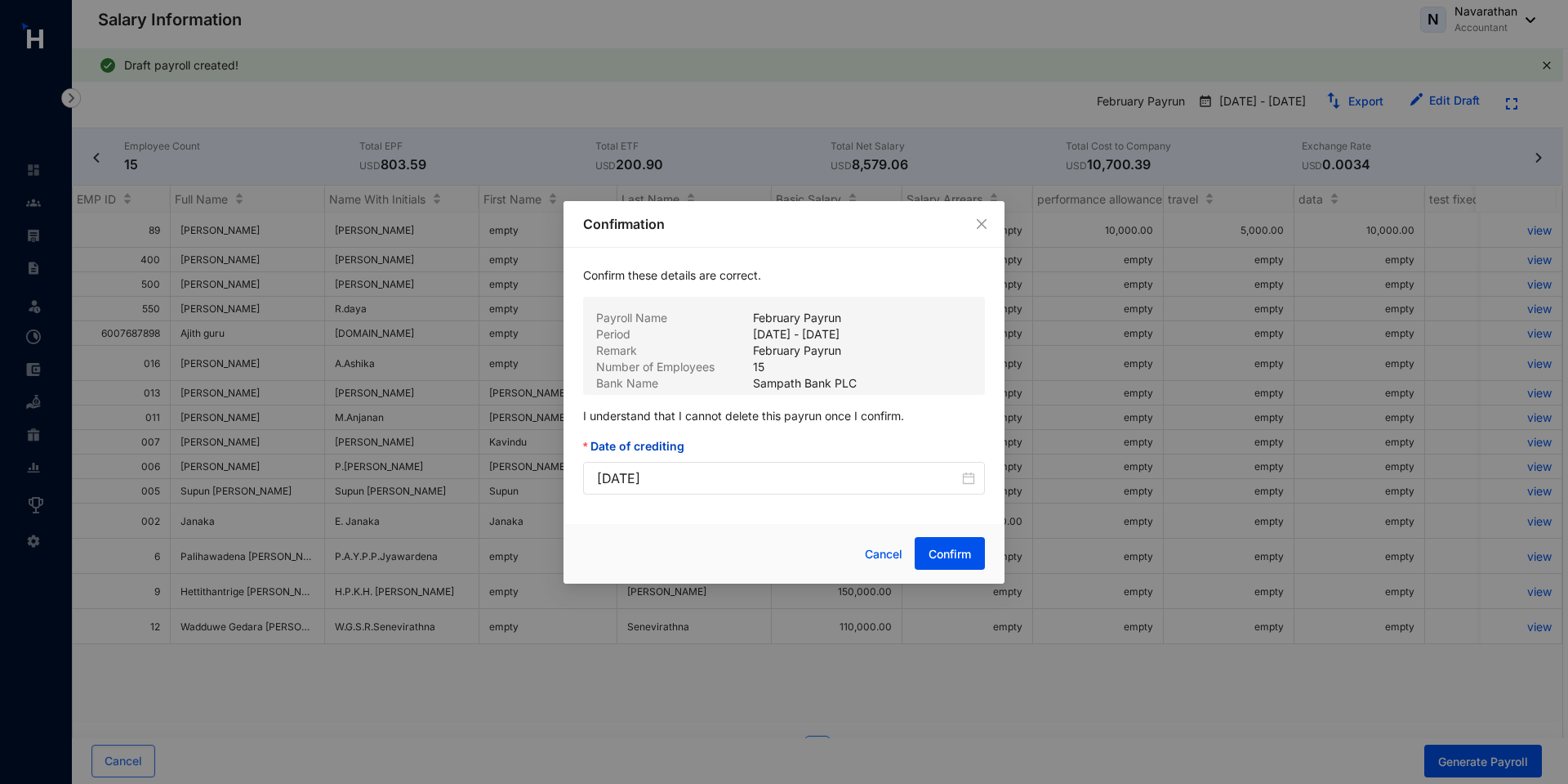
type input "[DATE]"
click at [951, 560] on span "Confirm" at bounding box center [950, 554] width 43 height 16
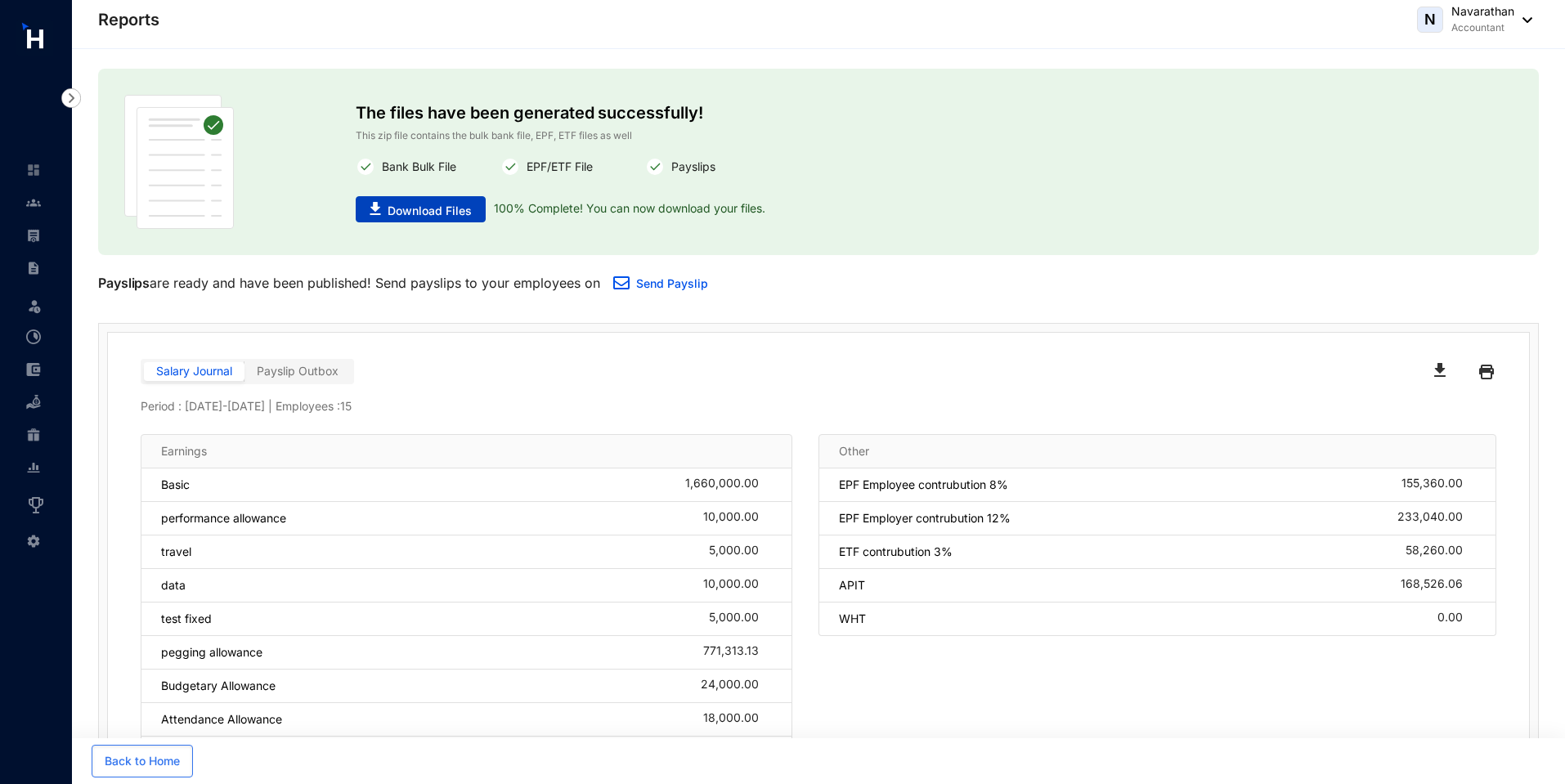
click at [396, 214] on span "Download Files" at bounding box center [429, 211] width 85 height 16
click at [34, 207] on img at bounding box center [33, 202] width 15 height 15
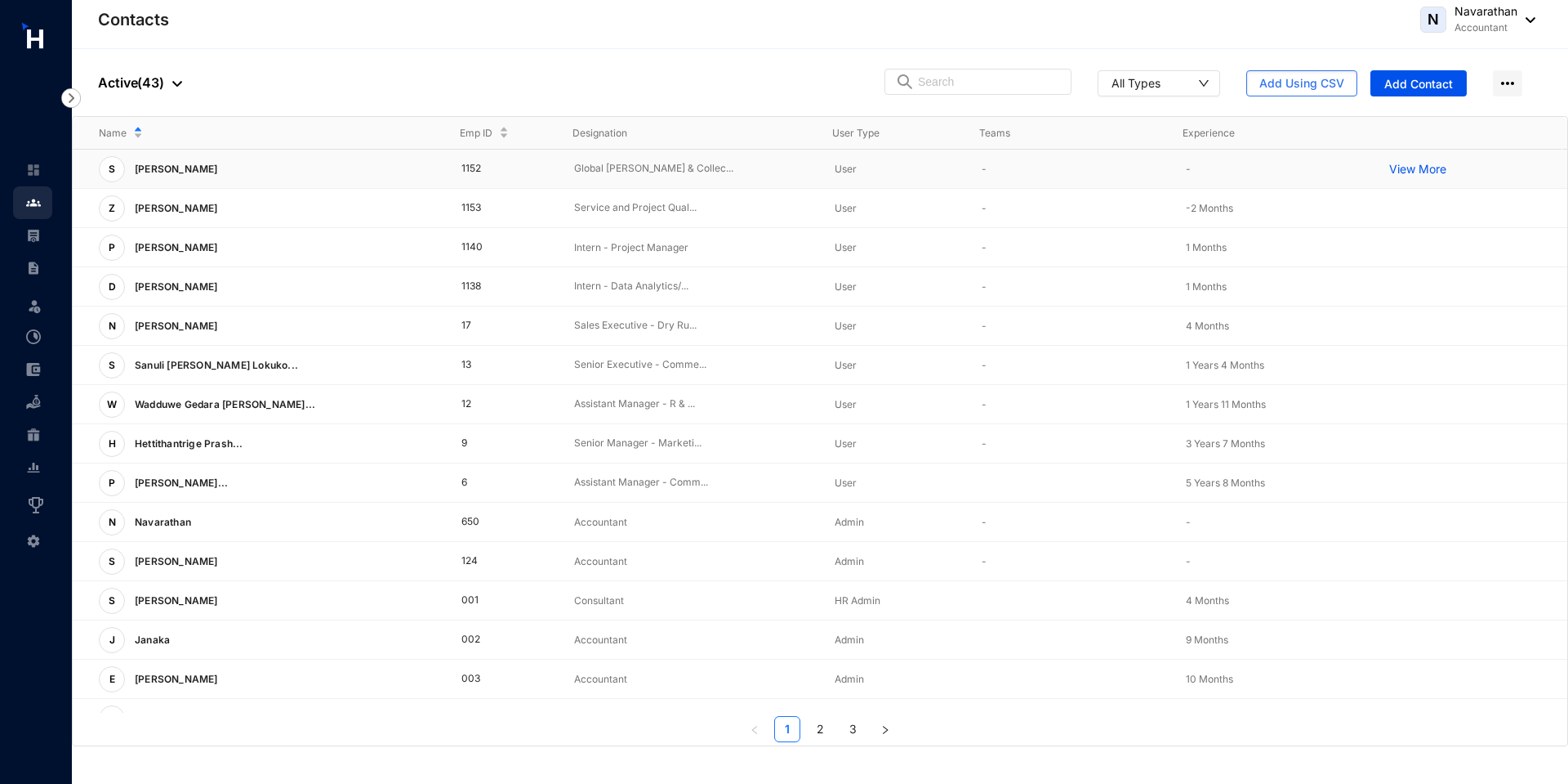
click at [375, 176] on div "S Silva Simpson" at bounding box center [266, 169] width 336 height 26
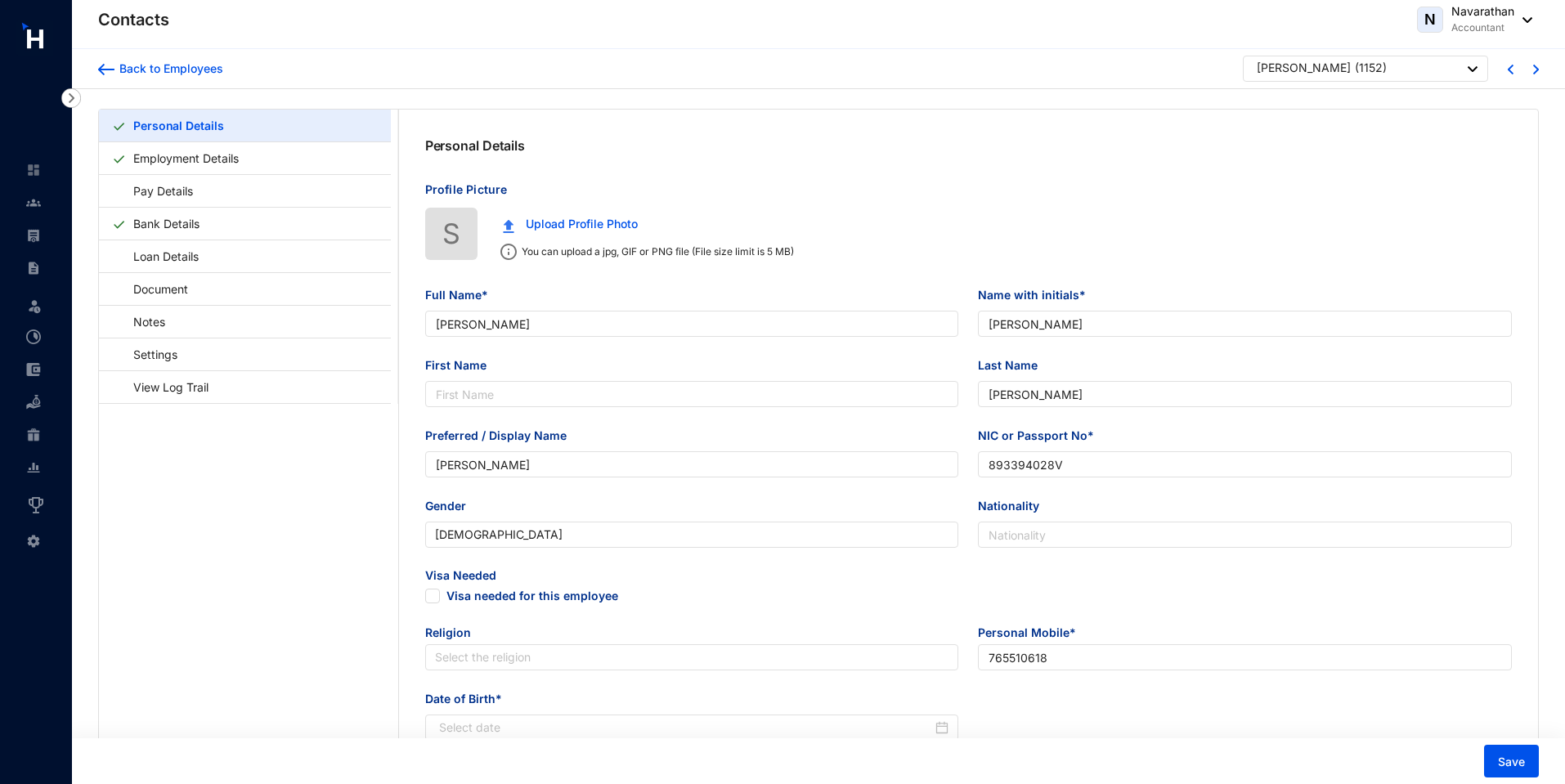
type input "[PERSON_NAME]"
type input "893394028V"
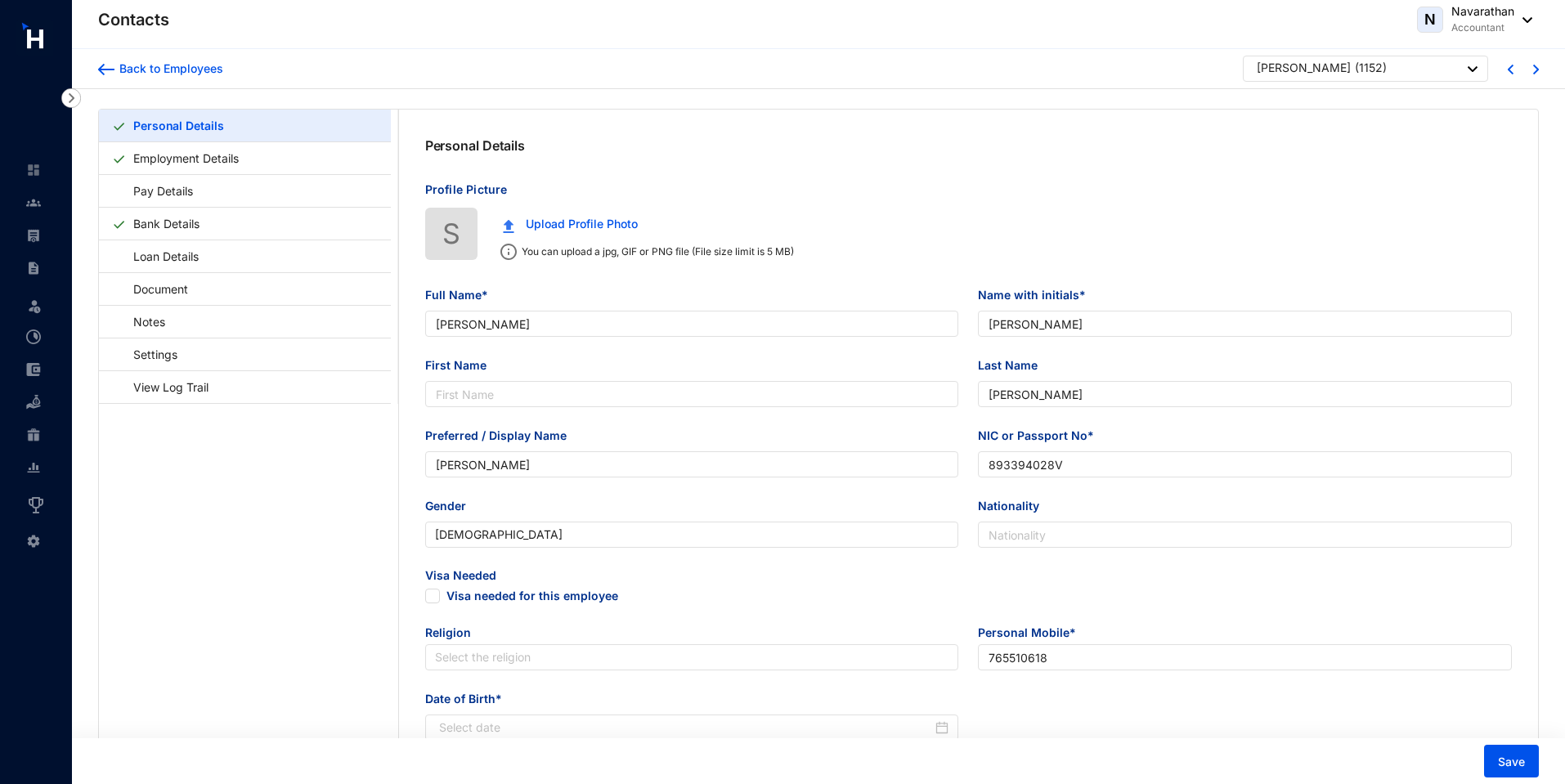
type input "765510618"
type input "[STREET_ADDRESS]"
type input "[DATE]"
click at [1533, 71] on img at bounding box center [1536, 70] width 6 height 10
type input "[PERSON_NAME]"
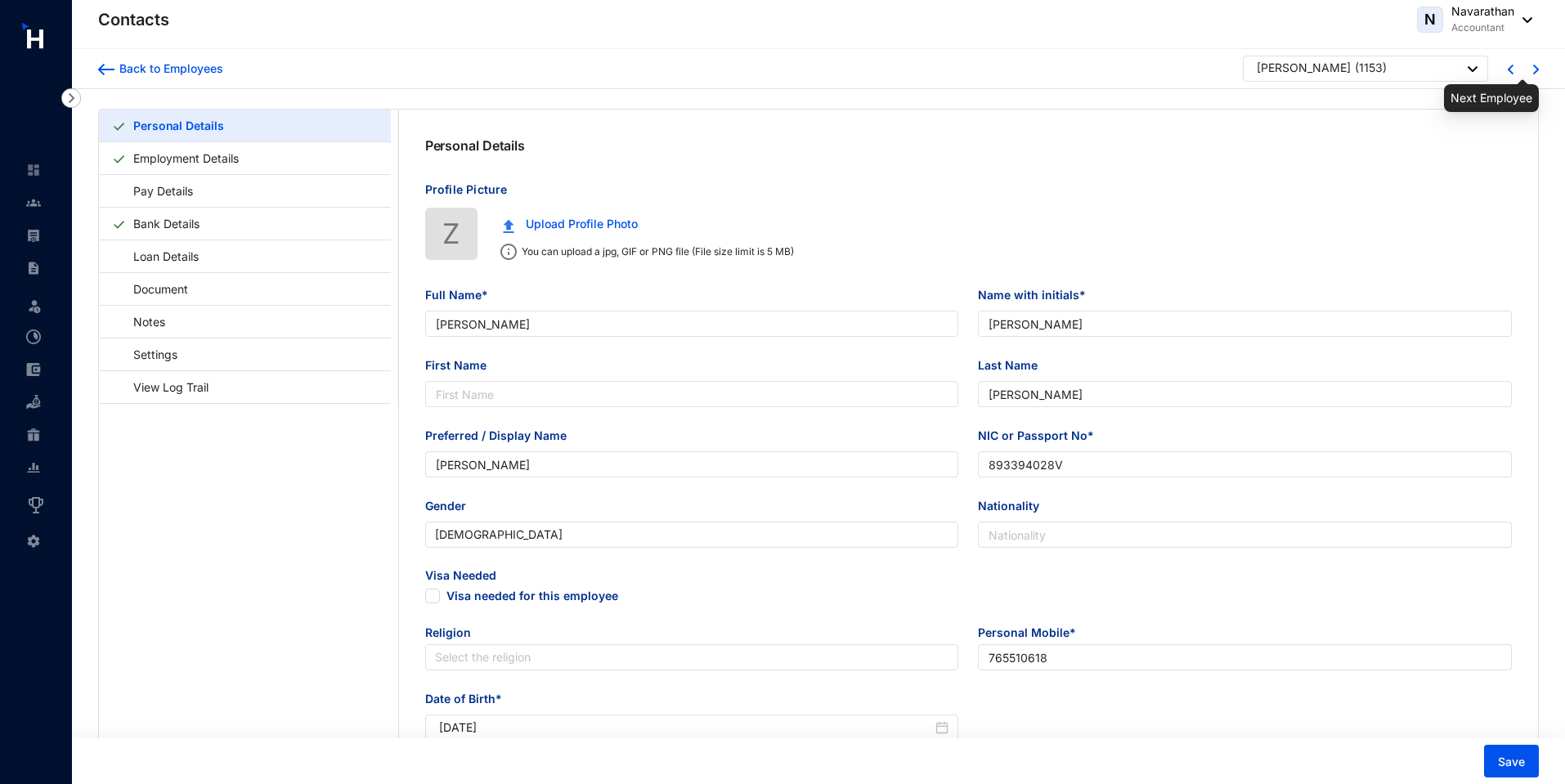
type input "Z.Zaahir"
type input "Zaahir"
type input "923290370V"
type input "773218560"
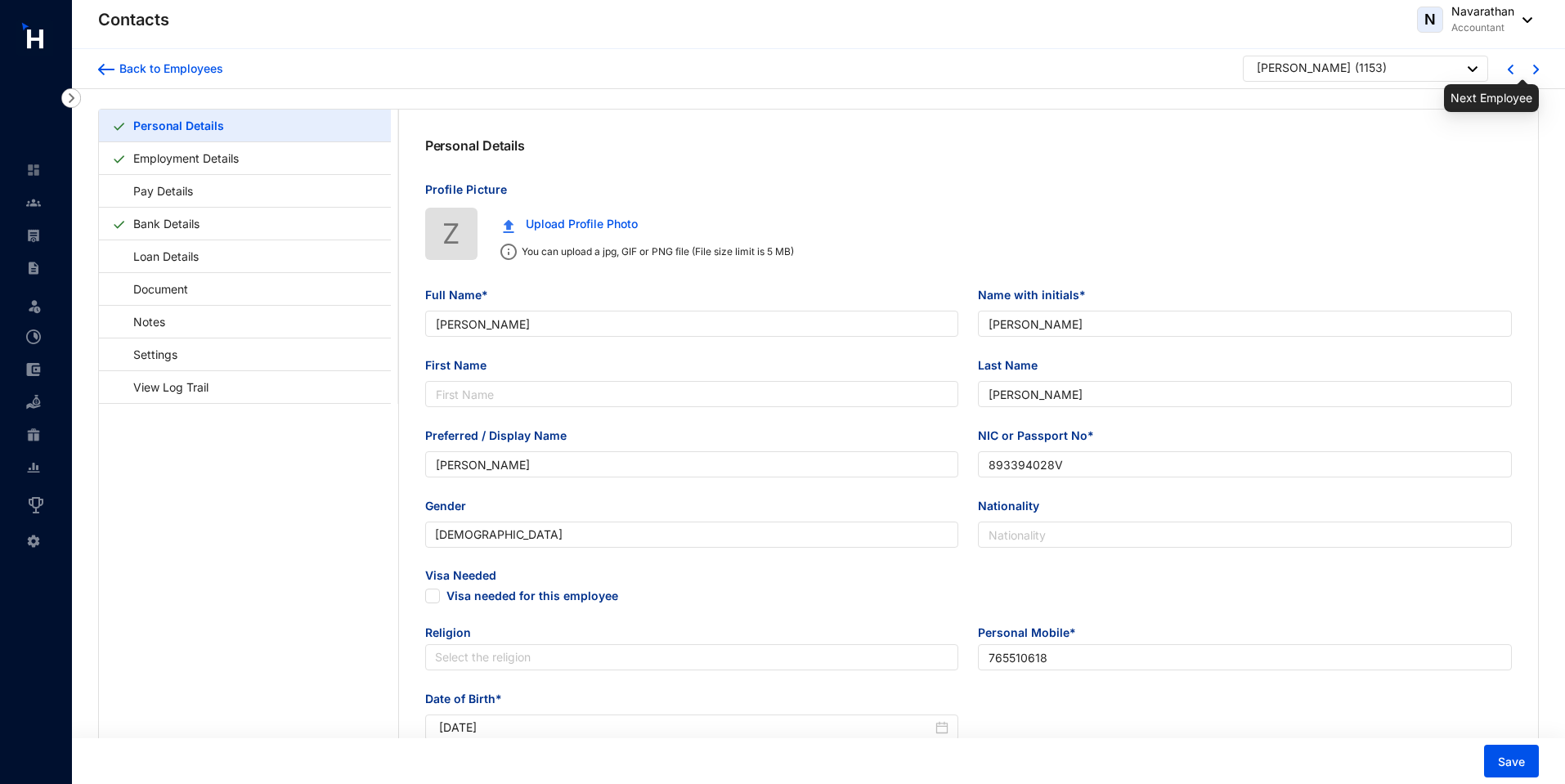
type input "[STREET_ADDRESS]"
type input "[DATE]"
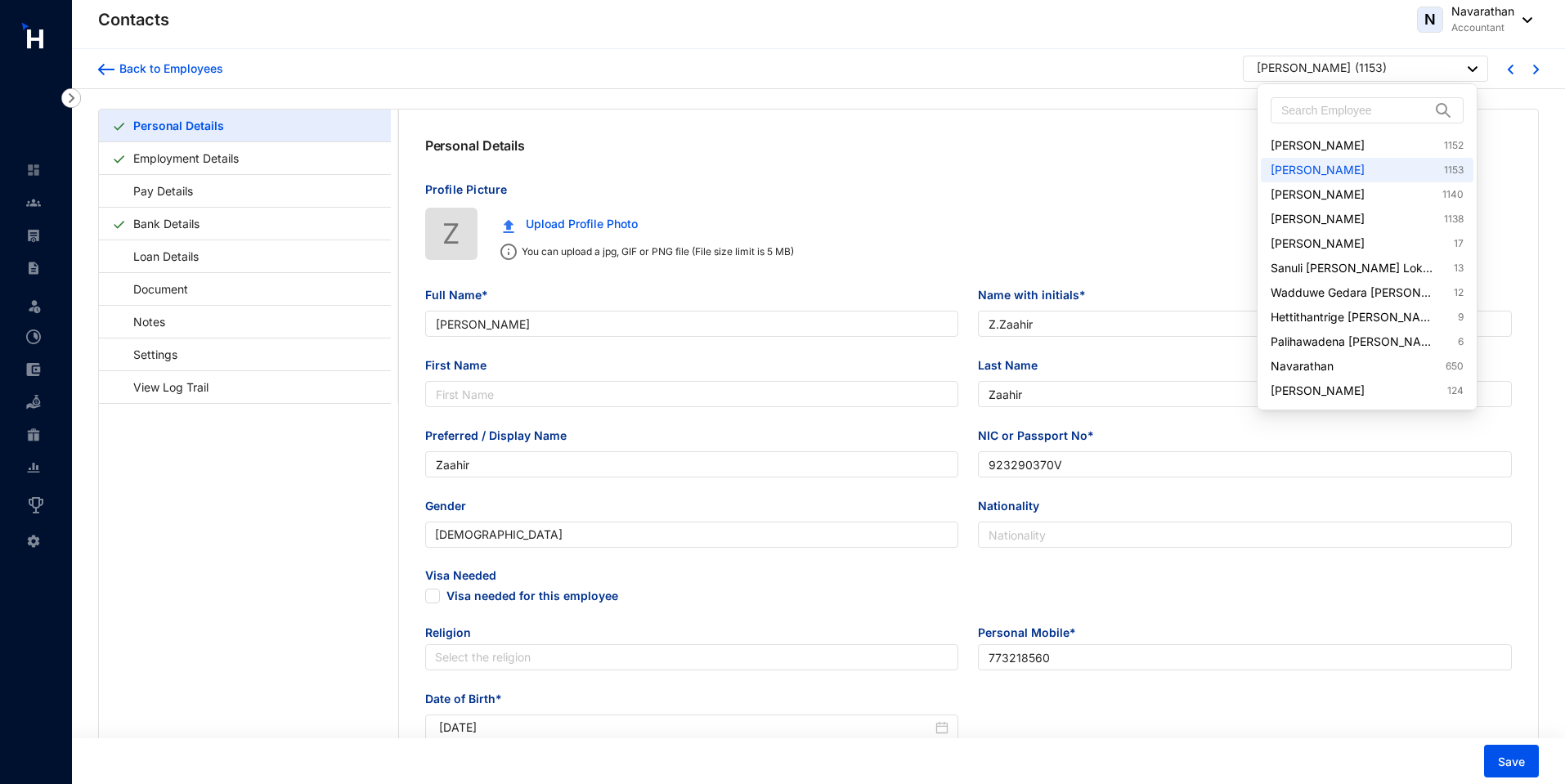
click at [1355, 68] on p "( 1153 )" at bounding box center [1371, 70] width 32 height 21
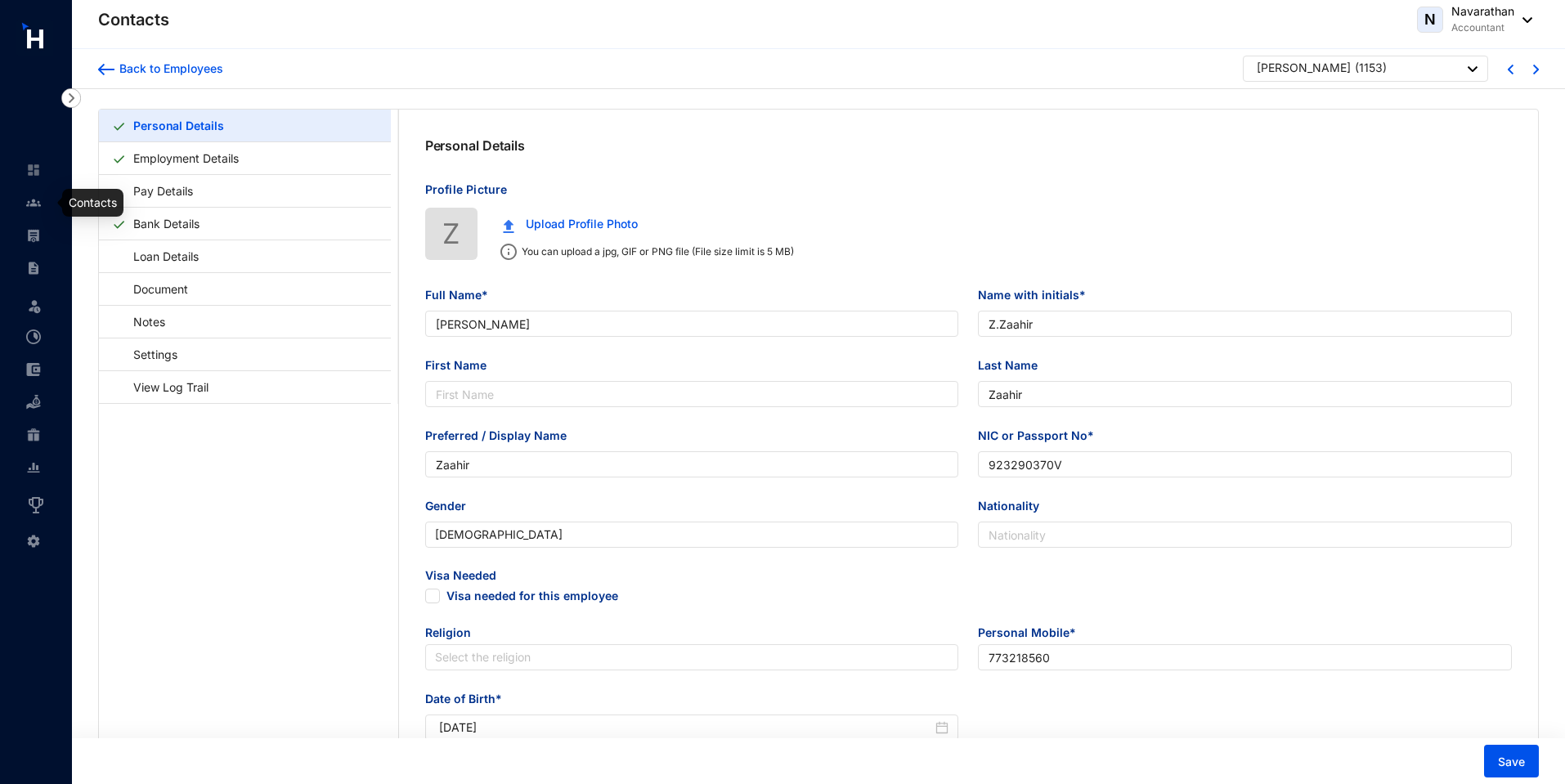
click at [26, 209] on link at bounding box center [46, 202] width 41 height 16
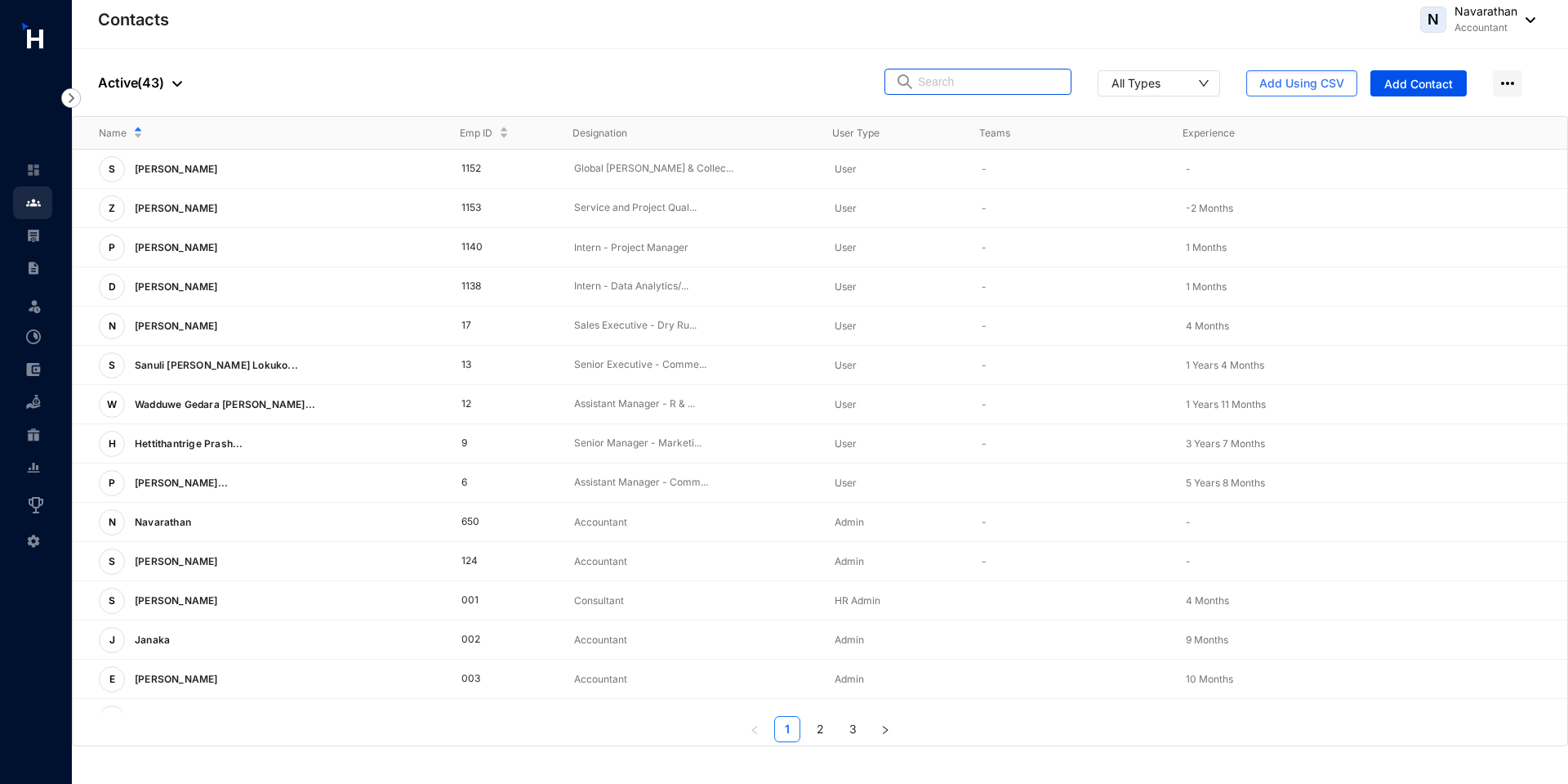
click at [934, 77] on input "text" at bounding box center [989, 82] width 143 height 25
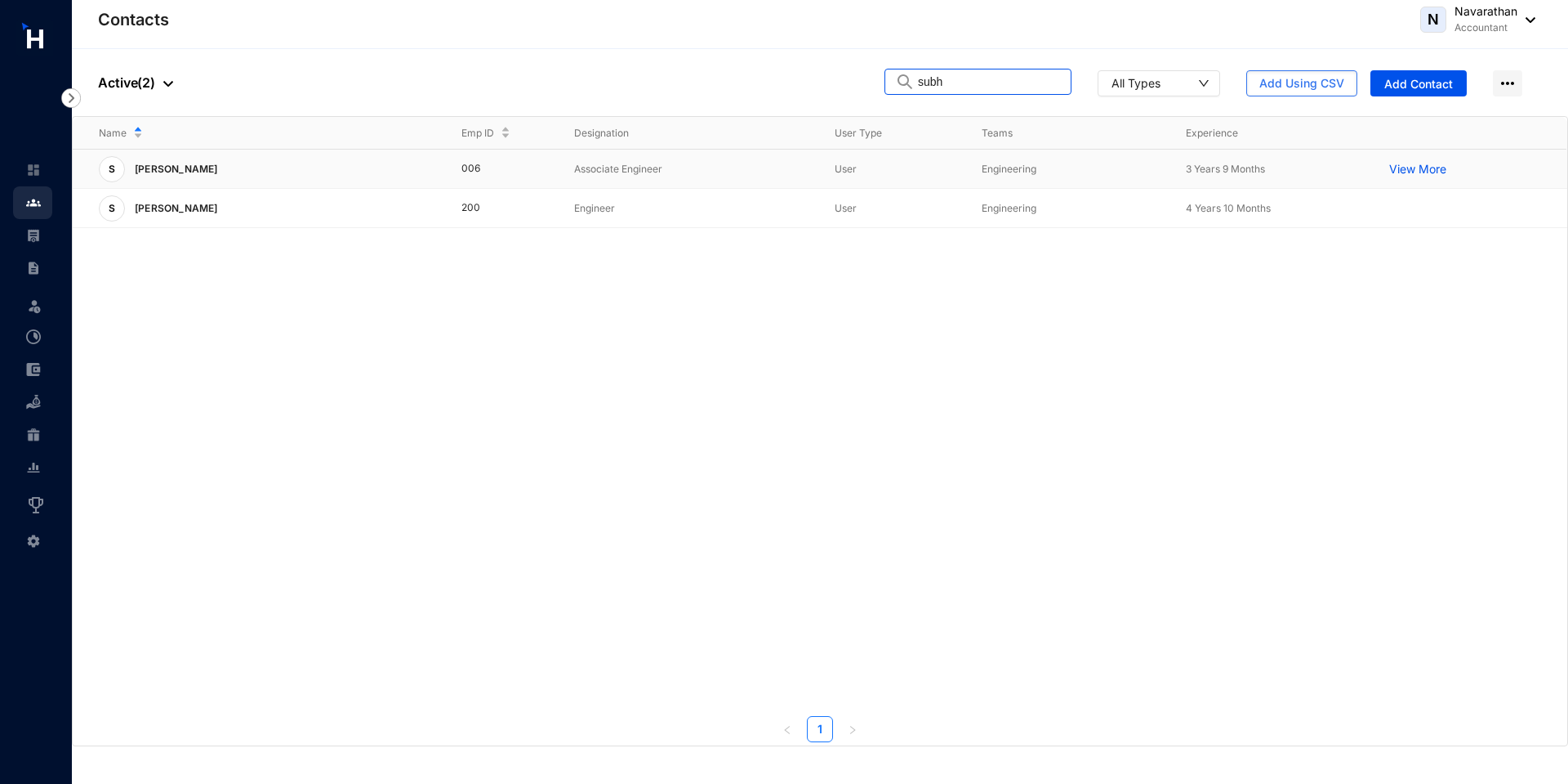
type input "subh"
click at [314, 167] on div "S Subhanu" at bounding box center [266, 169] width 336 height 26
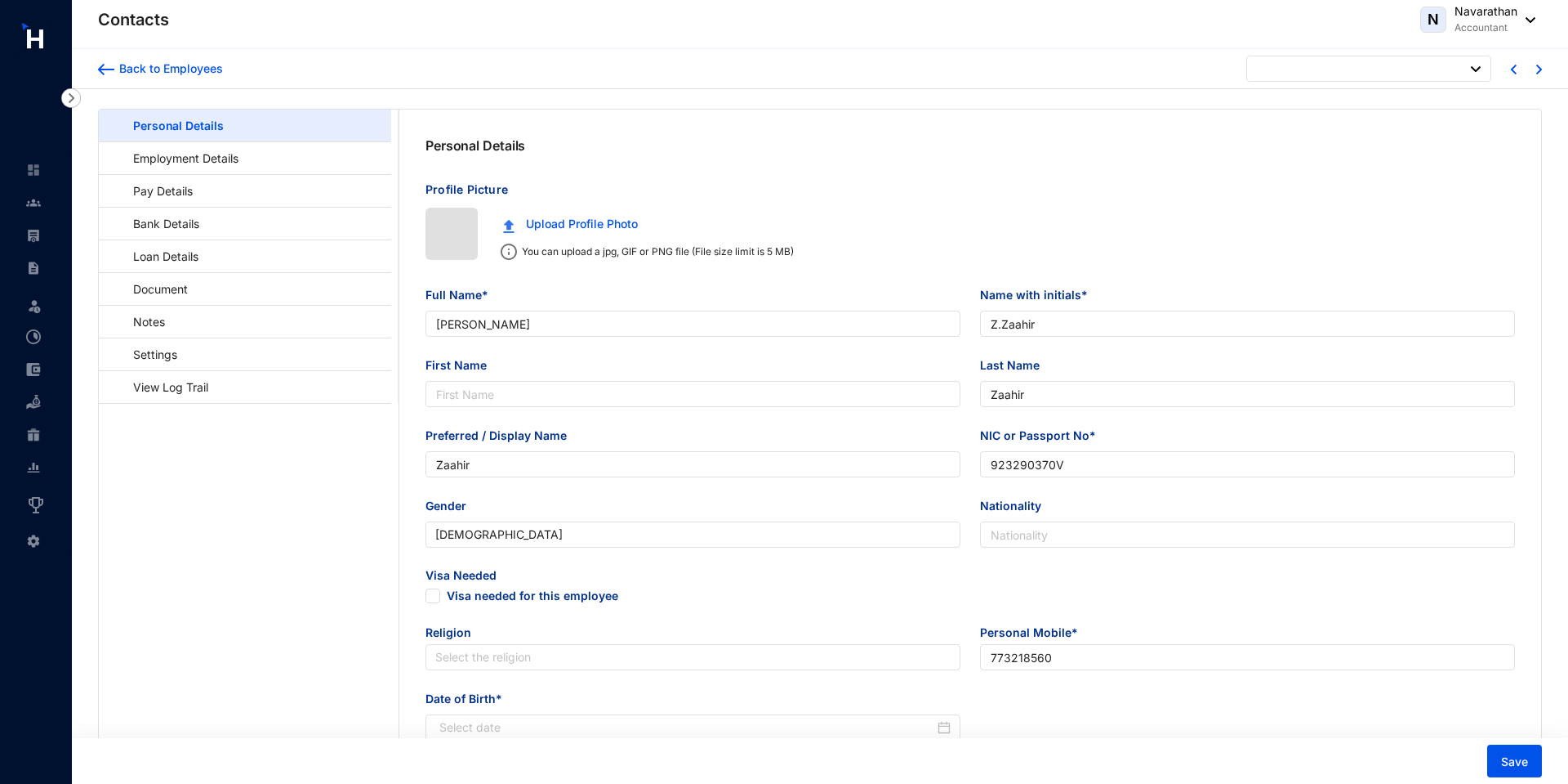
type input "[DATE]"
type input "[PERSON_NAME]"
type input "P.[PERSON_NAME]"
type input "[PERSON_NAME]"
type input "Perera"
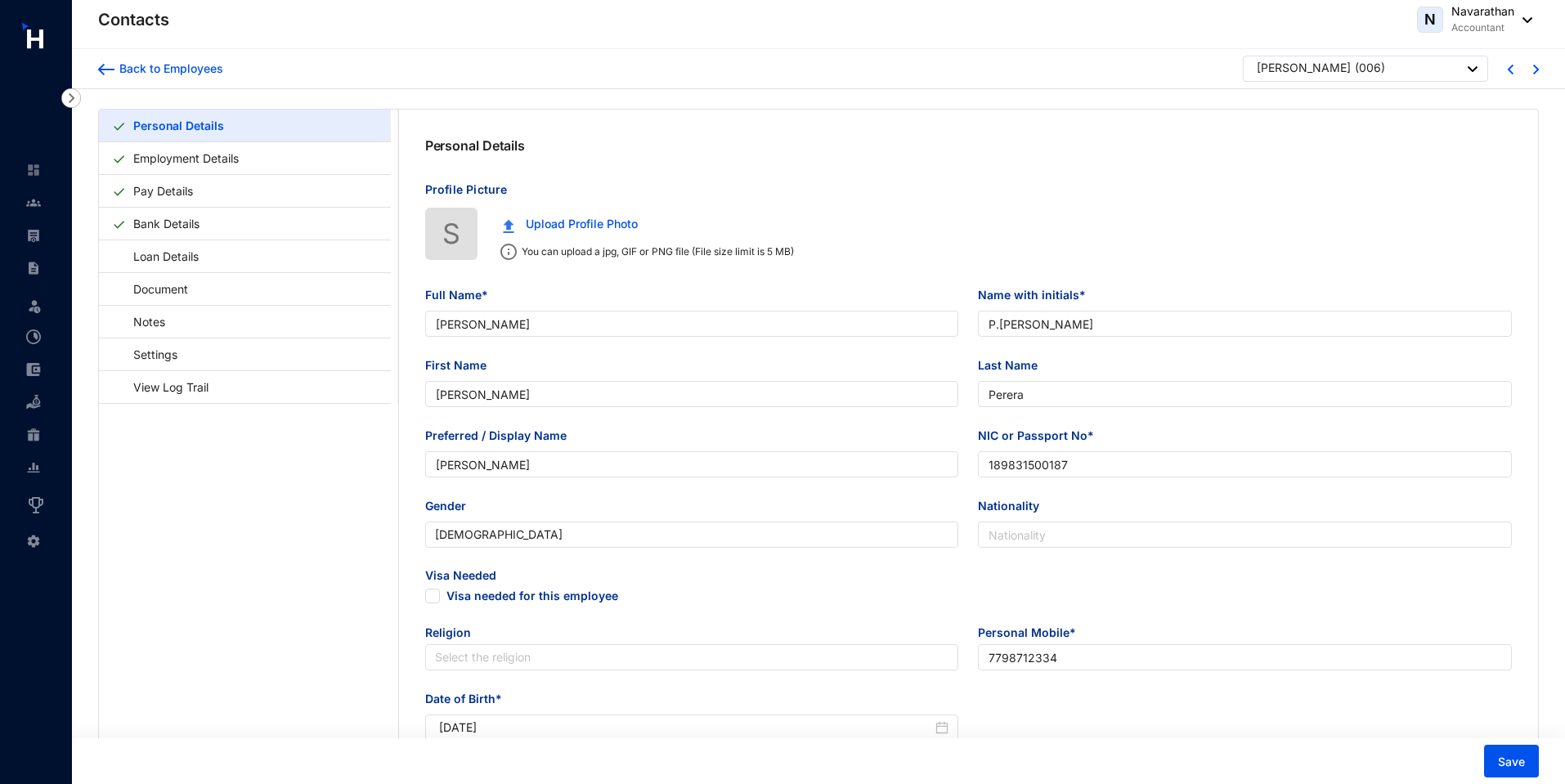
type input "[PERSON_NAME]"
type input "189831500187"
type input "7798712334"
type input "[STREET_ADDRESS]."
type input "[DATE]"
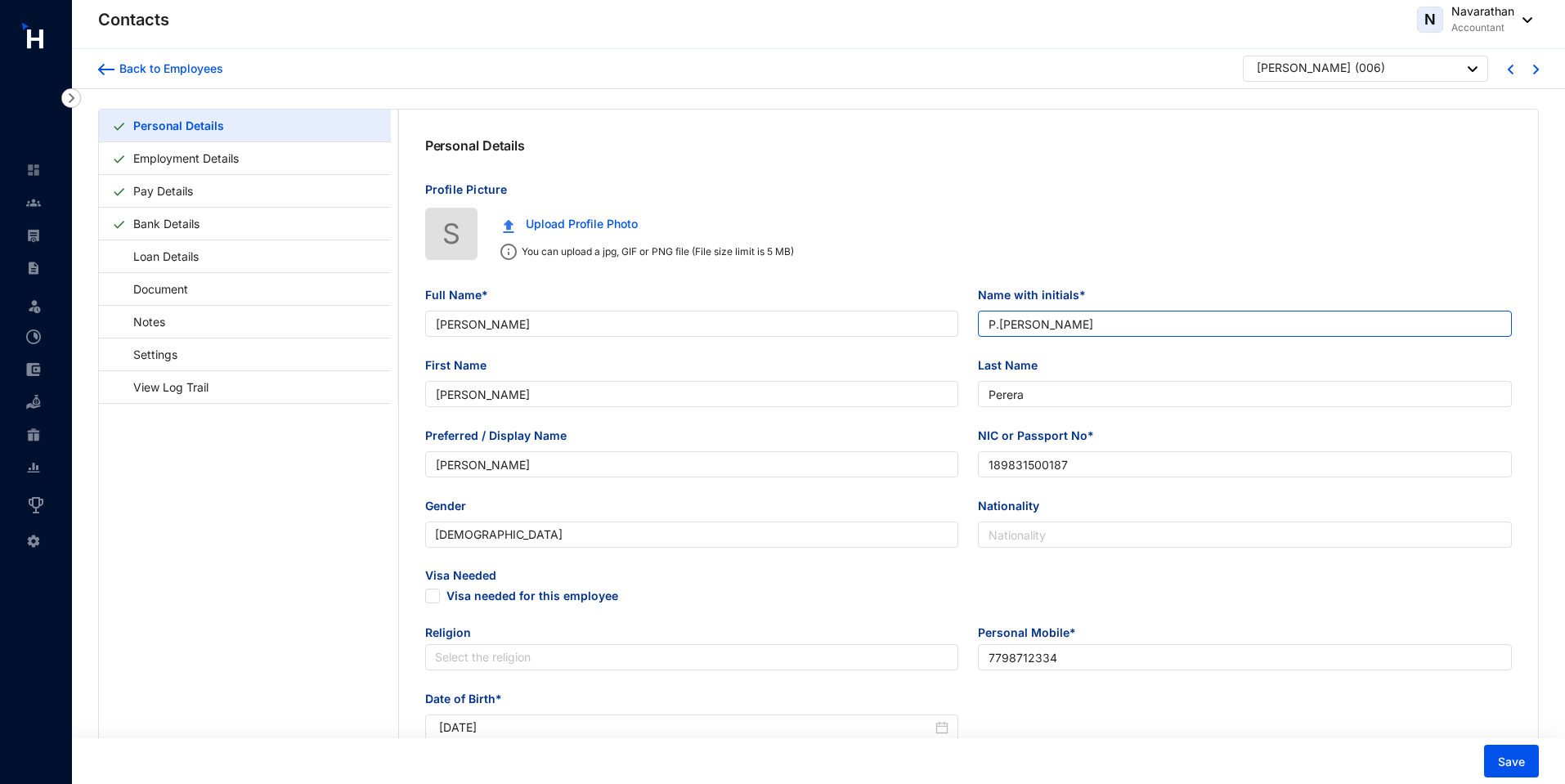
drag, startPoint x: 987, startPoint y: 322, endPoint x: 1002, endPoint y: 323, distance: 15.0
click at [1002, 323] on input "P.[PERSON_NAME]" at bounding box center [1244, 323] width 534 height 26
click at [43, 197] on link at bounding box center [46, 202] width 41 height 16
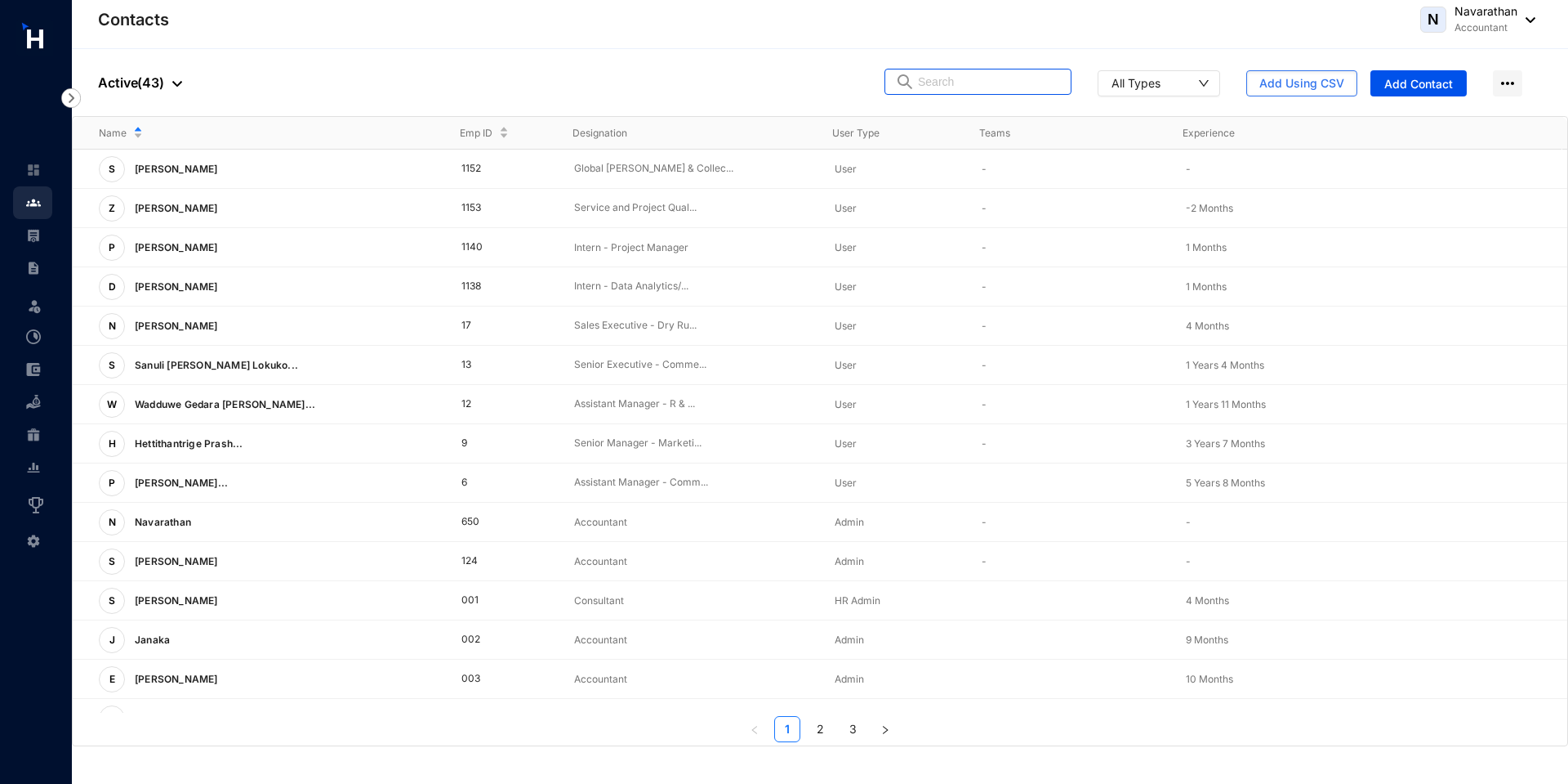
click at [1008, 76] on input "text" at bounding box center [989, 82] width 143 height 25
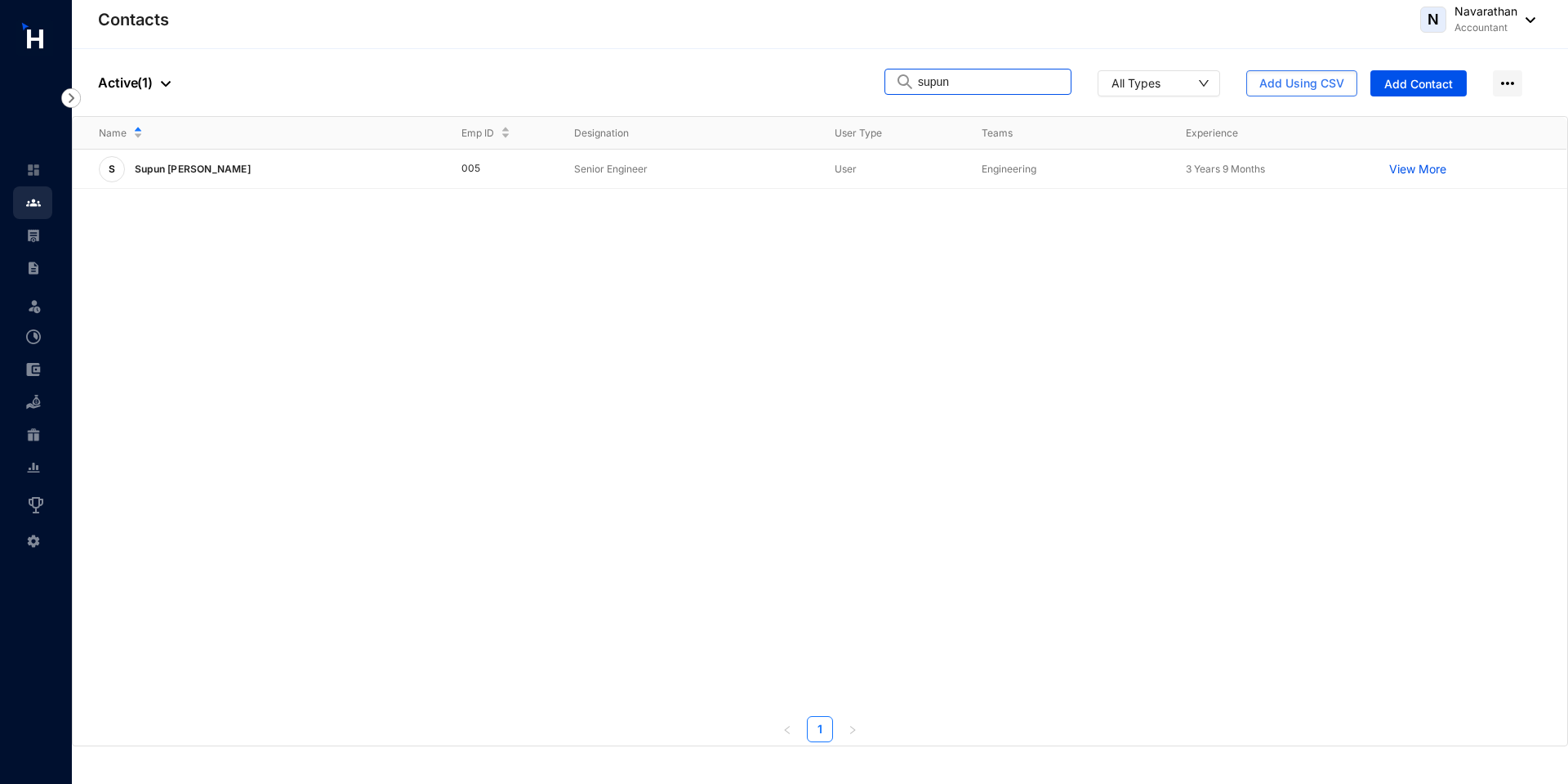
type input "supun"
click at [615, 161] on p "Senior Engineer" at bounding box center [691, 169] width 235 height 16
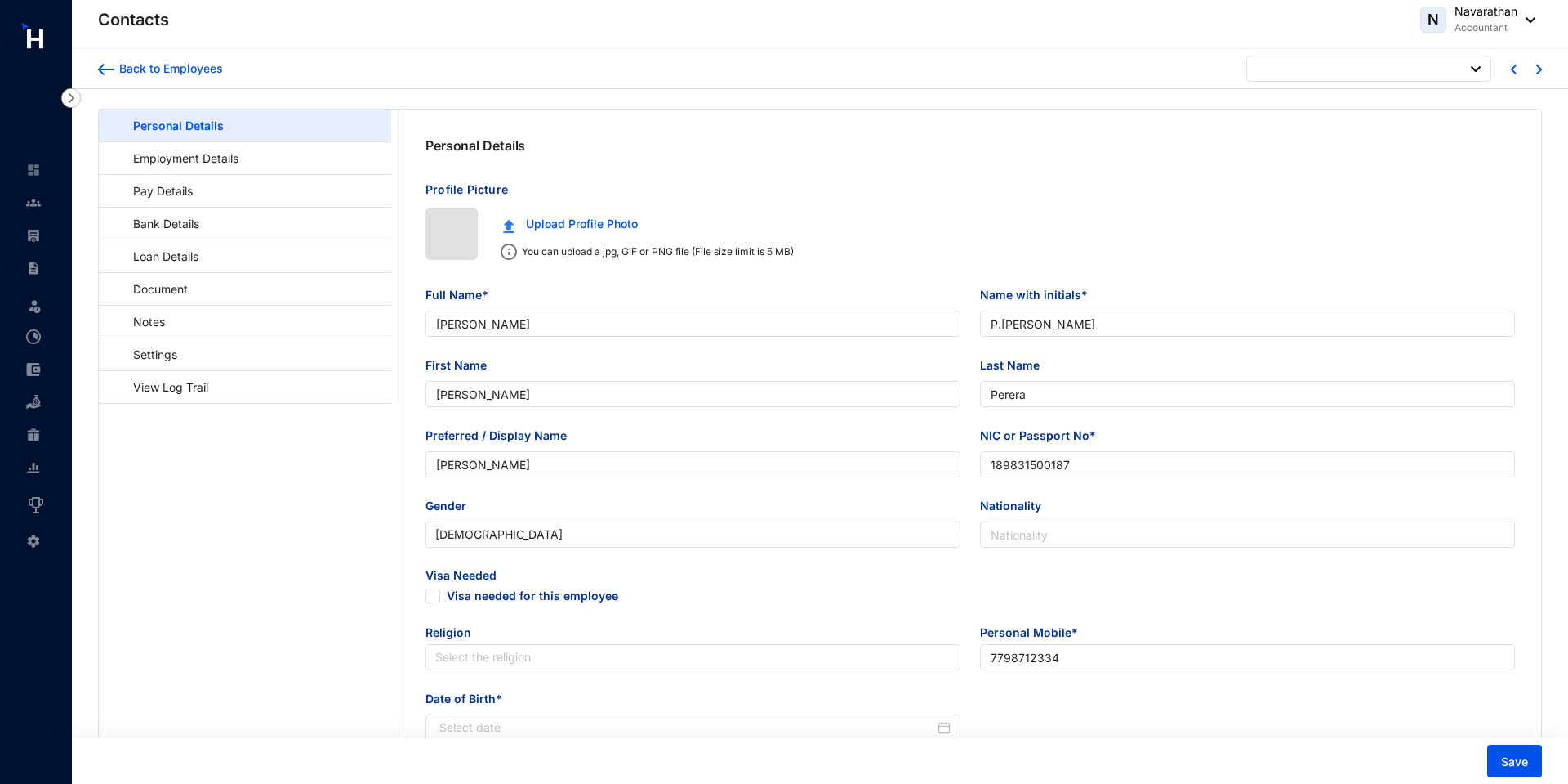
type input "[DATE]"
type input "Supun [PERSON_NAME]"
type input "Supun"
type input "[PERSON_NAME]"
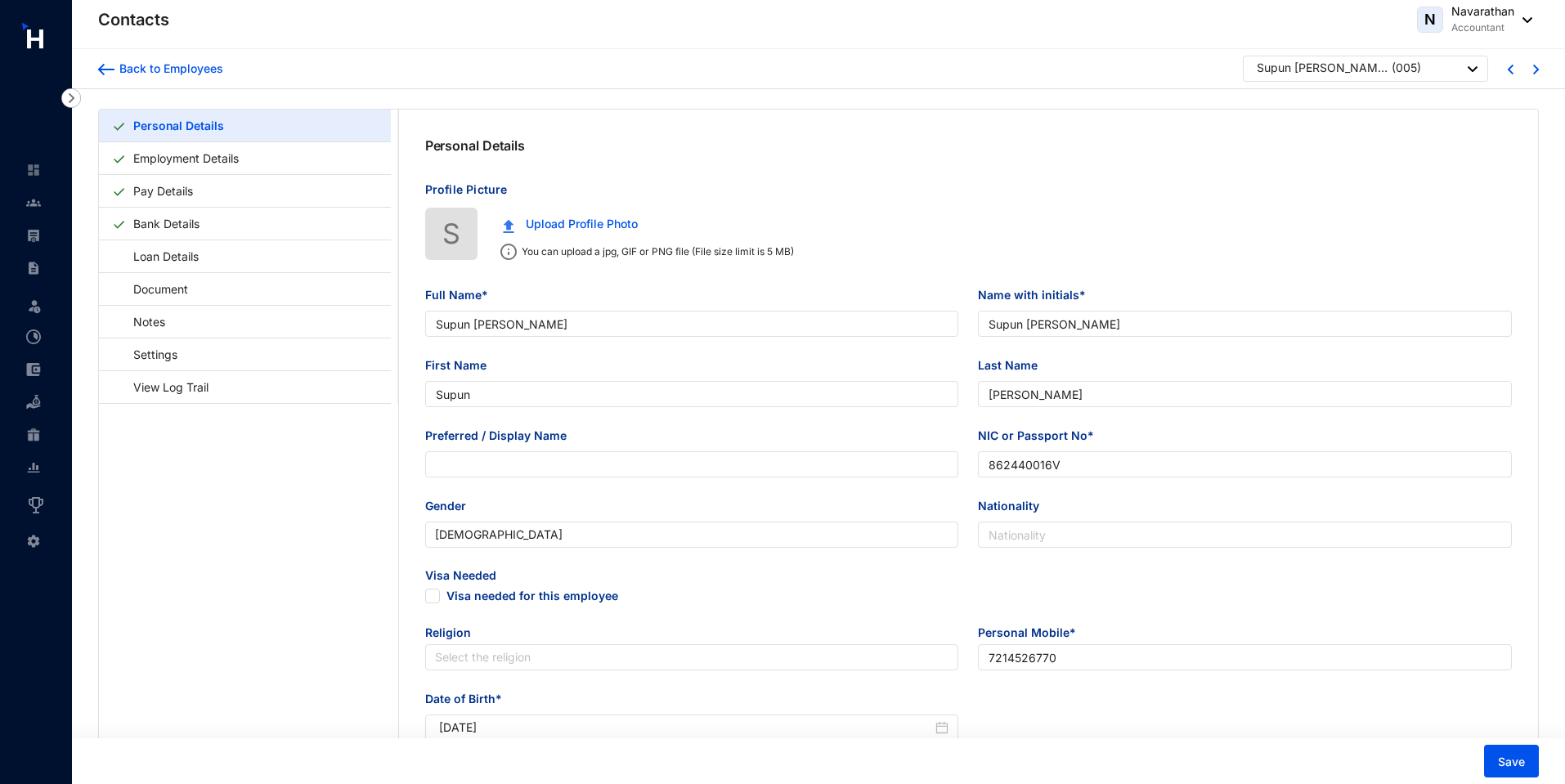
type input "862440016V"
type input "7214526770"
type input "[STREET_ADDRESS][PERSON_NAME]"
type input "[DATE]"
drag, startPoint x: 1093, startPoint y: 327, endPoint x: 974, endPoint y: 331, distance: 119.1
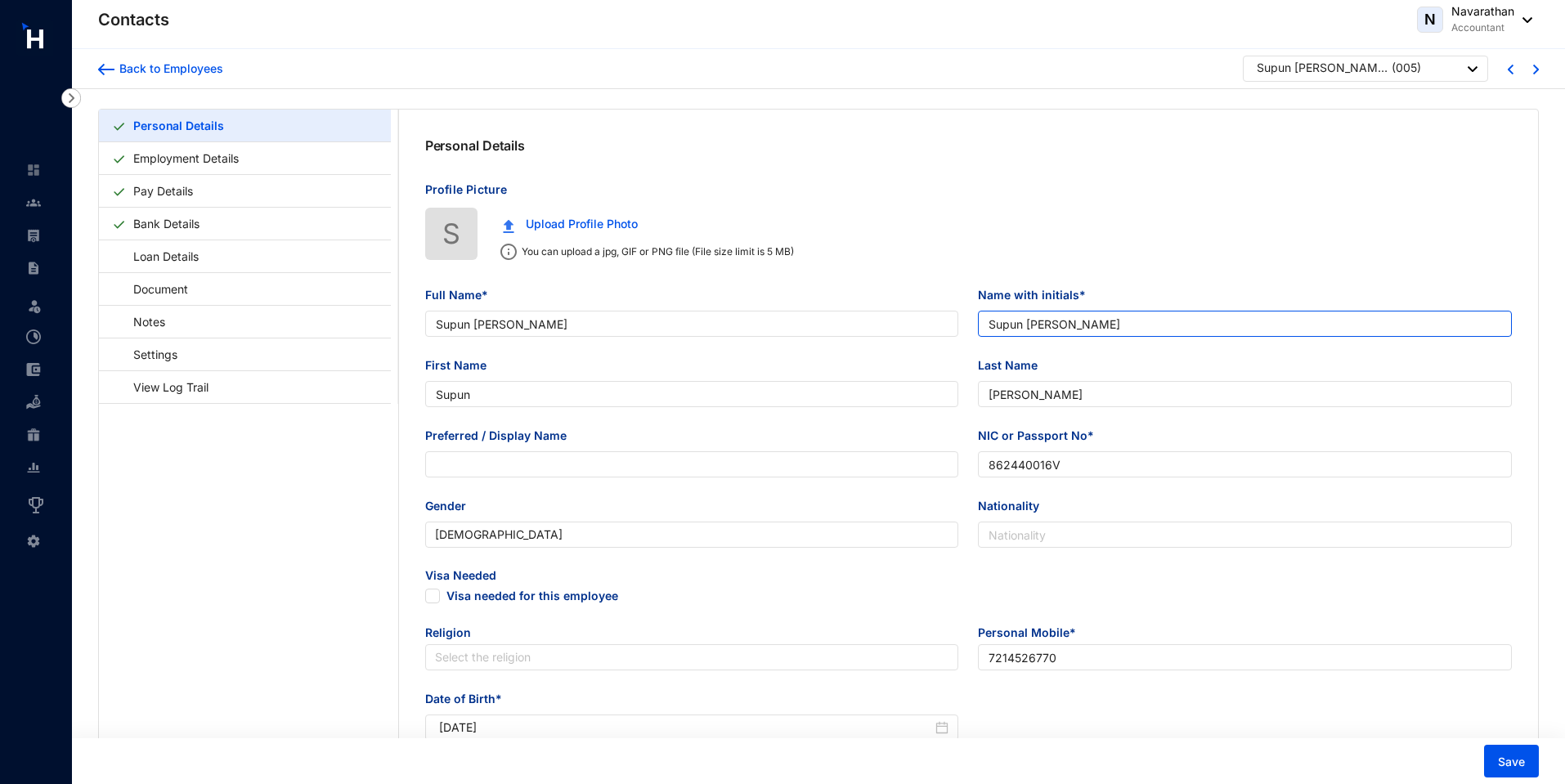
click at [974, 331] on div "Name with initials* Supun Fernando" at bounding box center [1245, 320] width 554 height 71
click at [991, 321] on input "Supun [PERSON_NAME]" at bounding box center [1244, 323] width 534 height 26
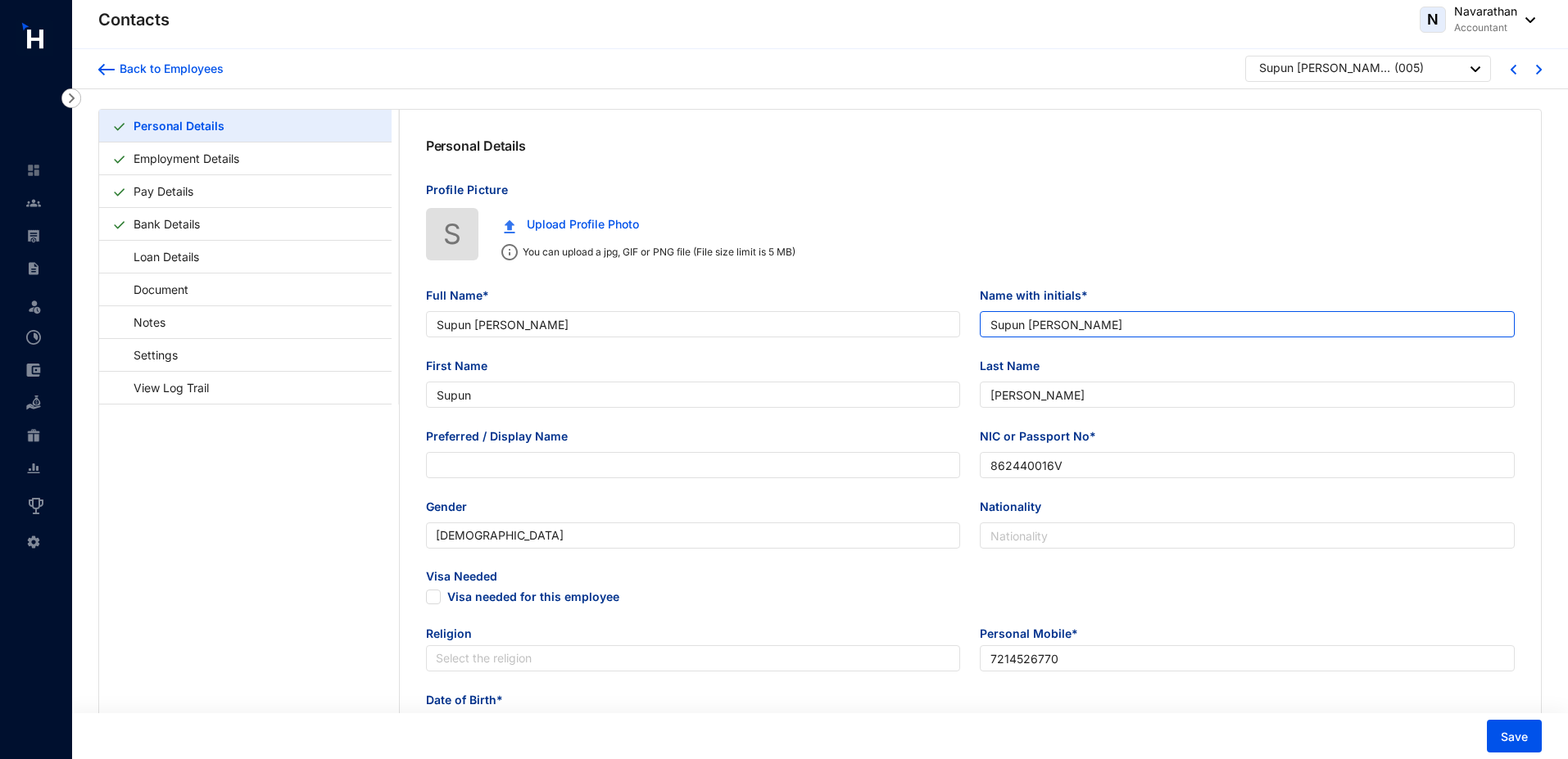
drag, startPoint x: 1104, startPoint y: 328, endPoint x: 991, endPoint y: 311, distance: 114.3
click at [991, 311] on input "Supun [PERSON_NAME]" at bounding box center [1247, 324] width 535 height 26
click at [993, 324] on input "Supun [PERSON_NAME]" at bounding box center [1247, 324] width 535 height 26
click at [1539, 71] on img at bounding box center [1539, 70] width 6 height 10
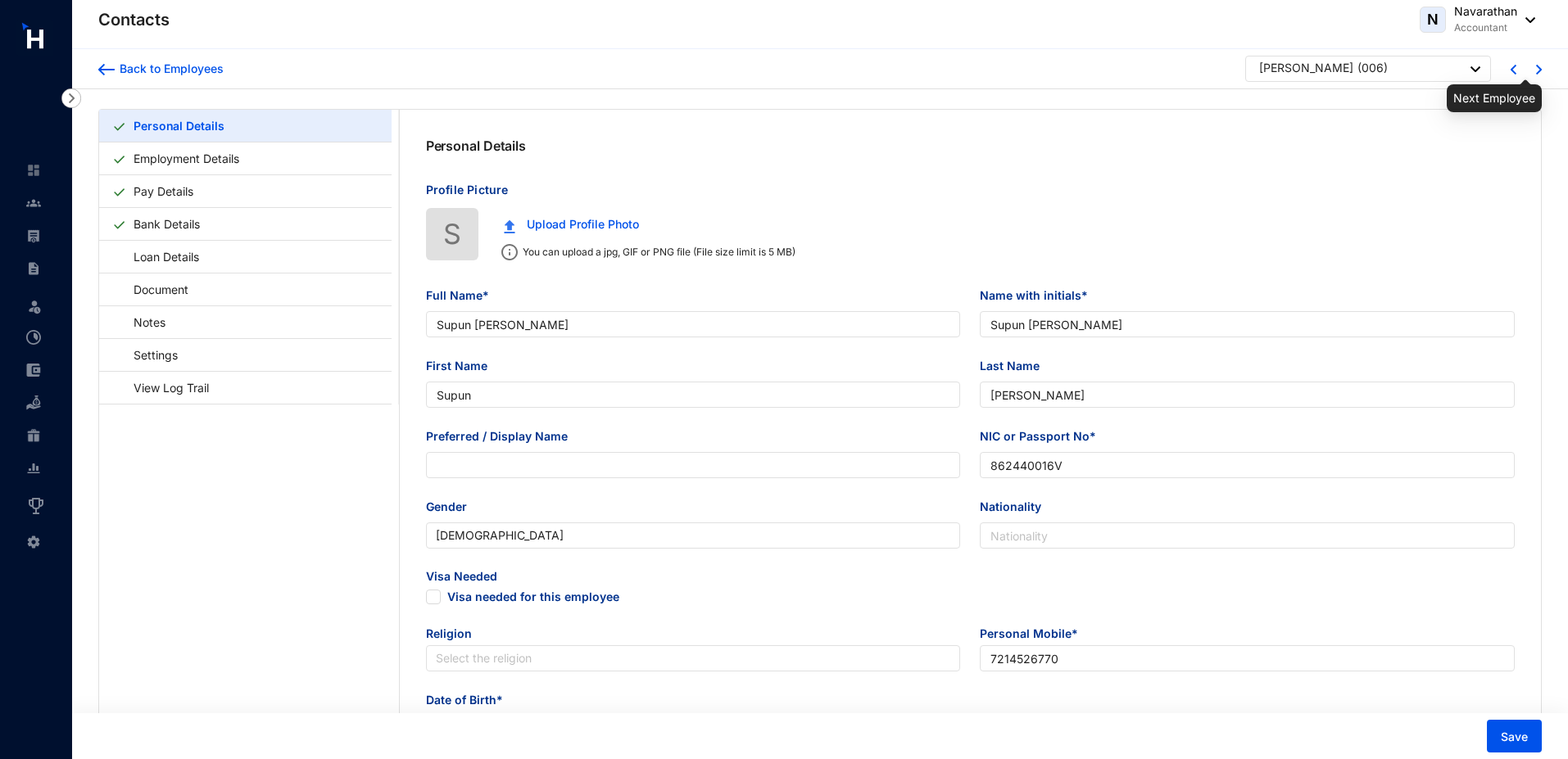
type input "[PERSON_NAME]"
type input "P.[PERSON_NAME]"
type input "[PERSON_NAME]"
type input "Perera"
type input "[PERSON_NAME]"
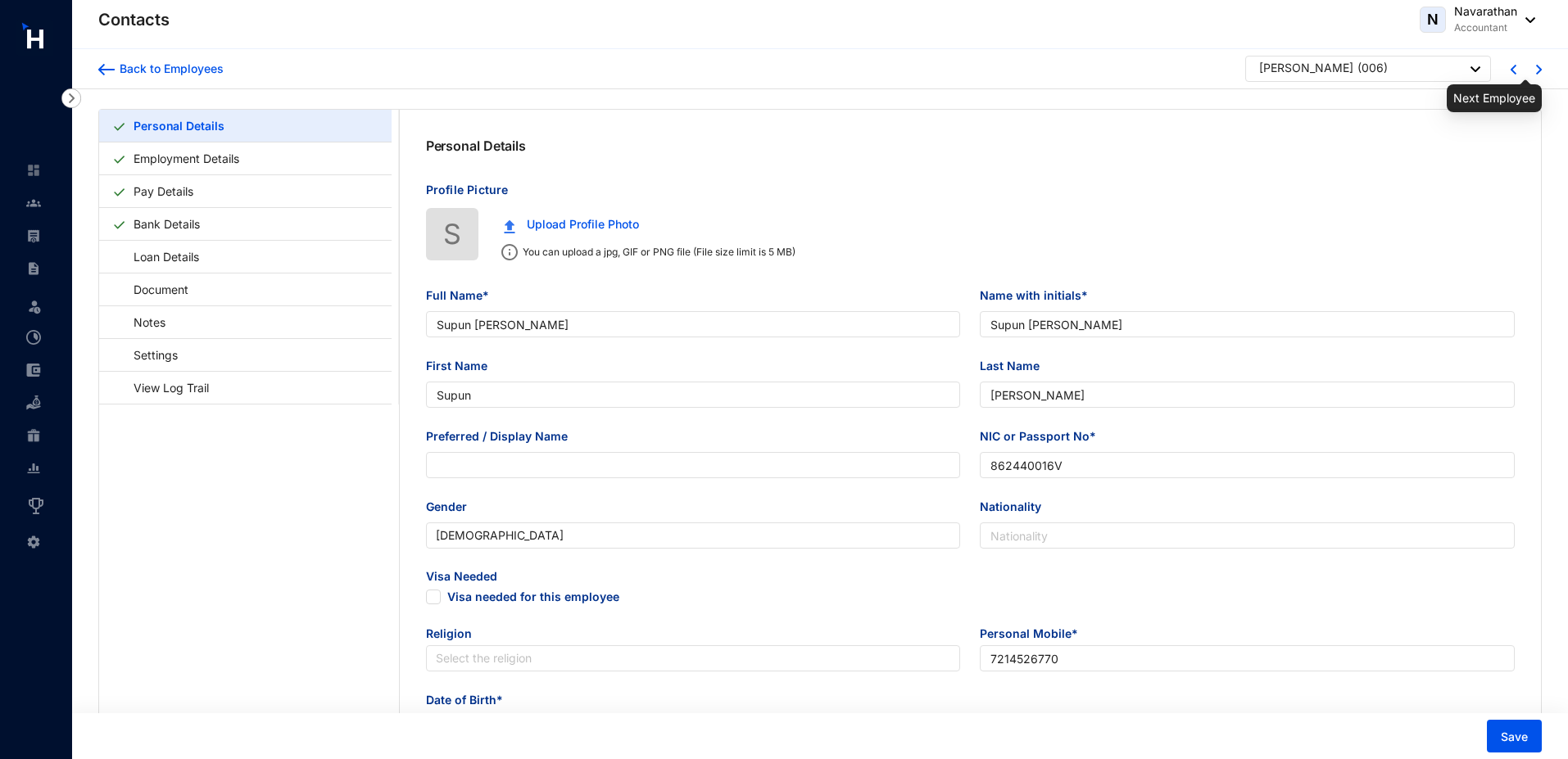
type input "189831500187"
type input "7798712334"
type input "[STREET_ADDRESS]."
type input "[DATE]"
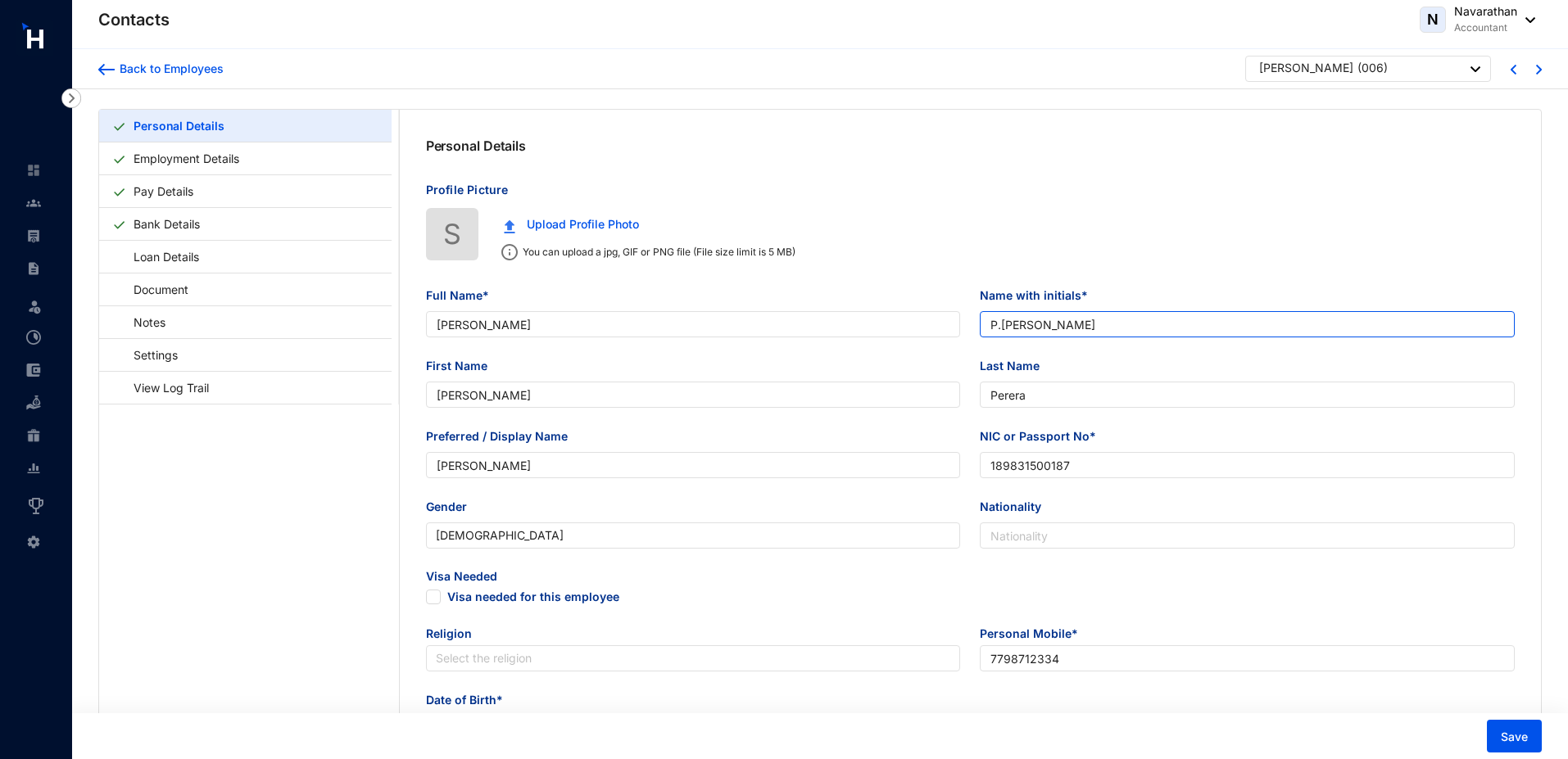
drag, startPoint x: 999, startPoint y: 328, endPoint x: 988, endPoint y: 327, distance: 11.0
click at [988, 327] on input "P.[PERSON_NAME]" at bounding box center [1247, 324] width 535 height 26
drag, startPoint x: 1067, startPoint y: 323, endPoint x: 983, endPoint y: 324, distance: 84.0
click at [983, 324] on input "P.[PERSON_NAME]" at bounding box center [1247, 324] width 535 height 26
click at [998, 323] on input "P.[PERSON_NAME]" at bounding box center [1247, 324] width 535 height 26
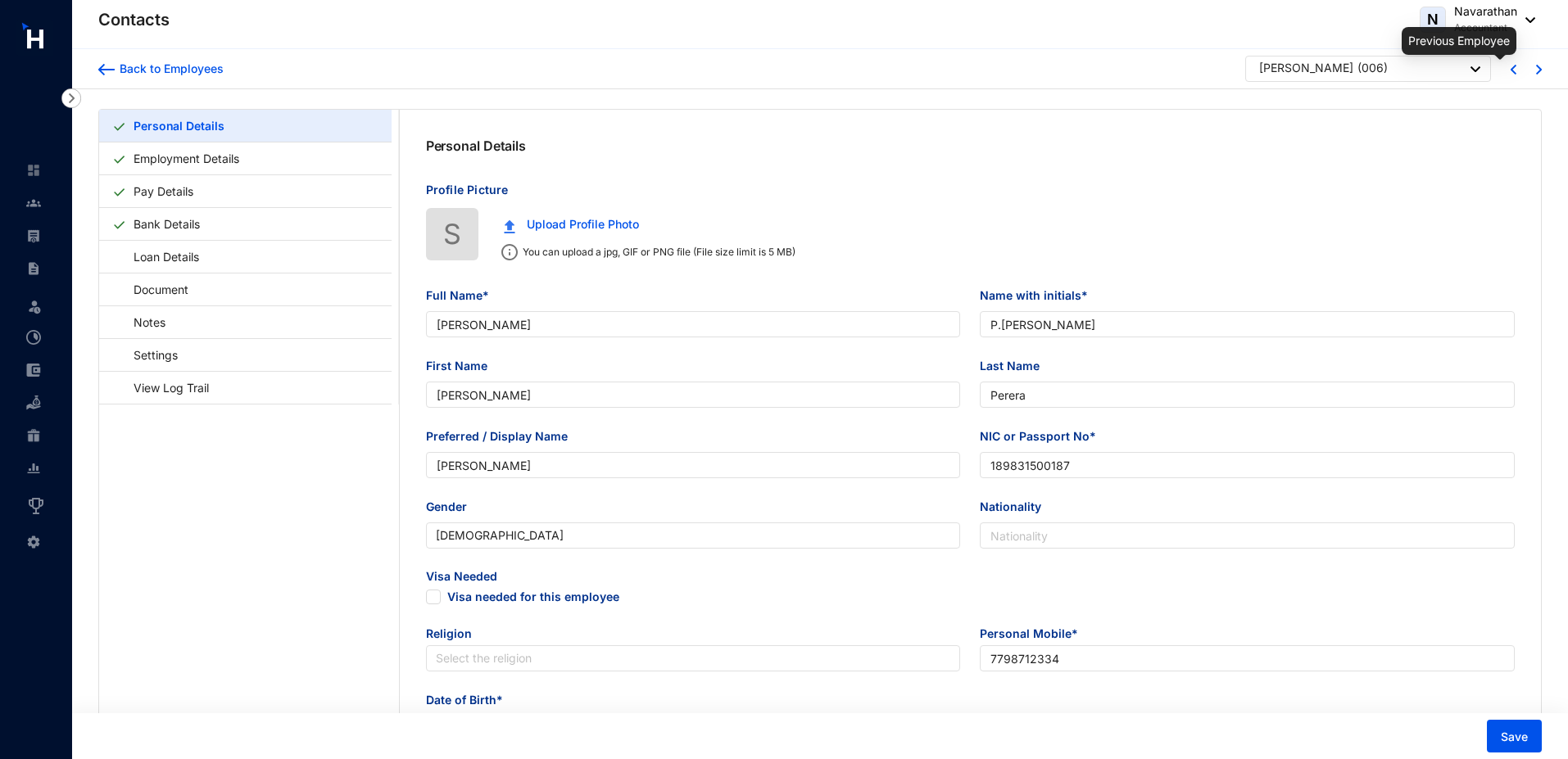
click at [1514, 67] on img at bounding box center [1514, 70] width 6 height 10
type input "Supun [PERSON_NAME]"
type input "Supun"
type input "[PERSON_NAME]"
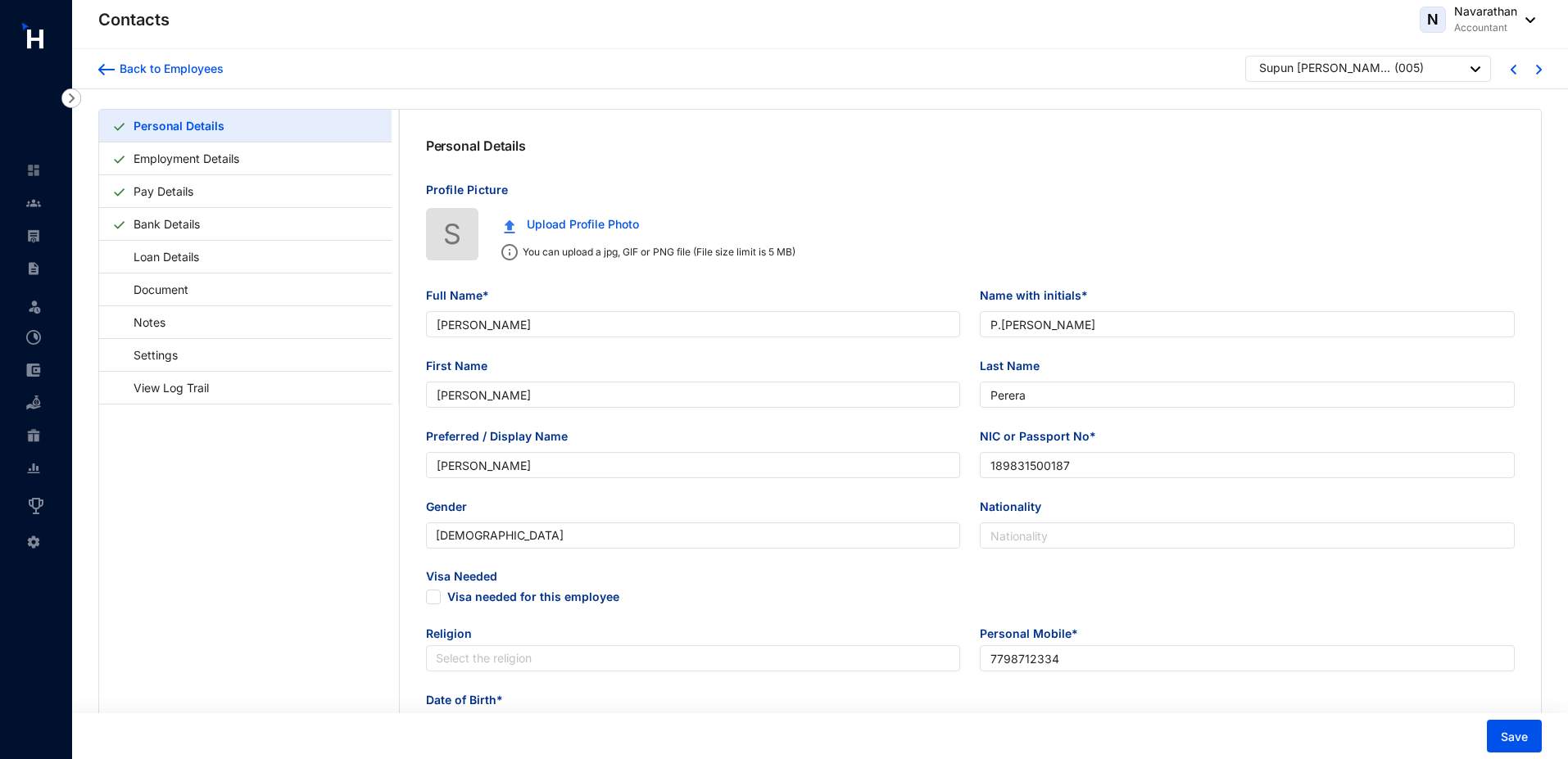
type input "862440016V"
type input "7214526770"
type input "[STREET_ADDRESS][PERSON_NAME]"
type input "[DATE]"
drag, startPoint x: 1086, startPoint y: 326, endPoint x: 999, endPoint y: 326, distance: 87.0
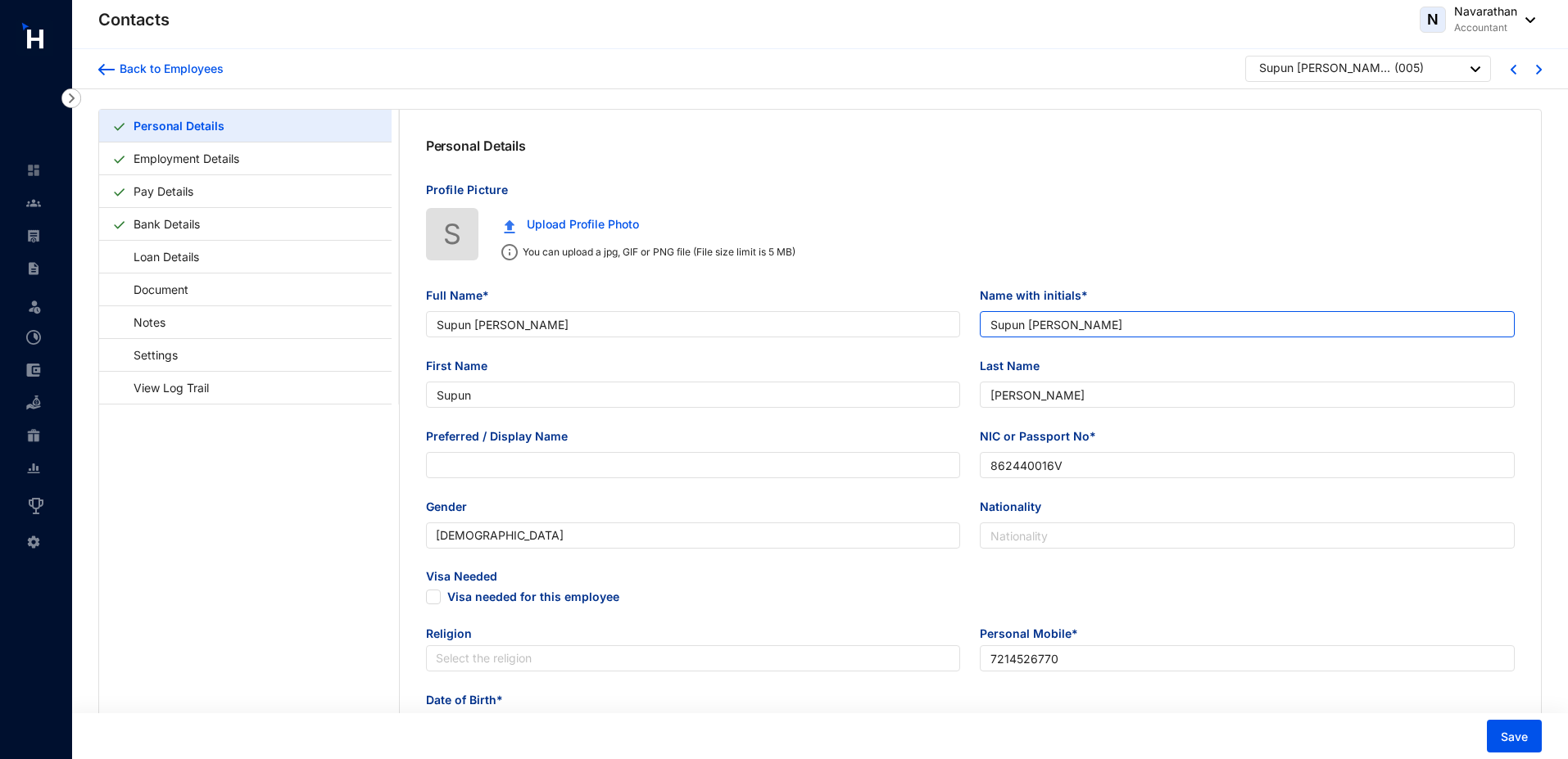
click at [999, 326] on input "Supun [PERSON_NAME]" at bounding box center [1247, 324] width 535 height 26
type input "S"
click at [1516, 733] on span "Save" at bounding box center [1514, 737] width 27 height 16
drag, startPoint x: 1002, startPoint y: 328, endPoint x: 971, endPoint y: 328, distance: 31.0
click at [971, 328] on div "Name with initials* S" at bounding box center [1248, 321] width 555 height 71
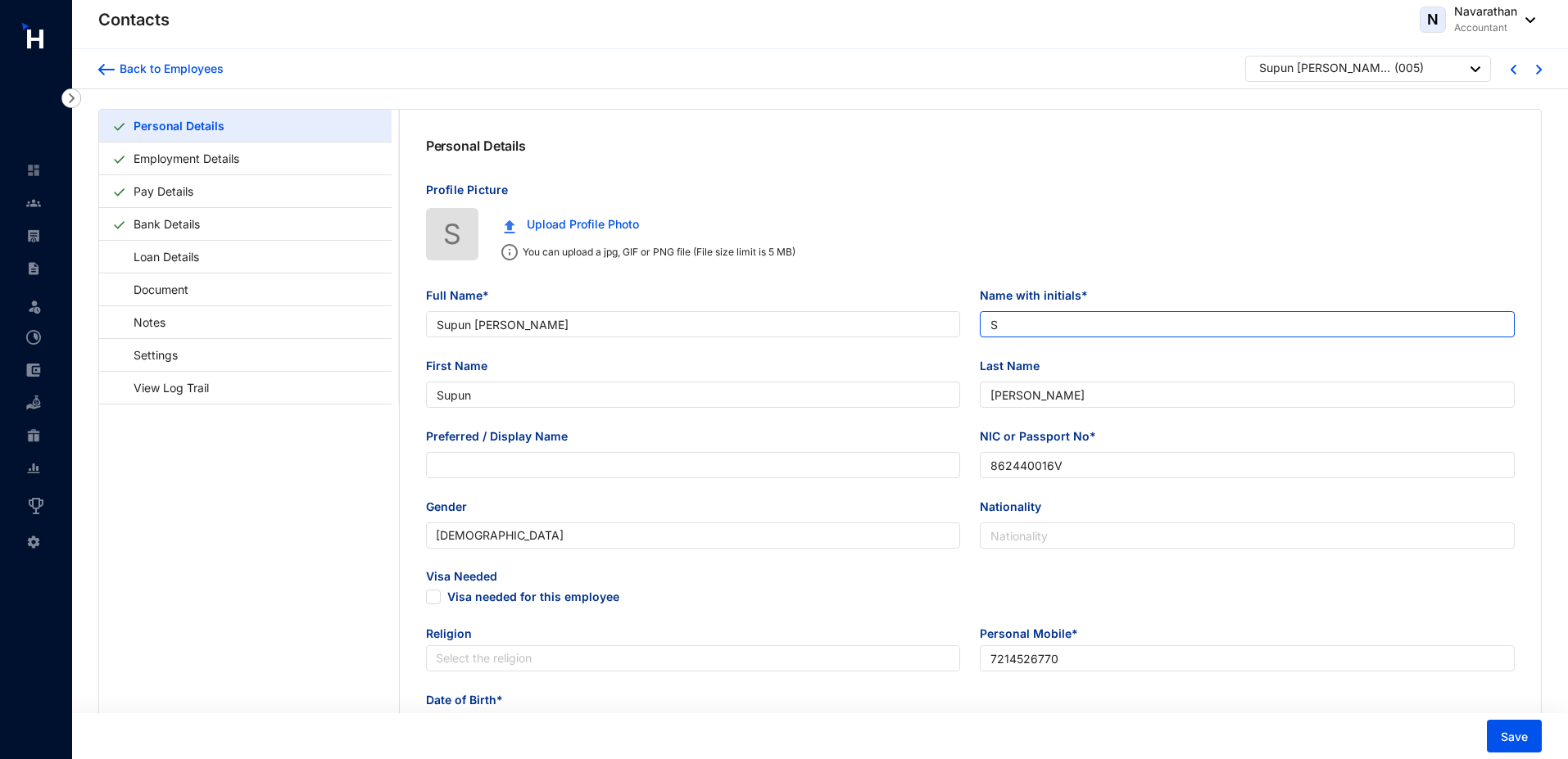
click at [1017, 327] on input "S" at bounding box center [1247, 324] width 535 height 26
drag, startPoint x: 992, startPoint y: 325, endPoint x: 1013, endPoint y: 325, distance: 21.0
click at [1013, 325] on input "S" at bounding box center [1247, 324] width 535 height 26
click at [1016, 320] on input "S" at bounding box center [1247, 324] width 535 height 26
drag, startPoint x: 996, startPoint y: 324, endPoint x: 983, endPoint y: 328, distance: 13.6
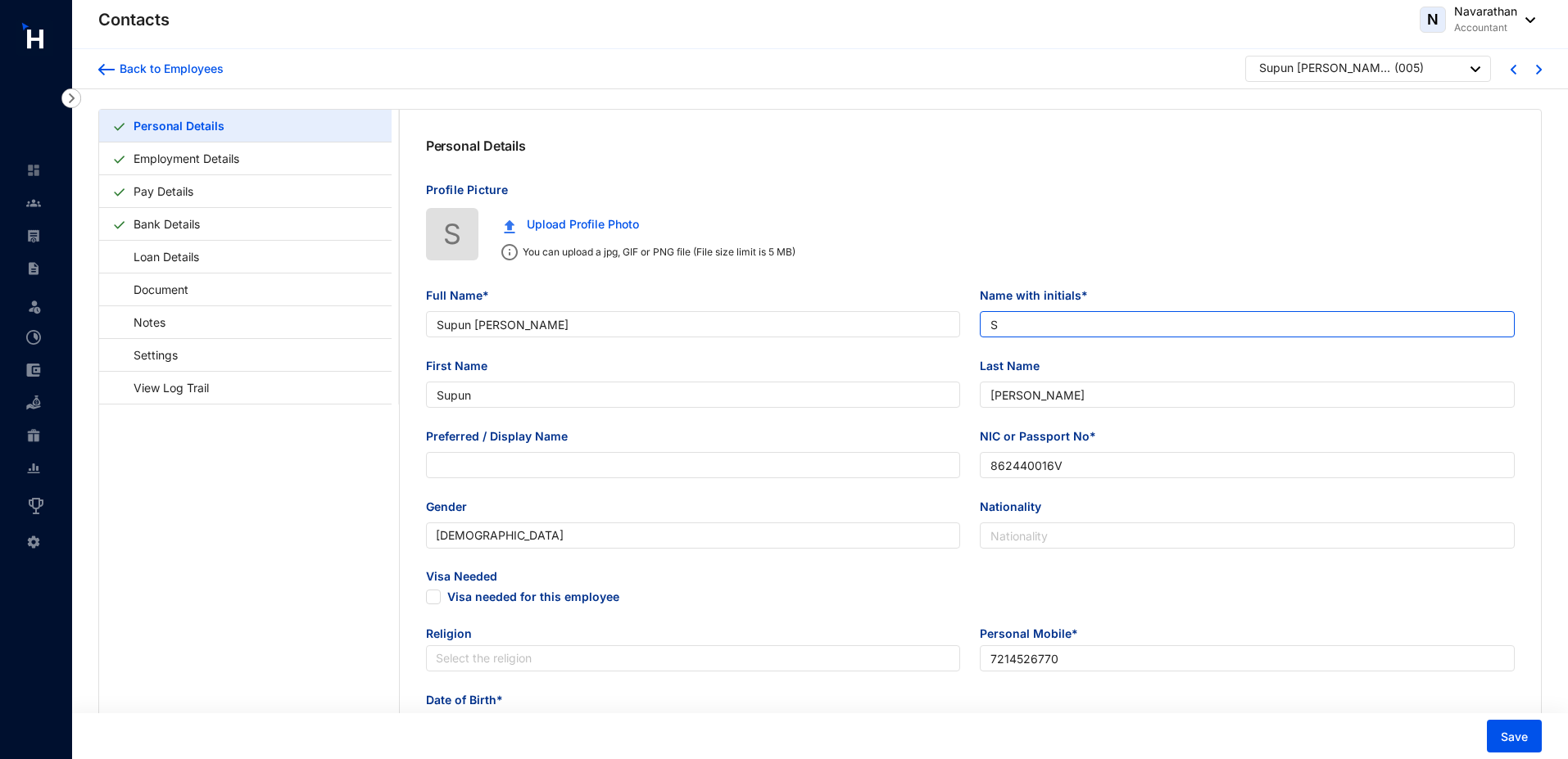
click at [983, 328] on input "S" at bounding box center [1247, 324] width 535 height 26
click at [1025, 317] on input "S" at bounding box center [1247, 324] width 535 height 26
click at [1022, 318] on input "S" at bounding box center [1247, 324] width 535 height 26
click at [995, 330] on input "S" at bounding box center [1247, 324] width 535 height 26
click at [36, 208] on img at bounding box center [33, 202] width 15 height 15
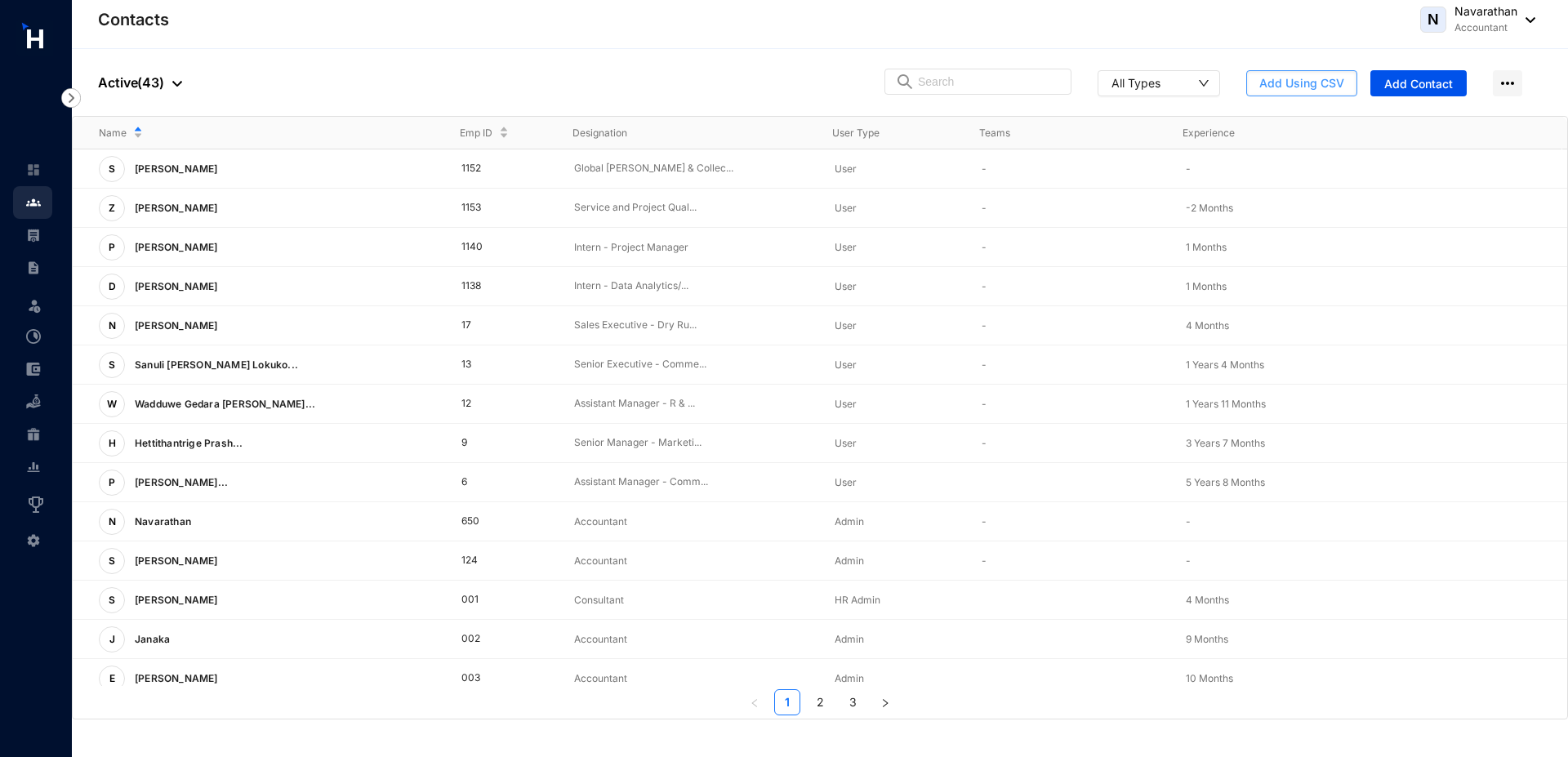
click at [1323, 90] on span "Add Using CSV" at bounding box center [1302, 84] width 85 height 16
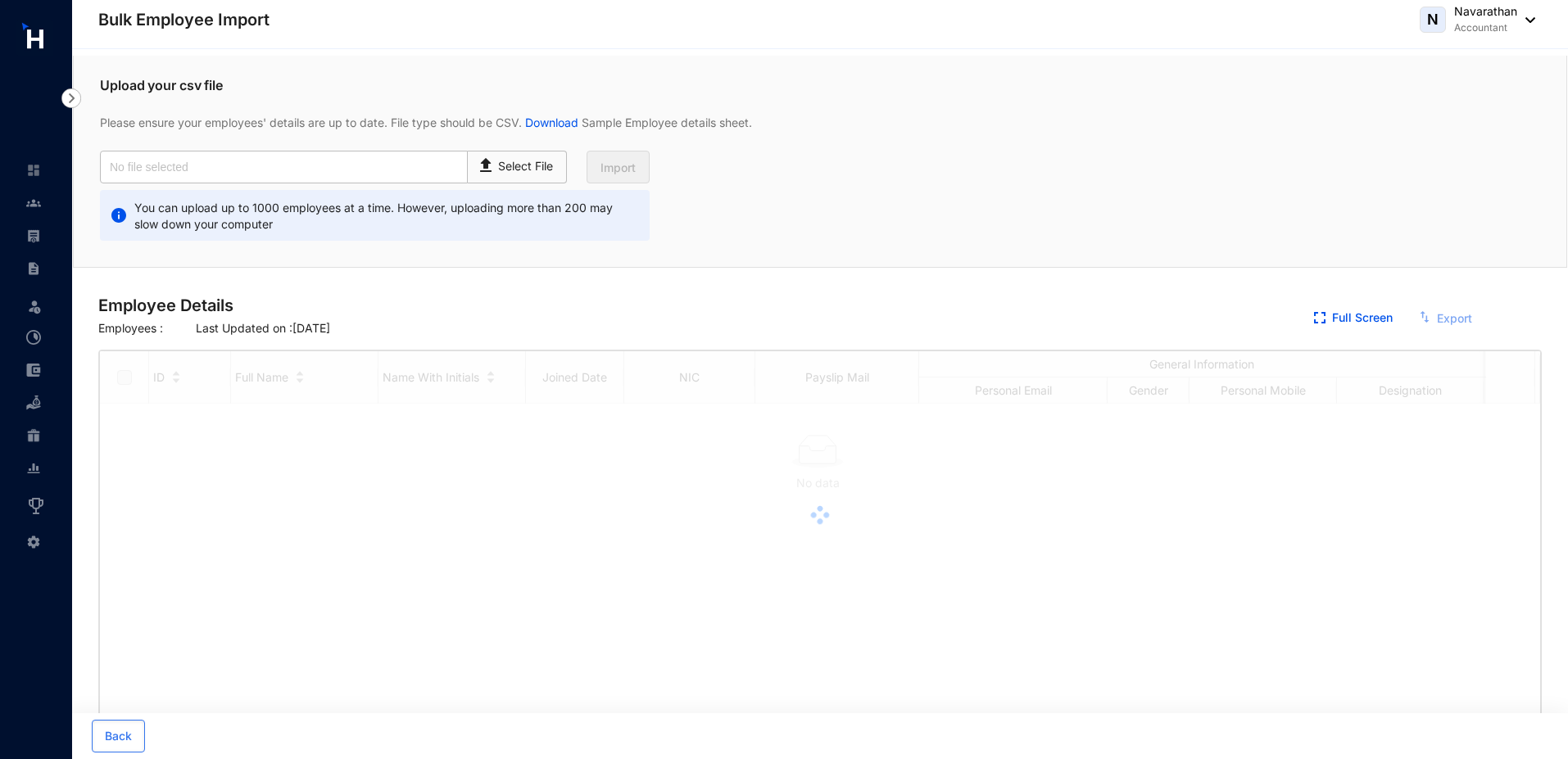
checkbox input "true"
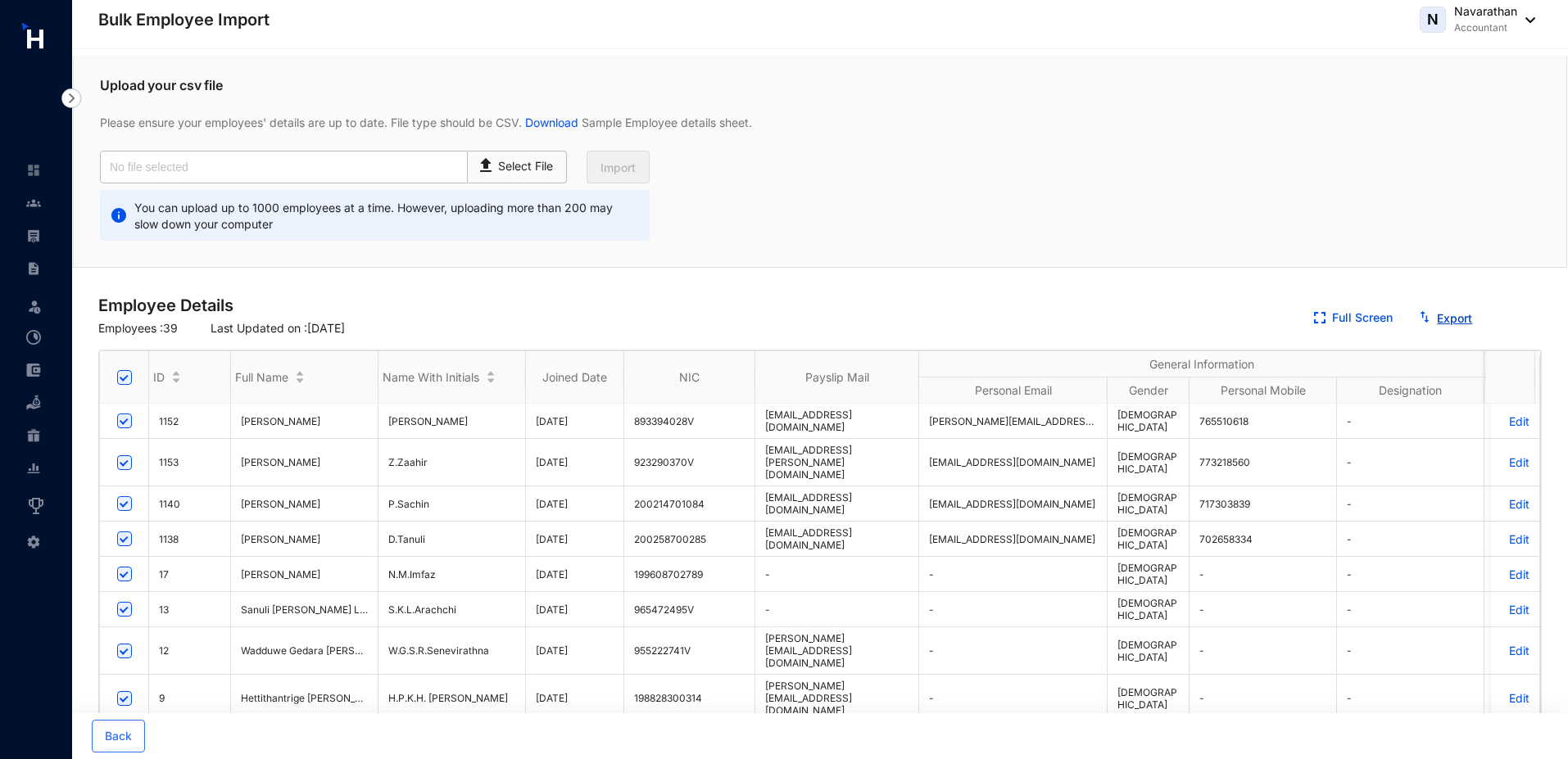
click at [1442, 318] on link "Export" at bounding box center [1454, 318] width 35 height 14
click at [33, 208] on img at bounding box center [33, 202] width 15 height 15
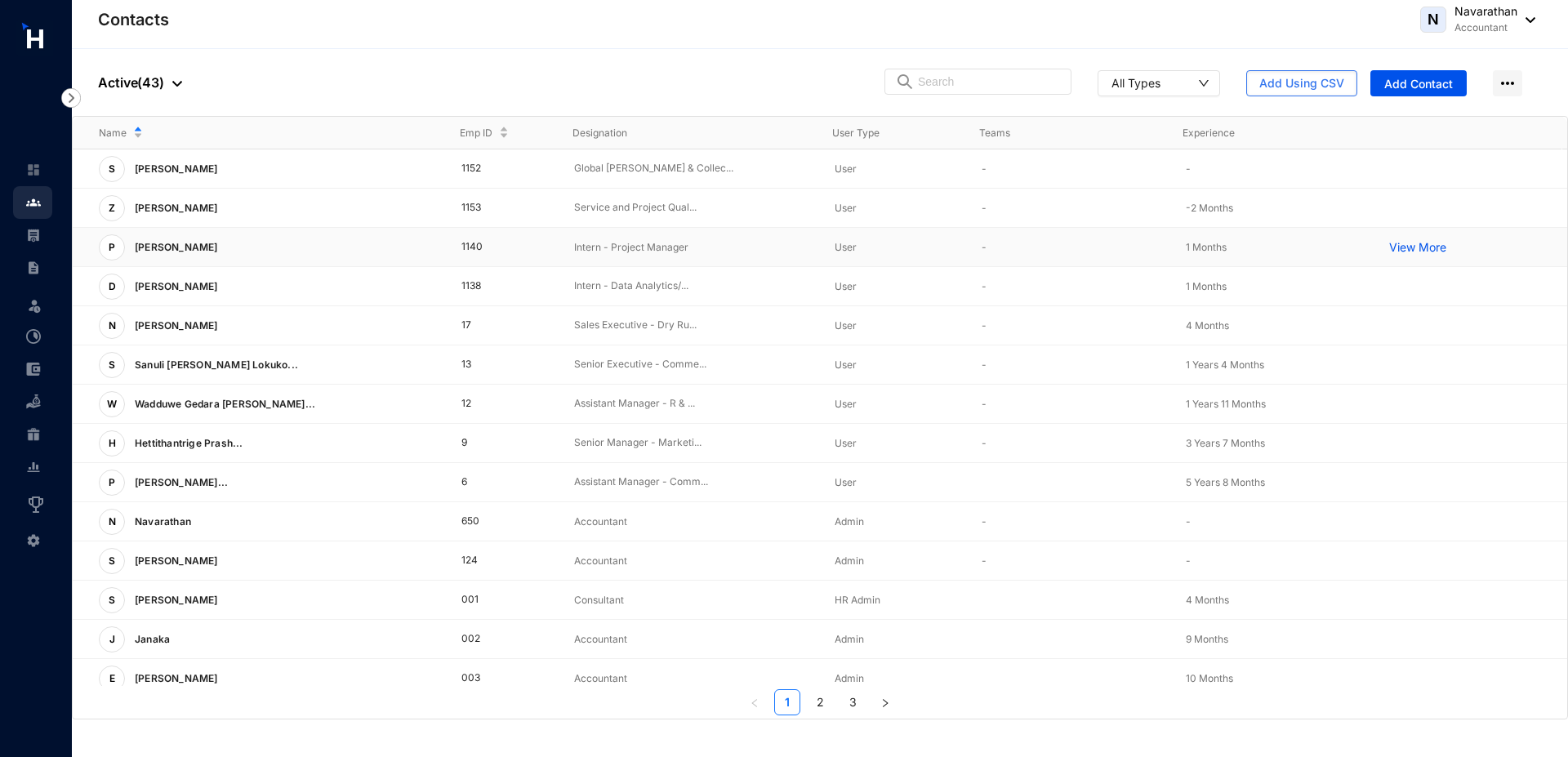
click at [1173, 237] on td "1 Months" at bounding box center [1261, 247] width 204 height 39
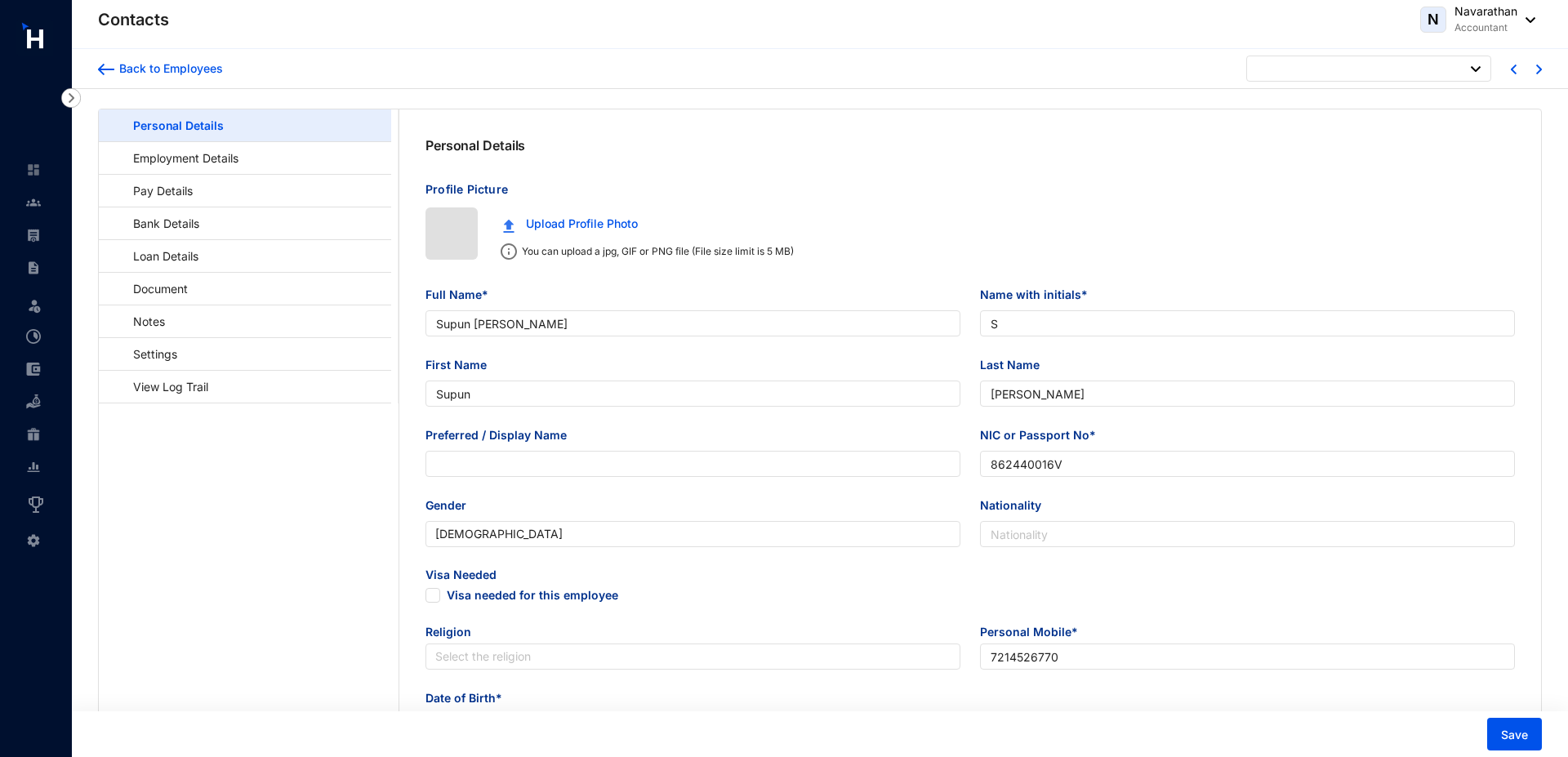
type input "[DATE]"
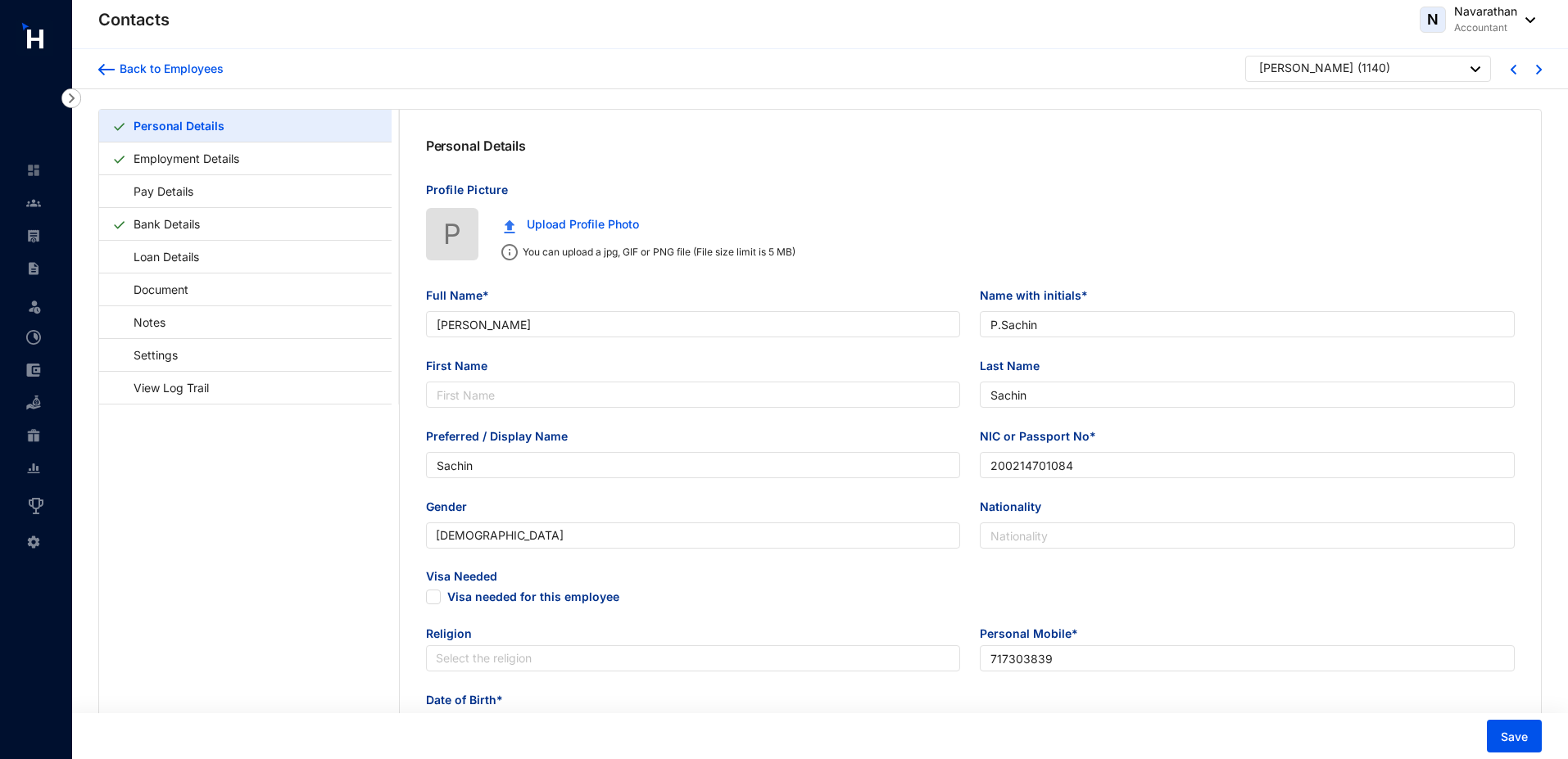
type input "[PERSON_NAME]"
type input "P.Sachin"
type input "Sachin"
type input "200214701084"
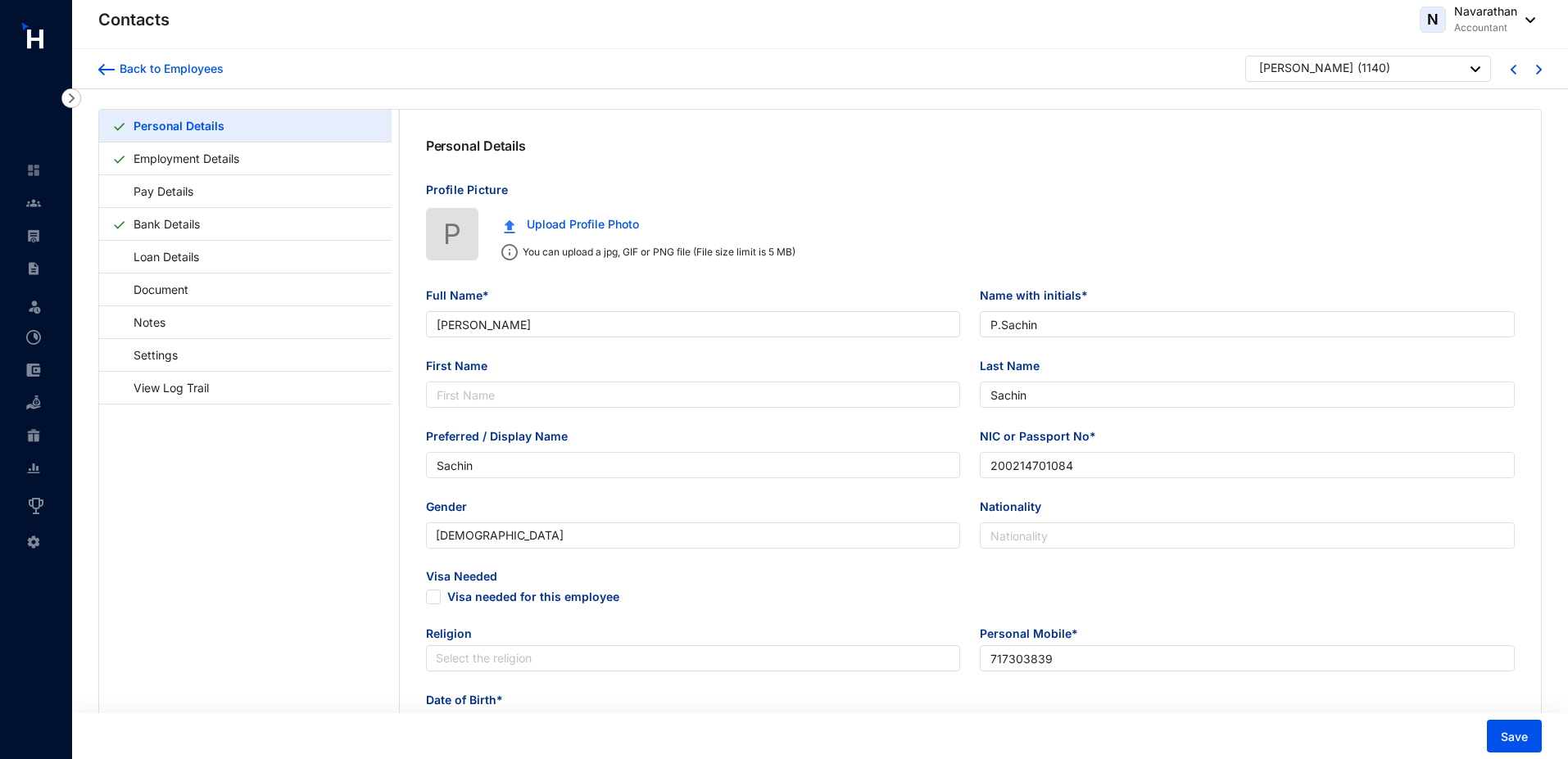
type input "717303839"
type input "[STREET_ADDRESS]"
type input "[DATE]"
click at [1003, 328] on input "P.Sachin" at bounding box center [1247, 324] width 535 height 26
drag, startPoint x: 998, startPoint y: 326, endPoint x: 1007, endPoint y: 328, distance: 9.2
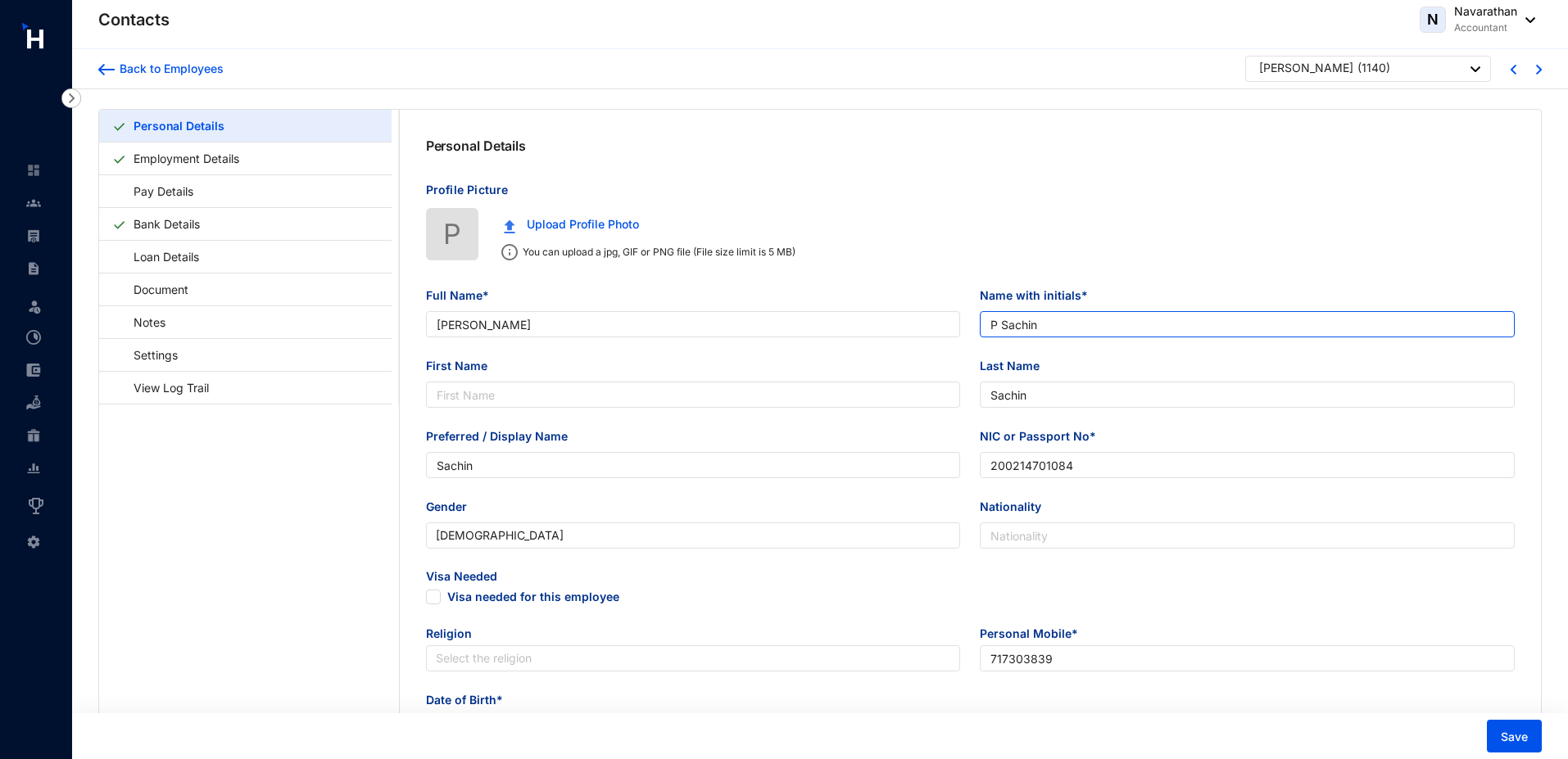
click at [1007, 328] on input "P Sachin" at bounding box center [1247, 324] width 535 height 26
click at [1003, 326] on input "P Sachin" at bounding box center [1247, 324] width 535 height 26
click at [996, 326] on input "P Sachin" at bounding box center [1247, 324] width 535 height 26
click at [1002, 325] on input "P Sachin" at bounding box center [1247, 324] width 535 height 26
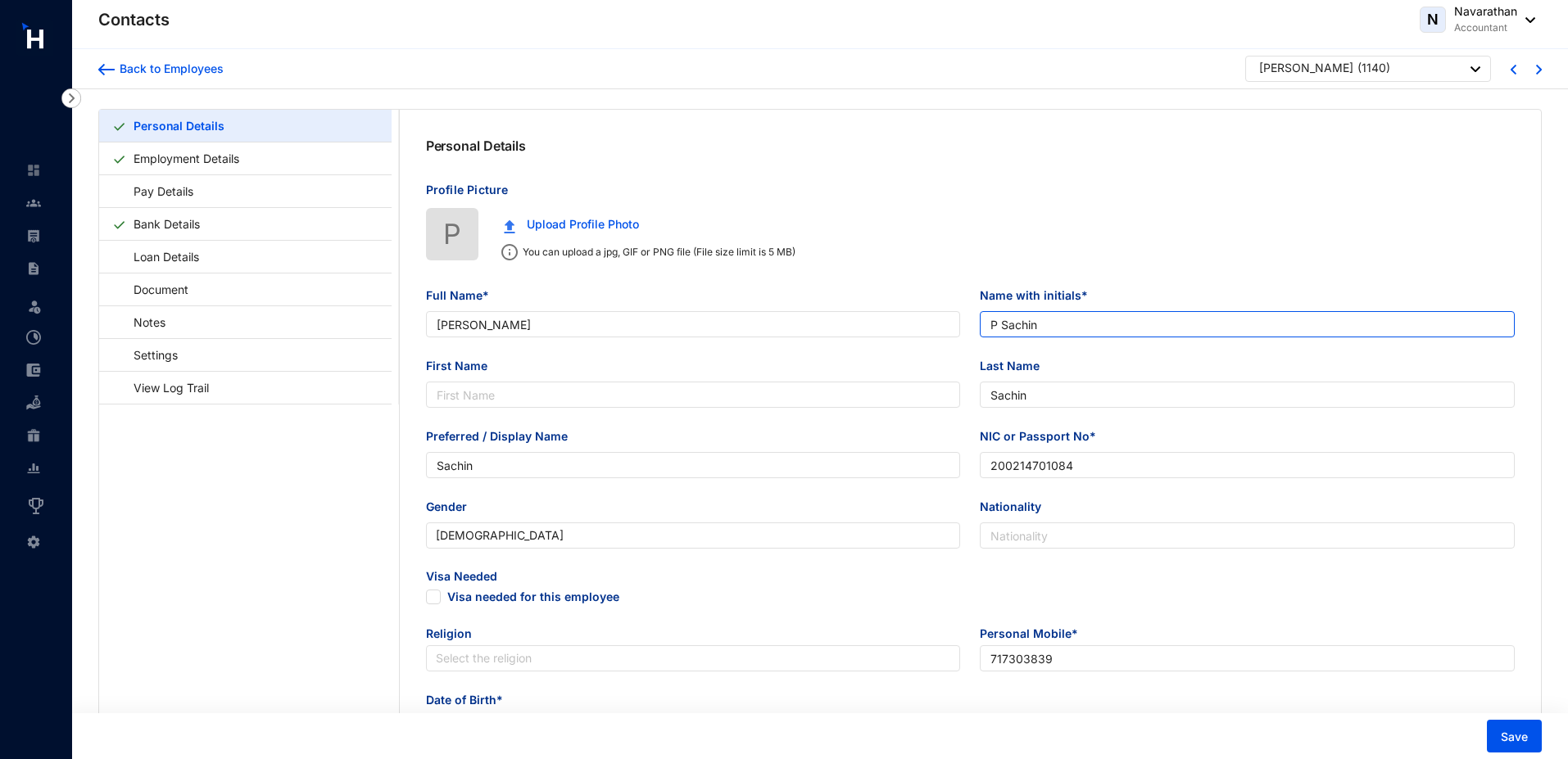
type input "P Sachin"
click at [1506, 739] on span "Save" at bounding box center [1514, 737] width 27 height 16
click at [1365, 78] on p "( 1140 )" at bounding box center [1373, 70] width 33 height 21
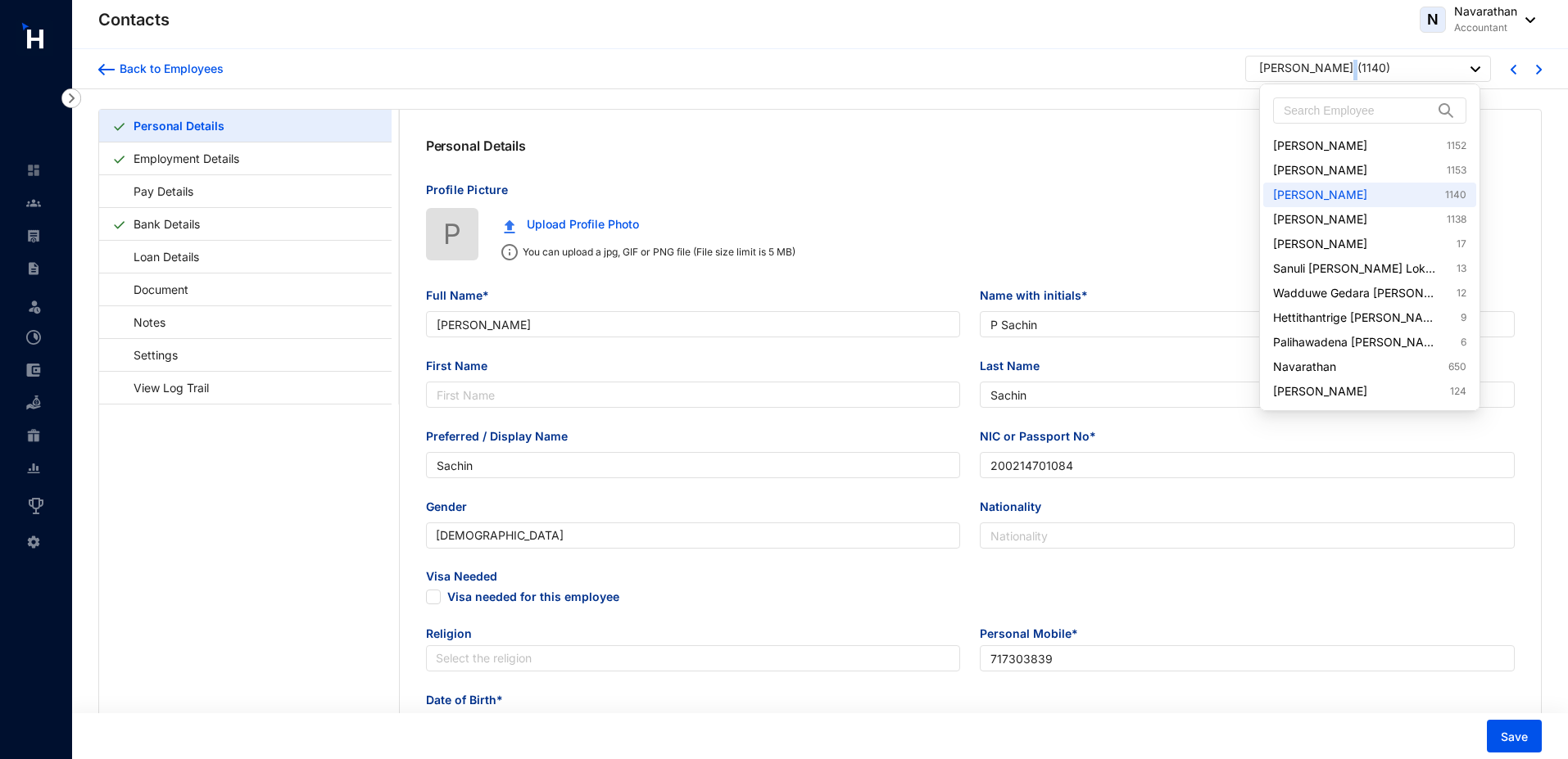
click at [1337, 63] on div "Perera Sachin ( 1140 )" at bounding box center [1370, 70] width 221 height 21
click at [1327, 270] on link "Sanuli Kokila Lokukodikara Arachchi 13" at bounding box center [1370, 268] width 194 height 16
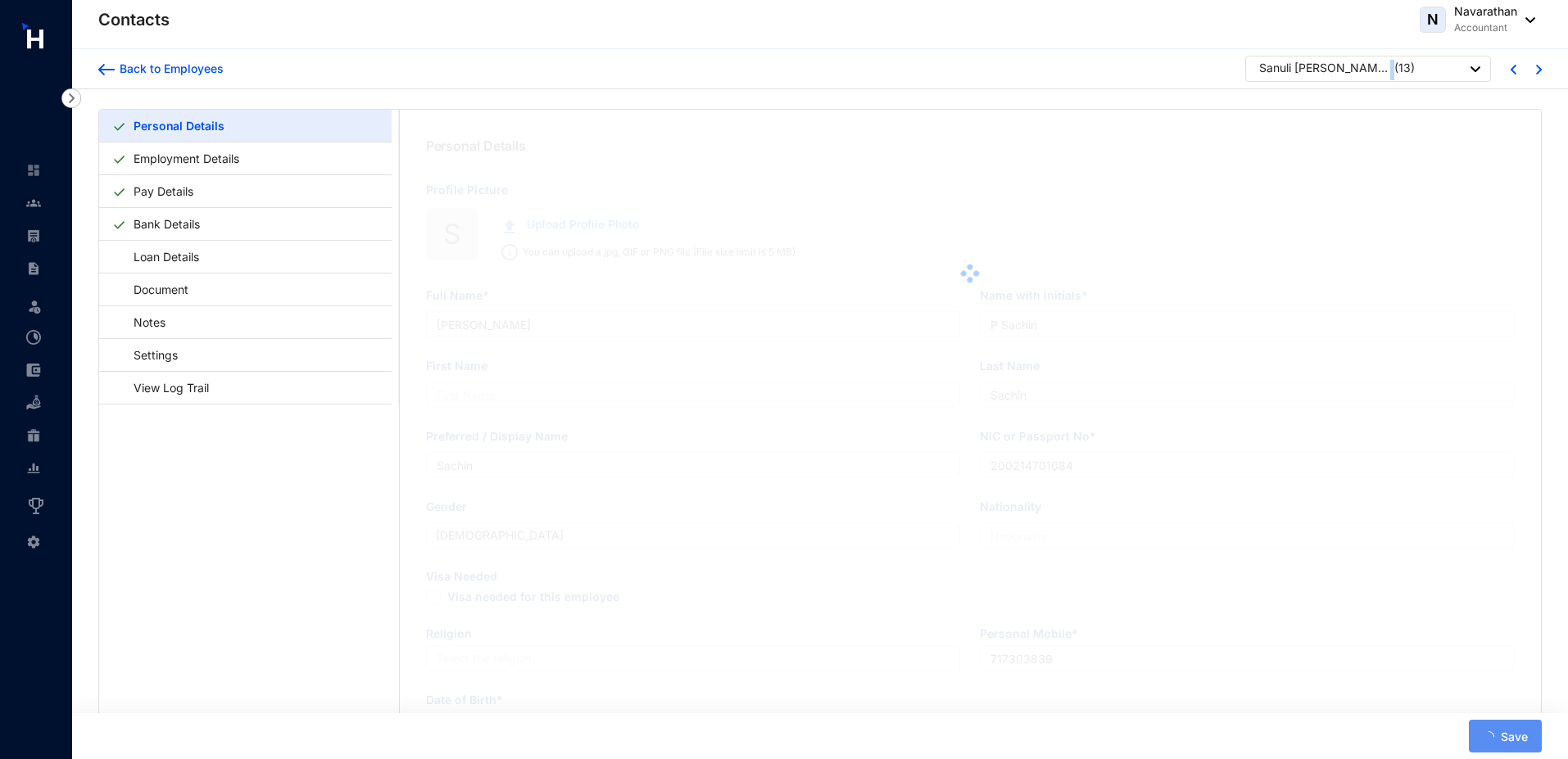
type input "Sanuli [PERSON_NAME] Lokukodikara Arachchi"
type input "S.K.L.Arachchi"
type input "Arachchi"
type input "965472495V"
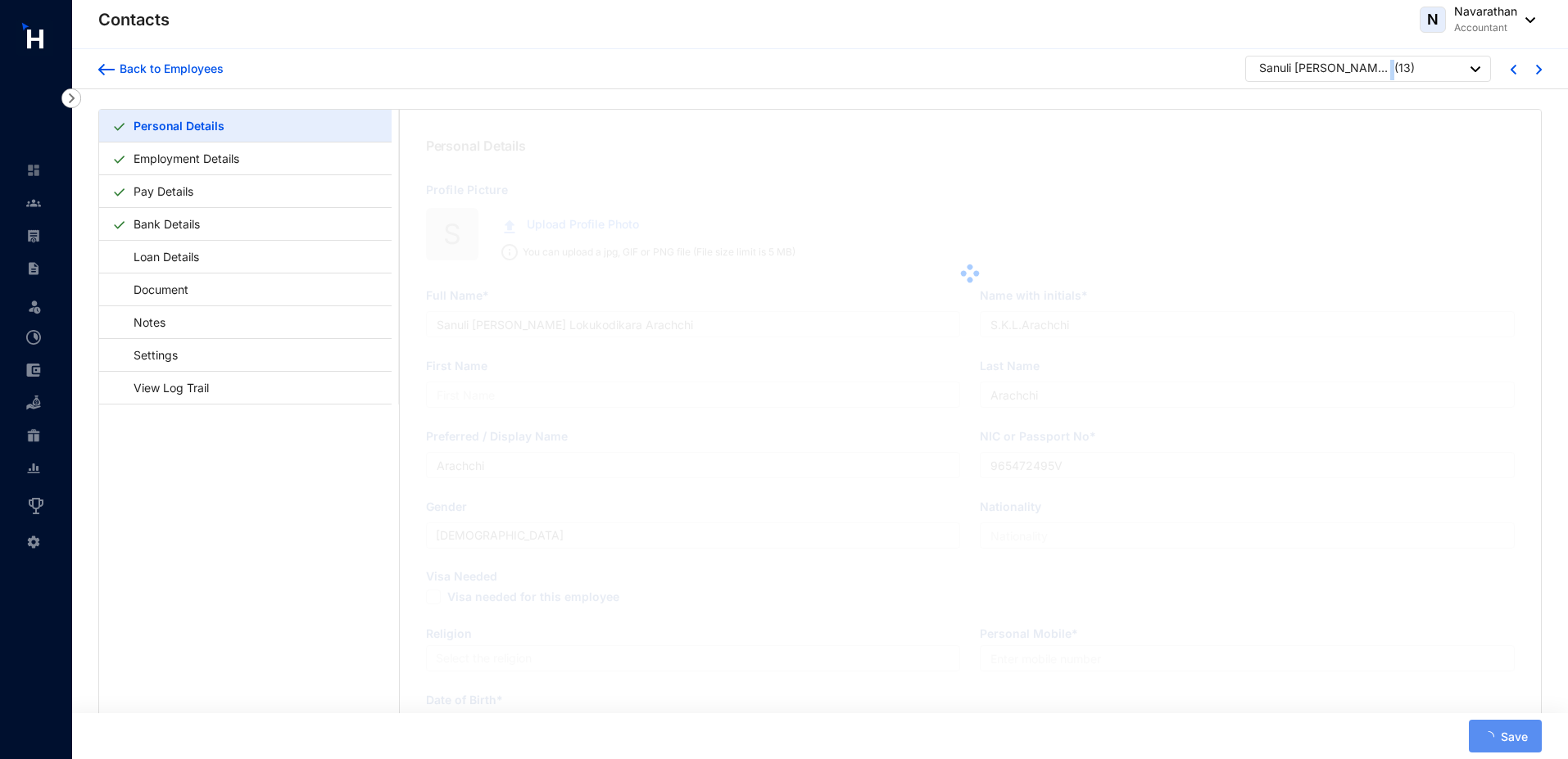
type input "[DATE]"
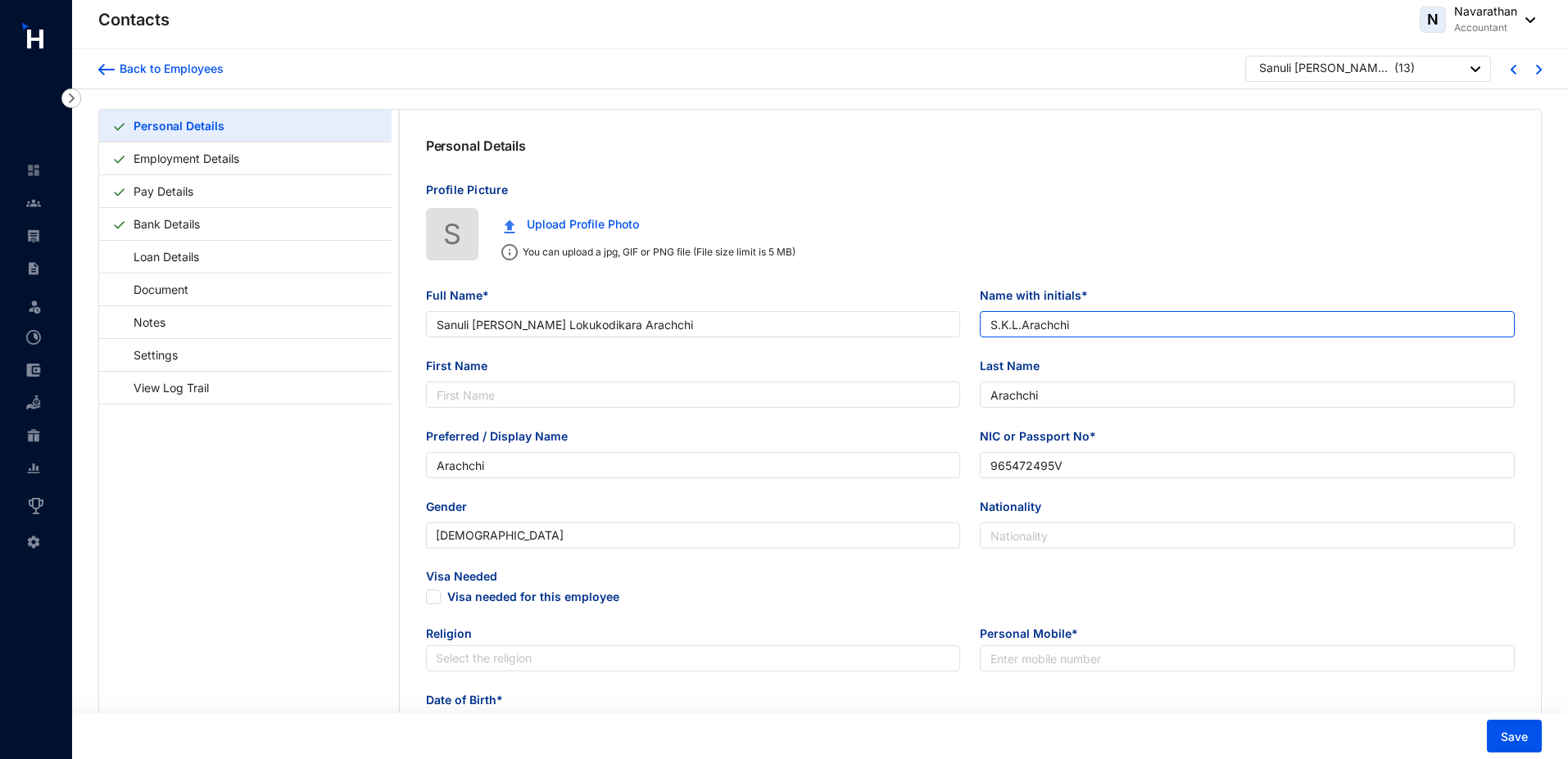
click at [1020, 328] on input "S.K.L.Arachchi" at bounding box center [1247, 324] width 535 height 26
type input "S Arachchi"
click at [1506, 737] on span "Save" at bounding box center [1514, 737] width 27 height 16
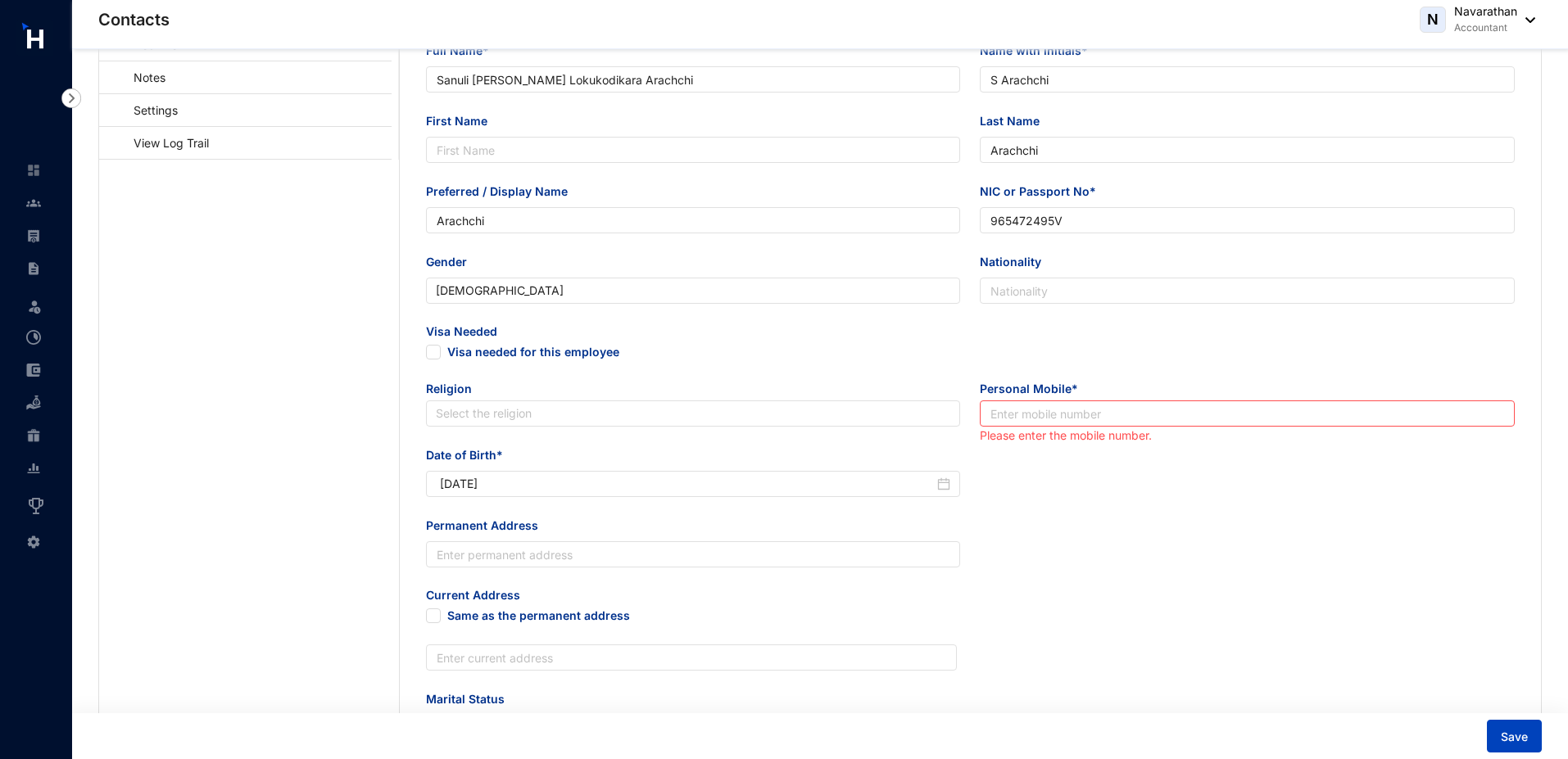
scroll to position [278, 0]
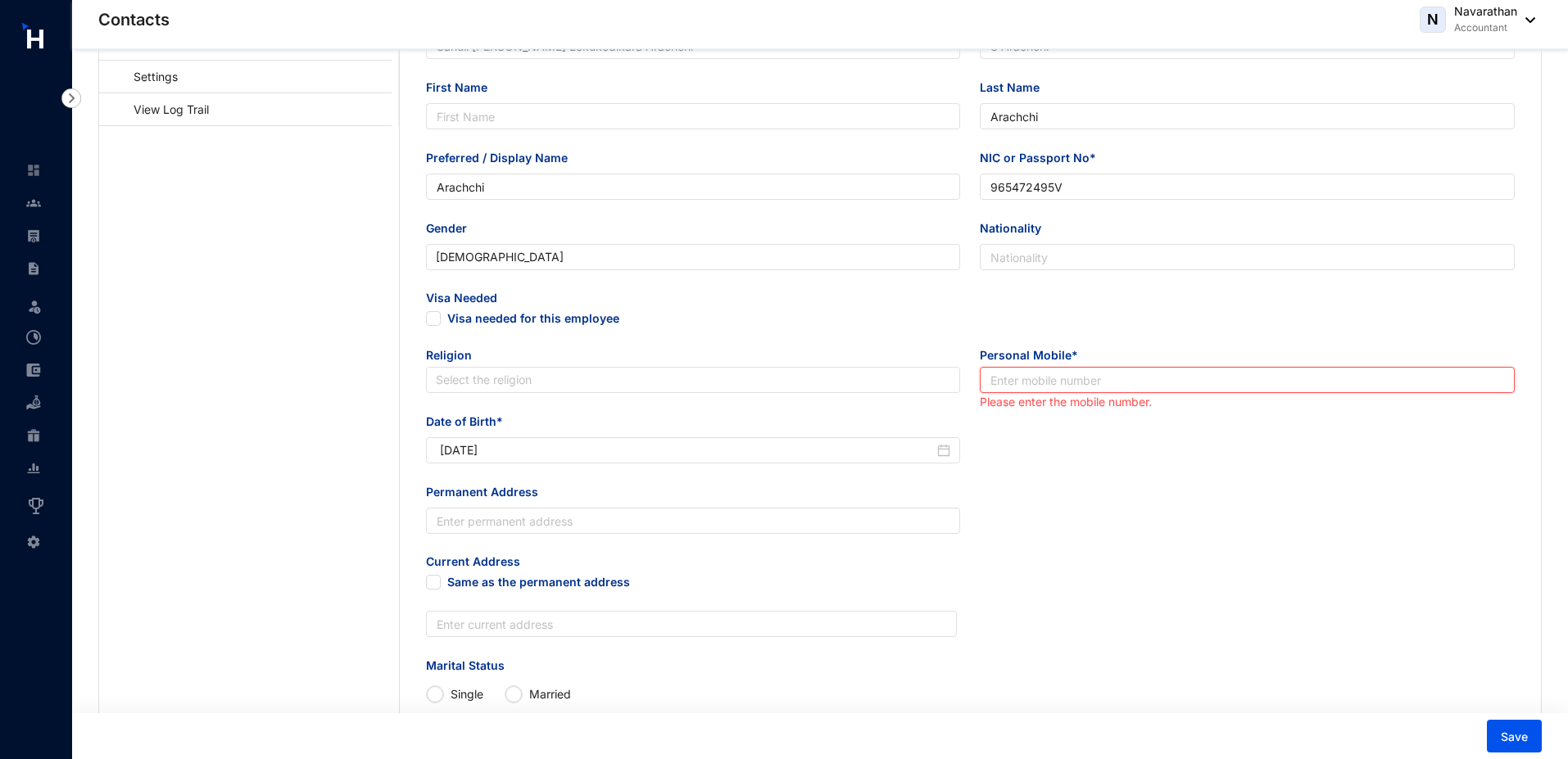
click at [1034, 384] on input "text" at bounding box center [1247, 380] width 535 height 26
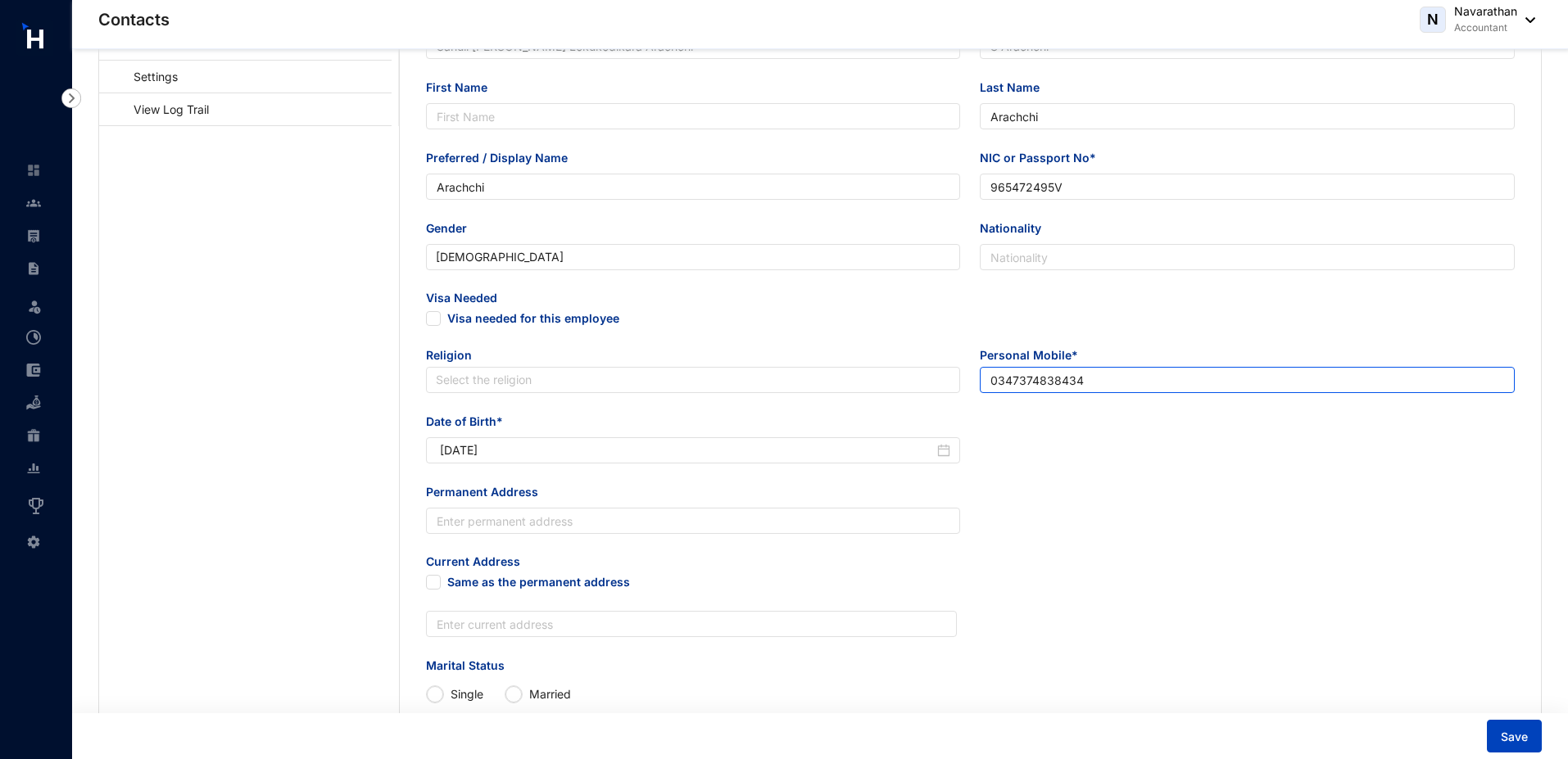
type input "0347374838434"
click at [1493, 741] on button "Save" at bounding box center [1514, 736] width 55 height 33
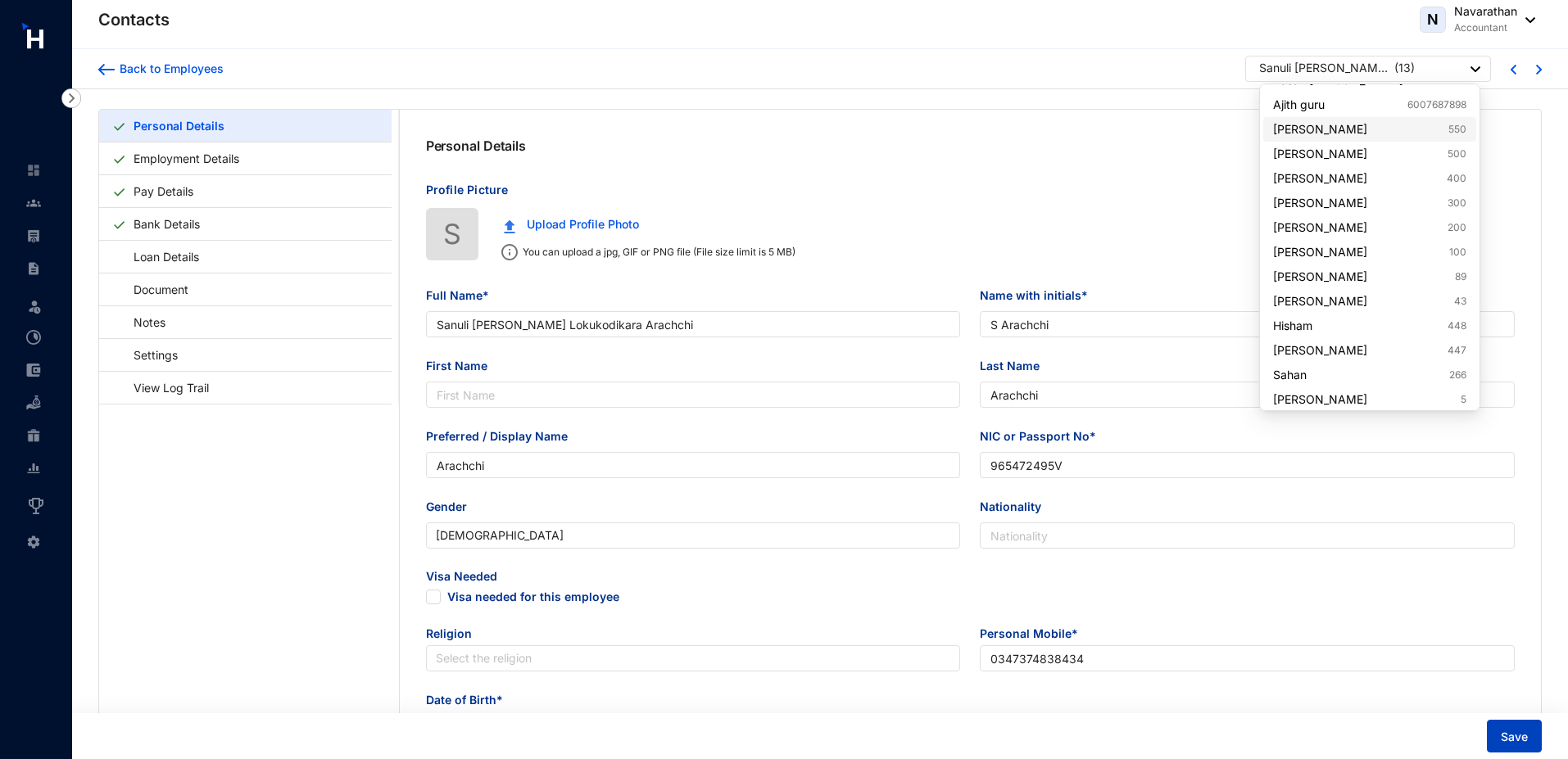
scroll to position [759, 0]
click at [1422, 71] on div "Sanuli Kokila Lokukodikara Arachchi ( 13 )" at bounding box center [1370, 70] width 221 height 21
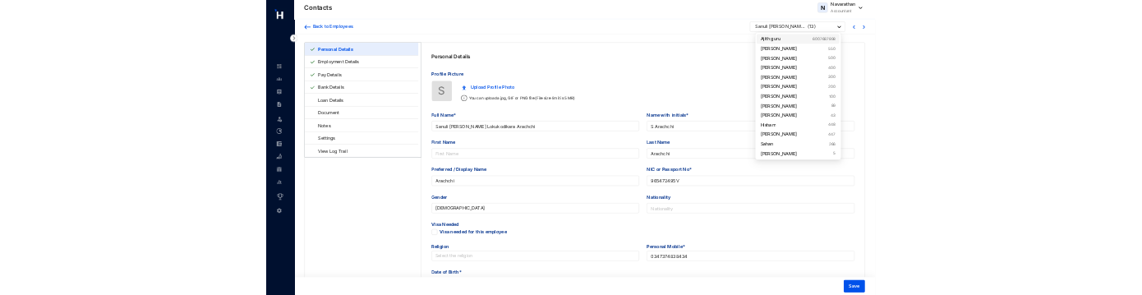
scroll to position [0, 0]
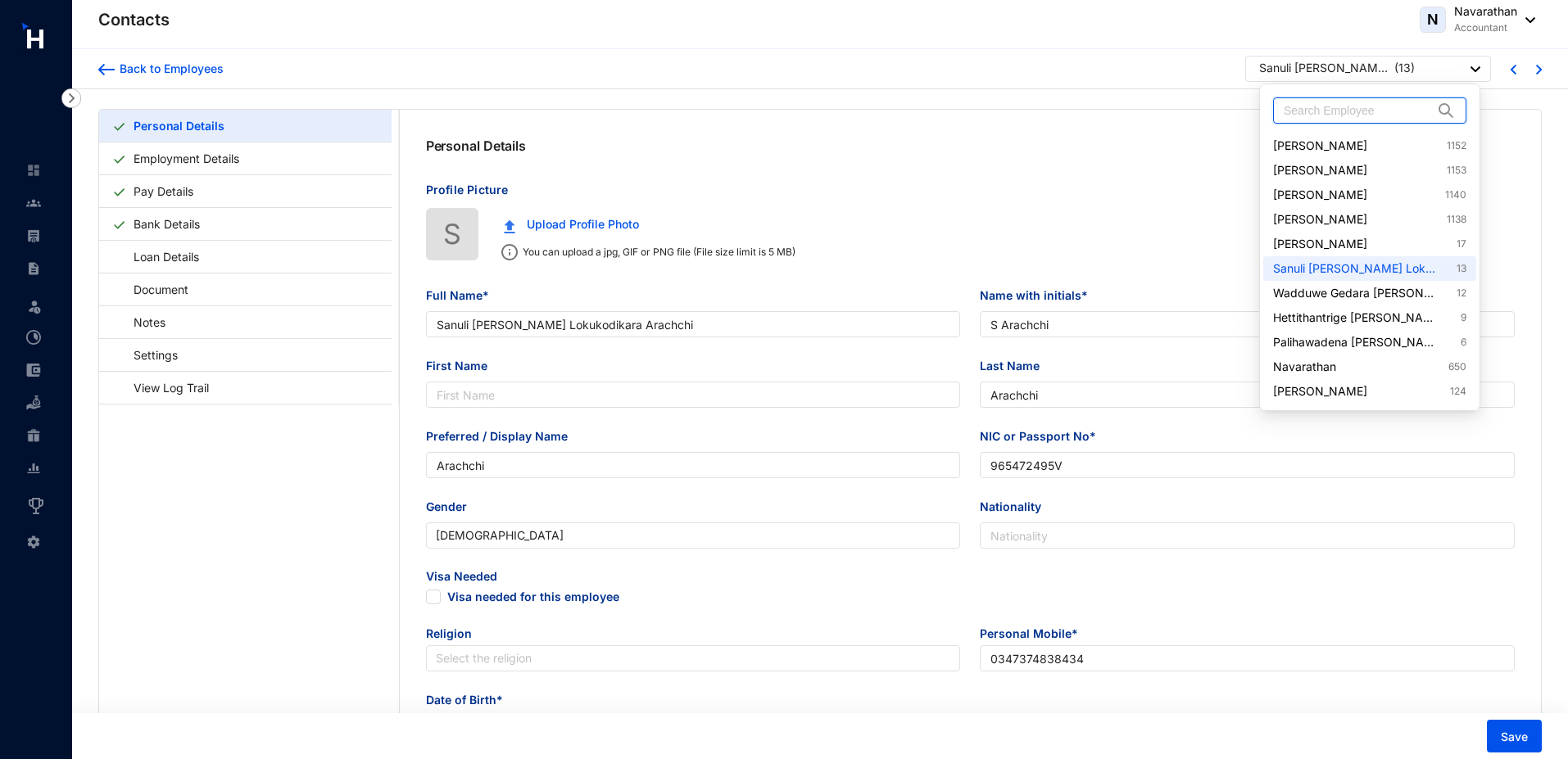
click at [1328, 113] on input "text" at bounding box center [1358, 111] width 149 height 25
paste input "Jenner"
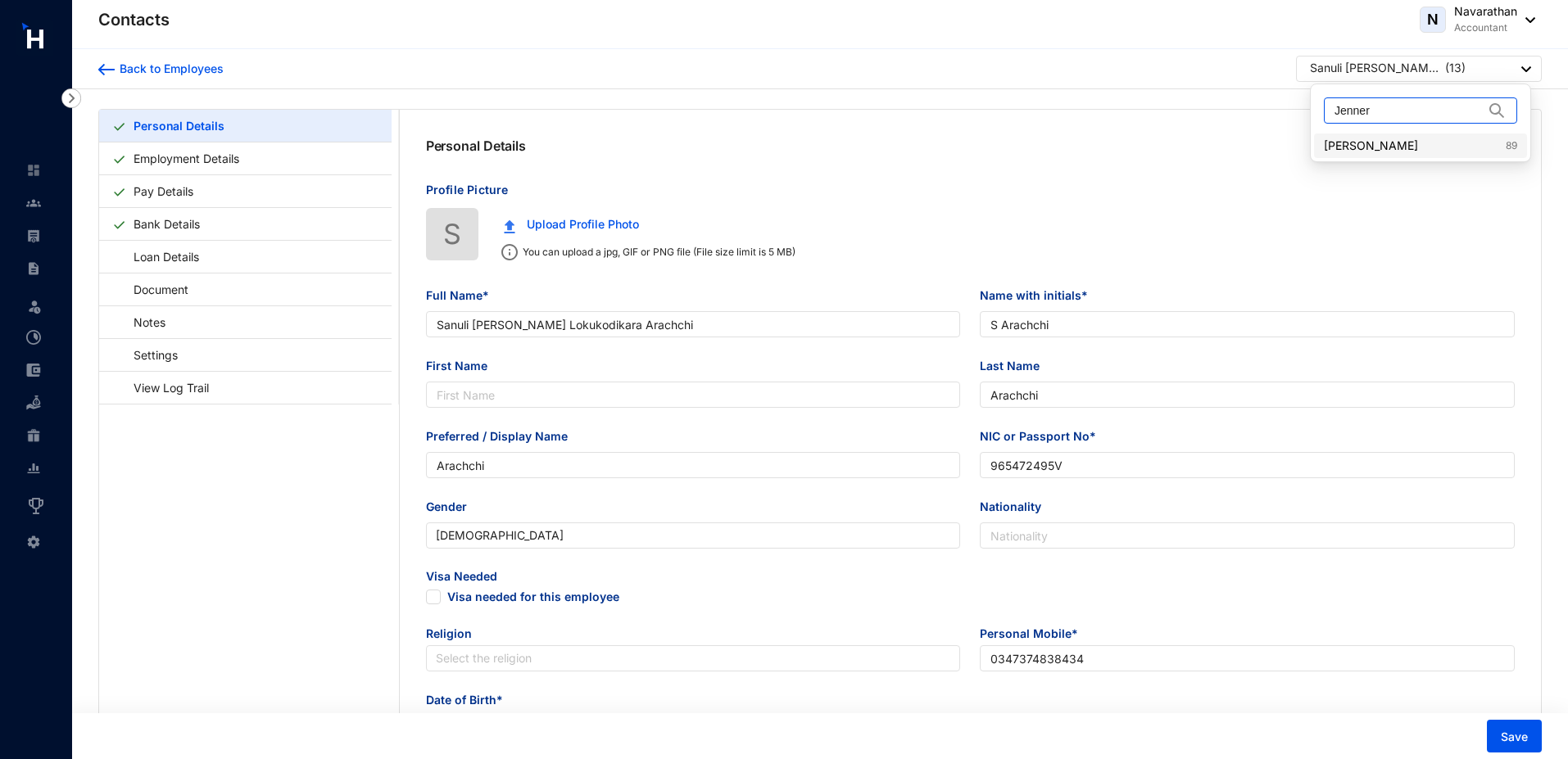
type input "Jenner"
click at [1382, 145] on link "Kendal Jenner 89" at bounding box center [1420, 146] width 194 height 16
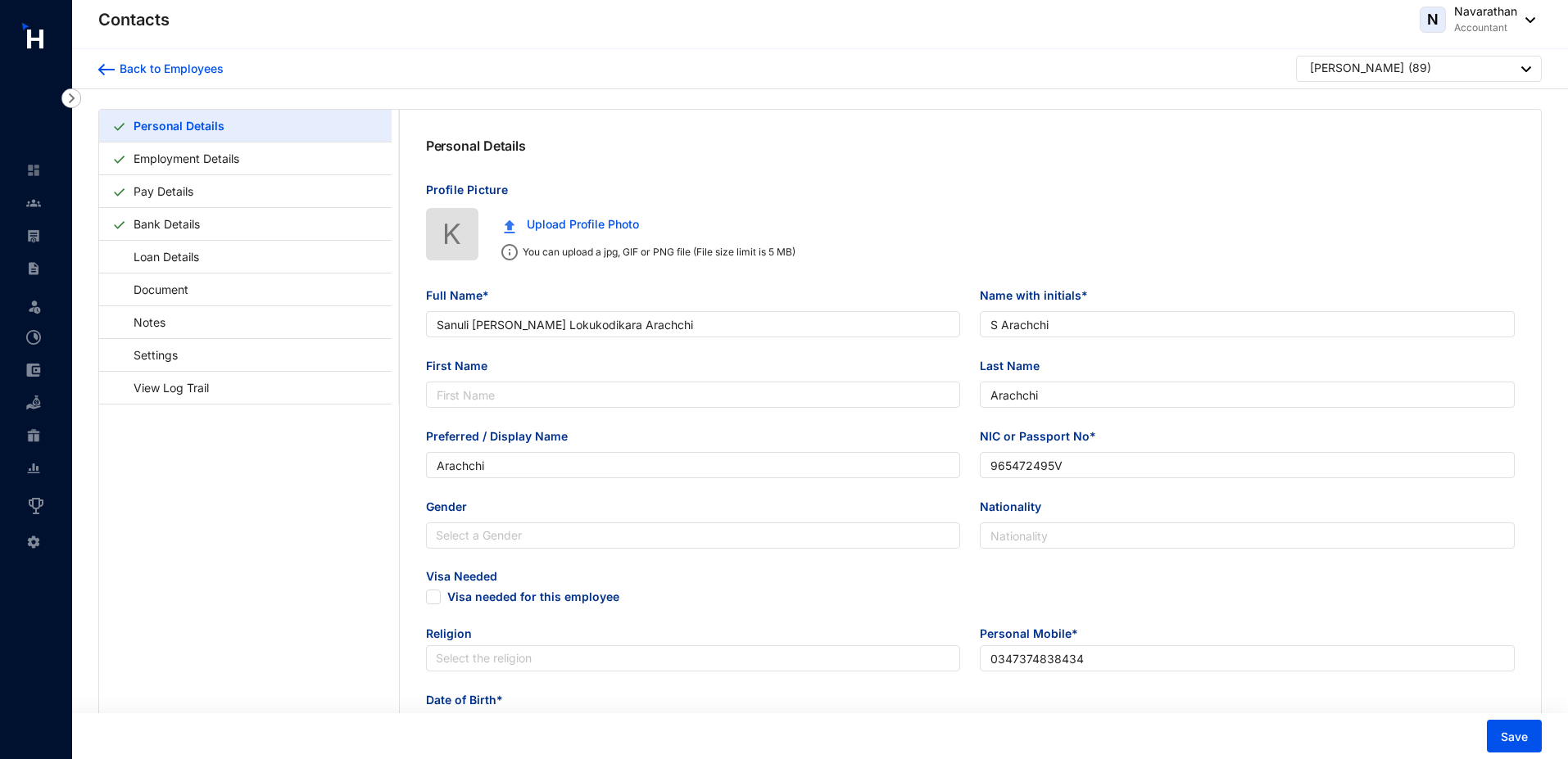
type input "[PERSON_NAME]"
type input "kendal"
type input "583948900000"
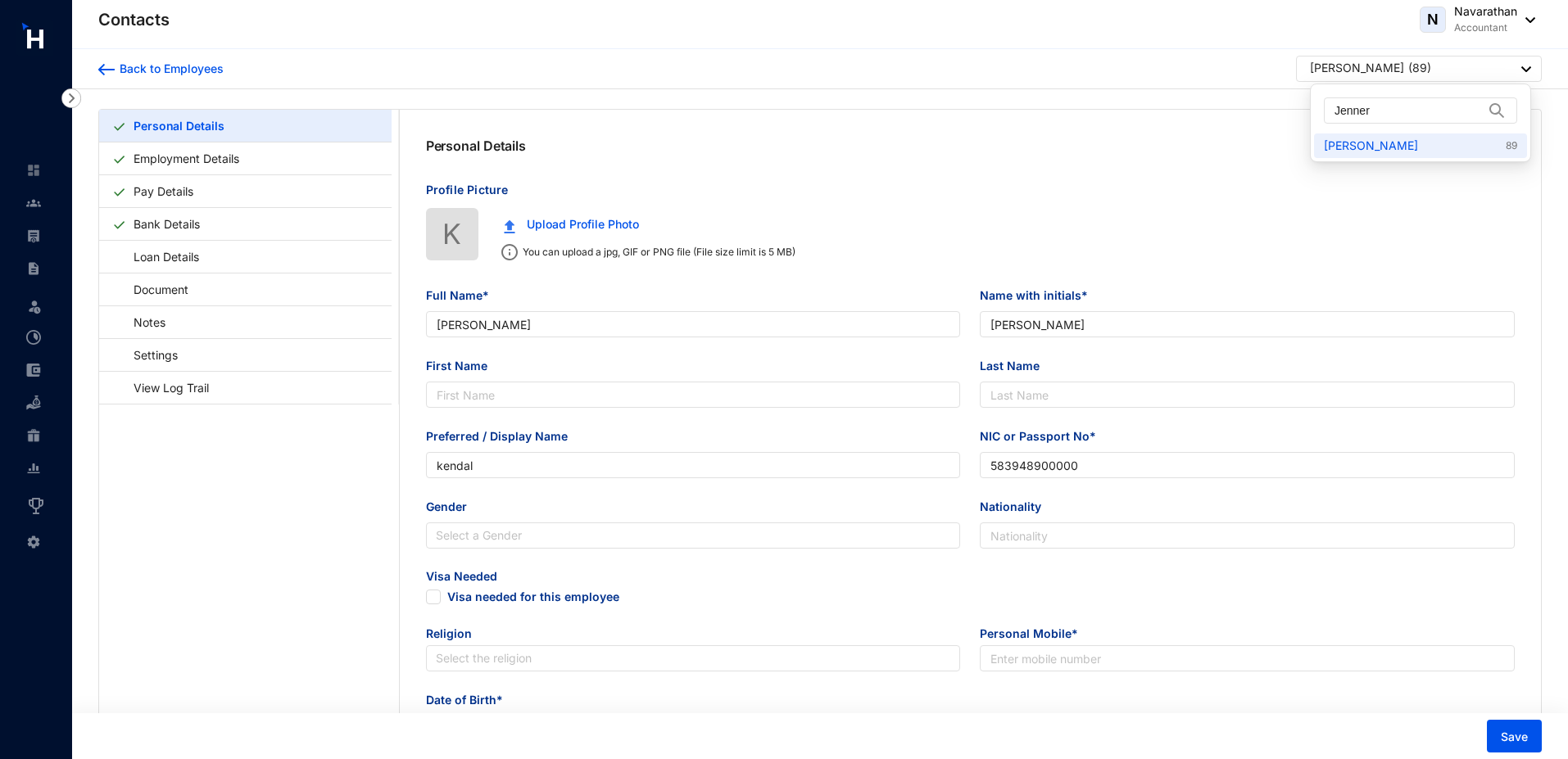
click at [1370, 67] on div "[PERSON_NAME]" at bounding box center [1357, 68] width 94 height 16
drag, startPoint x: 1374, startPoint y: 110, endPoint x: 1297, endPoint y: 92, distance: 79.1
click at [1297, 92] on body "Contacts Leave Incentive Management Settings Contacts N Navarathan Accountant B…" at bounding box center [784, 379] width 1568 height 759
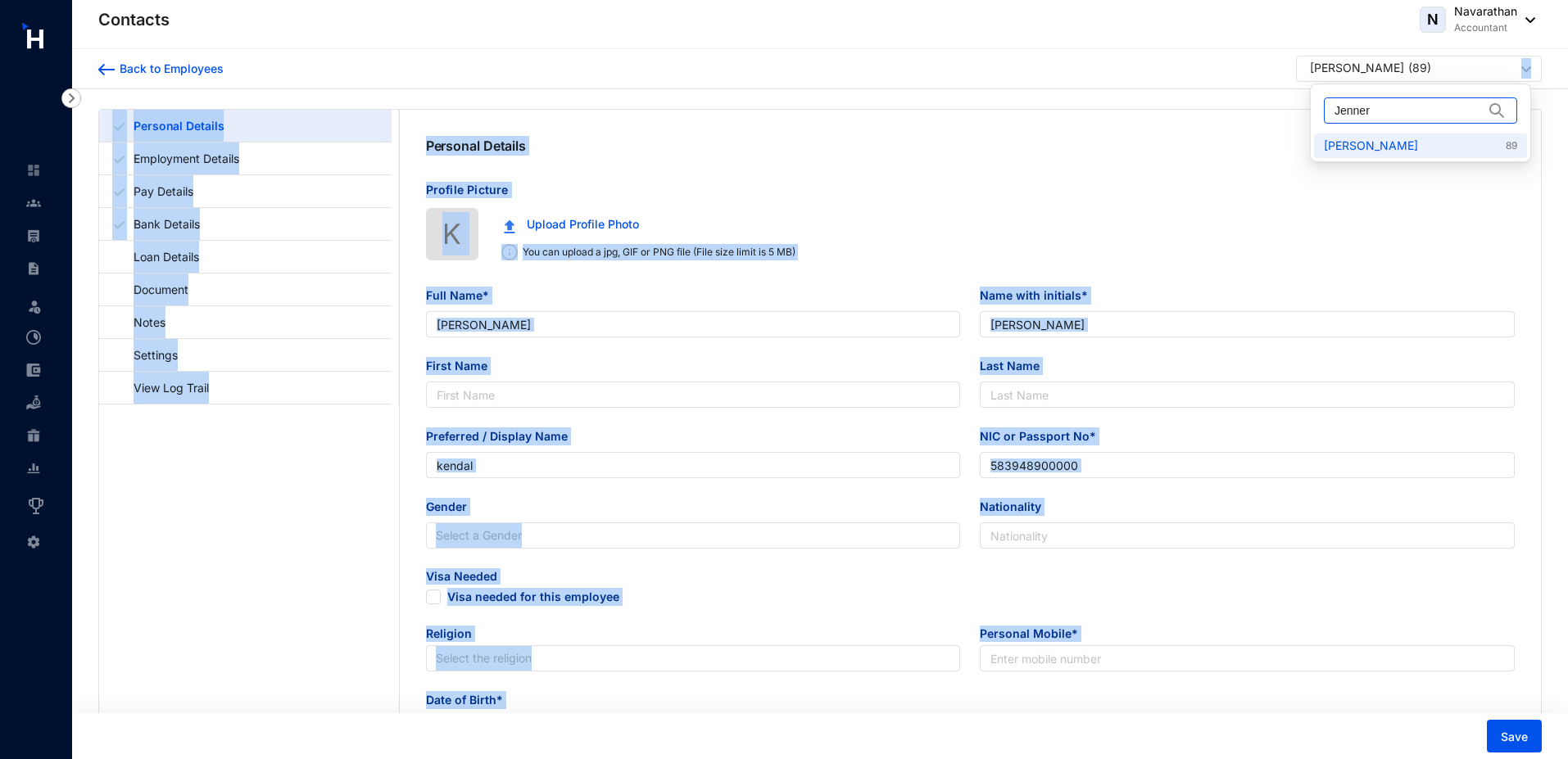
drag, startPoint x: 1433, startPoint y: 76, endPoint x: 1368, endPoint y: 108, distance: 72.4
click at [1368, 108] on body "Contacts Leave Incentive Management Settings Contacts N Navarathan Accountant B…" at bounding box center [784, 379] width 1568 height 759
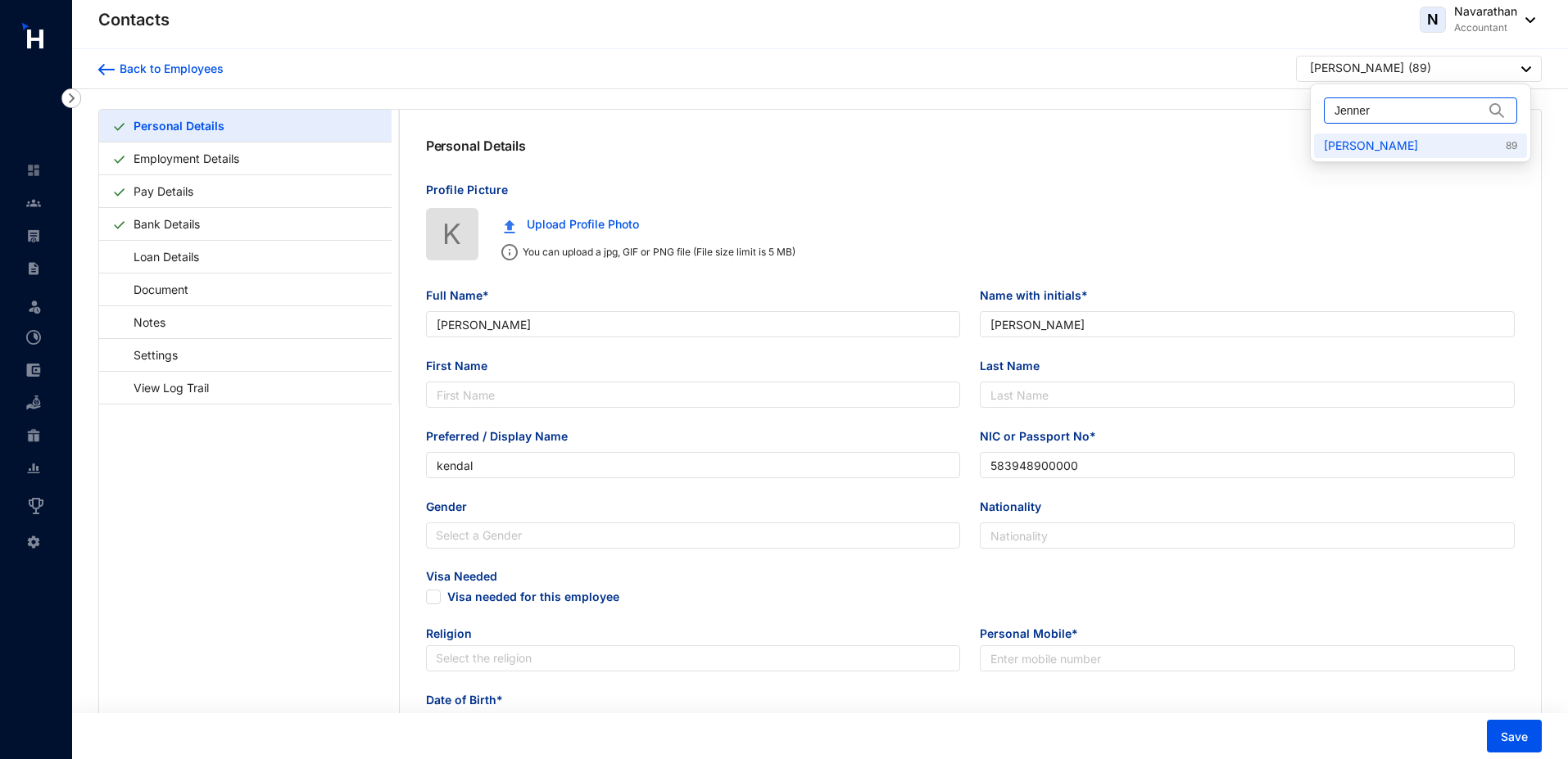
click at [1368, 108] on input "Jenner" at bounding box center [1408, 111] width 149 height 25
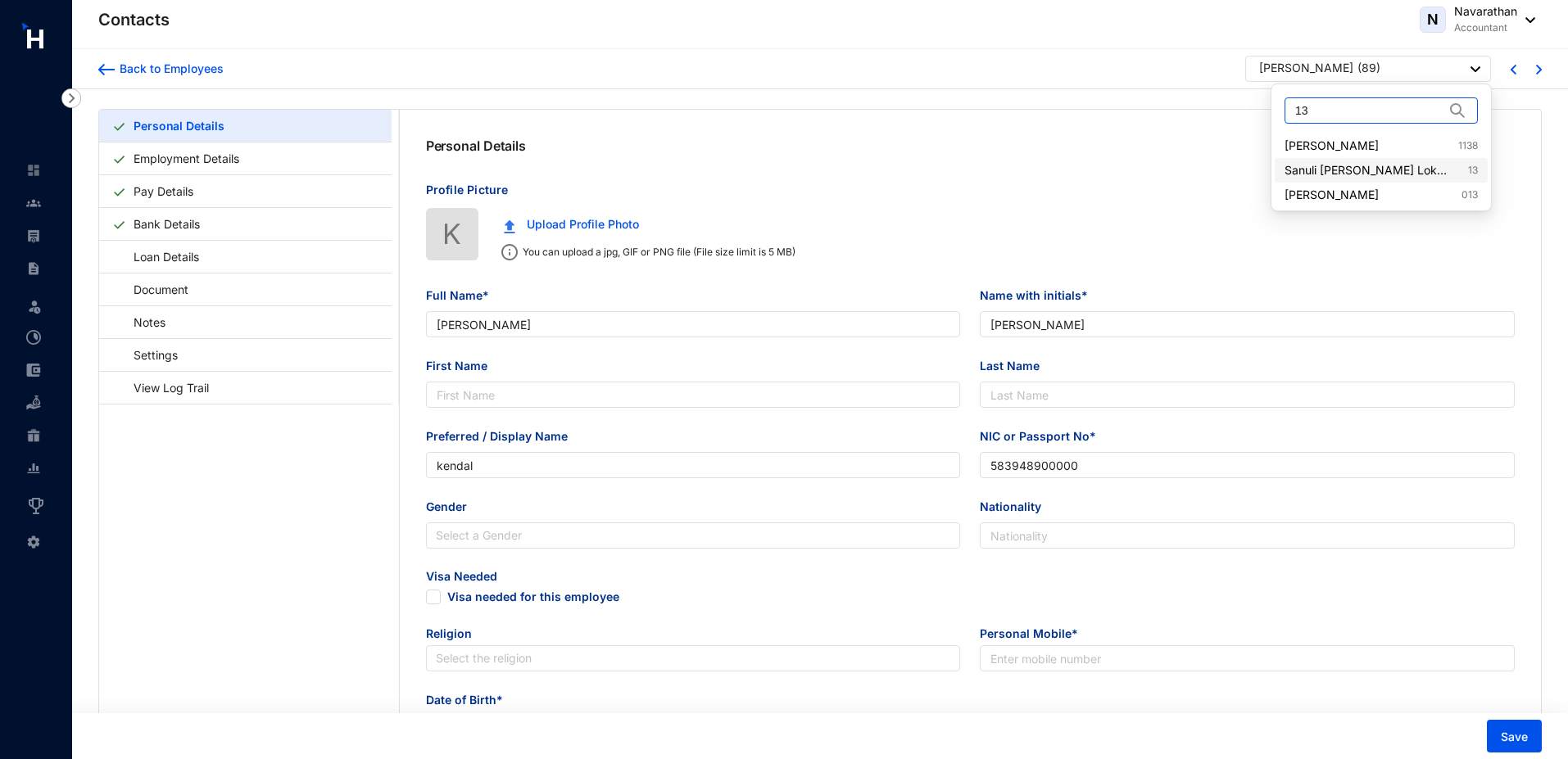
type input "13"
click at [1412, 171] on link "Sanuli Kokila Lokukodikara Arachchi 13" at bounding box center [1381, 171] width 194 height 16
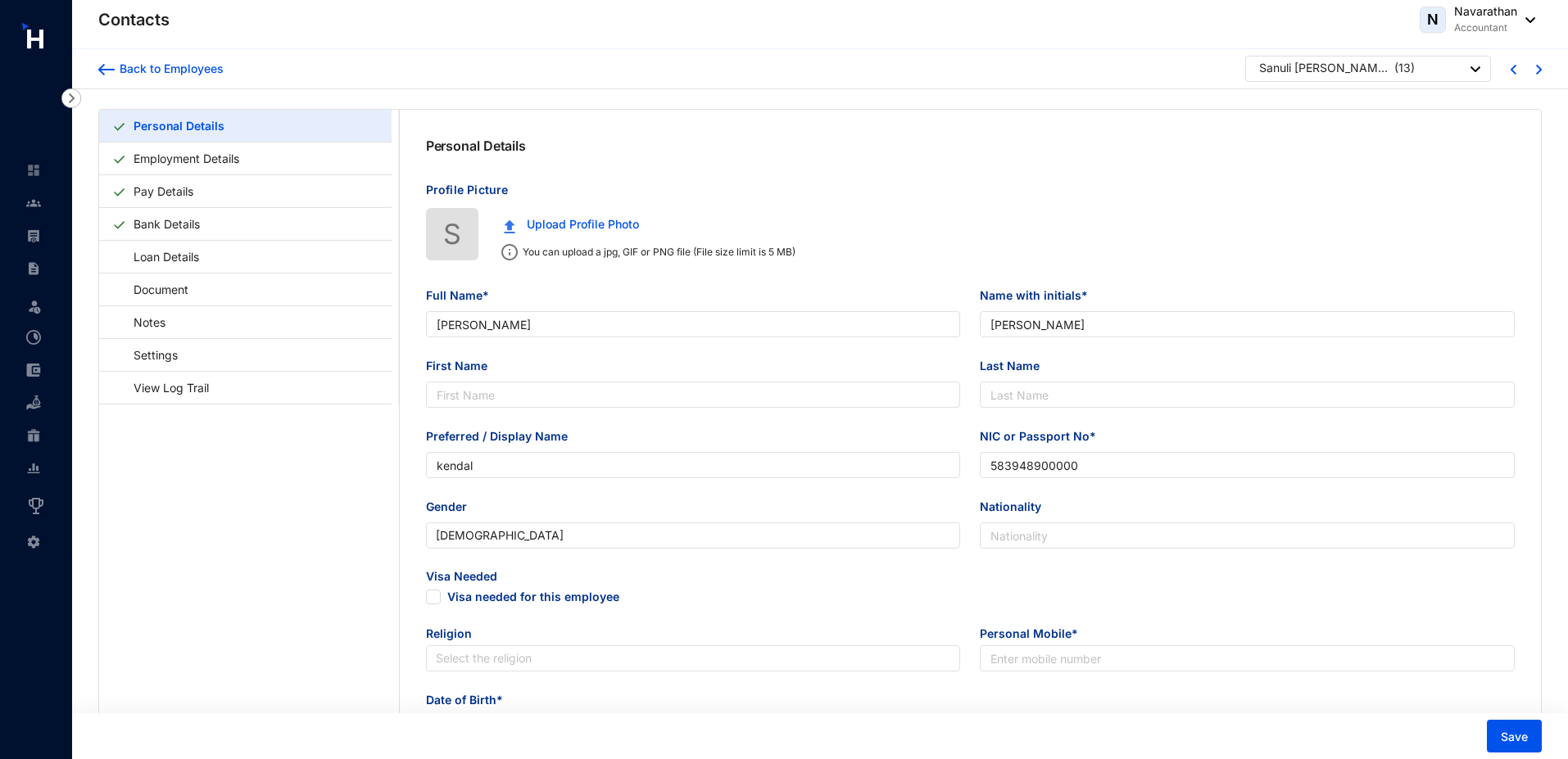
type input "Sanuli [PERSON_NAME] Lokukodikara Arachchi"
type input "S Arachchi"
type input "Arachchi"
type input "965472495V"
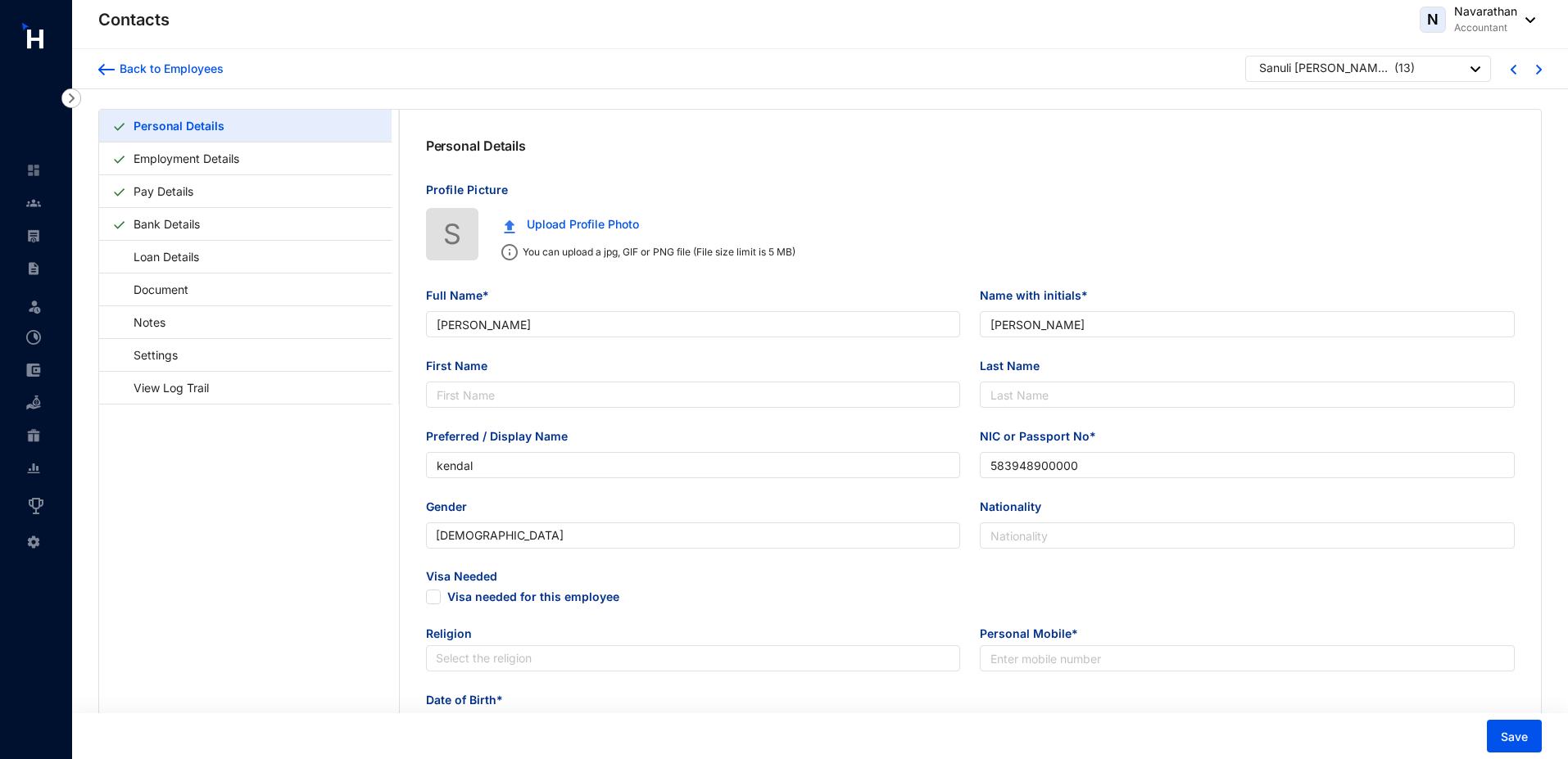
type input "0347374838434"
type input "[DATE]"
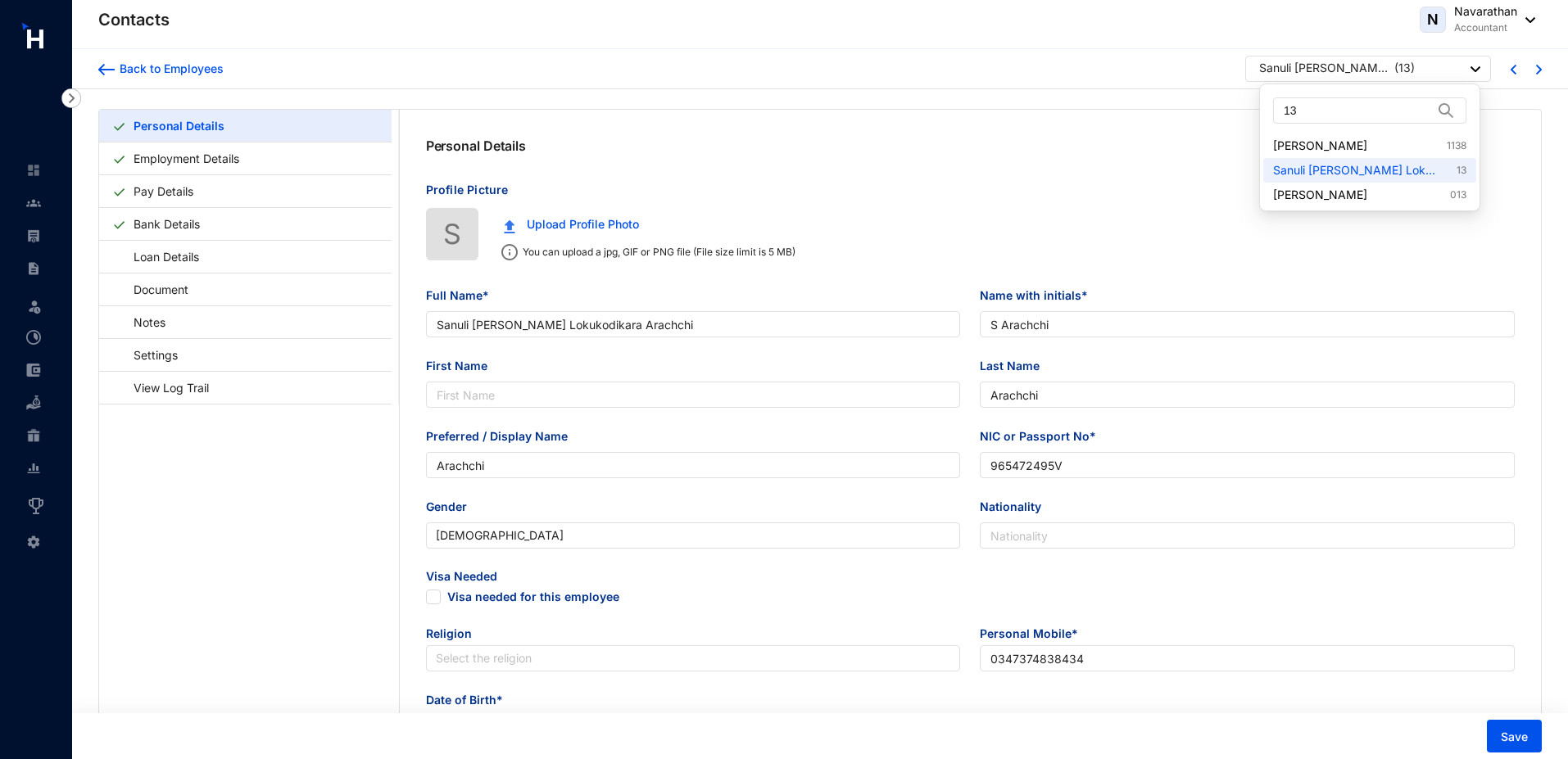
click at [1429, 61] on div "Sanuli Kokila Lokukodikara Arachchi ( 13 )" at bounding box center [1370, 70] width 221 height 21
click at [1363, 117] on input "13" at bounding box center [1358, 111] width 149 height 25
type input "1"
paste input "[PERSON_NAME]"
click at [1364, 171] on link "Supun Fernando 005" at bounding box center [1370, 171] width 194 height 16
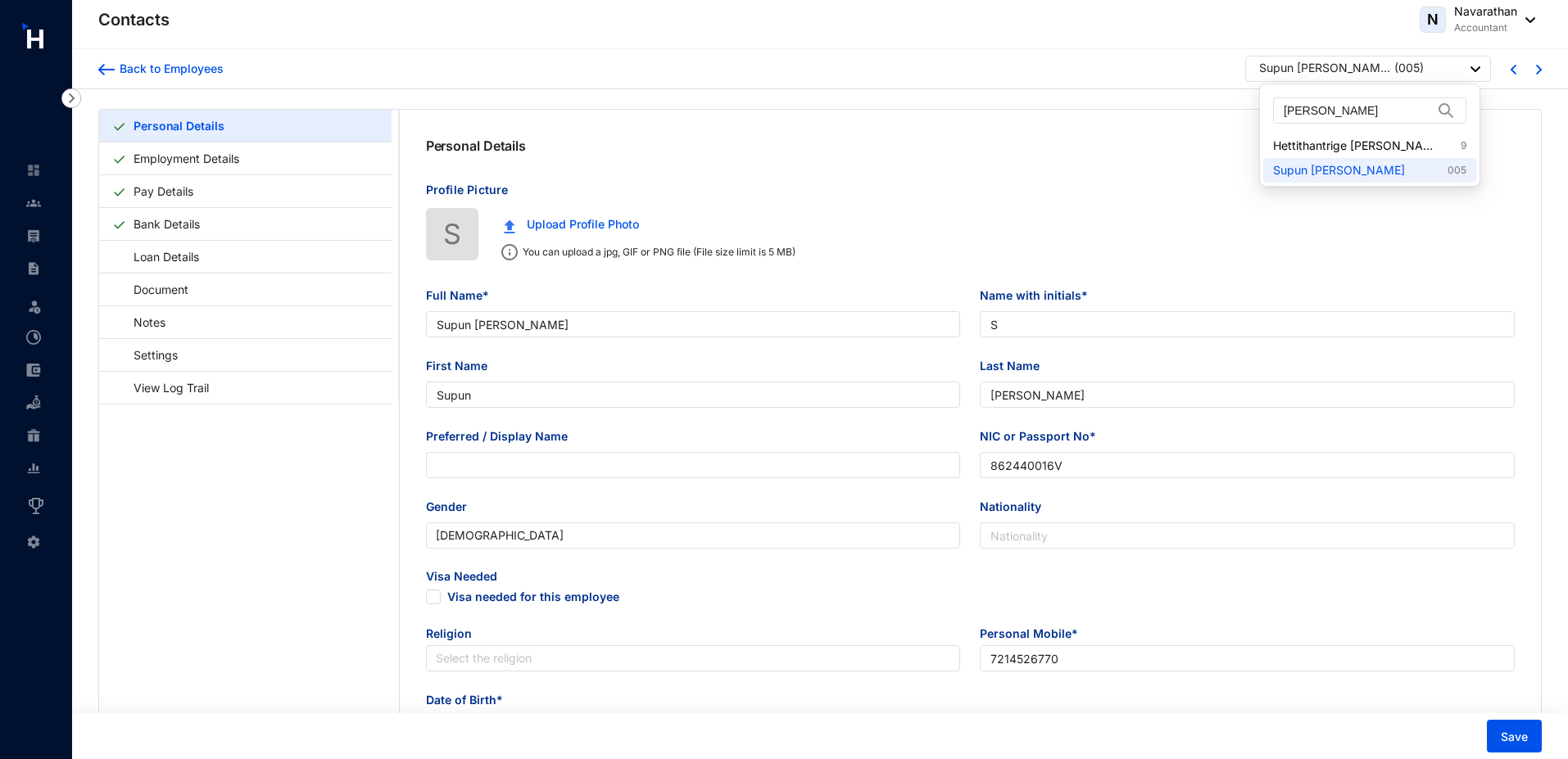
click at [1284, 70] on div "Supun [PERSON_NAME]" at bounding box center [1324, 68] width 131 height 16
click at [1318, 108] on input "[PERSON_NAME]" at bounding box center [1358, 111] width 149 height 25
paste input "Senevirathna"
click at [1384, 74] on div "Supun [PERSON_NAME]" at bounding box center [1374, 68] width 131 height 16
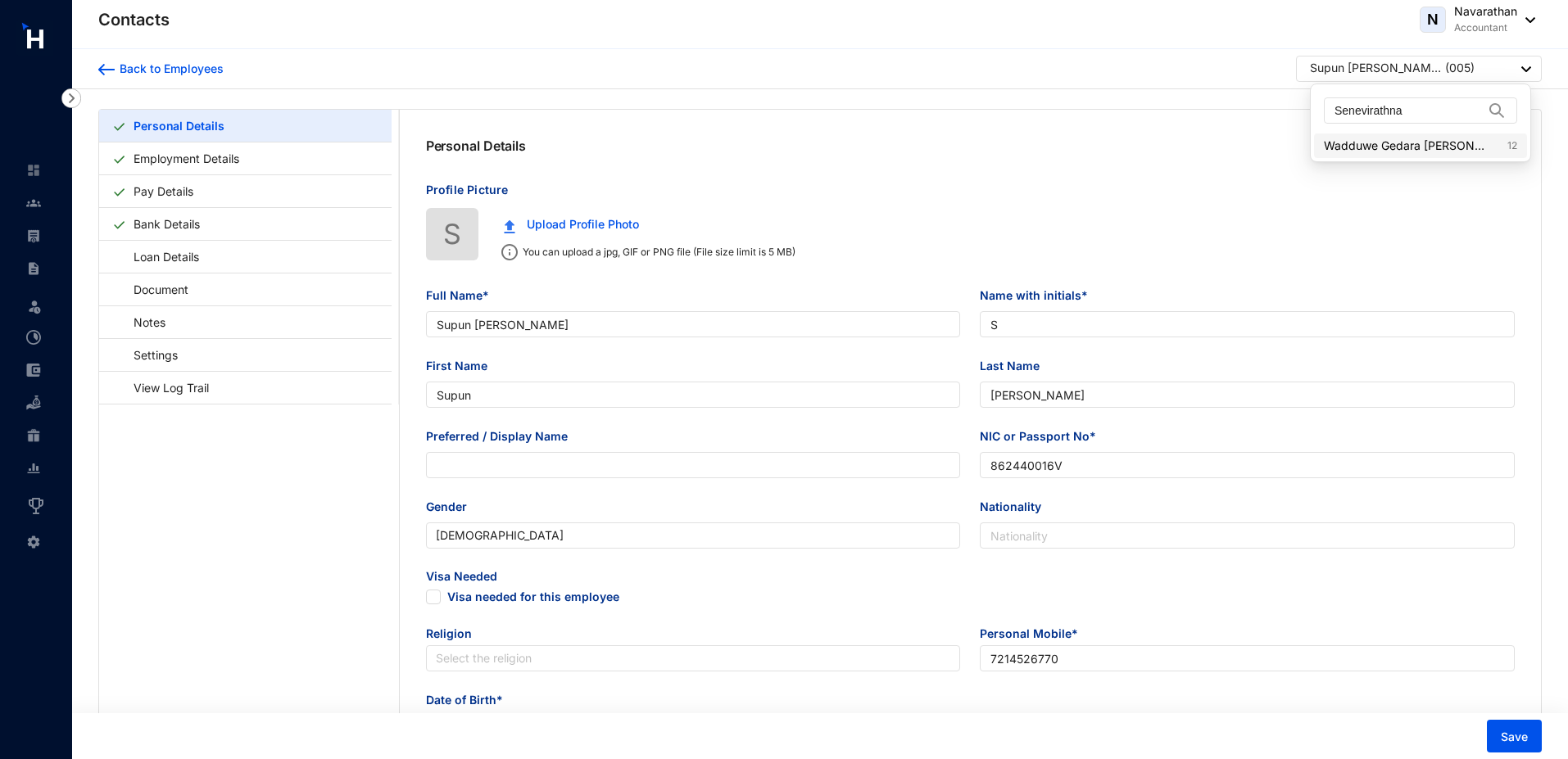
click at [1406, 149] on link "Wadduwe Gedara Sureka Reshani Senevirathna 12" at bounding box center [1420, 146] width 194 height 16
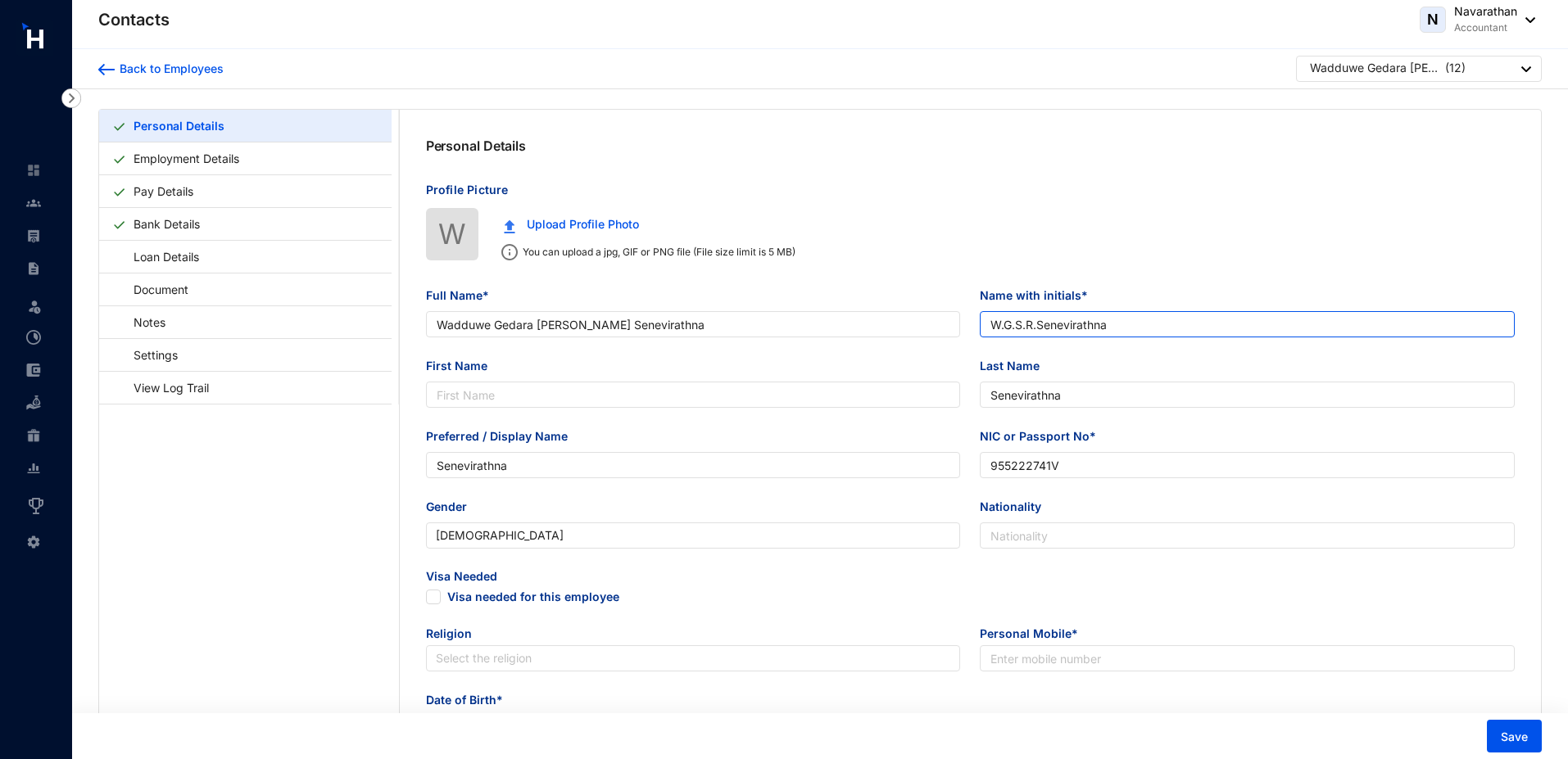
drag, startPoint x: 1124, startPoint y: 319, endPoint x: 978, endPoint y: 310, distance: 146.3
click at [978, 310] on div "Name with initials* W.G.S.R.Senevirathna" at bounding box center [1248, 321] width 555 height 71
click at [1002, 328] on input "W.G.S.R.Senevirathna" at bounding box center [1247, 324] width 535 height 26
click at [1091, 319] on input "W.G.S.R.Senevirathna" at bounding box center [1247, 324] width 535 height 26
click at [1138, 328] on input "W.G.S.R.Senevirathna" at bounding box center [1247, 324] width 535 height 26
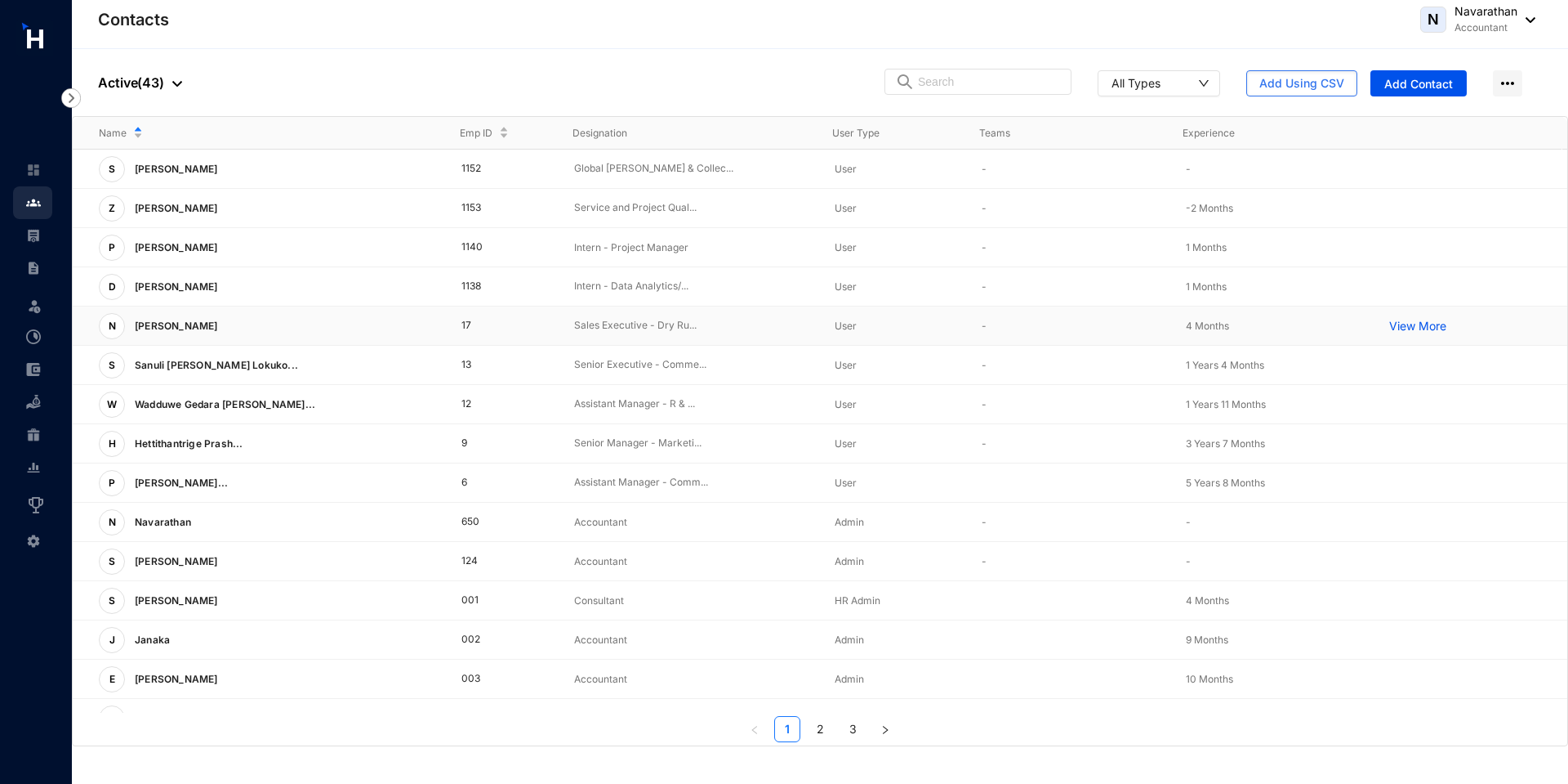
click at [220, 332] on p "[PERSON_NAME]" at bounding box center [175, 326] width 99 height 26
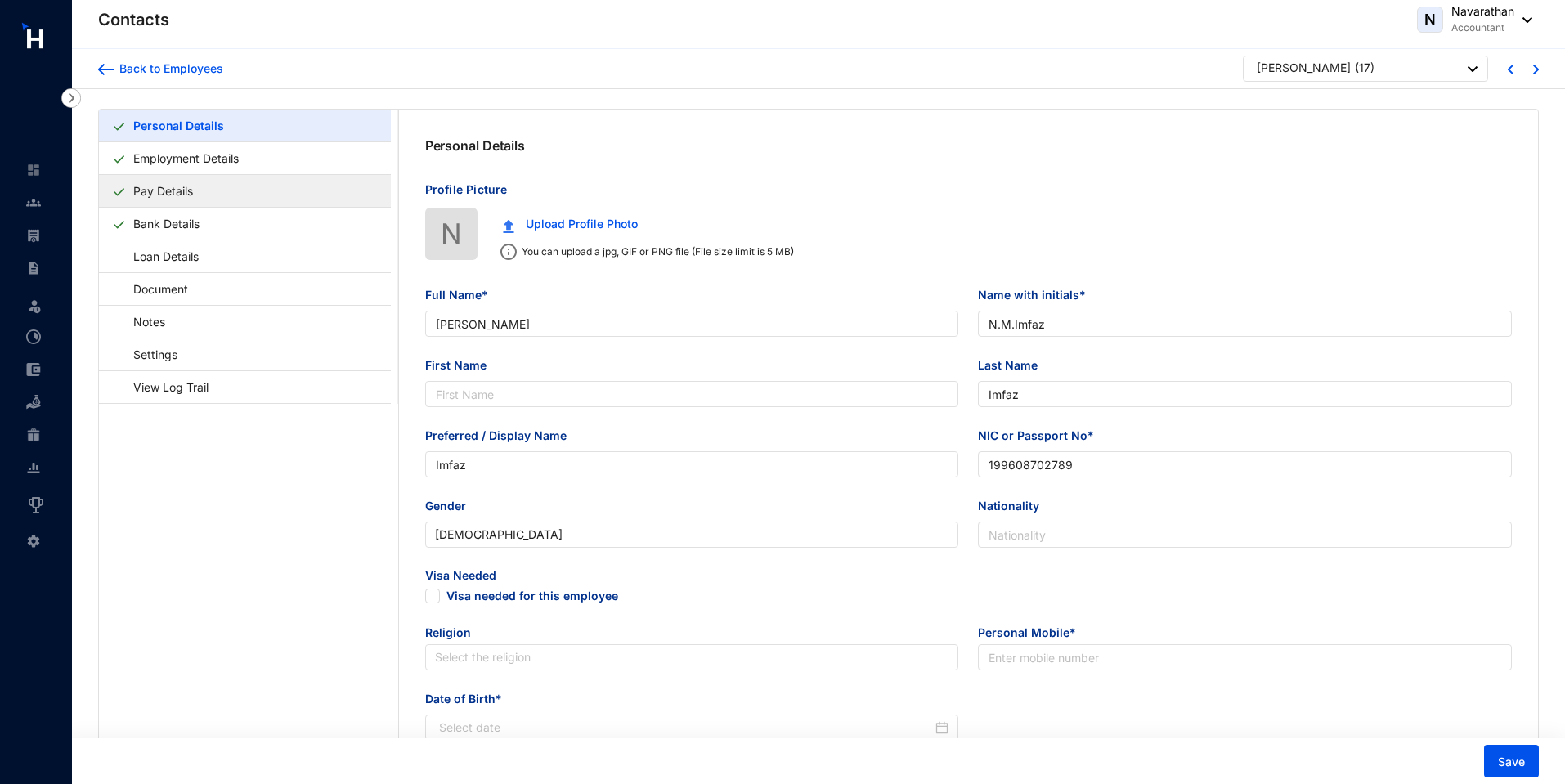
type input "Najeeb Mohamed Imfaz"
type input "N.M.Imfaz"
type input "Imfaz"
type input "199608702789"
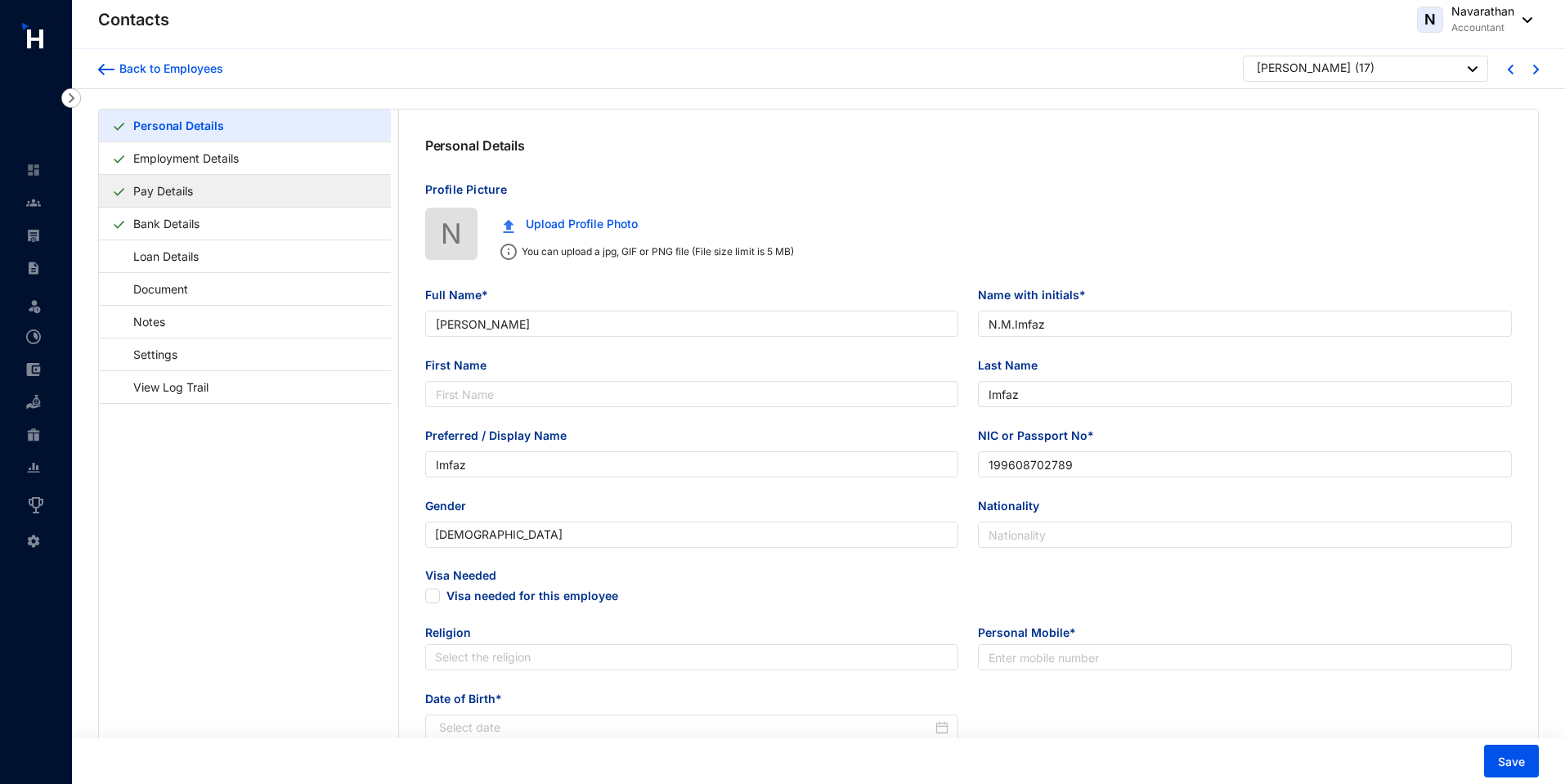
type input "1996-03-27"
click at [206, 222] on link "Bank Details" at bounding box center [166, 224] width 80 height 34
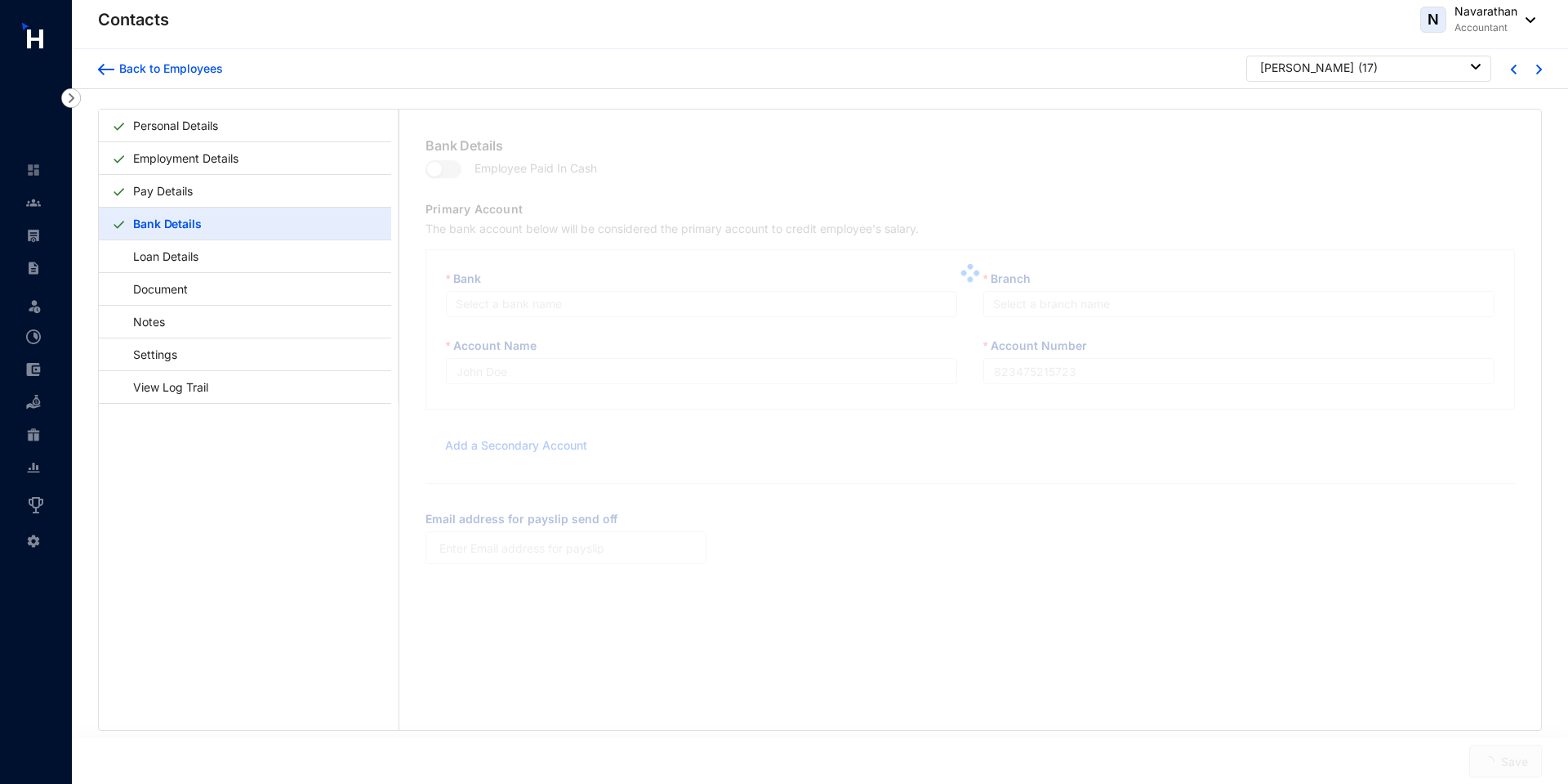
type input "N.M.Imfaz"
type input "8000306979"
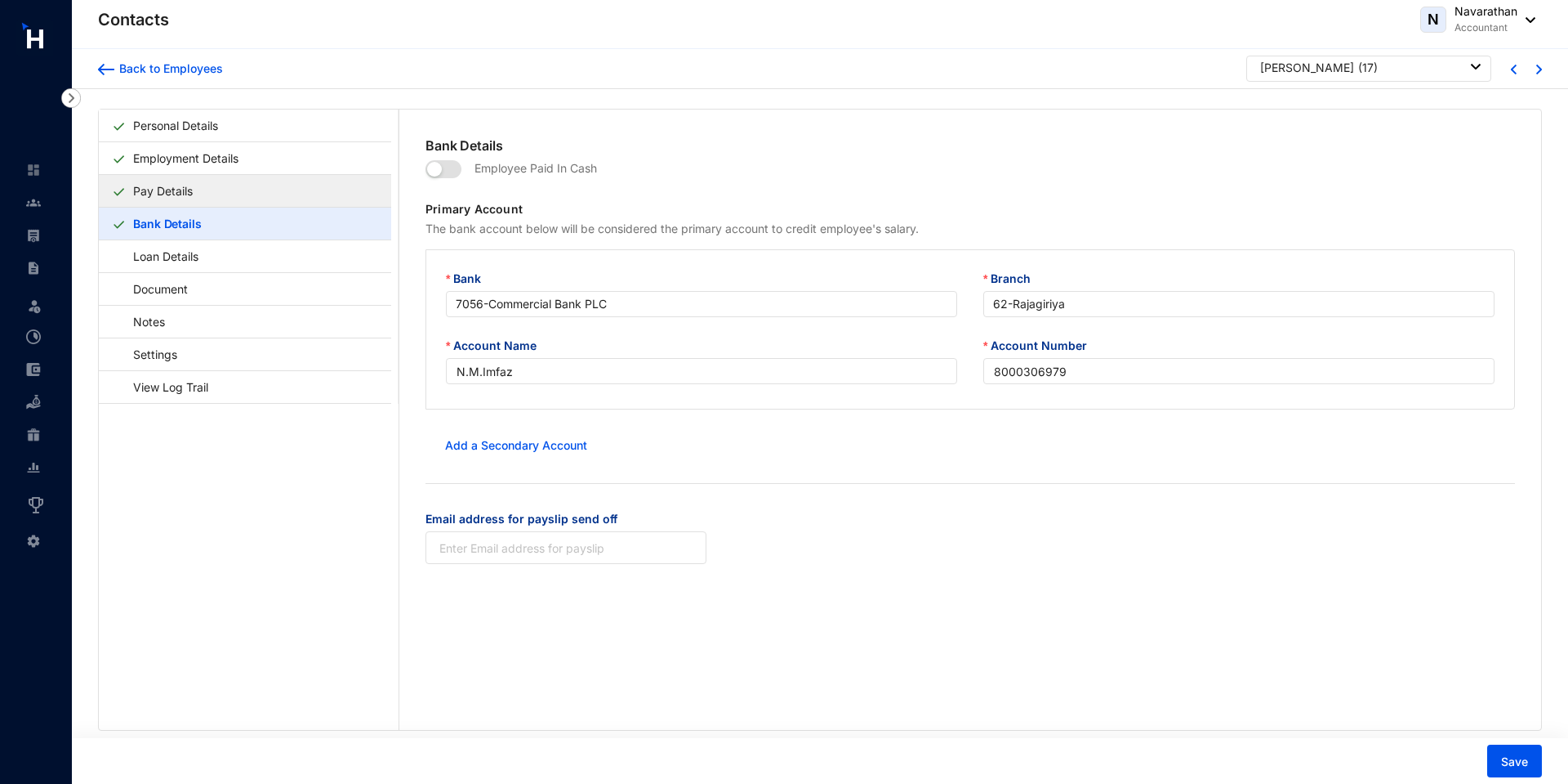
click at [199, 200] on link "Pay Details" at bounding box center [162, 191] width 73 height 34
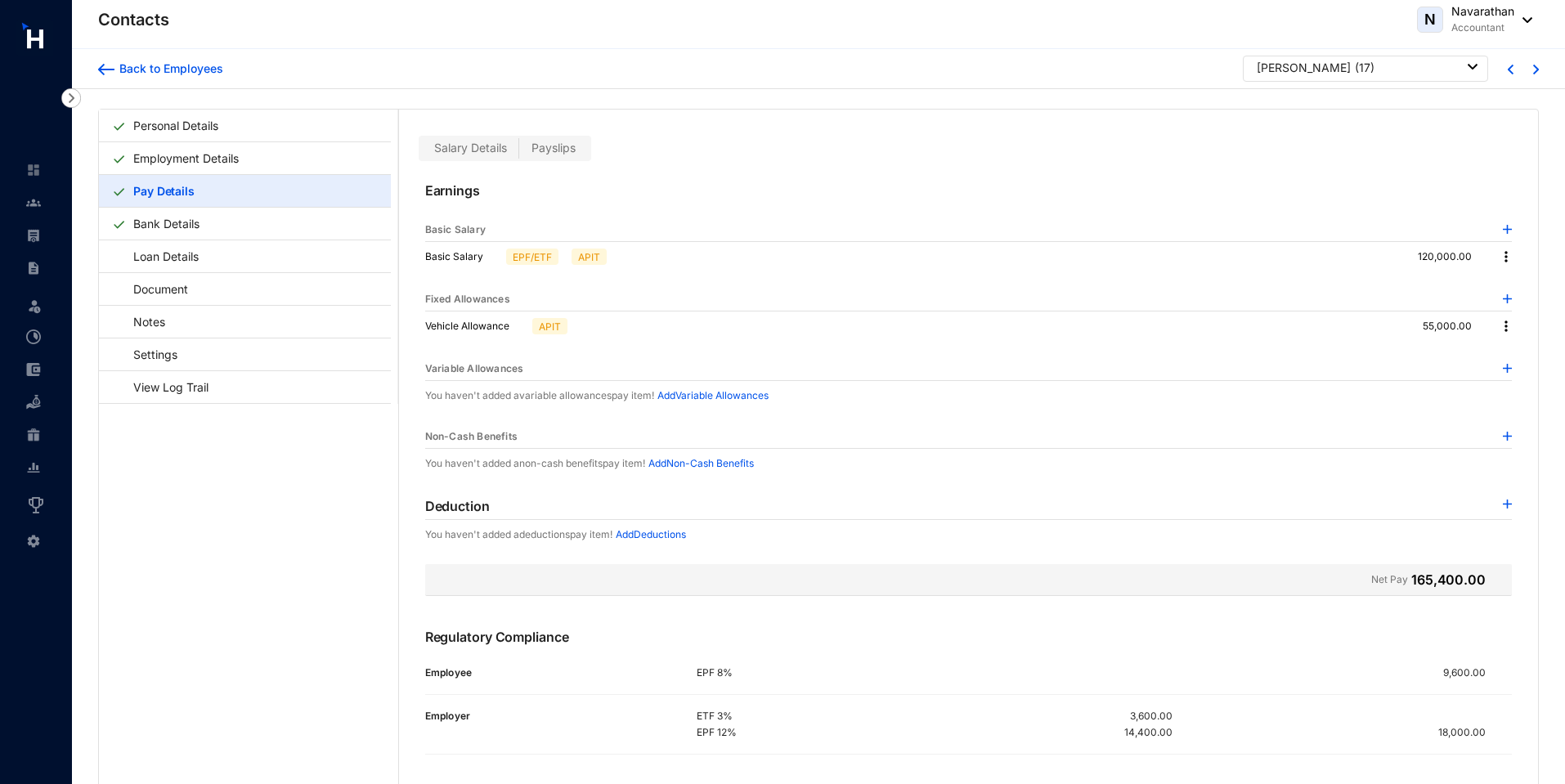
click at [1499, 324] on img at bounding box center [1506, 326] width 16 height 16
click at [1510, 377] on p "Delete" at bounding box center [1523, 379] width 34 height 16
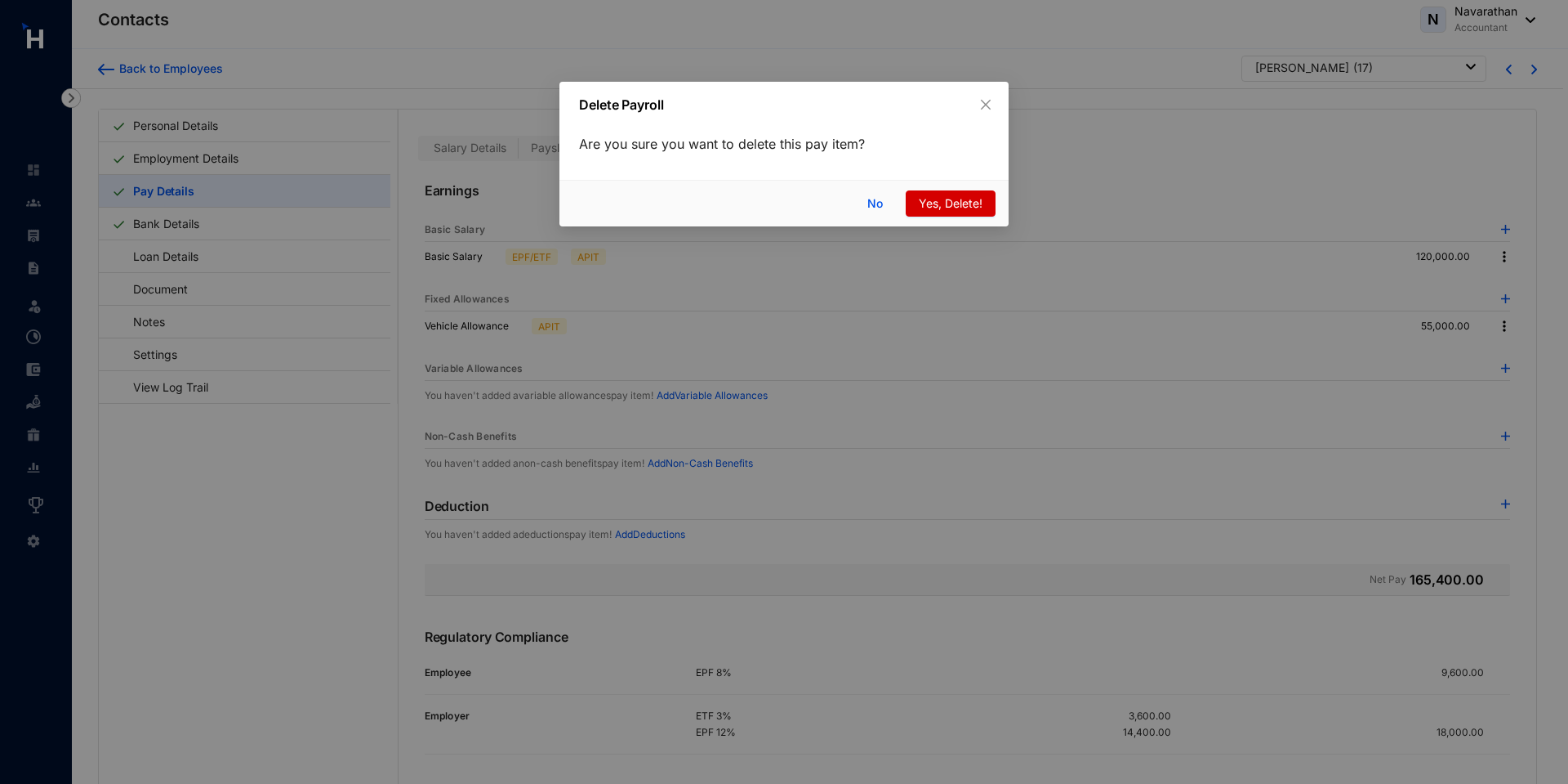
click at [940, 197] on span "Yes, Delete!" at bounding box center [951, 203] width 64 height 18
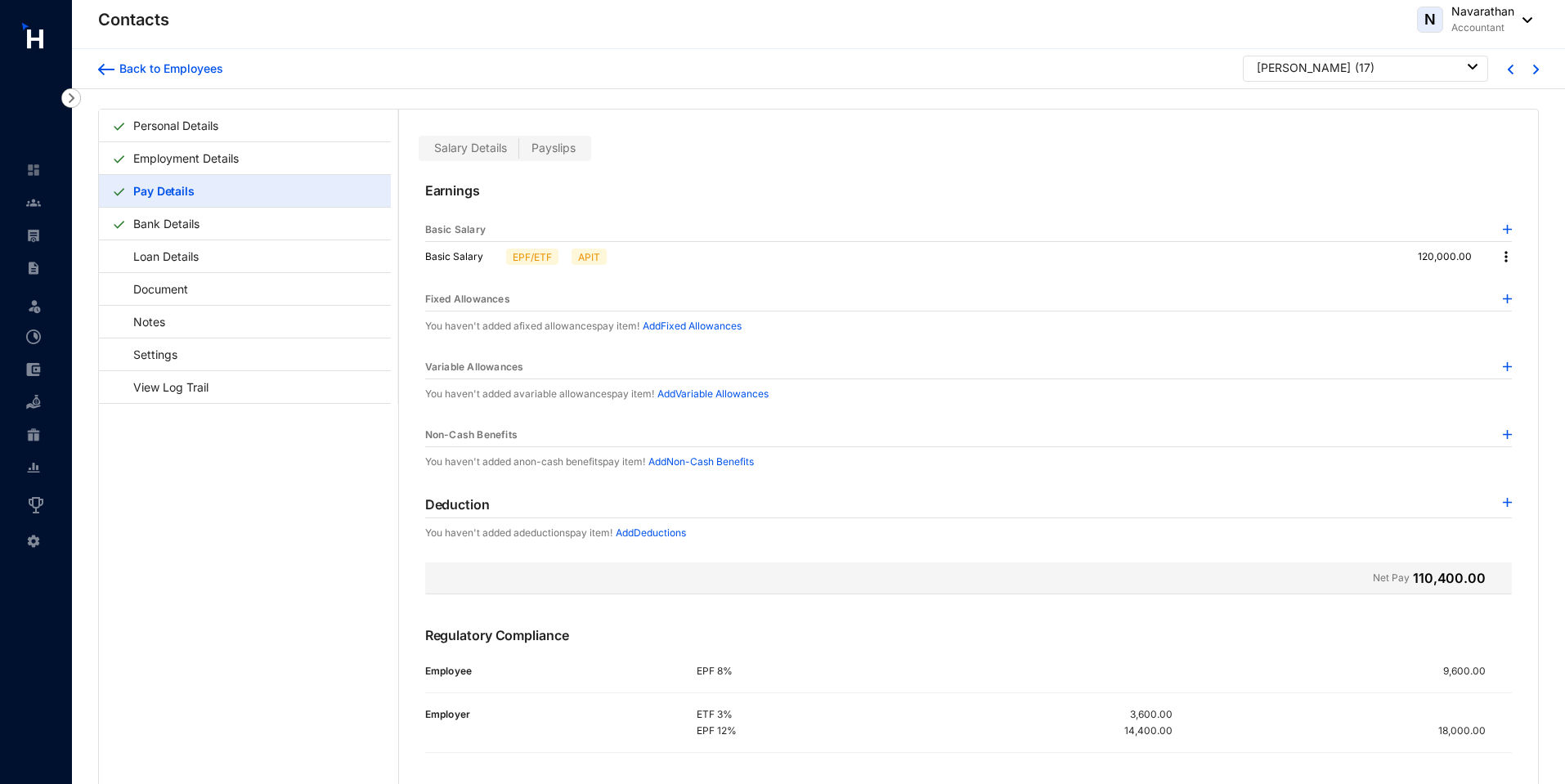
click at [1501, 251] on img at bounding box center [1506, 257] width 16 height 16
click at [1510, 291] on span "Edit" at bounding box center [1516, 285] width 21 height 18
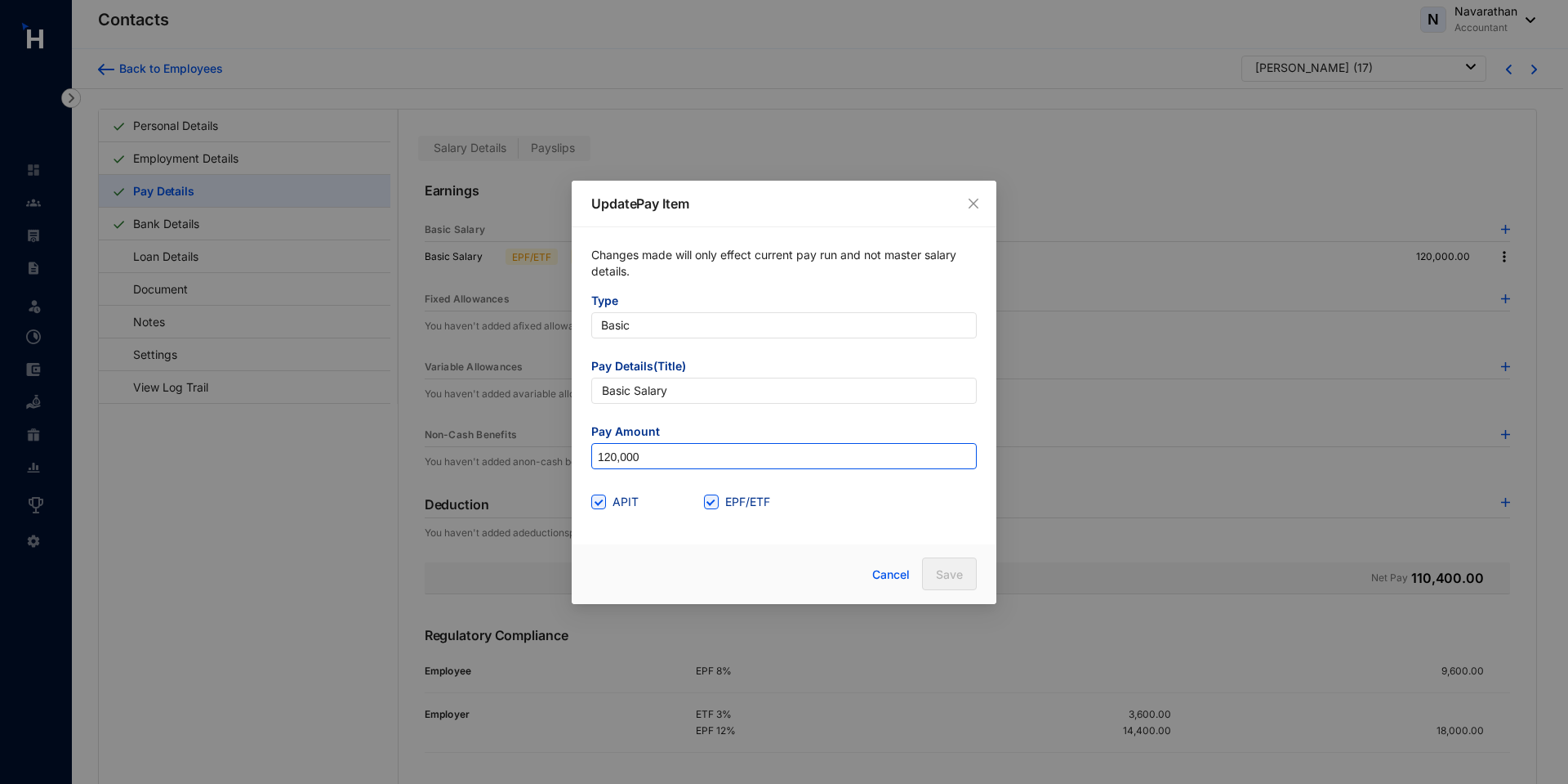
click at [614, 461] on input "120,000" at bounding box center [784, 457] width 384 height 26
type input "102,000"
click at [952, 567] on span "Save" at bounding box center [949, 574] width 27 height 16
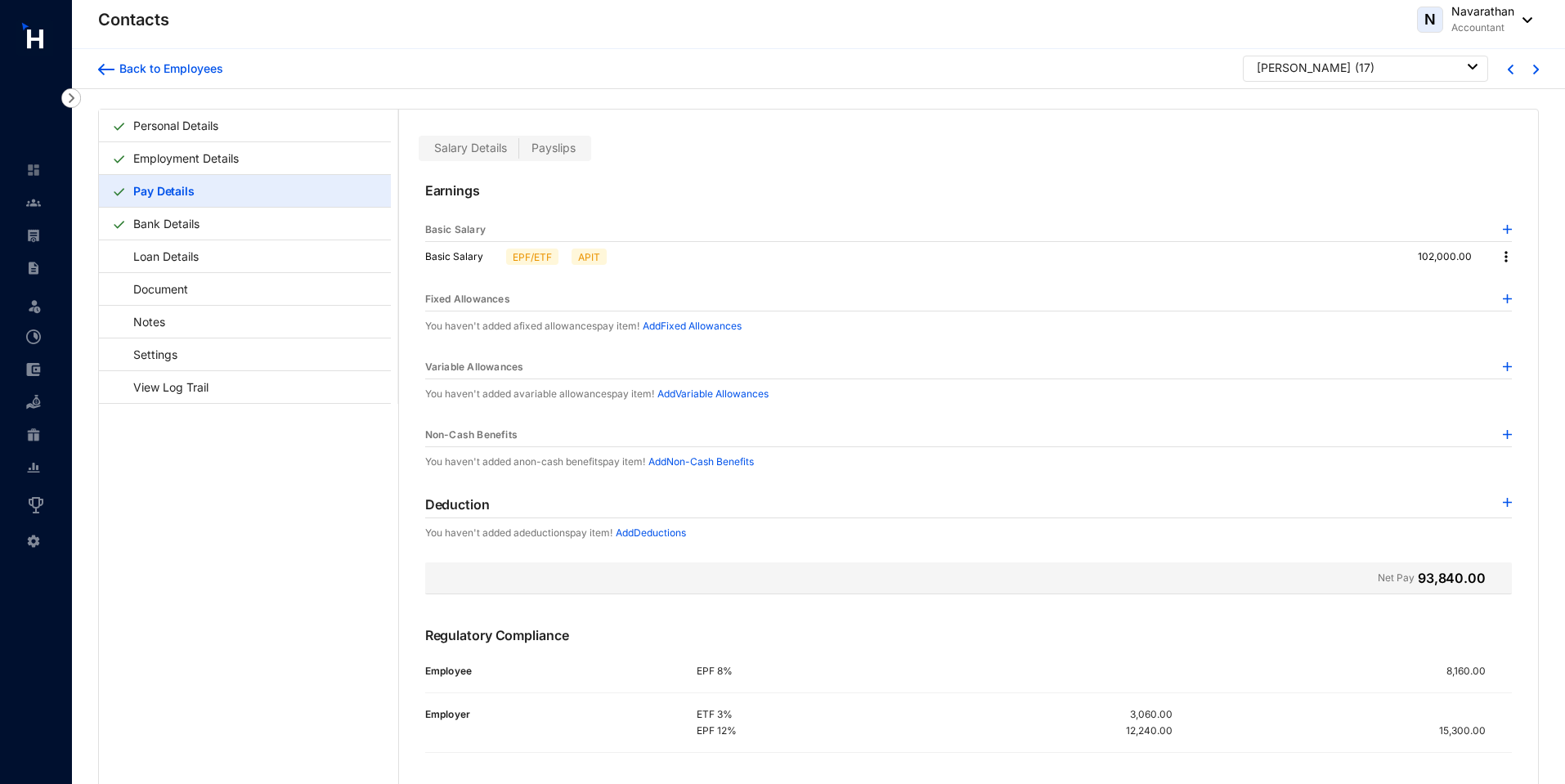
click at [1503, 502] on img at bounding box center [1507, 501] width 9 height 9
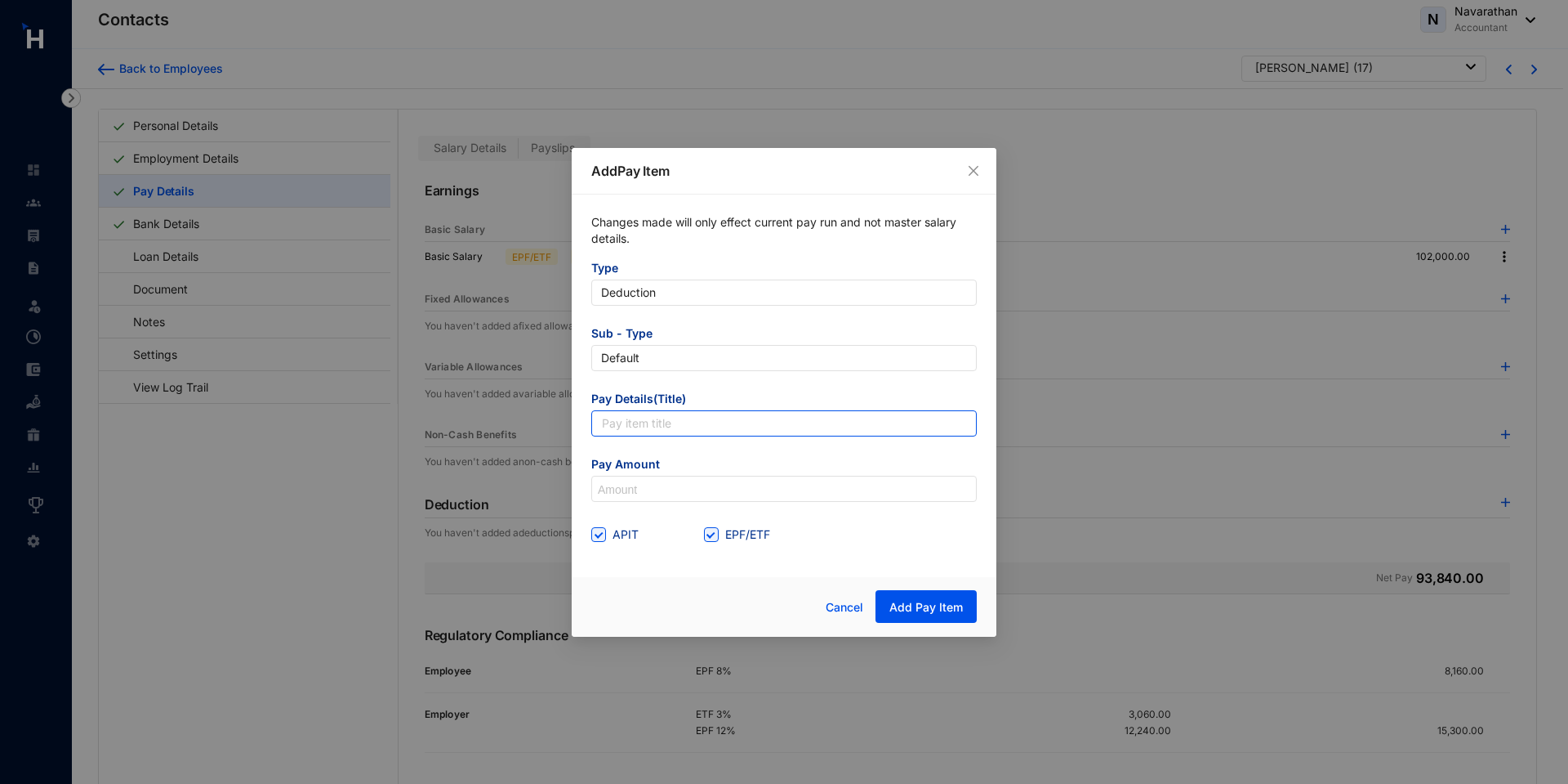
click at [639, 425] on input "text" at bounding box center [784, 423] width 386 height 26
type input "Salary advance"
click at [659, 495] on input at bounding box center [784, 490] width 384 height 26
type input "50,000"
click at [927, 603] on span "Add Pay Item" at bounding box center [926, 607] width 74 height 16
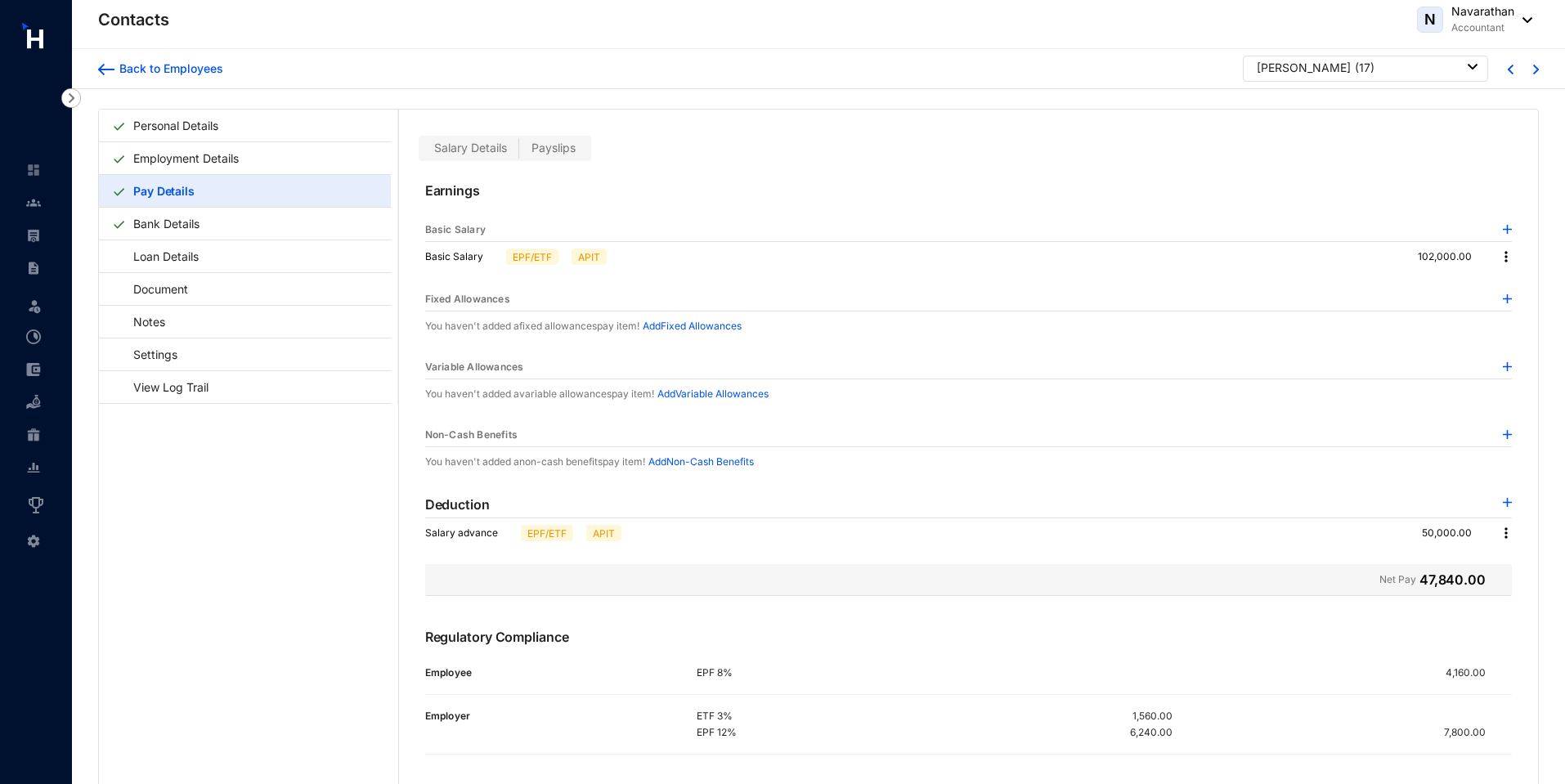
scroll to position [40, 0]
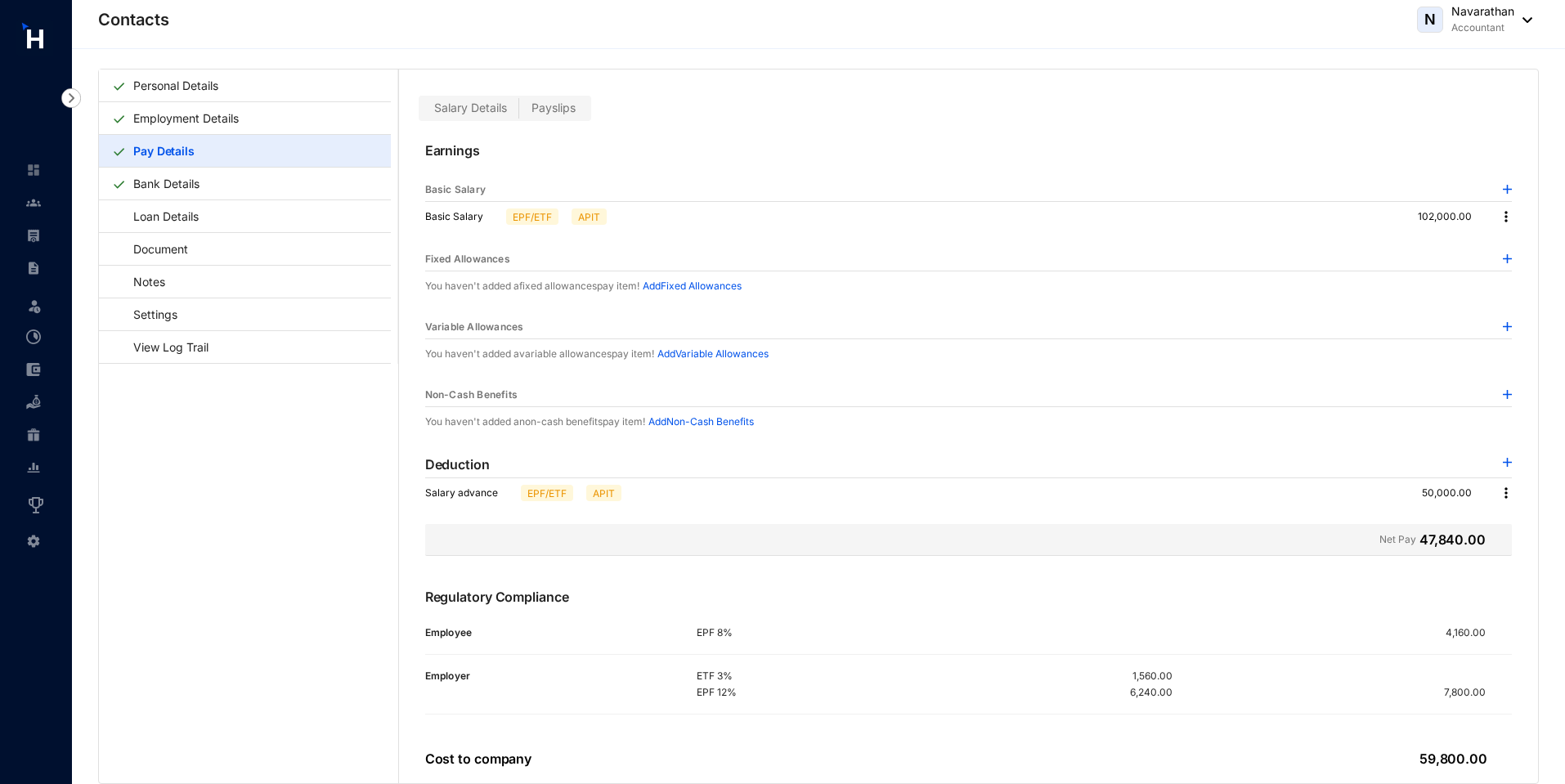
click at [1499, 491] on img at bounding box center [1506, 492] width 16 height 16
click at [1526, 515] on span "Edit" at bounding box center [1523, 520] width 34 height 18
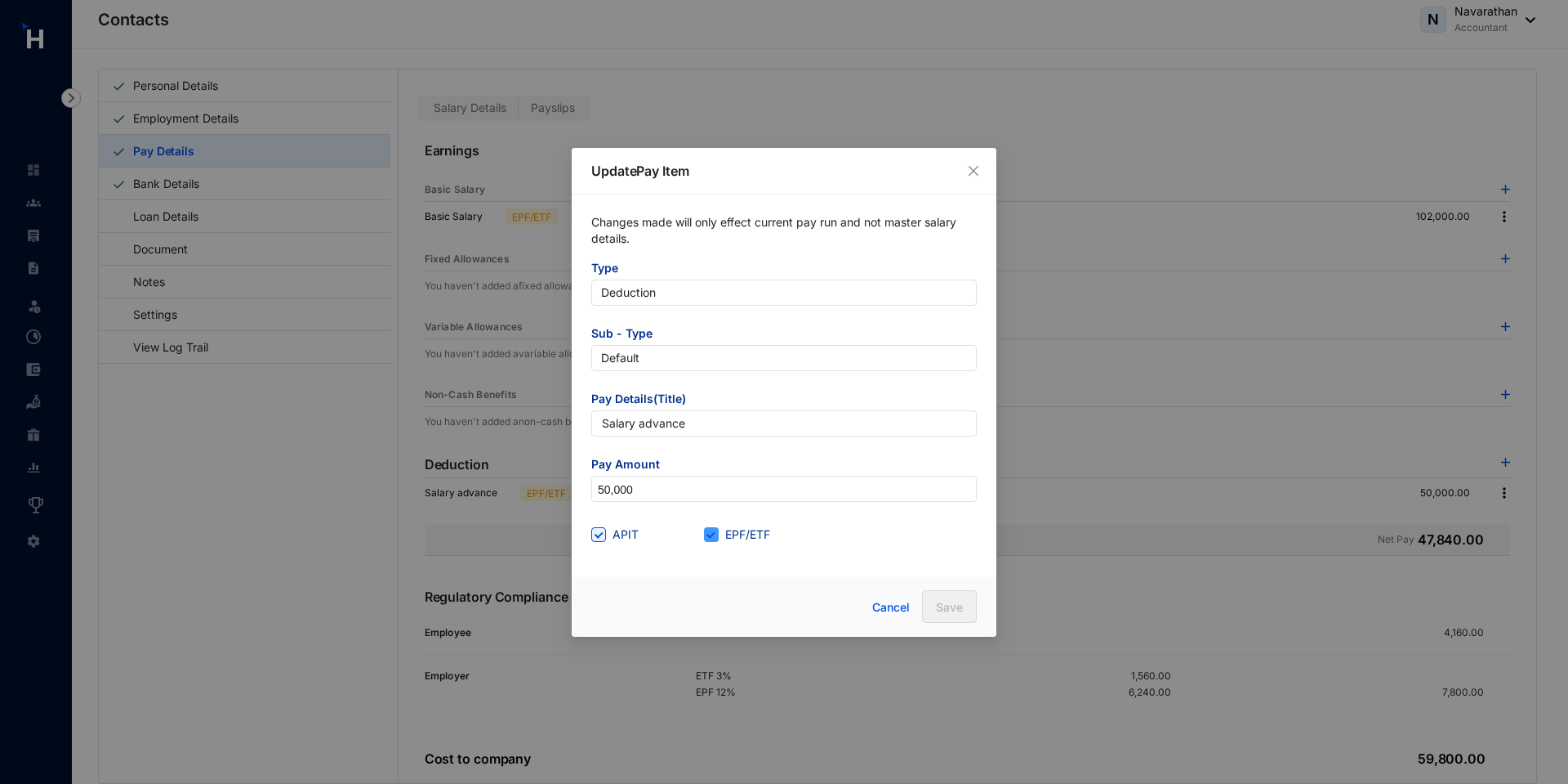
click at [711, 535] on input "EPF/ETF" at bounding box center [709, 532] width 11 height 11
checkbox input "false"
click at [599, 541] on span at bounding box center [599, 534] width 15 height 15
click at [599, 538] on input "APIT" at bounding box center [597, 532] width 11 height 11
checkbox input "false"
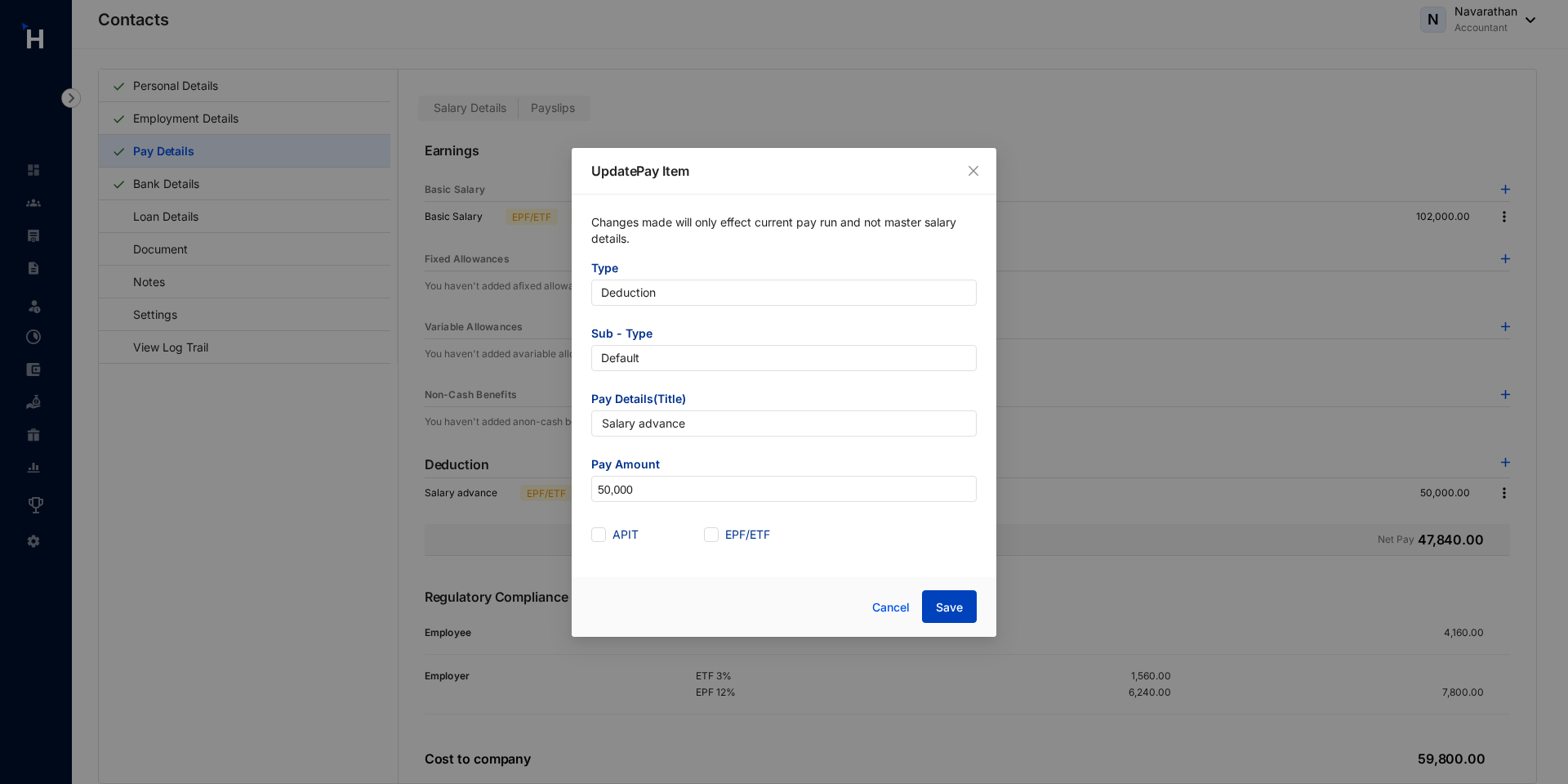
click at [945, 610] on span "Save" at bounding box center [949, 607] width 27 height 16
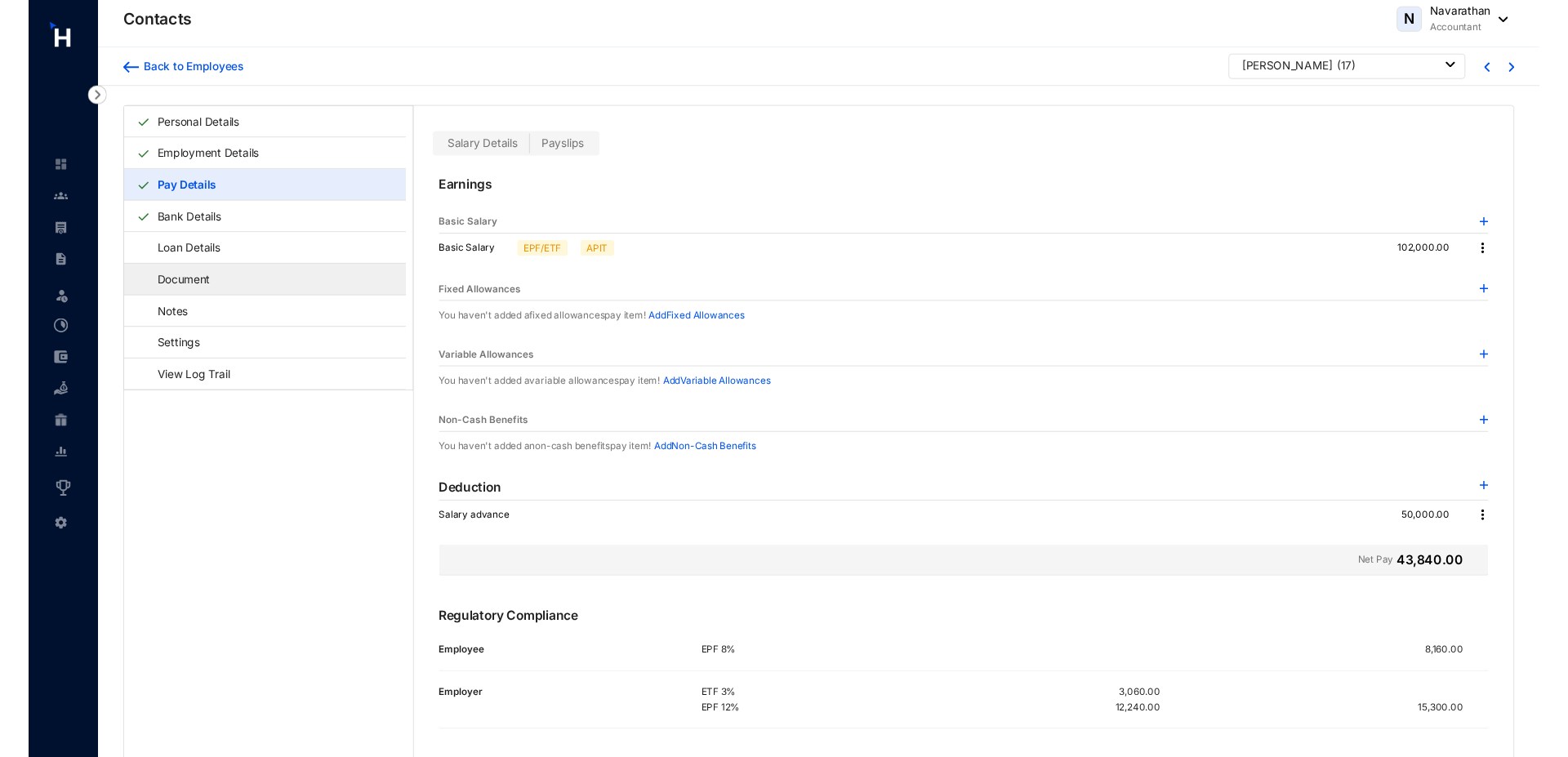
scroll to position [40, 0]
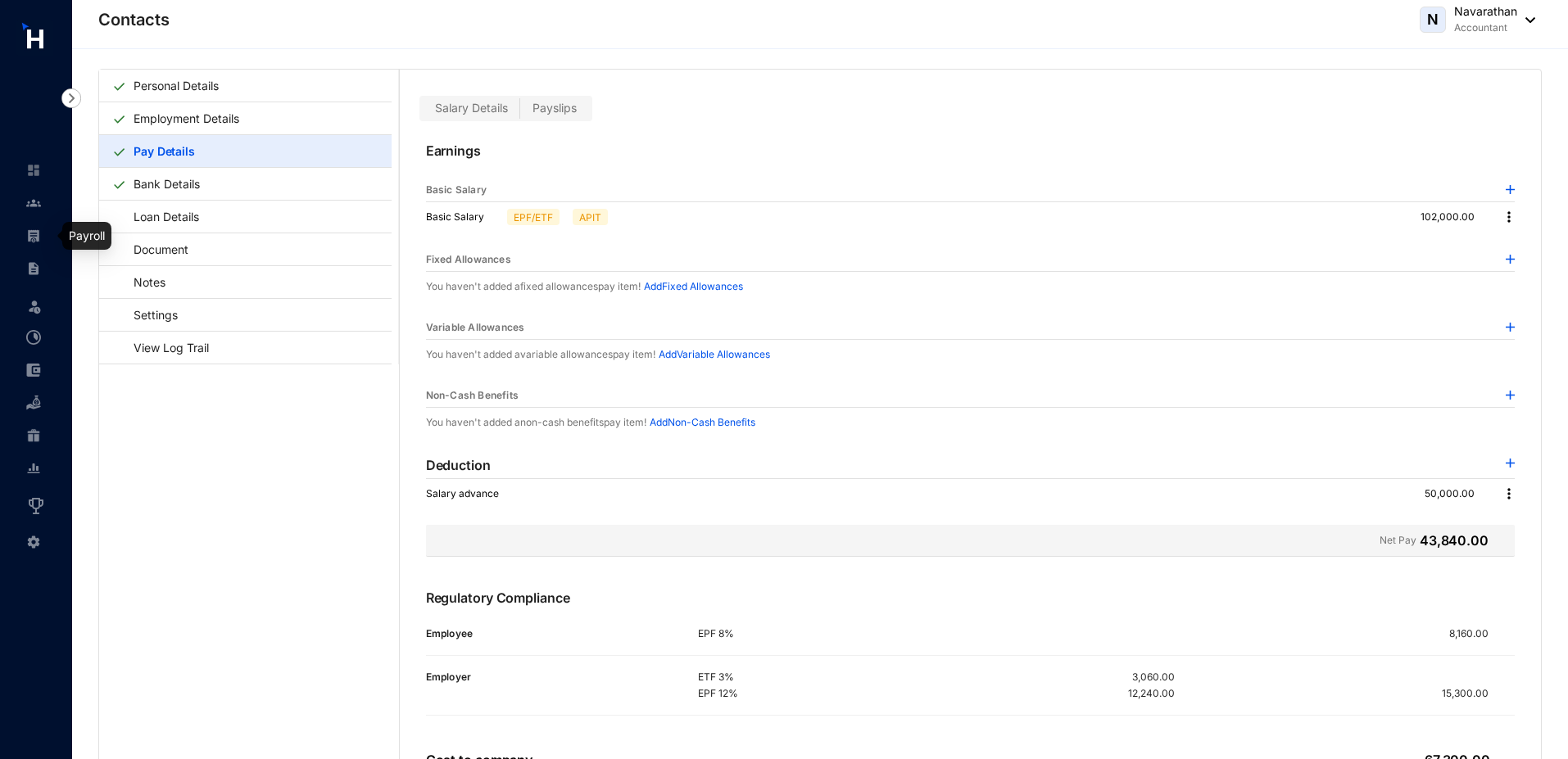
click at [28, 237] on img at bounding box center [33, 235] width 15 height 15
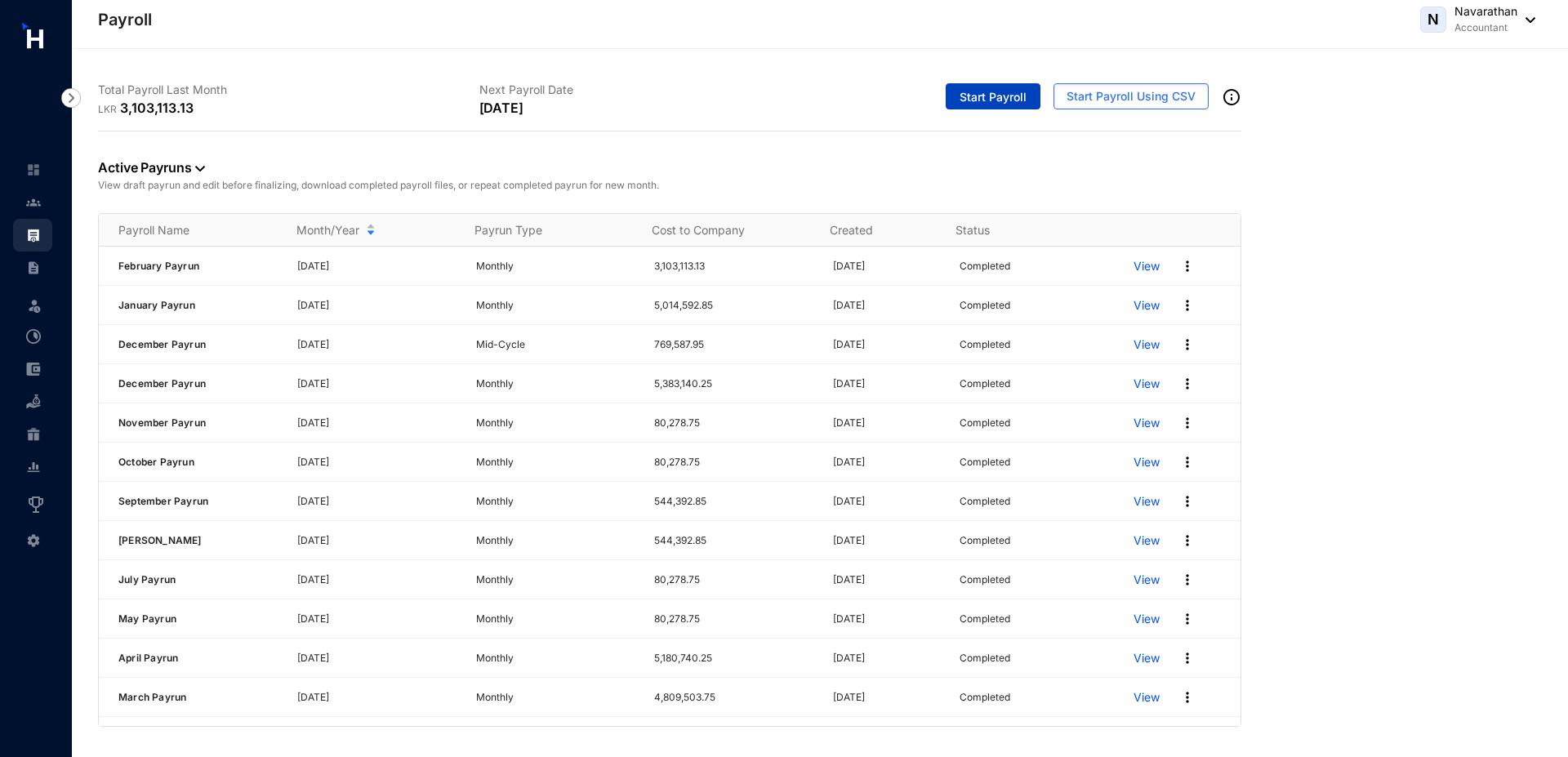
click at [985, 98] on span "Start Payroll" at bounding box center [992, 97] width 67 height 16
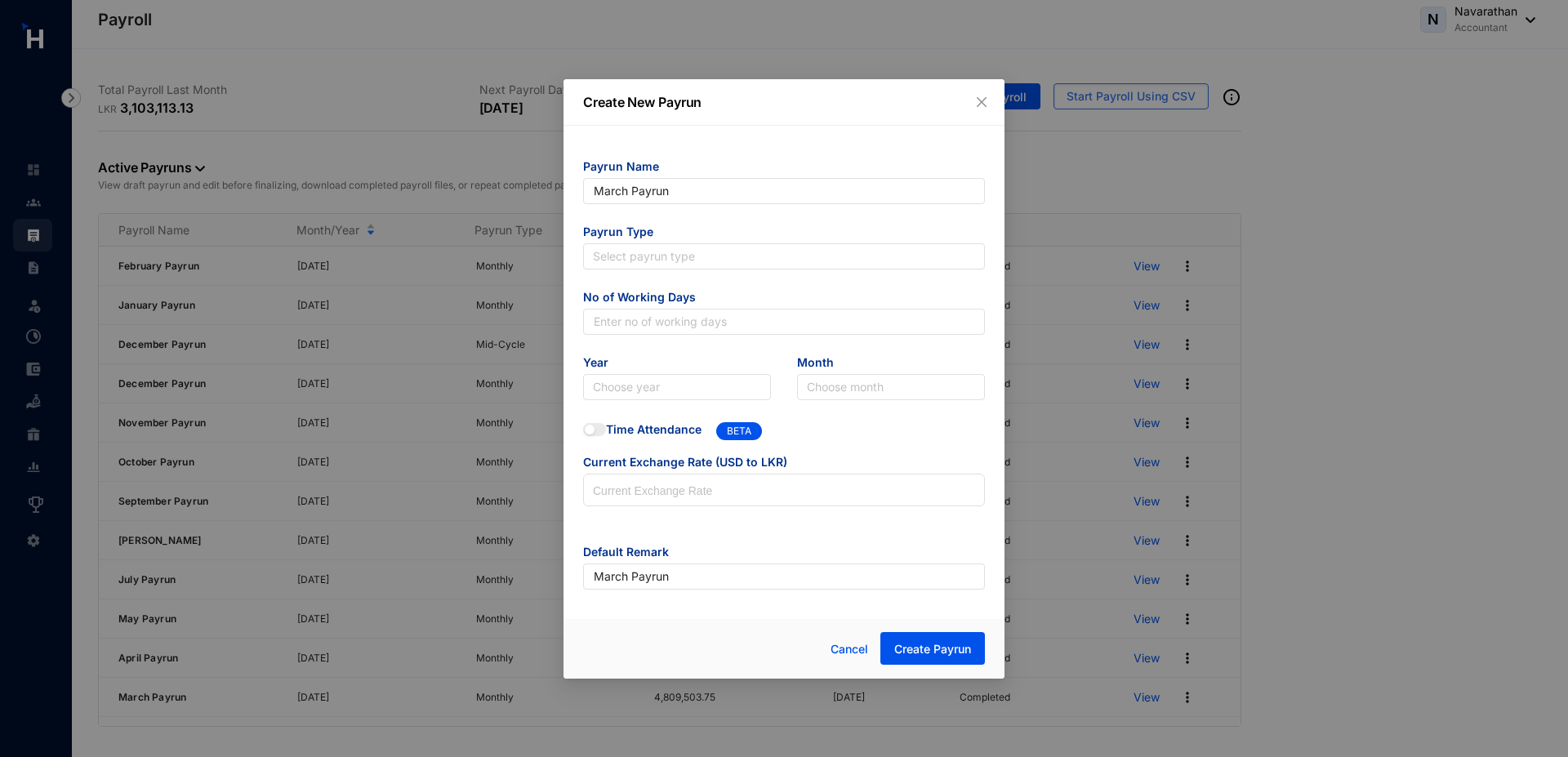
click at [636, 299] on span "No of Working Days" at bounding box center [784, 299] width 402 height 20
click at [626, 250] on input "search" at bounding box center [784, 257] width 382 height 25
click at [636, 315] on div "Monthly Payrun" at bounding box center [784, 315] width 376 height 18
click at [617, 319] on input "text" at bounding box center [784, 321] width 402 height 26
type input "30"
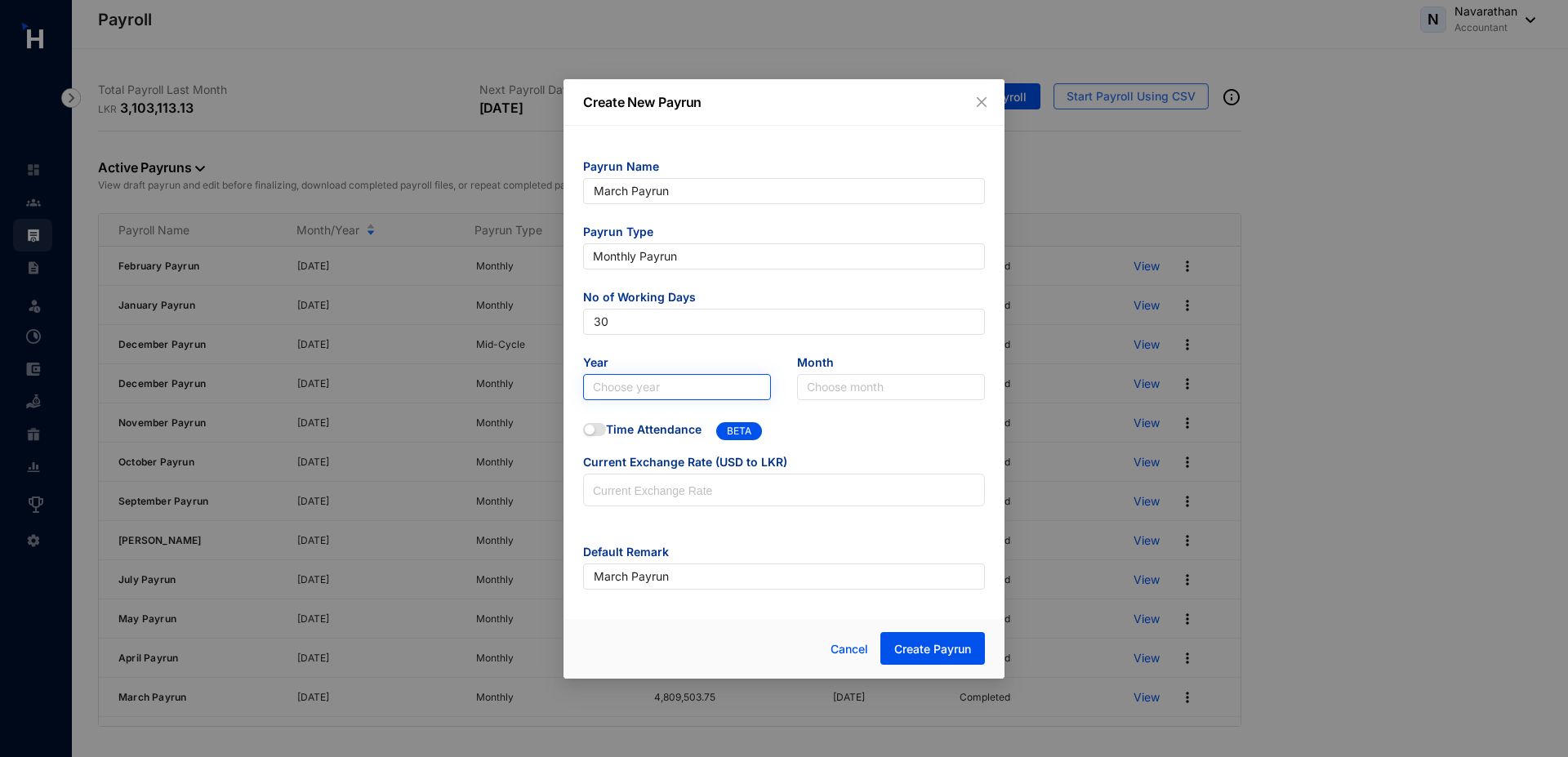
click at [628, 390] on input "search" at bounding box center [676, 387] width 168 height 25
click at [657, 438] on div "2025" at bounding box center [677, 446] width 162 height 18
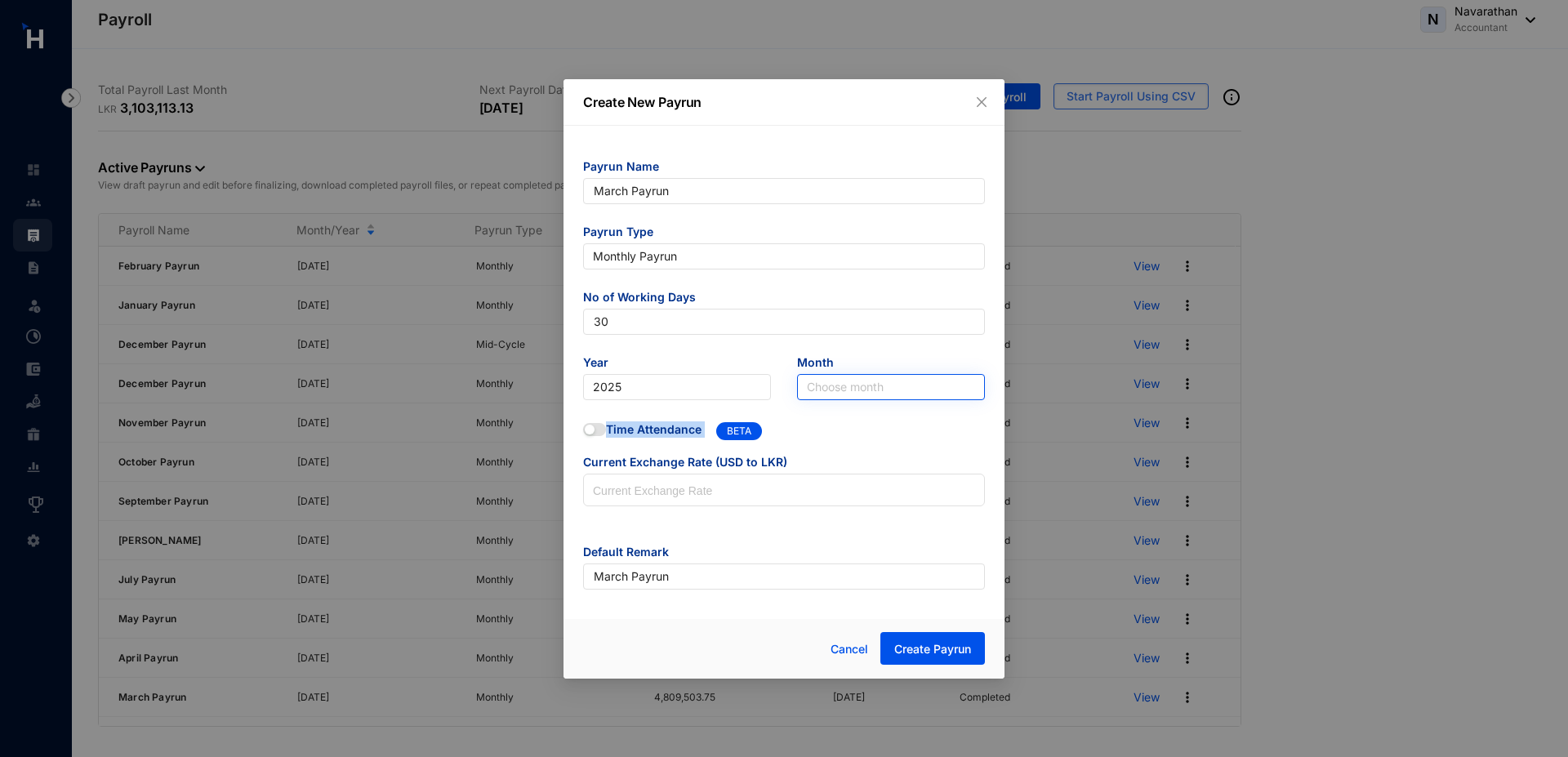
click at [845, 400] on form "Payrun Name March Payrun Payrun Type Monthly Payrun No of Working Days 30 Year …" at bounding box center [784, 374] width 402 height 432
click at [837, 396] on input "search" at bounding box center [891, 387] width 168 height 25
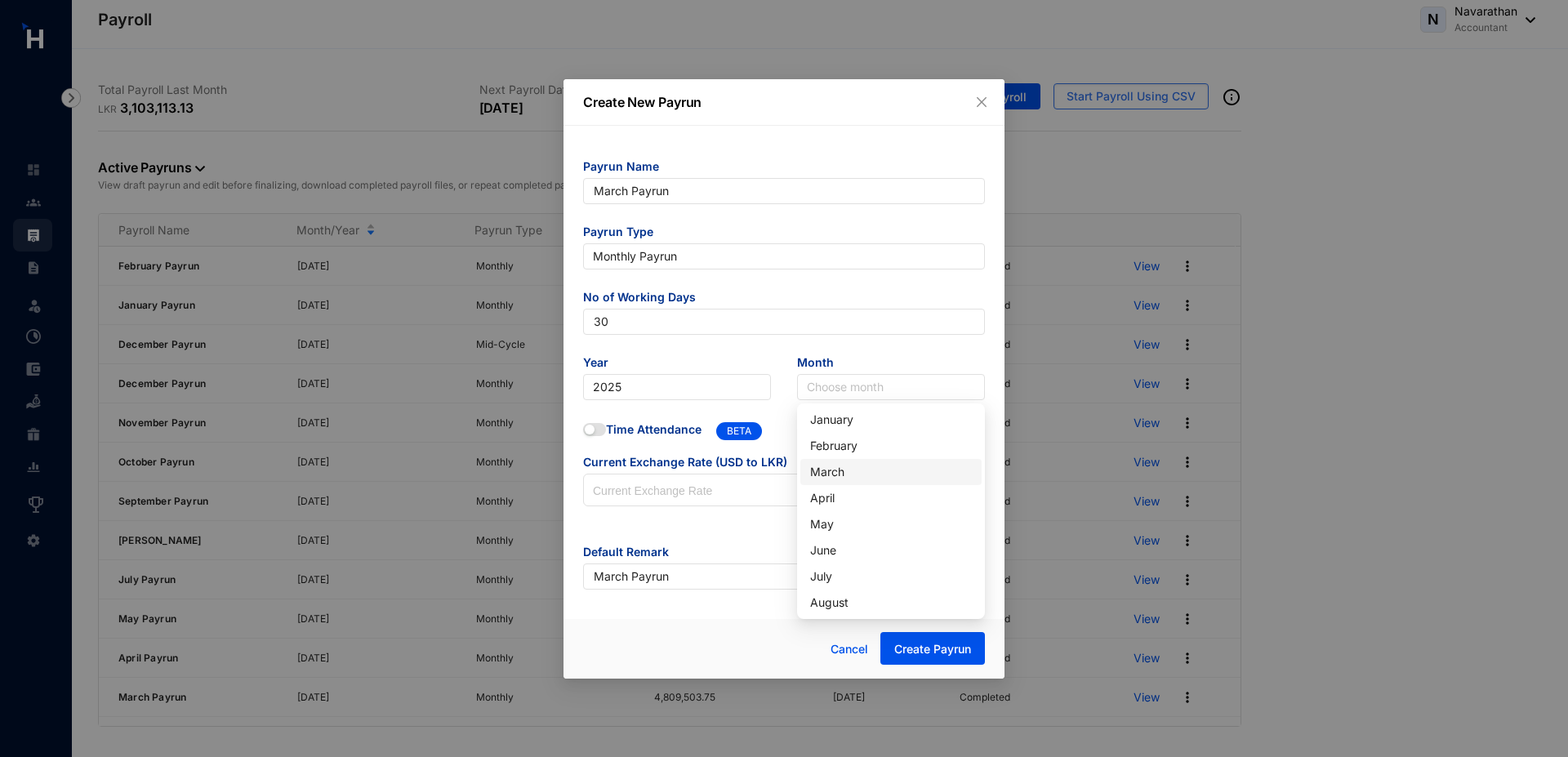
click at [825, 473] on div "March" at bounding box center [891, 473] width 162 height 18
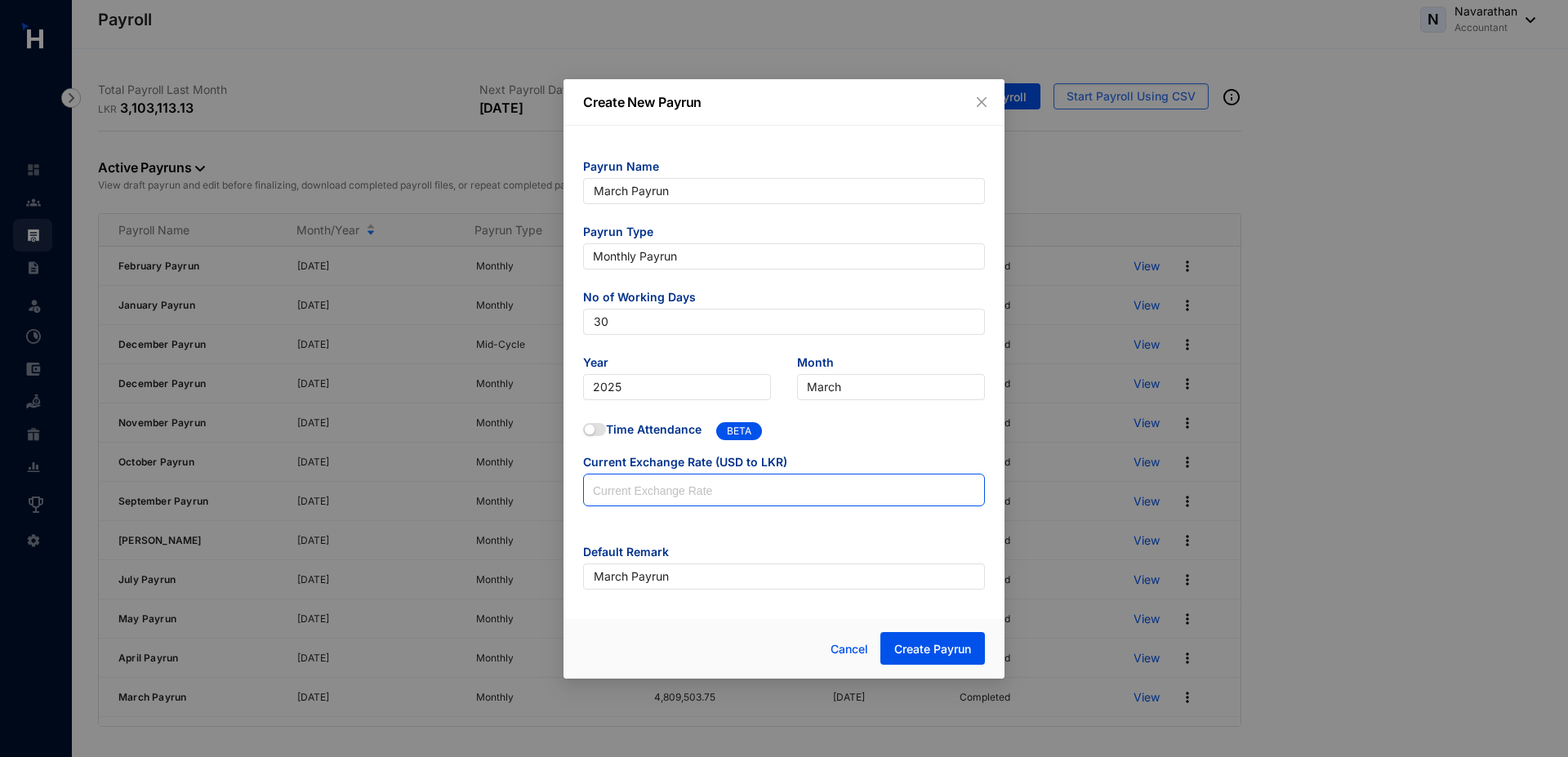
click at [691, 496] on input at bounding box center [784, 490] width 400 height 33
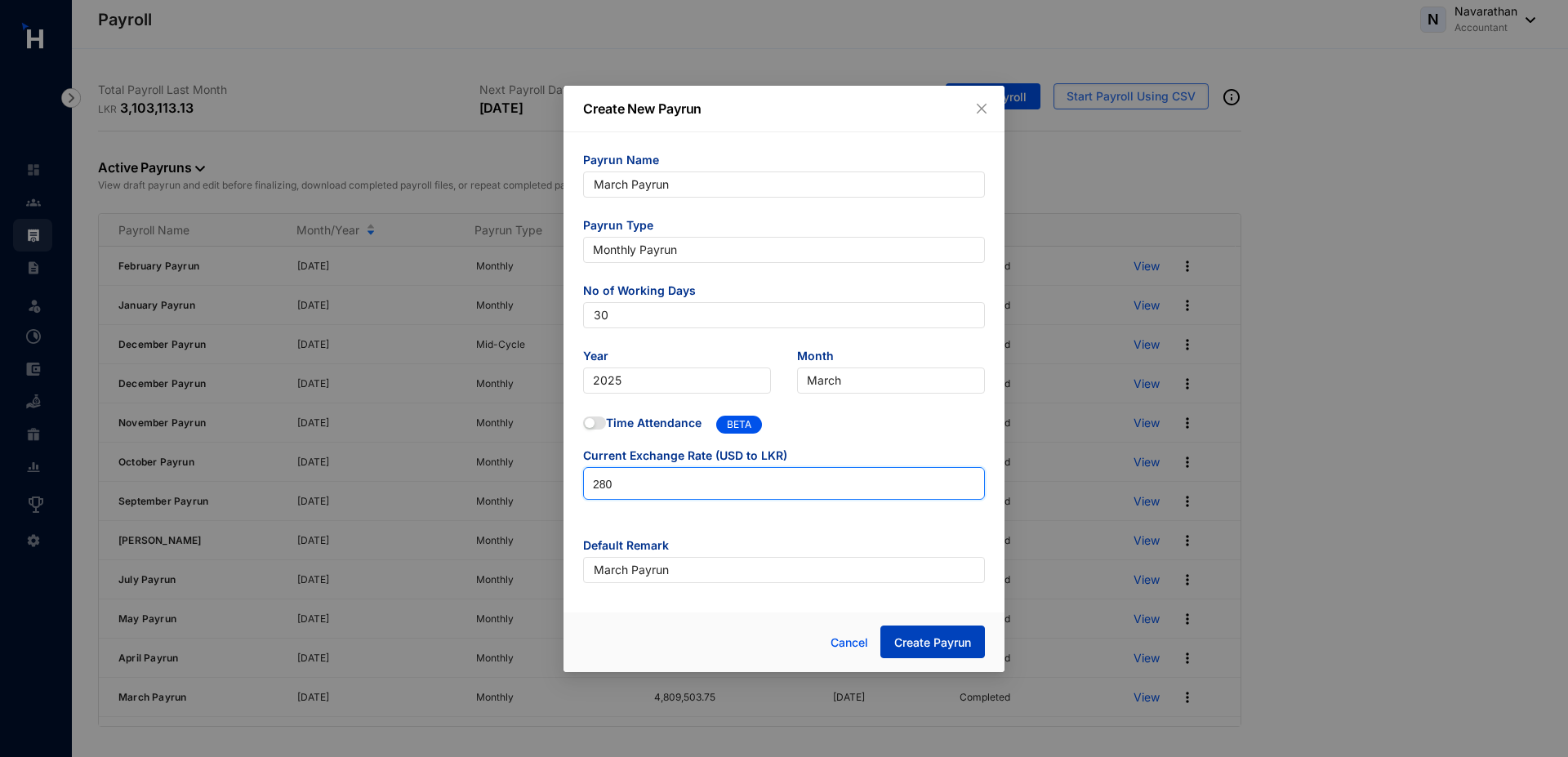
type input "280"
click at [950, 648] on span "Create Payrun" at bounding box center [932, 643] width 77 height 16
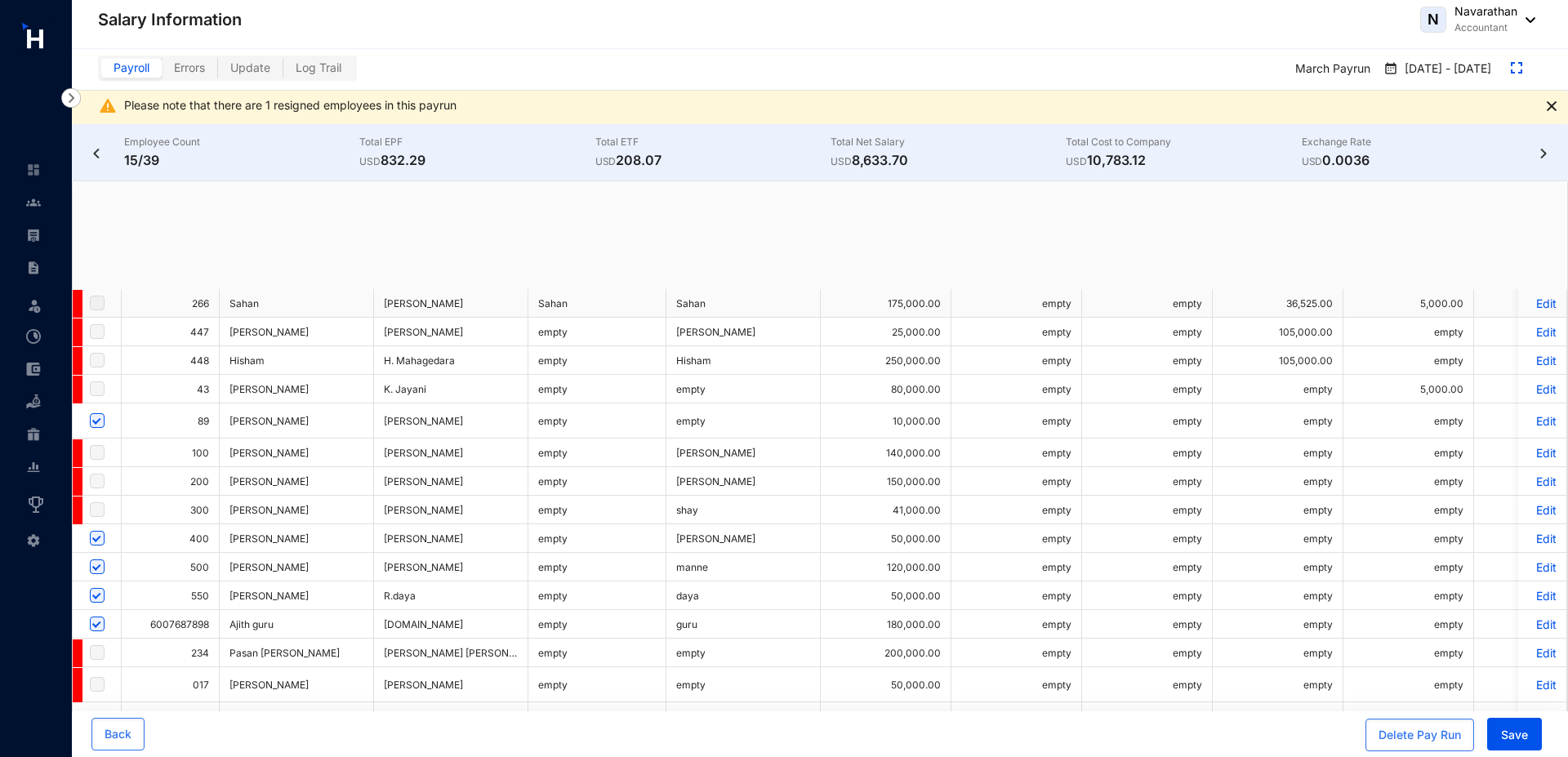
checkbox input "true"
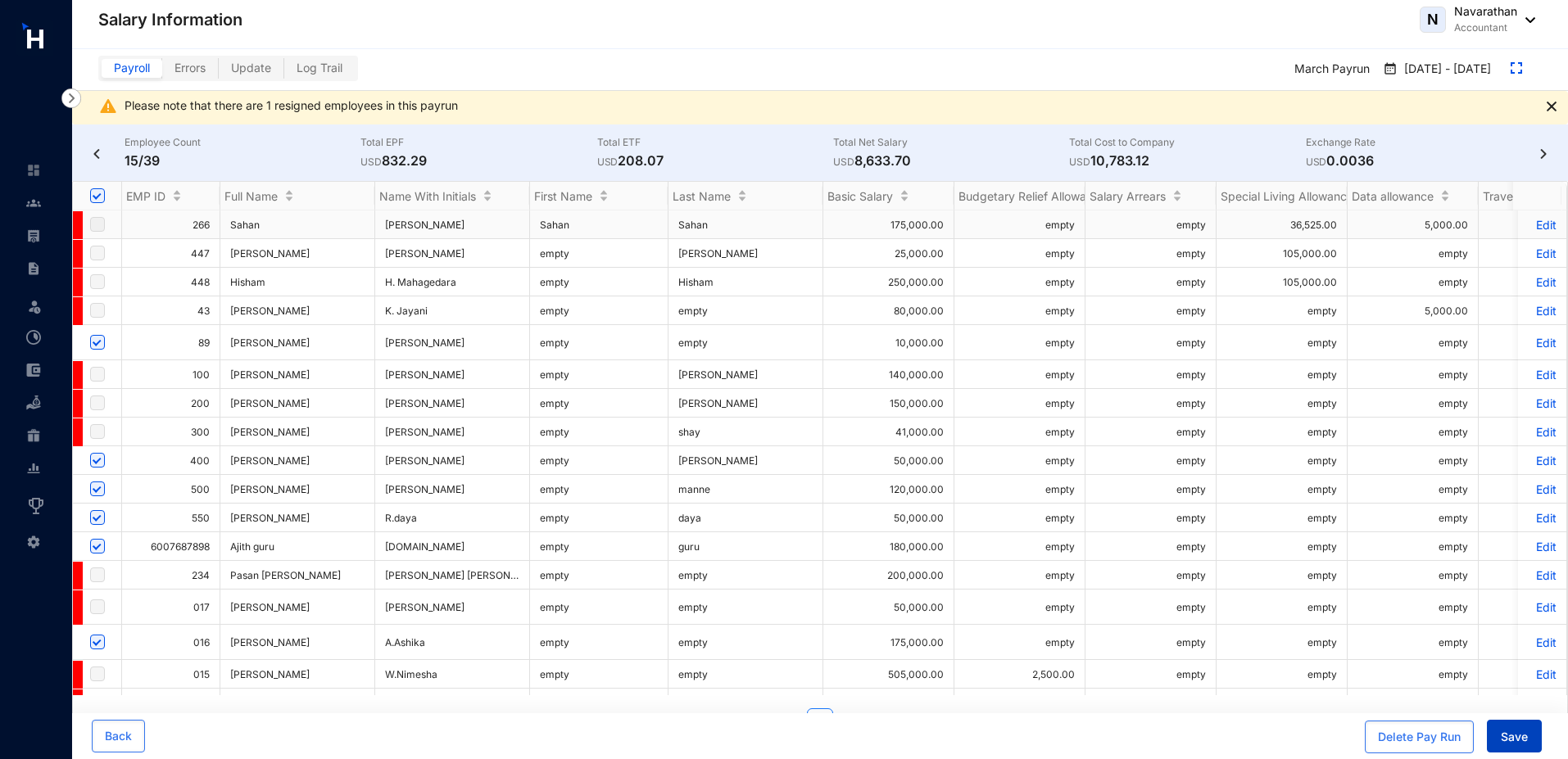
click at [1523, 736] on span "Save" at bounding box center [1514, 737] width 27 height 16
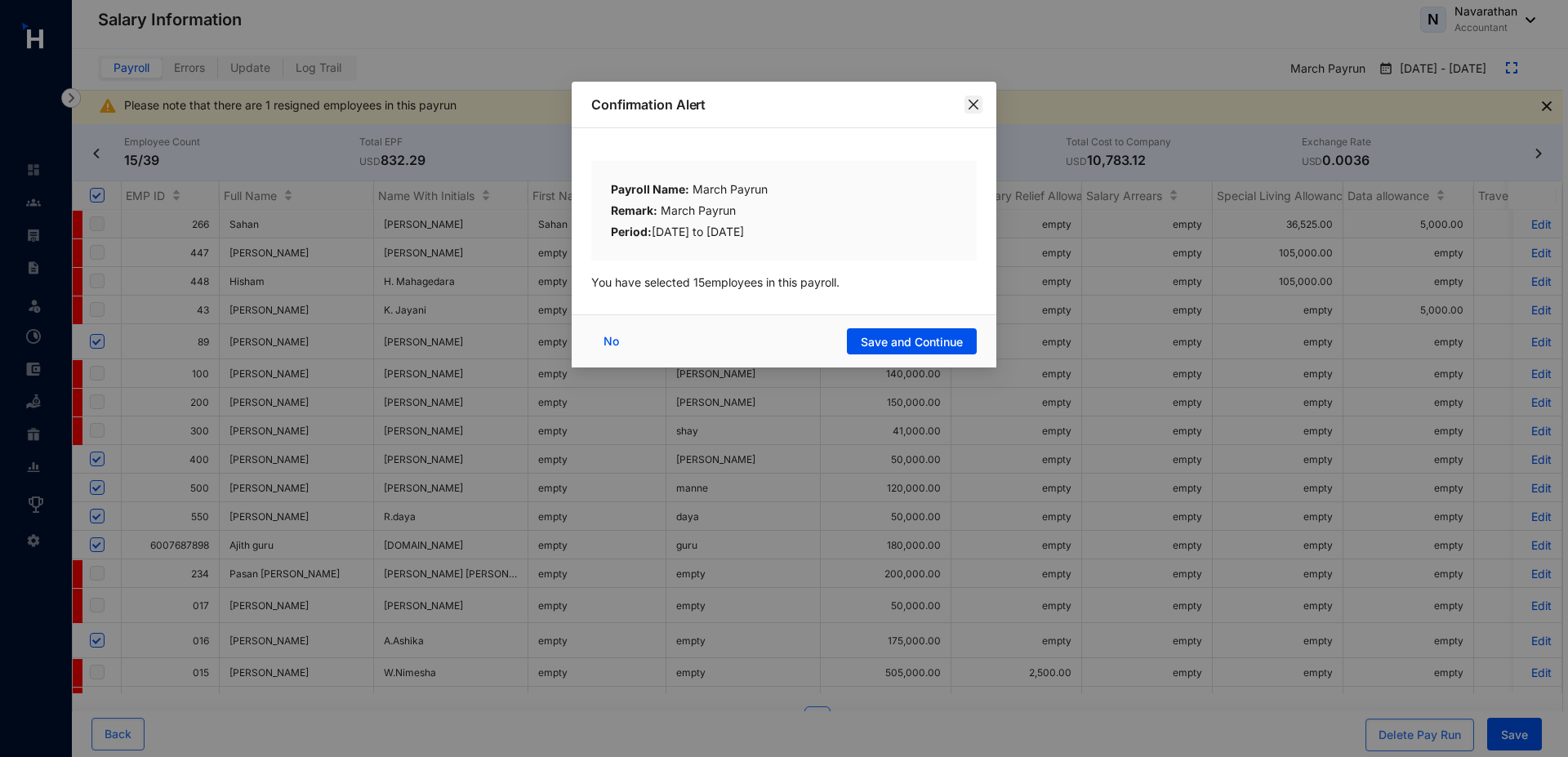
click at [977, 103] on icon "close" at bounding box center [973, 104] width 13 height 13
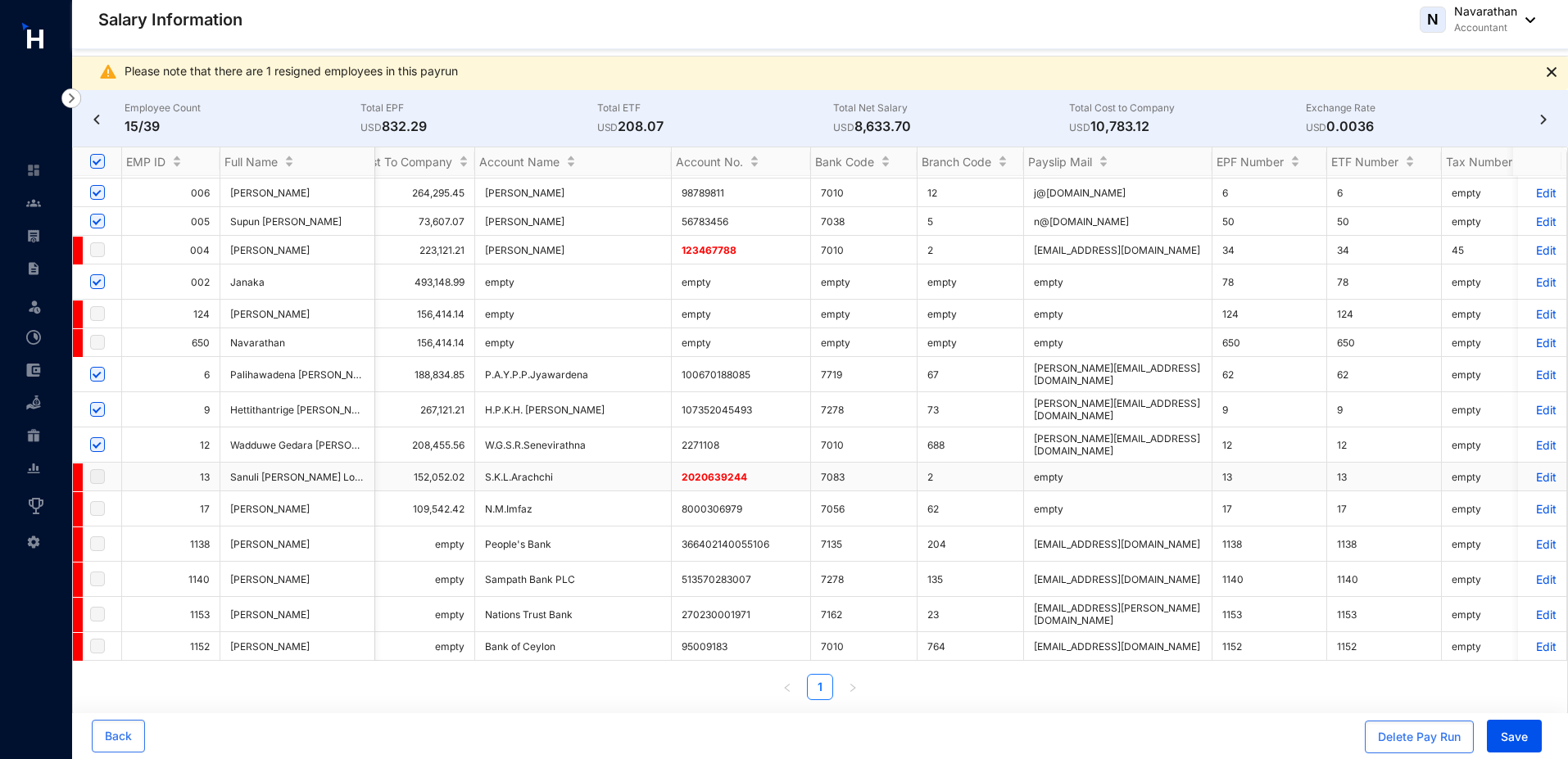
click at [1543, 472] on p "Edit" at bounding box center [1542, 477] width 29 height 14
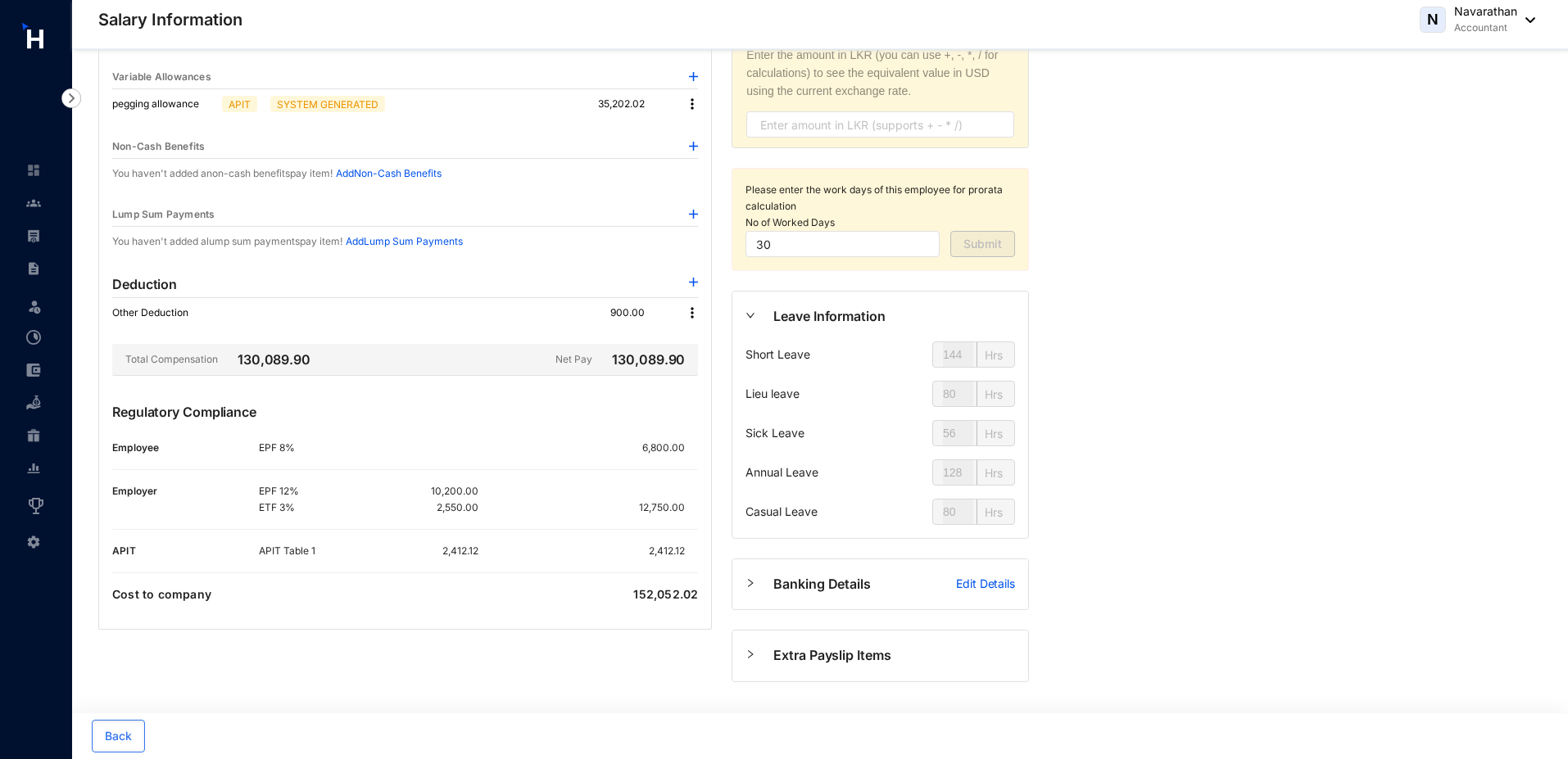
click at [971, 575] on p "Edit Details" at bounding box center [985, 583] width 59 height 16
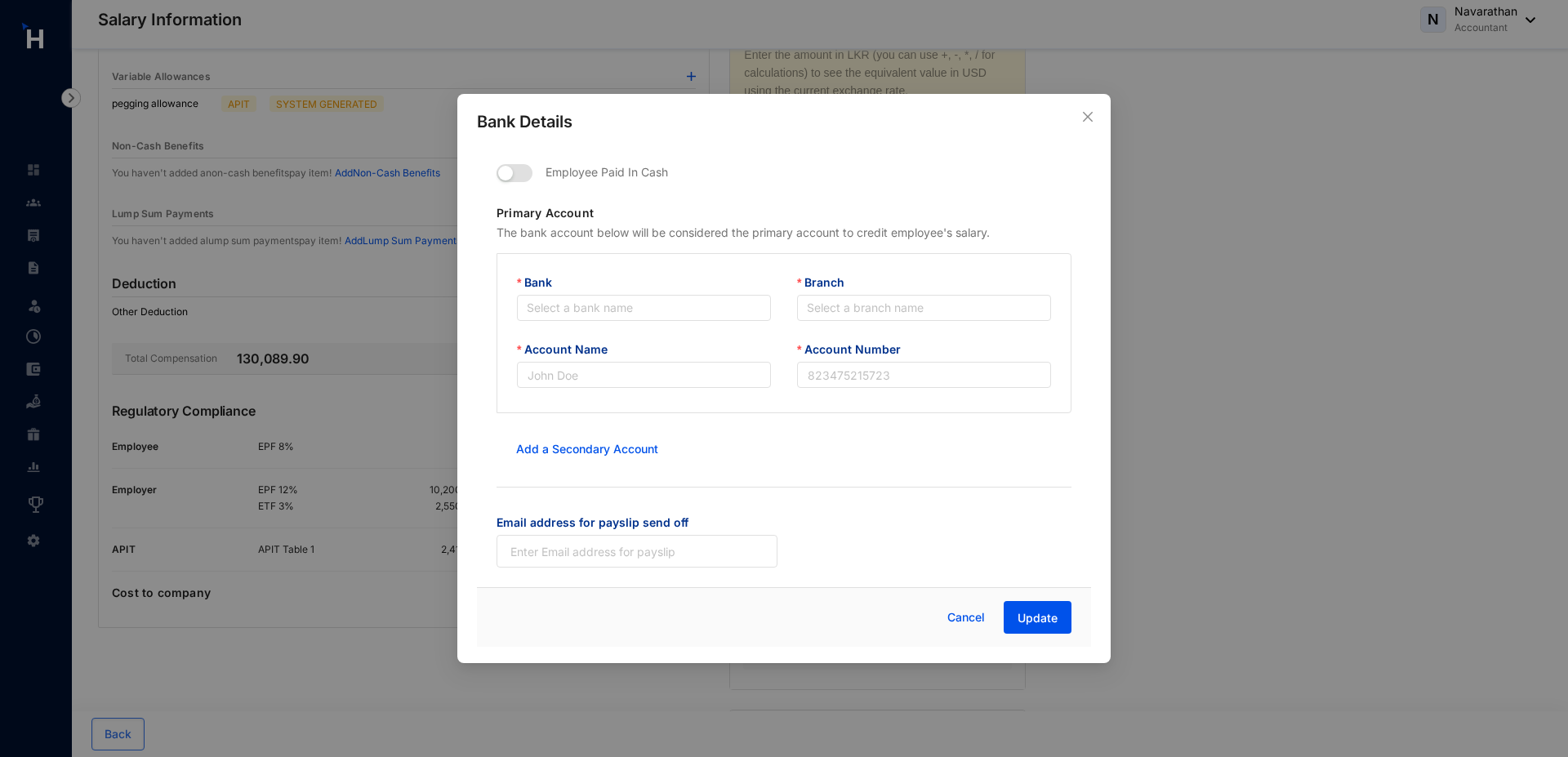
type input "S.K.L.Arachchi"
click at [903, 377] on input "2020639244" at bounding box center [924, 375] width 254 height 26
type input "202063924485"
click at [816, 376] on input "202063924485" at bounding box center [924, 375] width 254 height 26
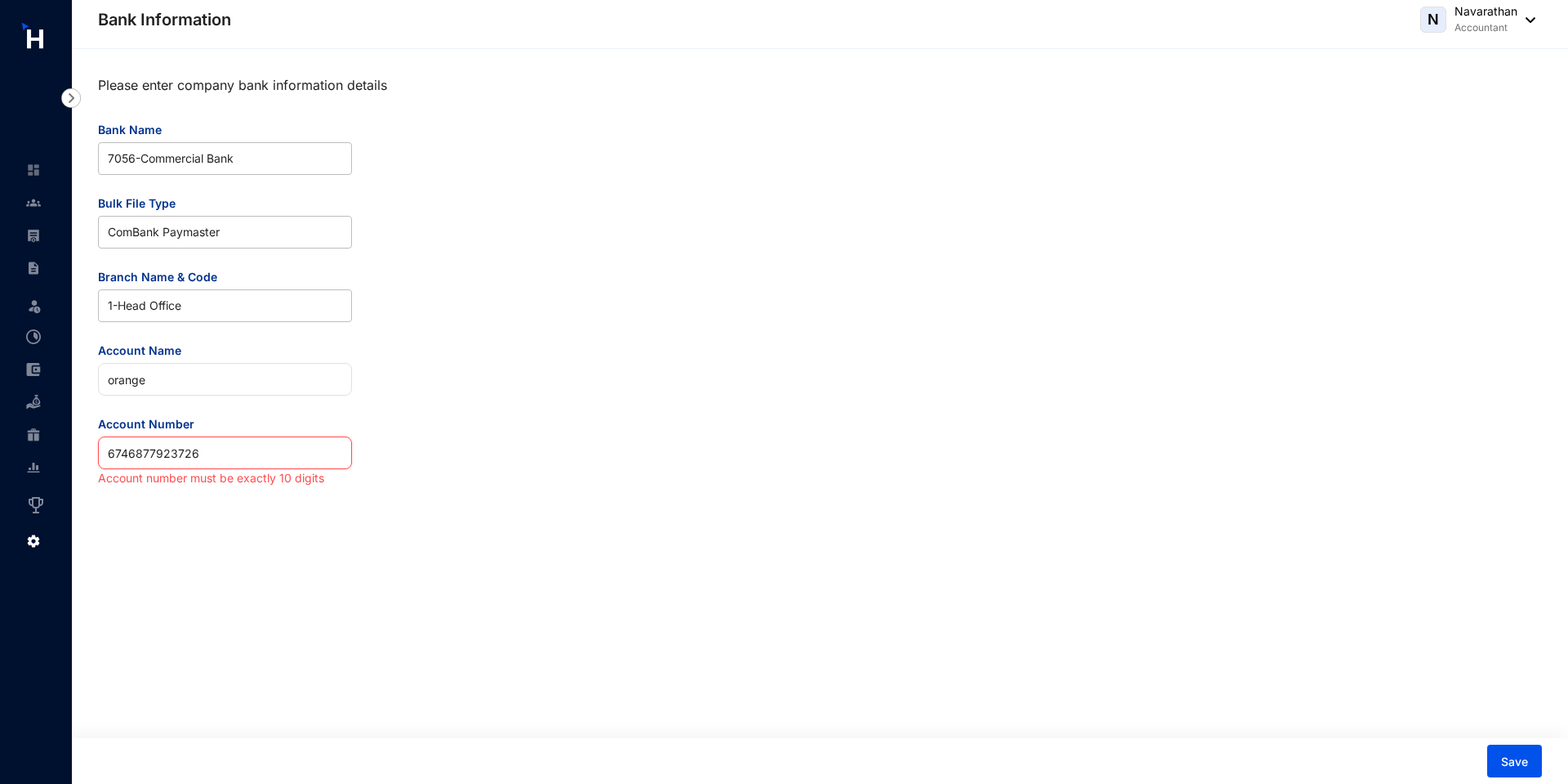
click at [207, 451] on input "6746877923726" at bounding box center [225, 453] width 254 height 33
click at [189, 159] on span "7056 - Commercial Bank" at bounding box center [225, 158] width 235 height 31
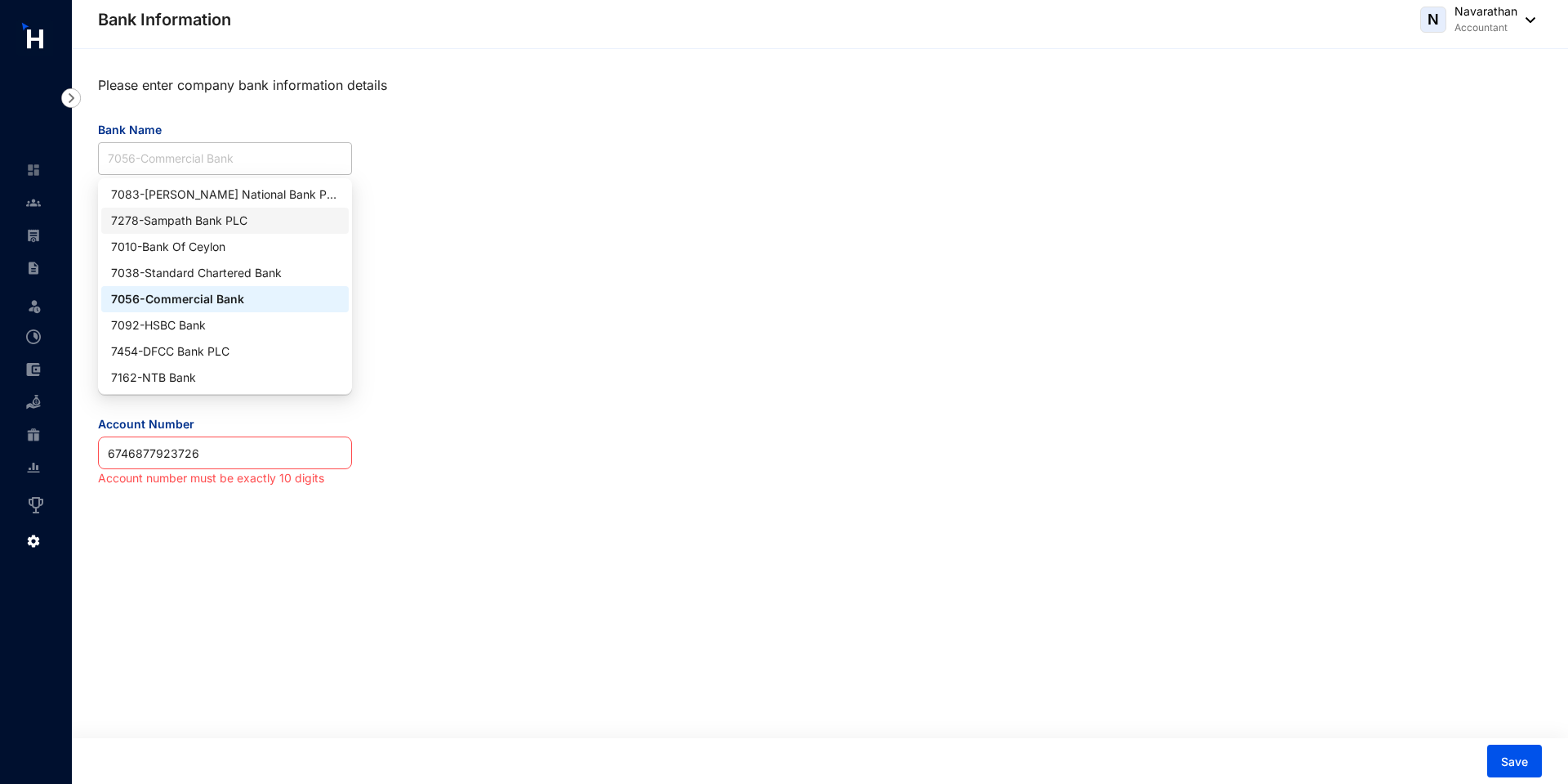
click at [183, 223] on div "7278 - Sampath Bank PLC" at bounding box center [225, 221] width 228 height 18
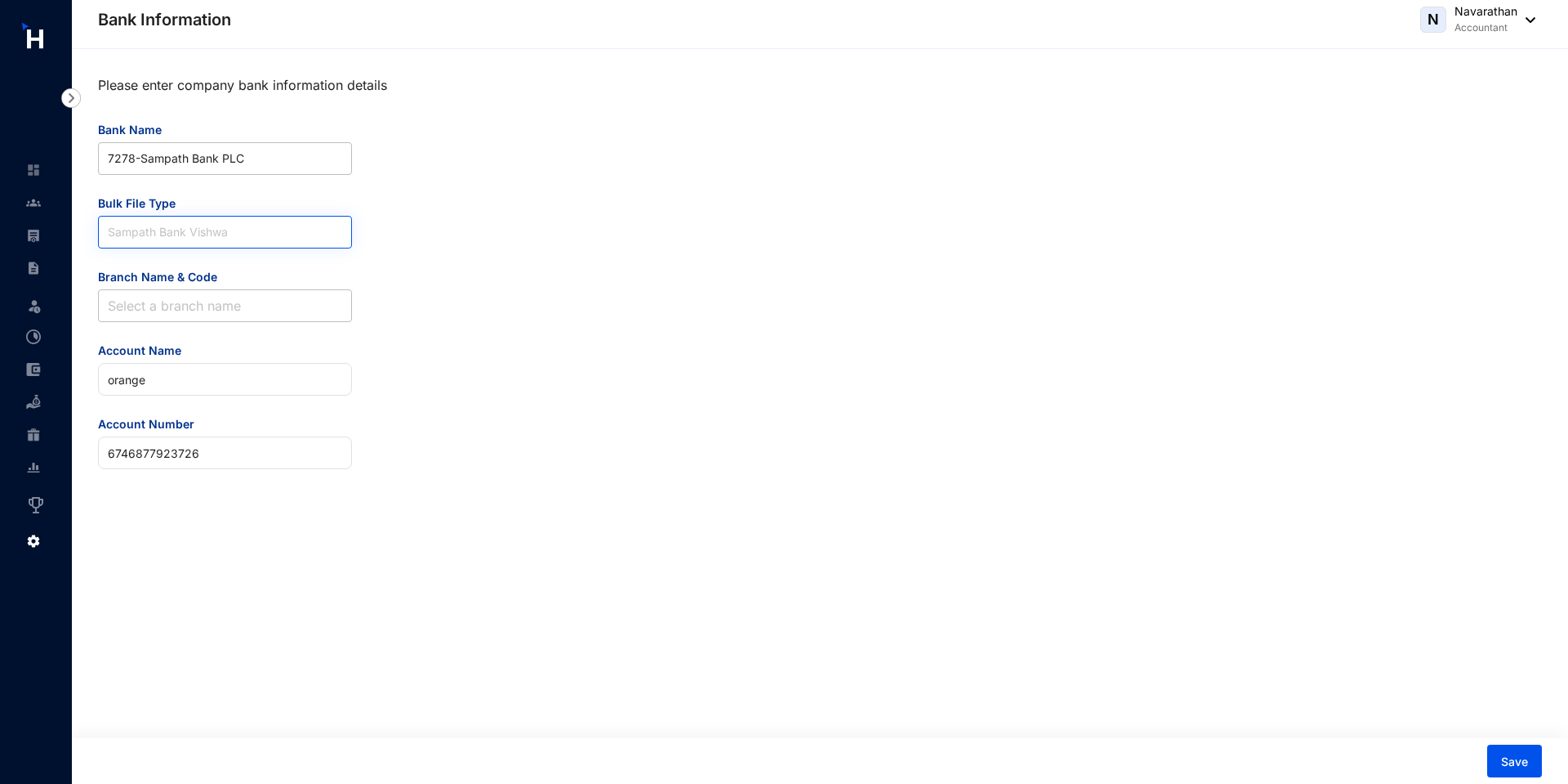
click at [186, 236] on span "Sampath Bank Vishwa" at bounding box center [225, 232] width 235 height 31
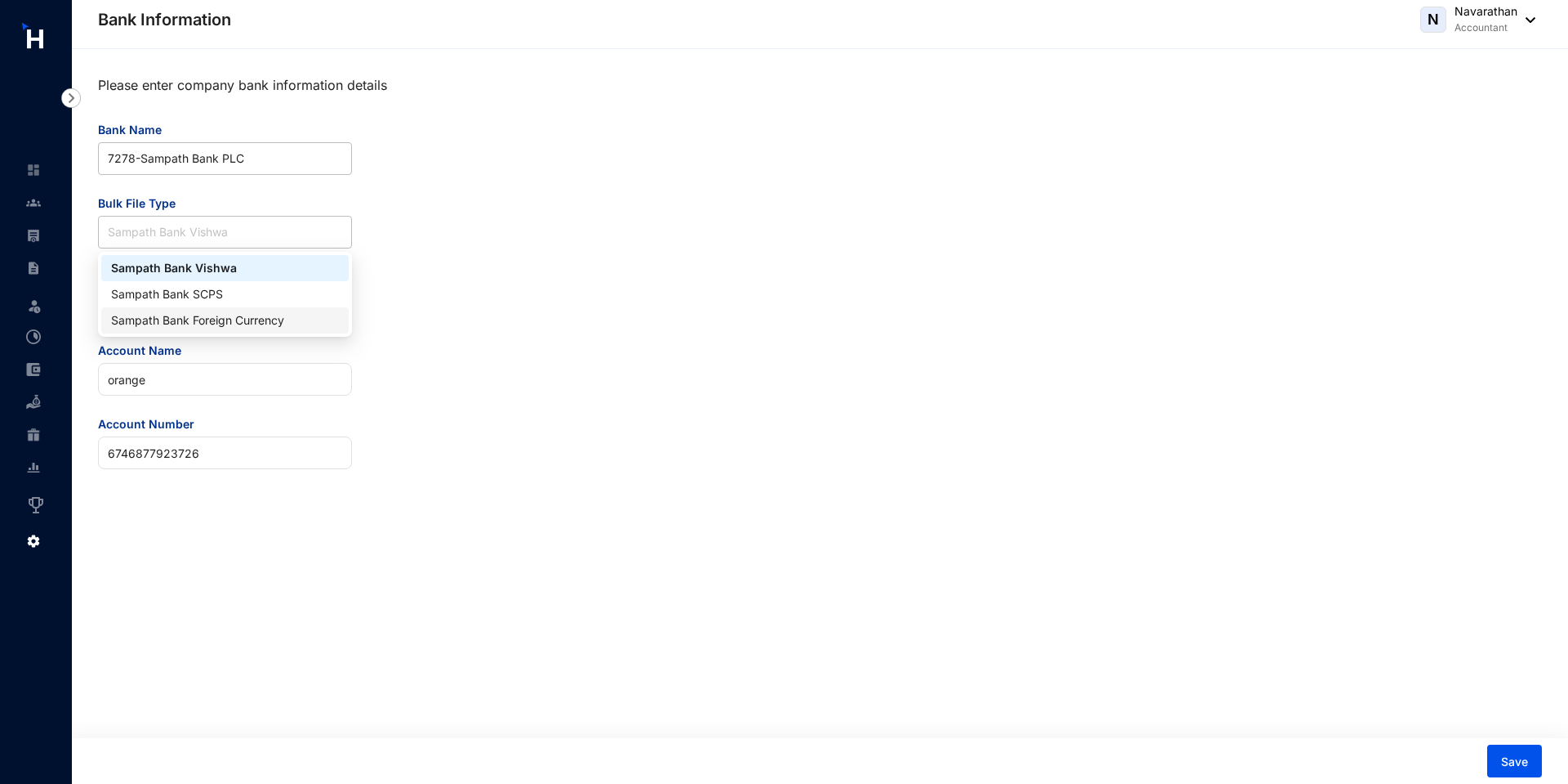
click at [217, 325] on div "Sampath Bank Foreign Currency" at bounding box center [225, 320] width 228 height 18
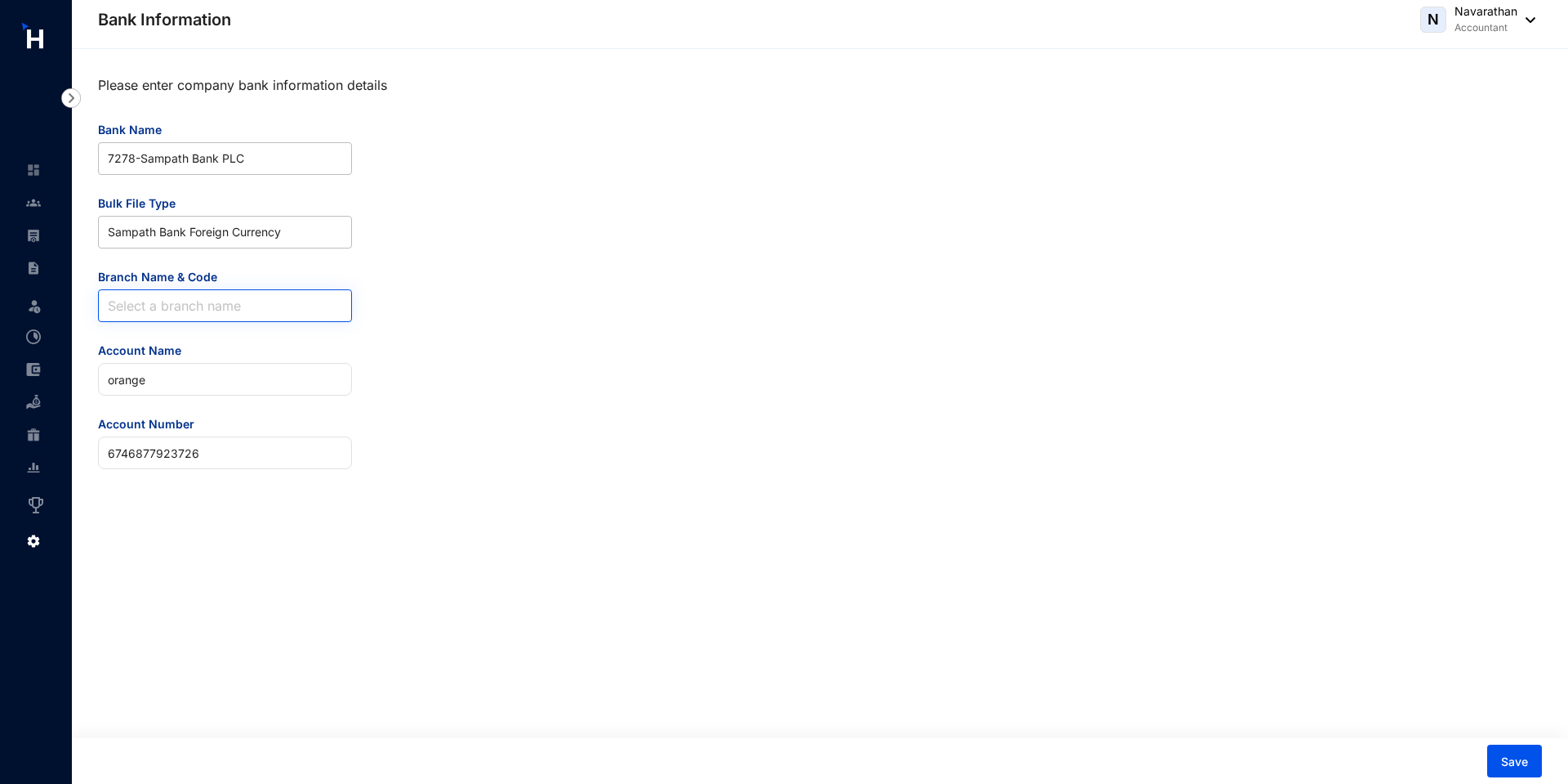
click at [253, 314] on input "Branch Name & Code" at bounding box center [225, 305] width 235 height 31
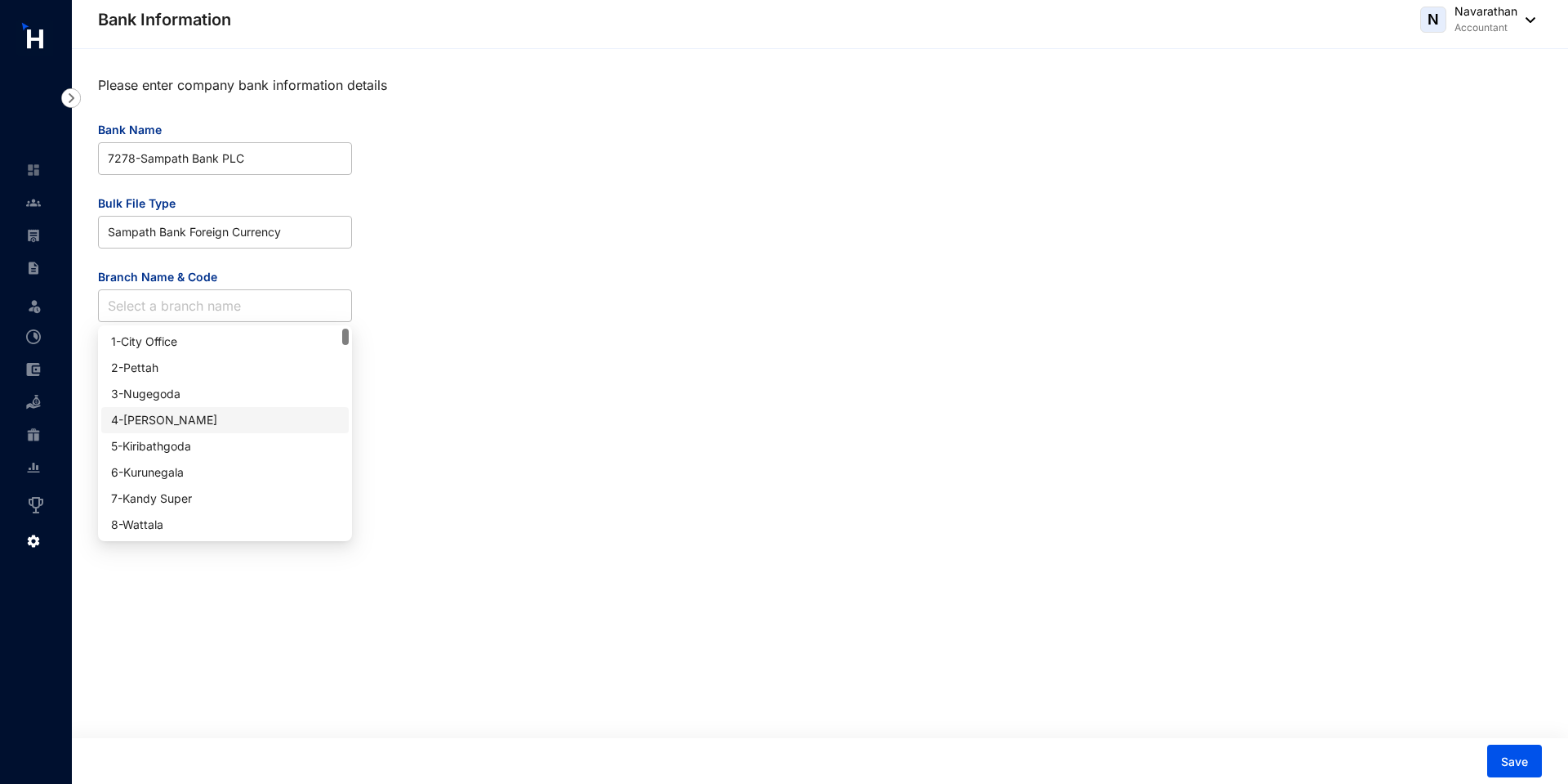
click at [152, 413] on div "4 - Borella" at bounding box center [225, 420] width 228 height 18
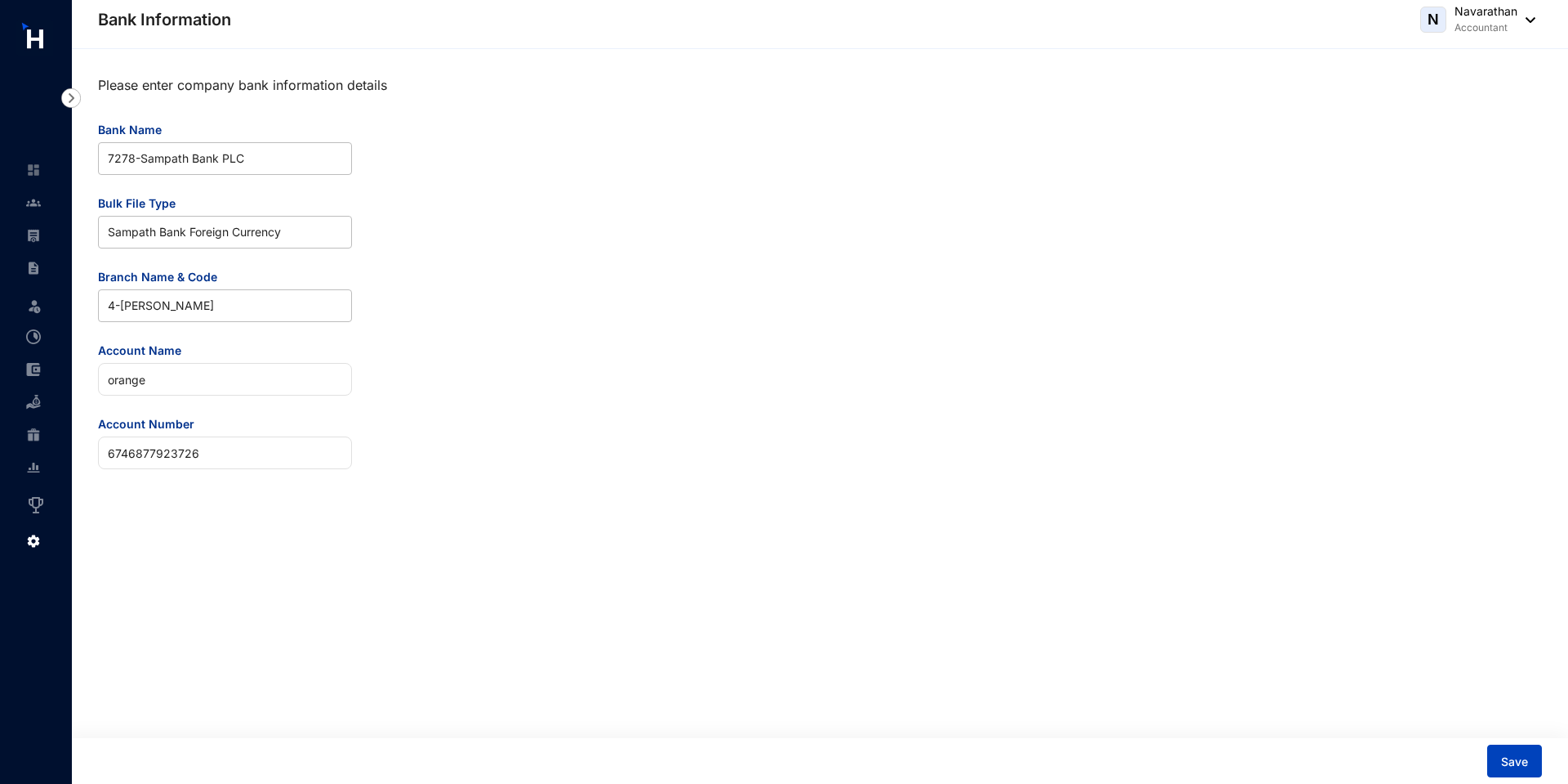
click at [1524, 764] on span "Save" at bounding box center [1514, 761] width 27 height 16
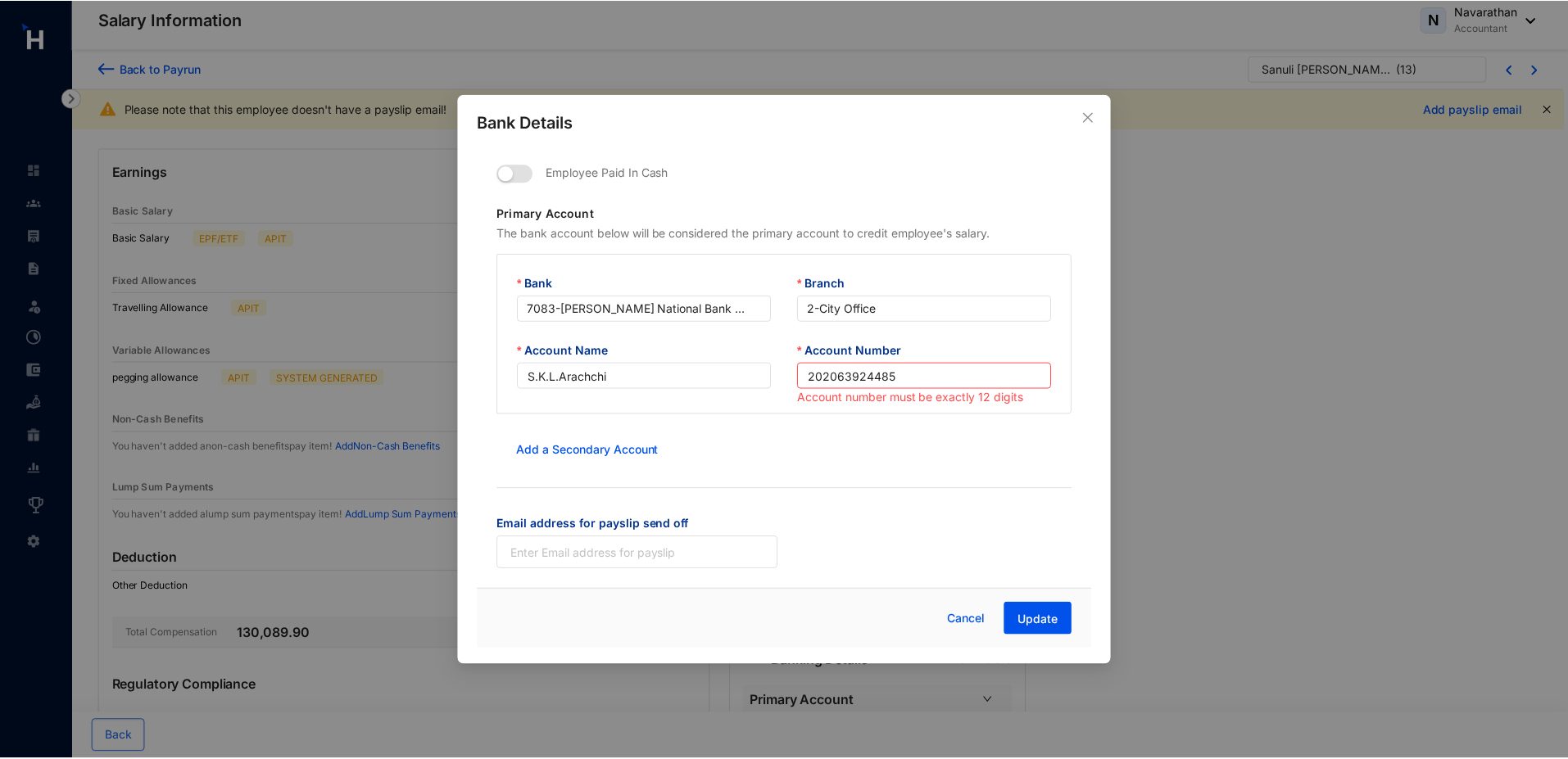
scroll to position [273, 0]
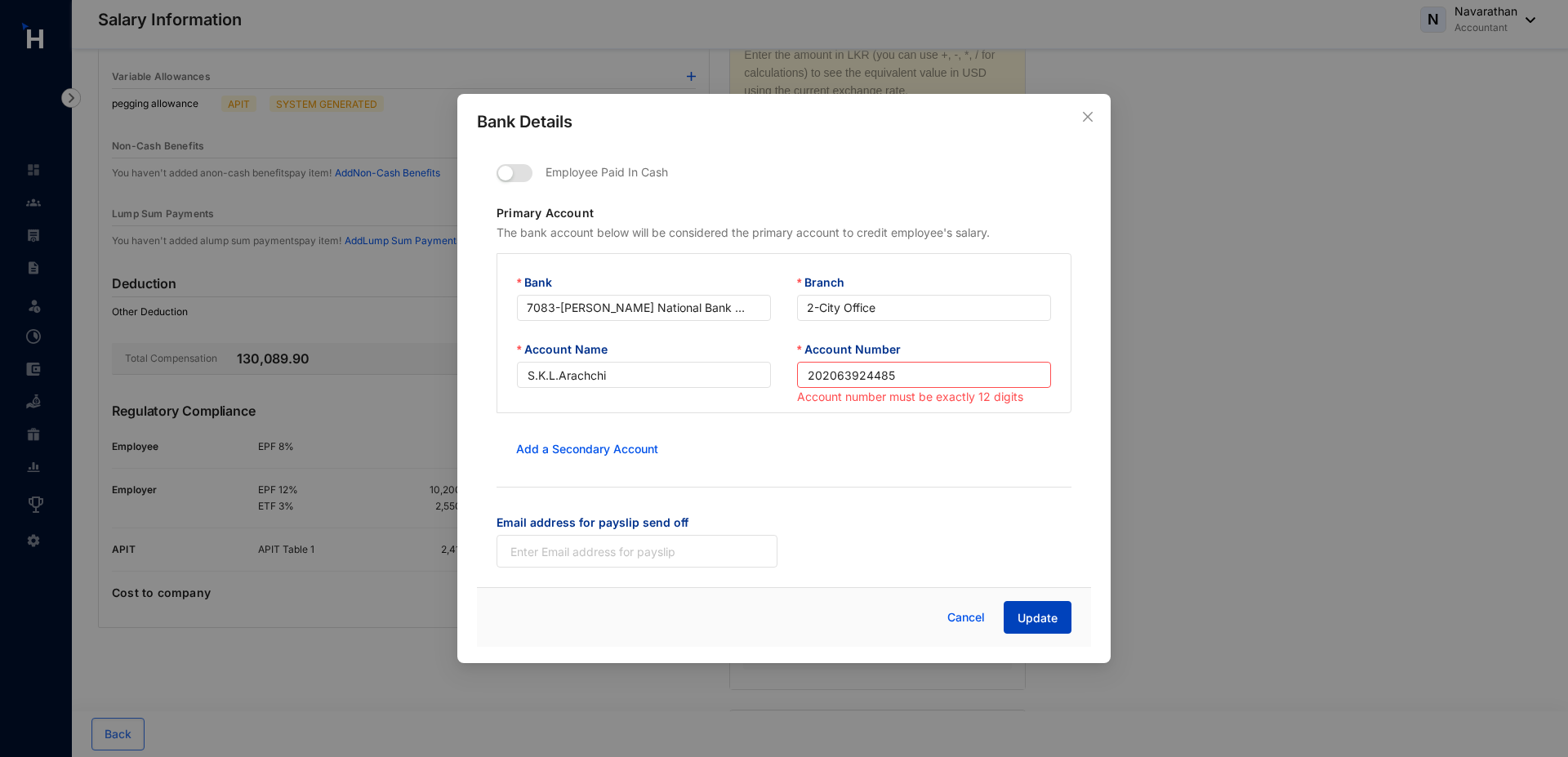
type input "202063924485"
click at [1036, 620] on span "Update" at bounding box center [1037, 619] width 40 height 16
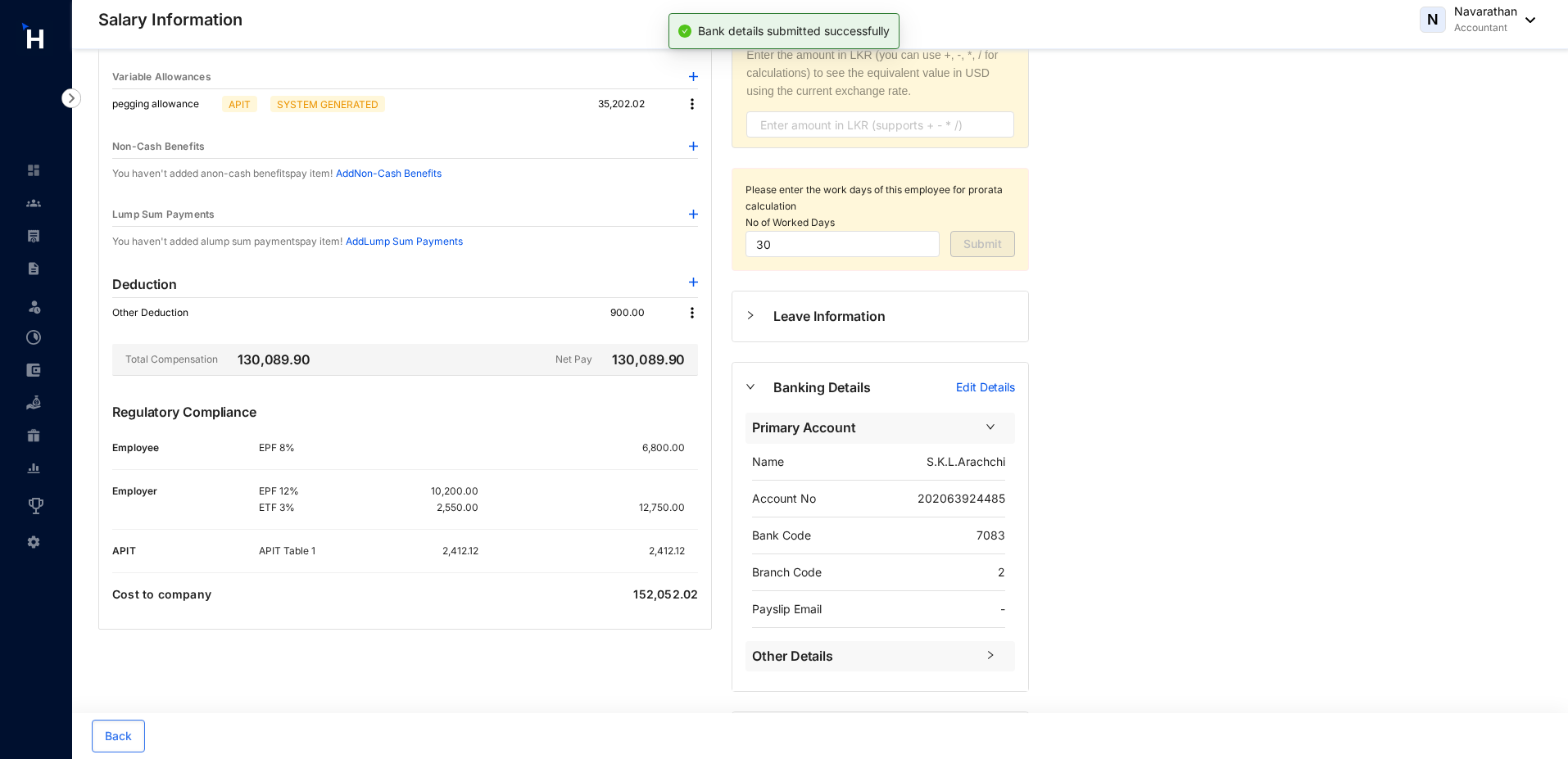
scroll to position [0, 0]
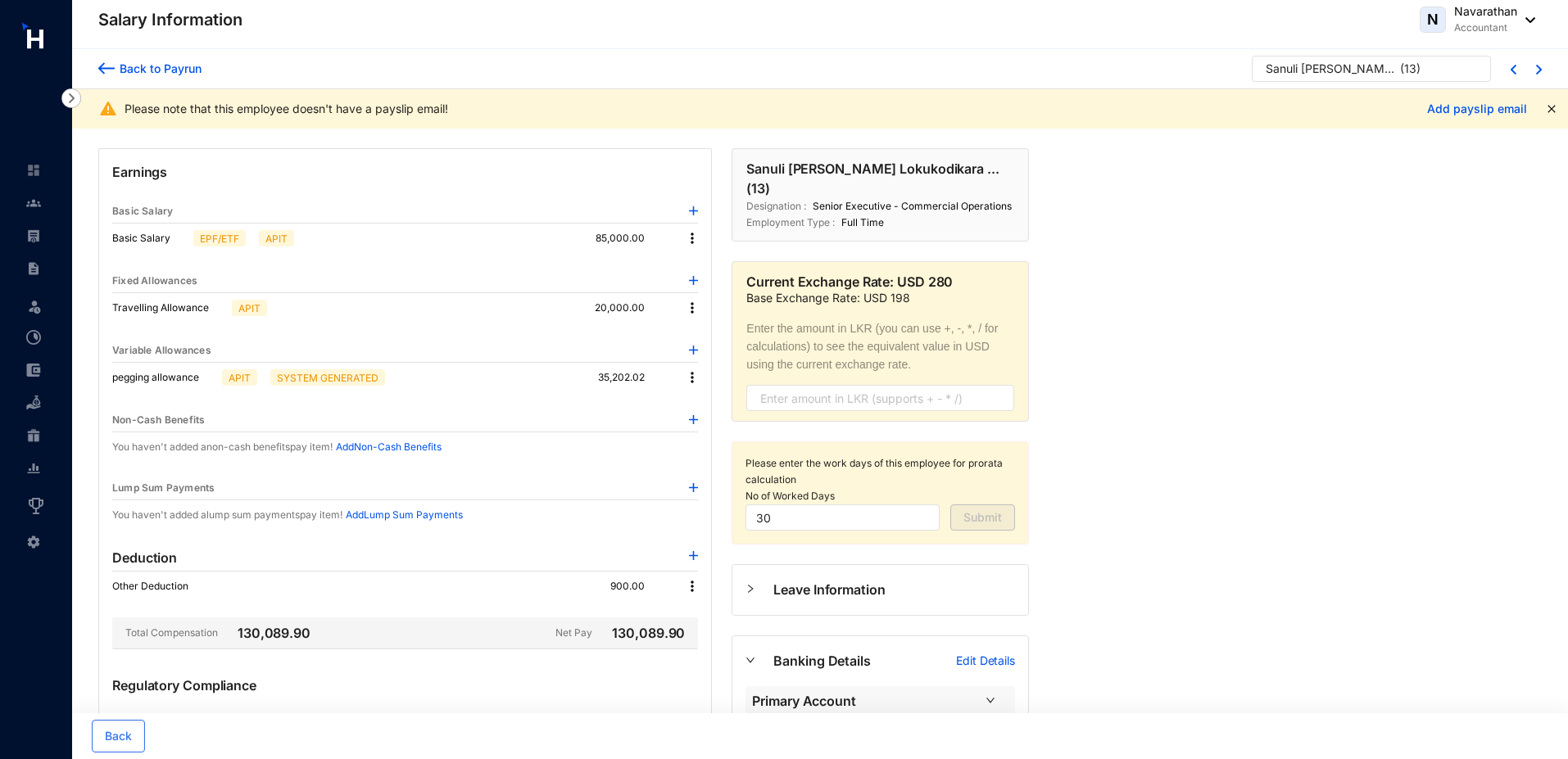
click at [133, 71] on div "Back to Payrun" at bounding box center [158, 68] width 87 height 17
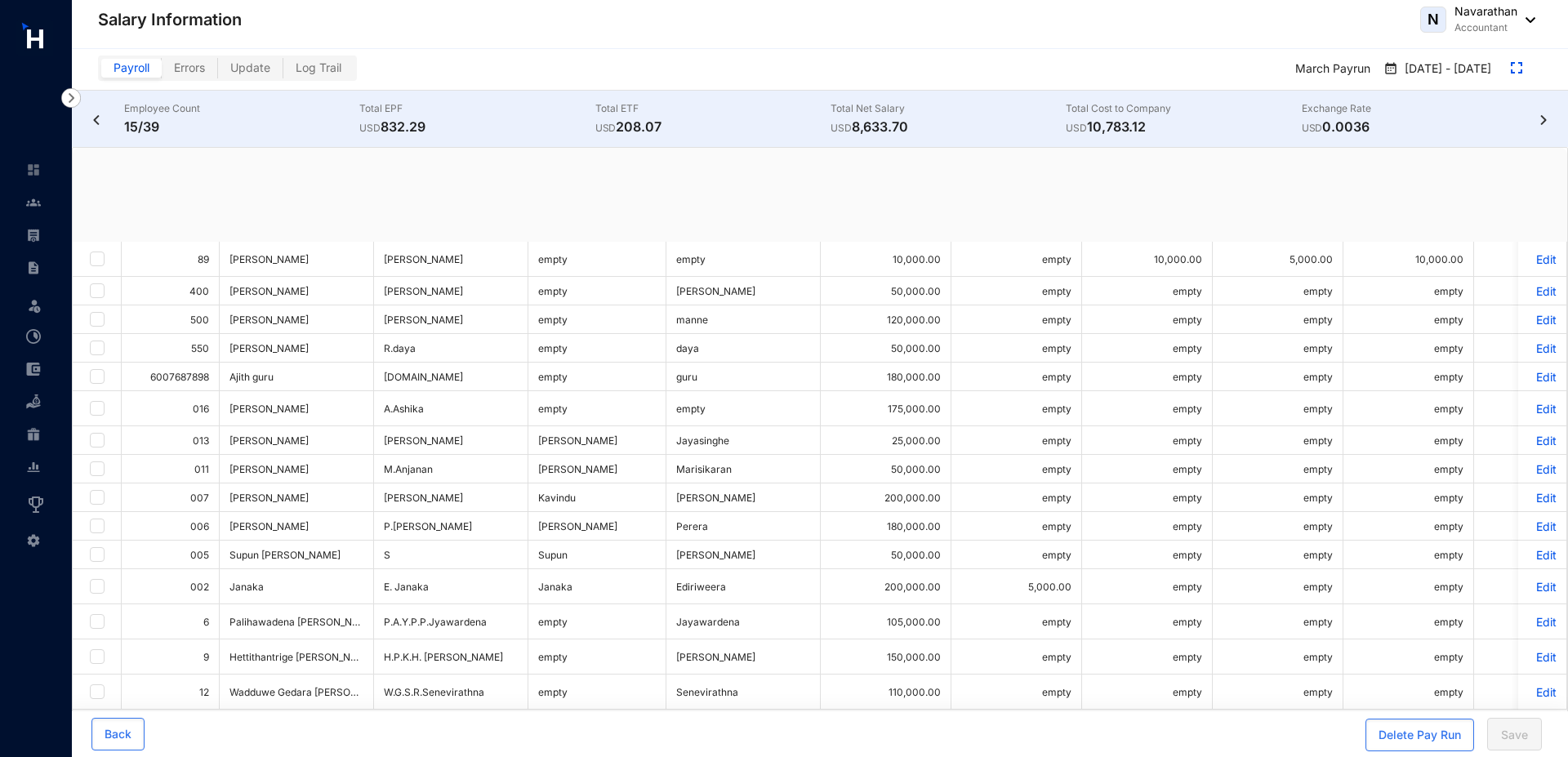
checkbox input "true"
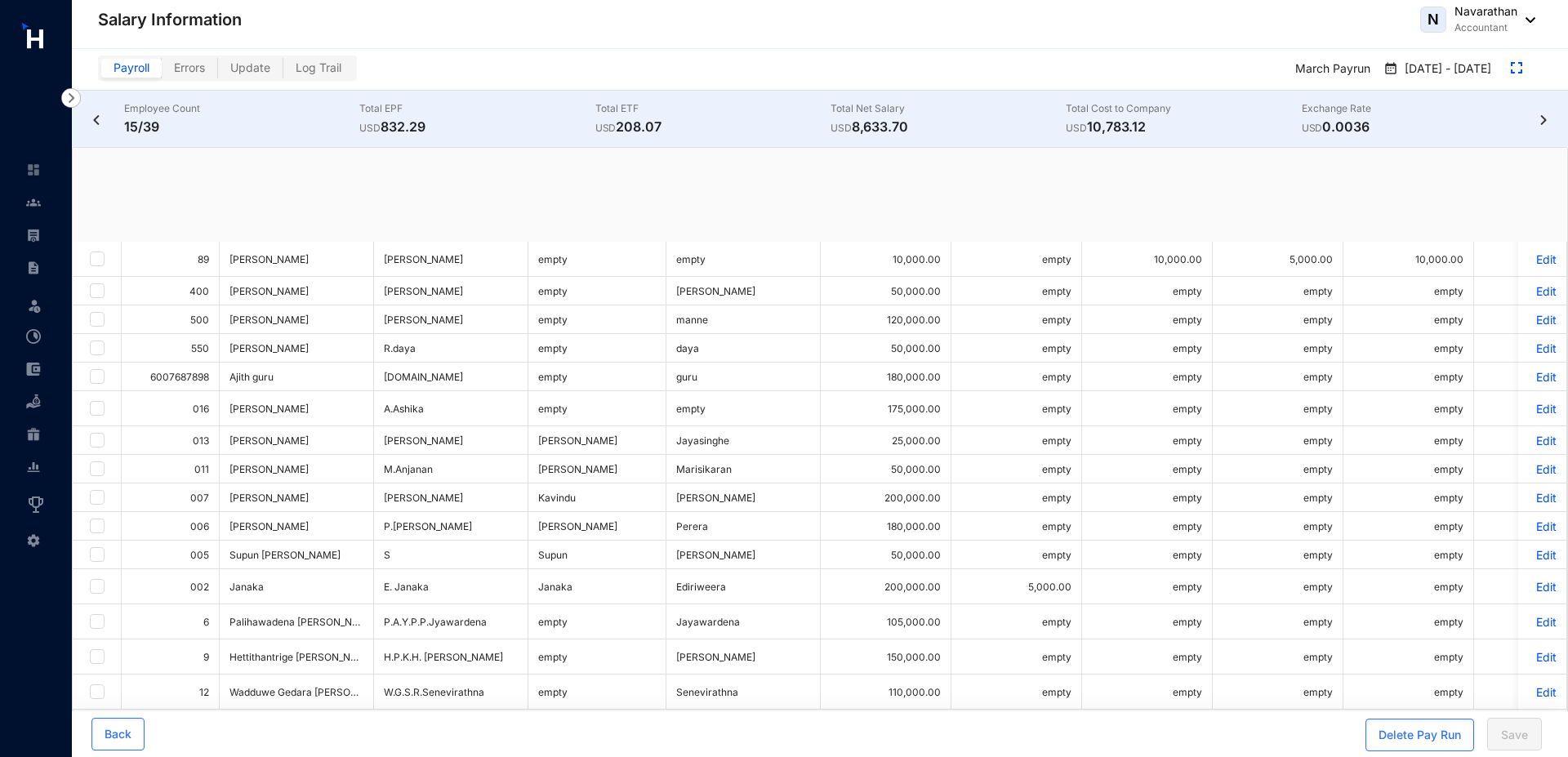
checkbox input "true"
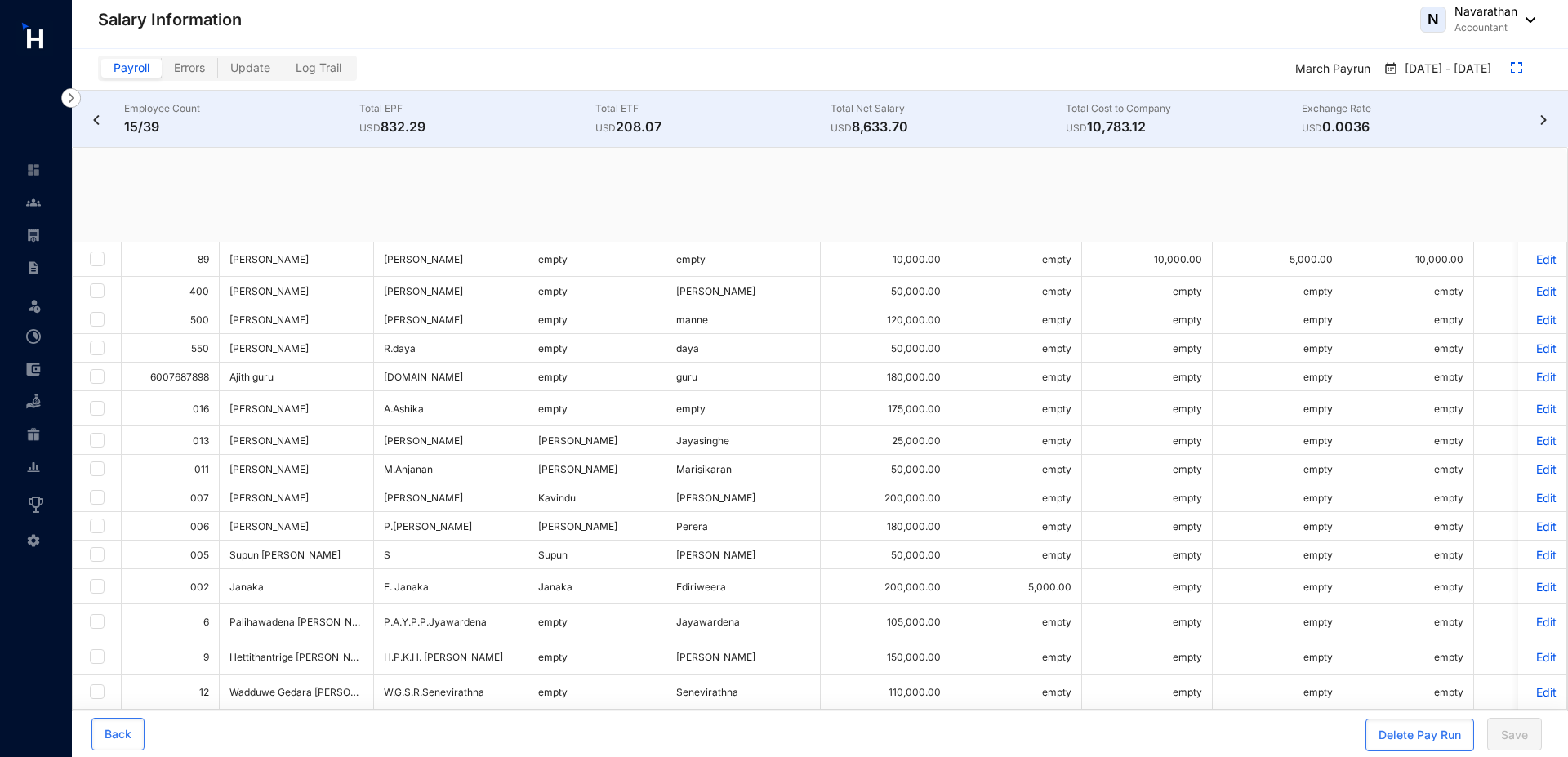
checkbox input "true"
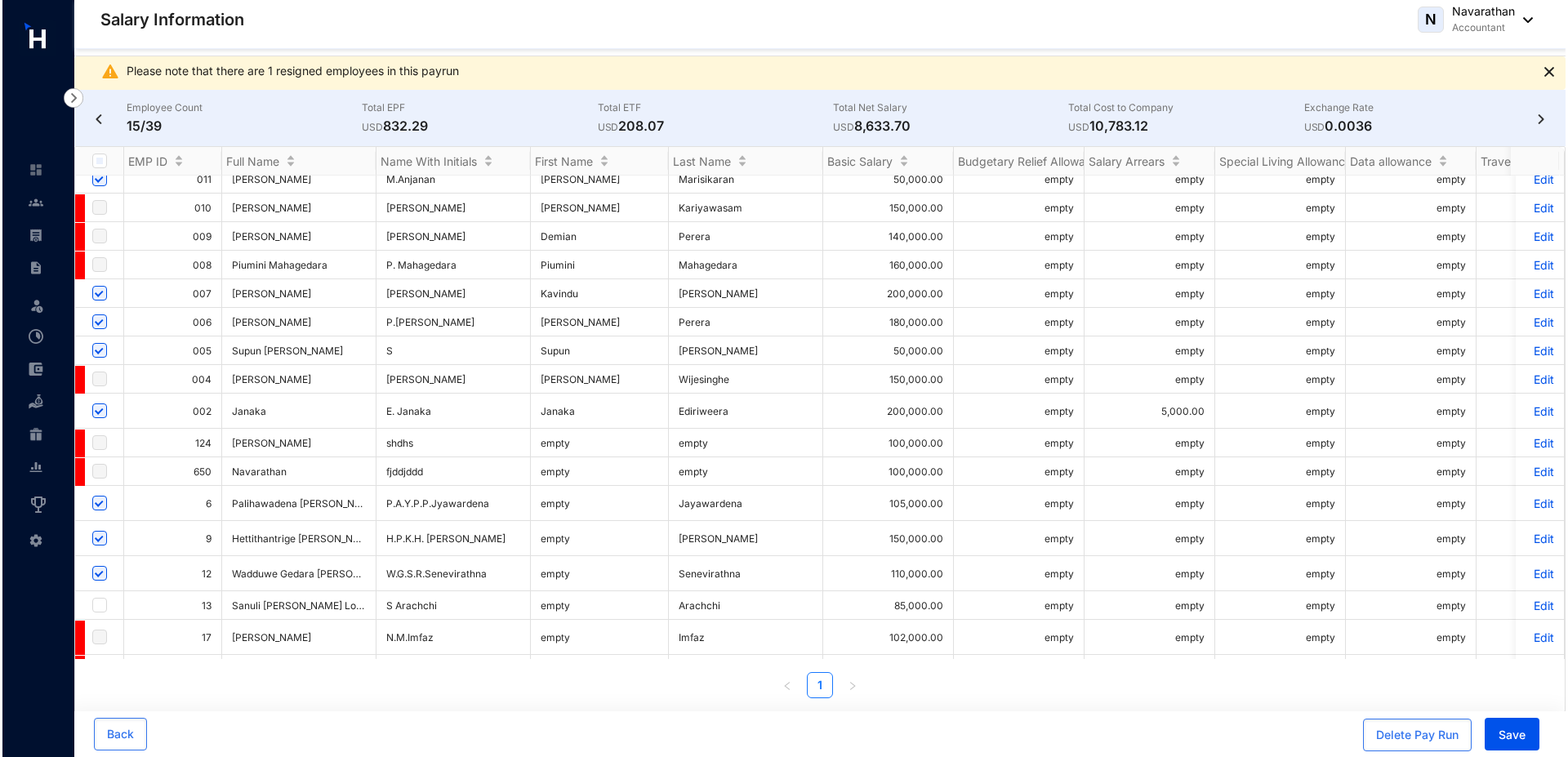
scroll to position [709, 0]
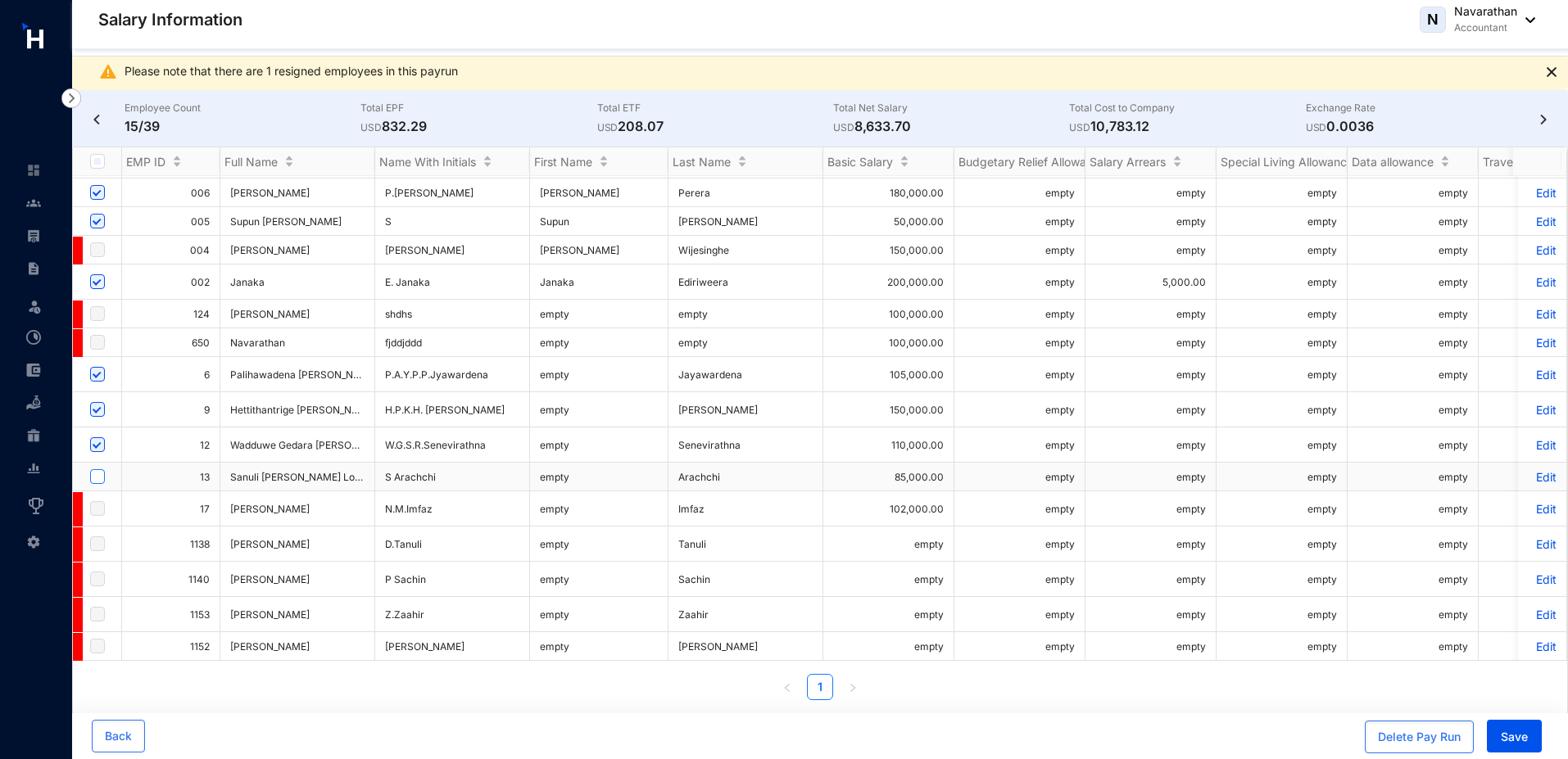
click at [99, 474] on input "checkbox" at bounding box center [97, 477] width 15 height 15
checkbox input "true"
click at [1520, 749] on button "Save" at bounding box center [1514, 736] width 55 height 33
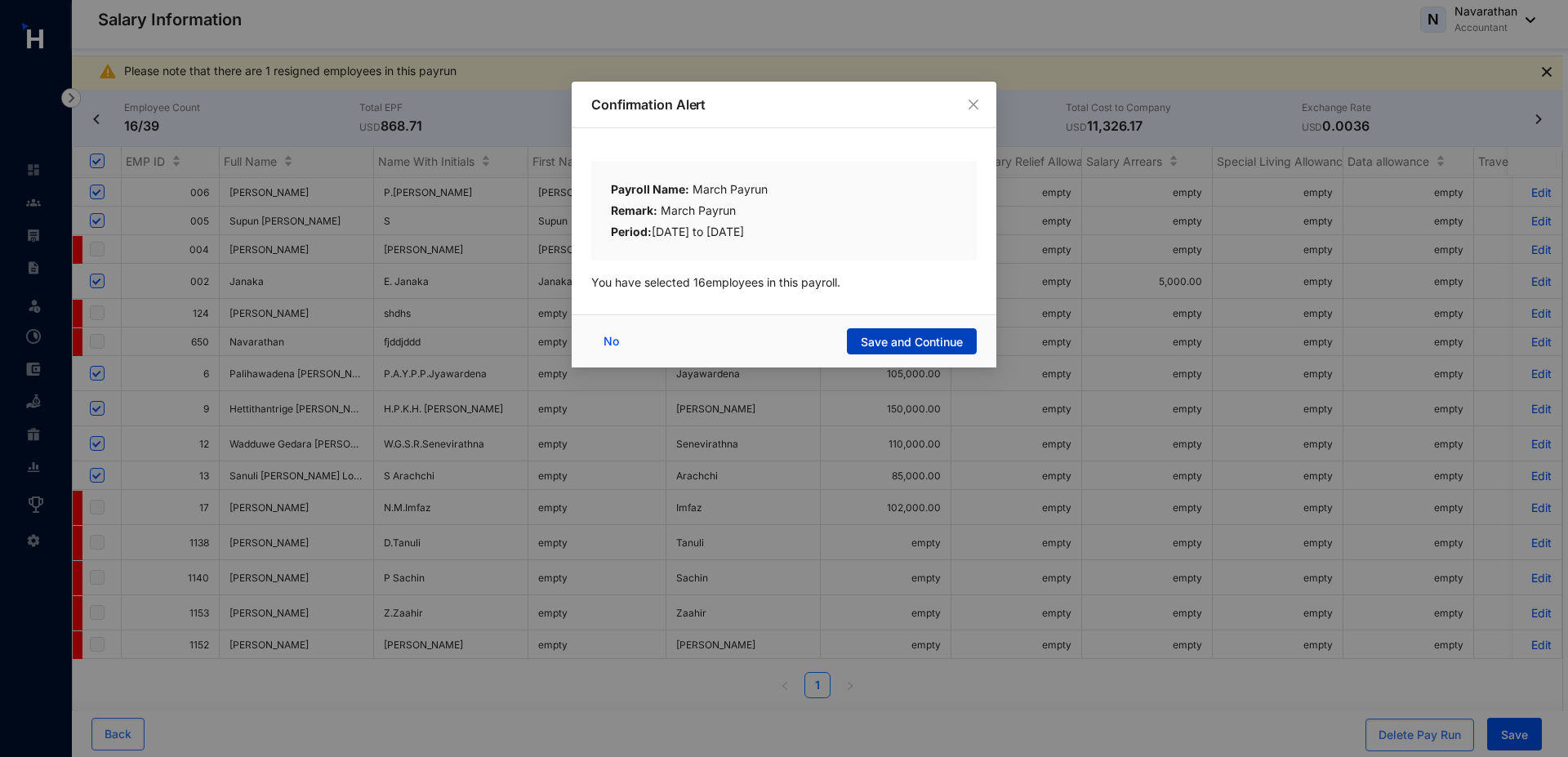
click at [885, 344] on span "Save and Continue" at bounding box center [912, 342] width 102 height 16
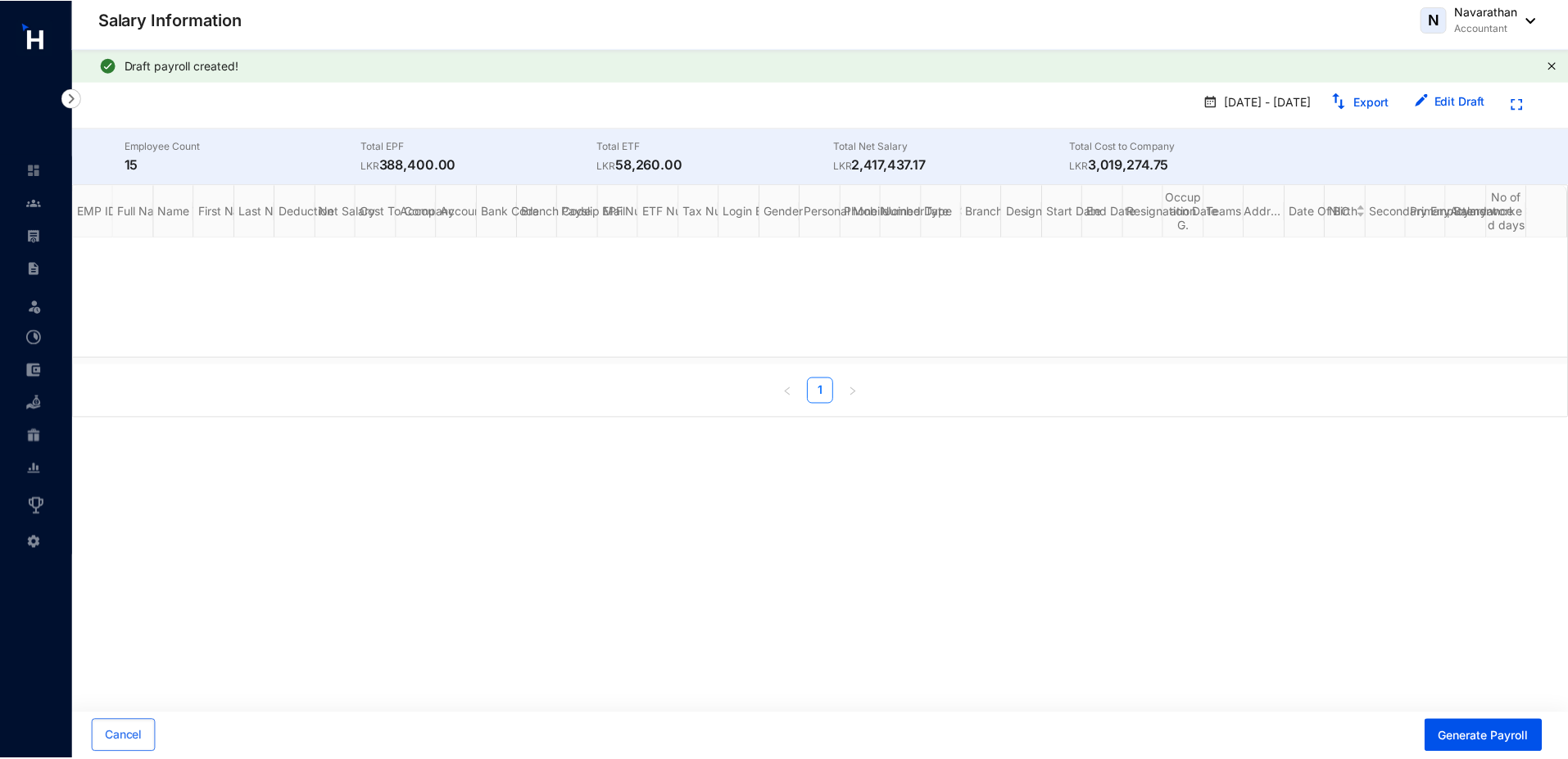
scroll to position [0, 0]
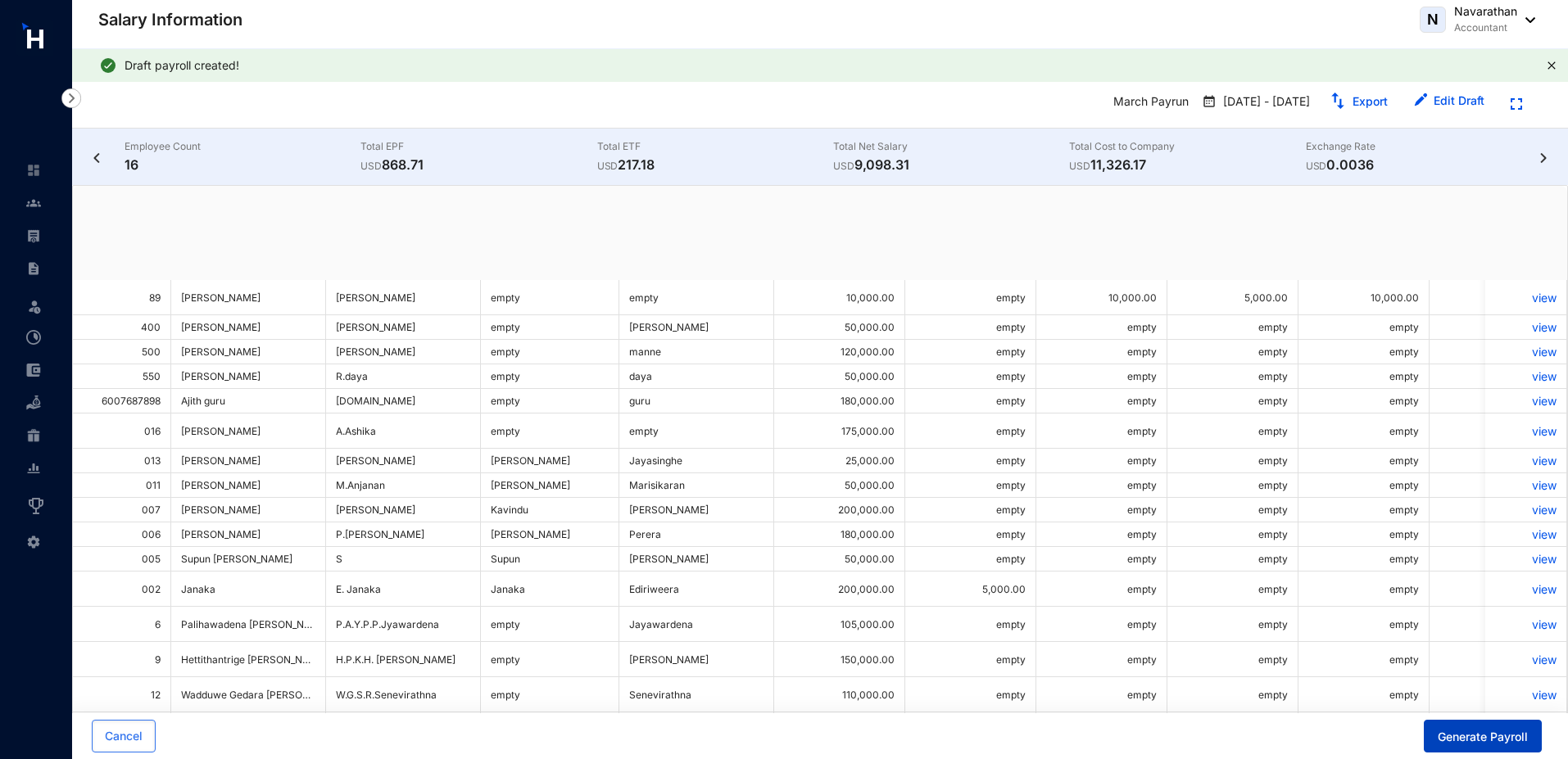
click at [1449, 738] on span "Generate Payroll" at bounding box center [1483, 737] width 90 height 16
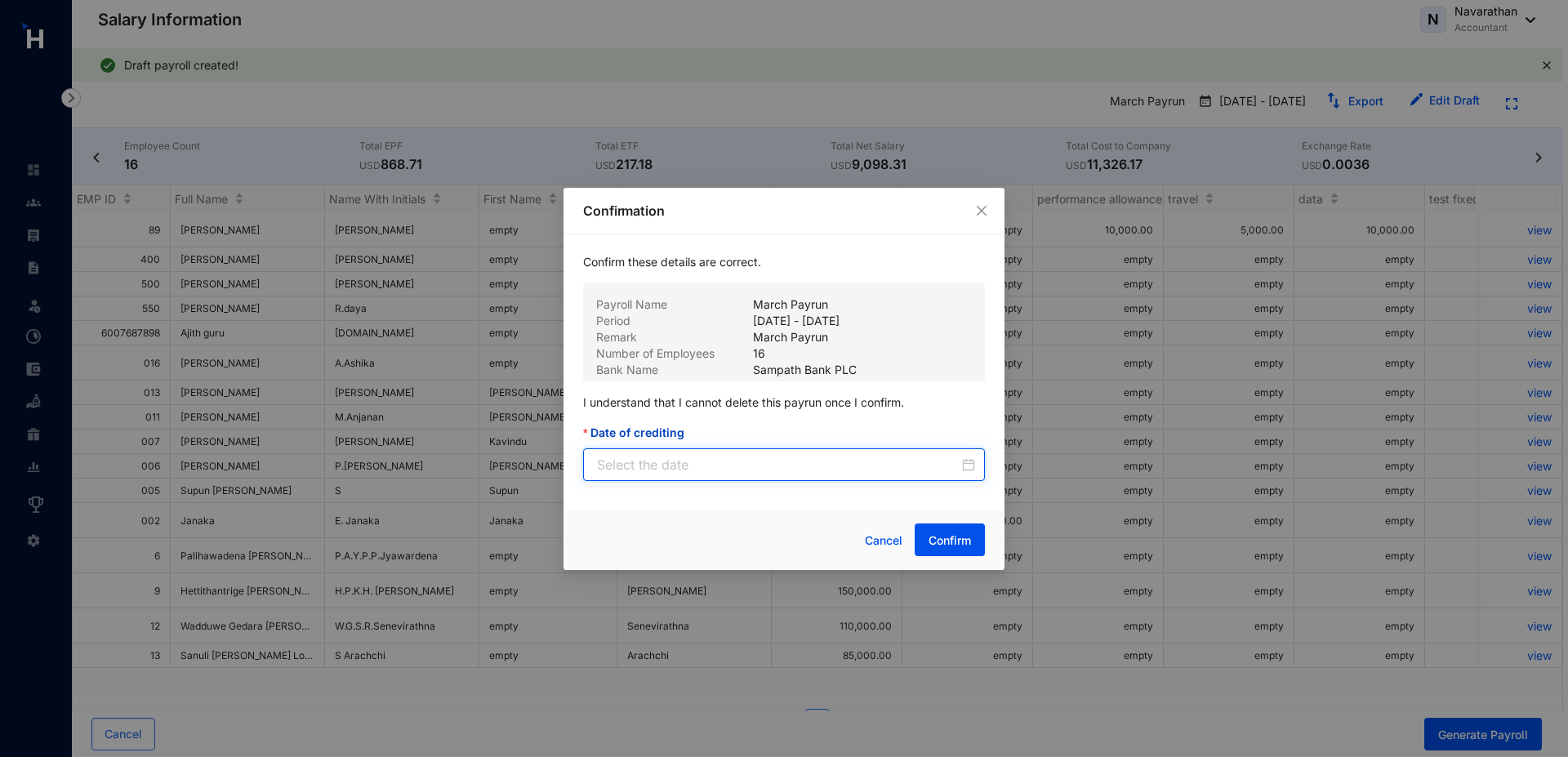
click at [693, 463] on input "Date of crediting" at bounding box center [778, 466] width 362 height 20
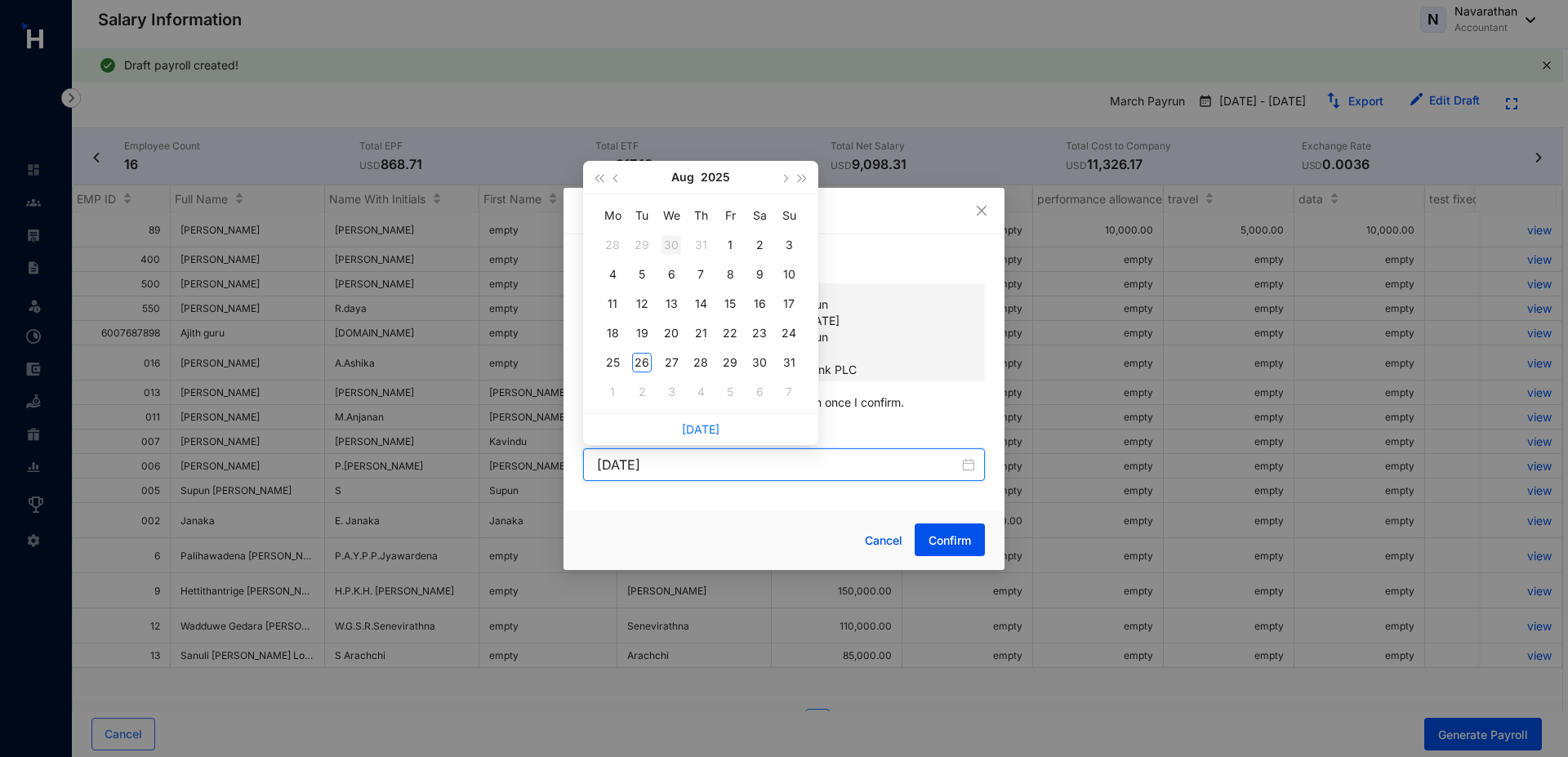
type input "[DATE]"
click at [714, 274] on td "7" at bounding box center [701, 275] width 30 height 30
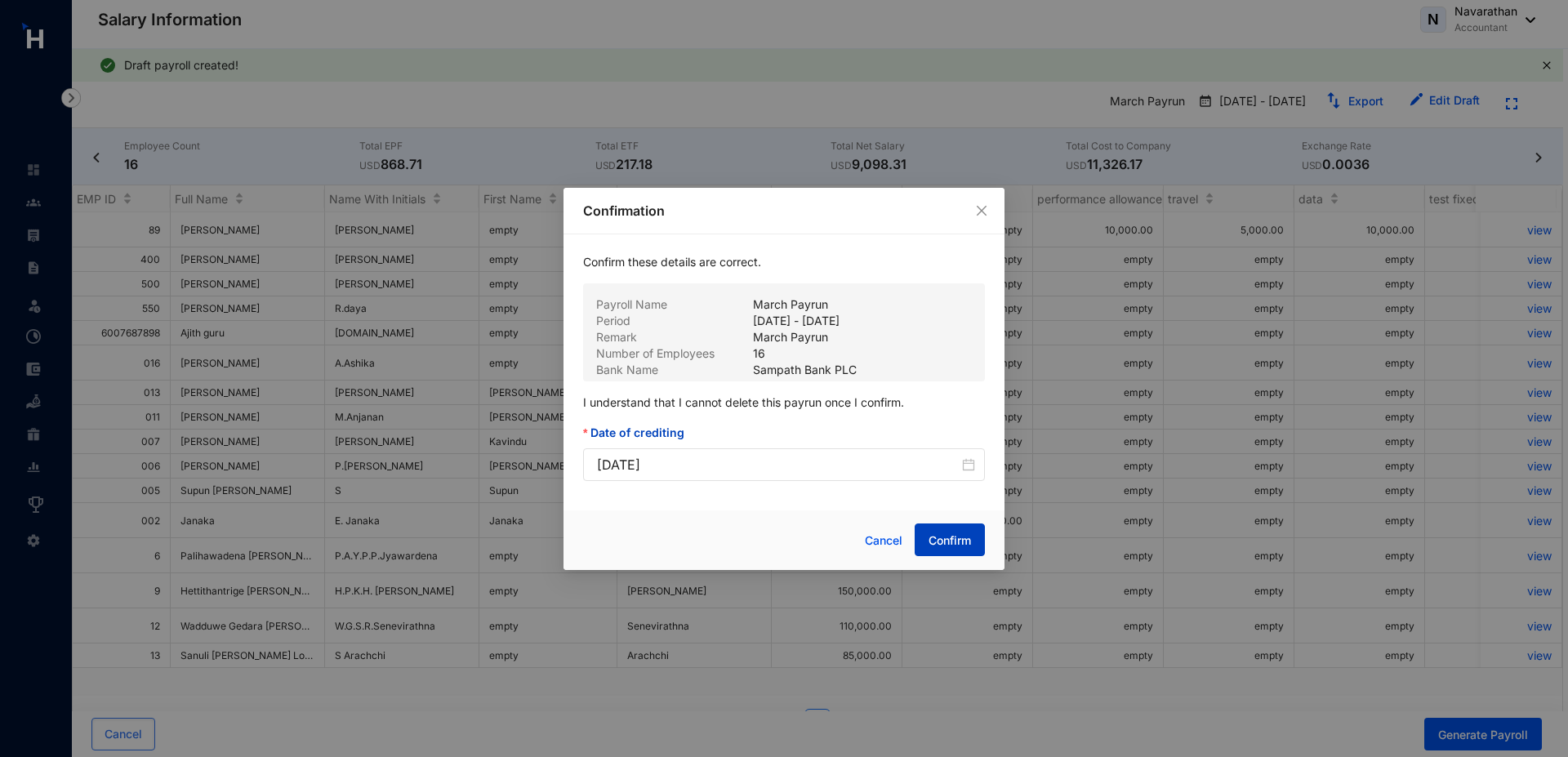
click at [937, 537] on span "Confirm" at bounding box center [950, 541] width 43 height 16
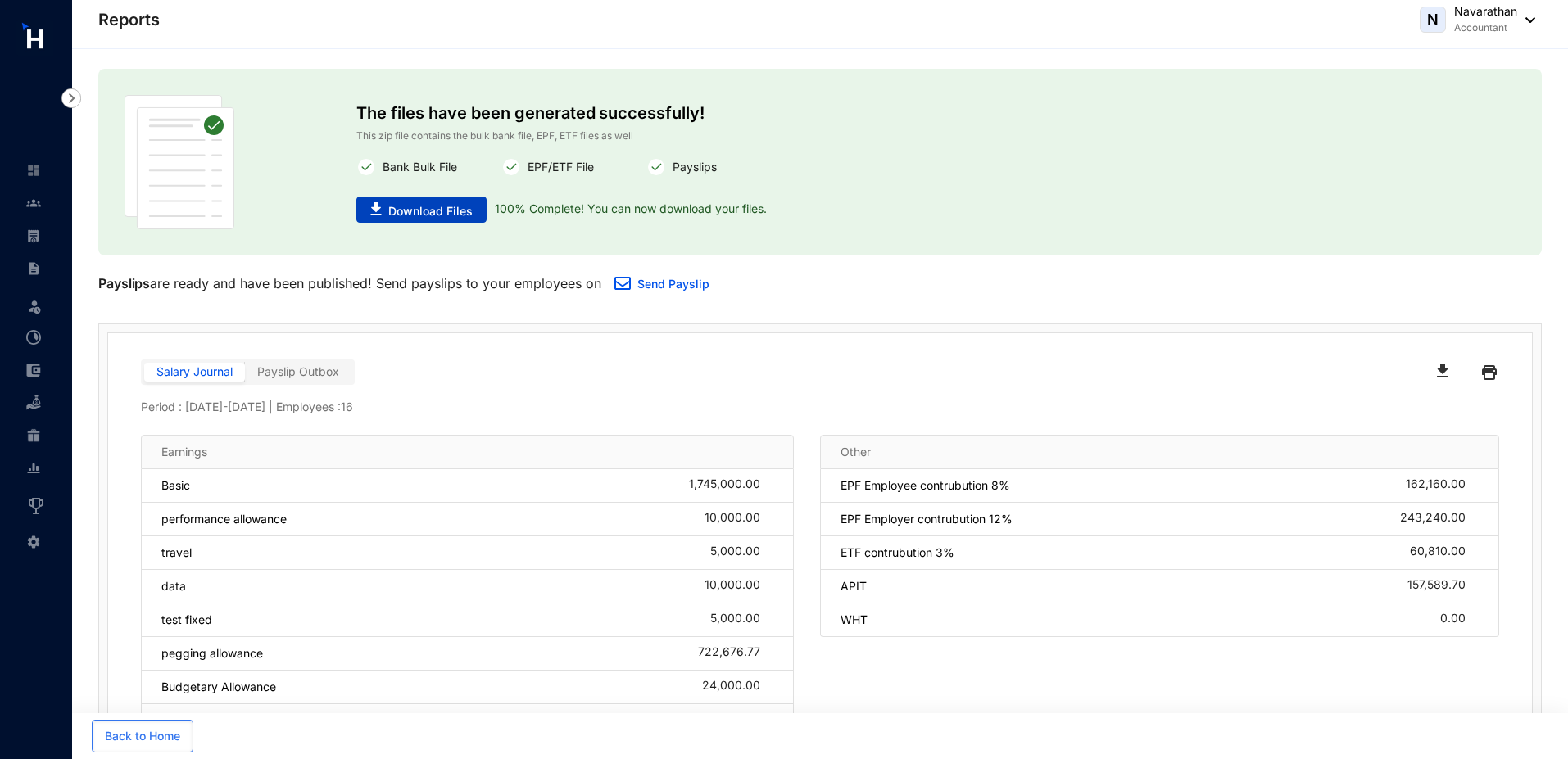
click at [432, 211] on span "Download Files" at bounding box center [430, 211] width 85 height 16
click at [35, 233] on img at bounding box center [33, 235] width 15 height 15
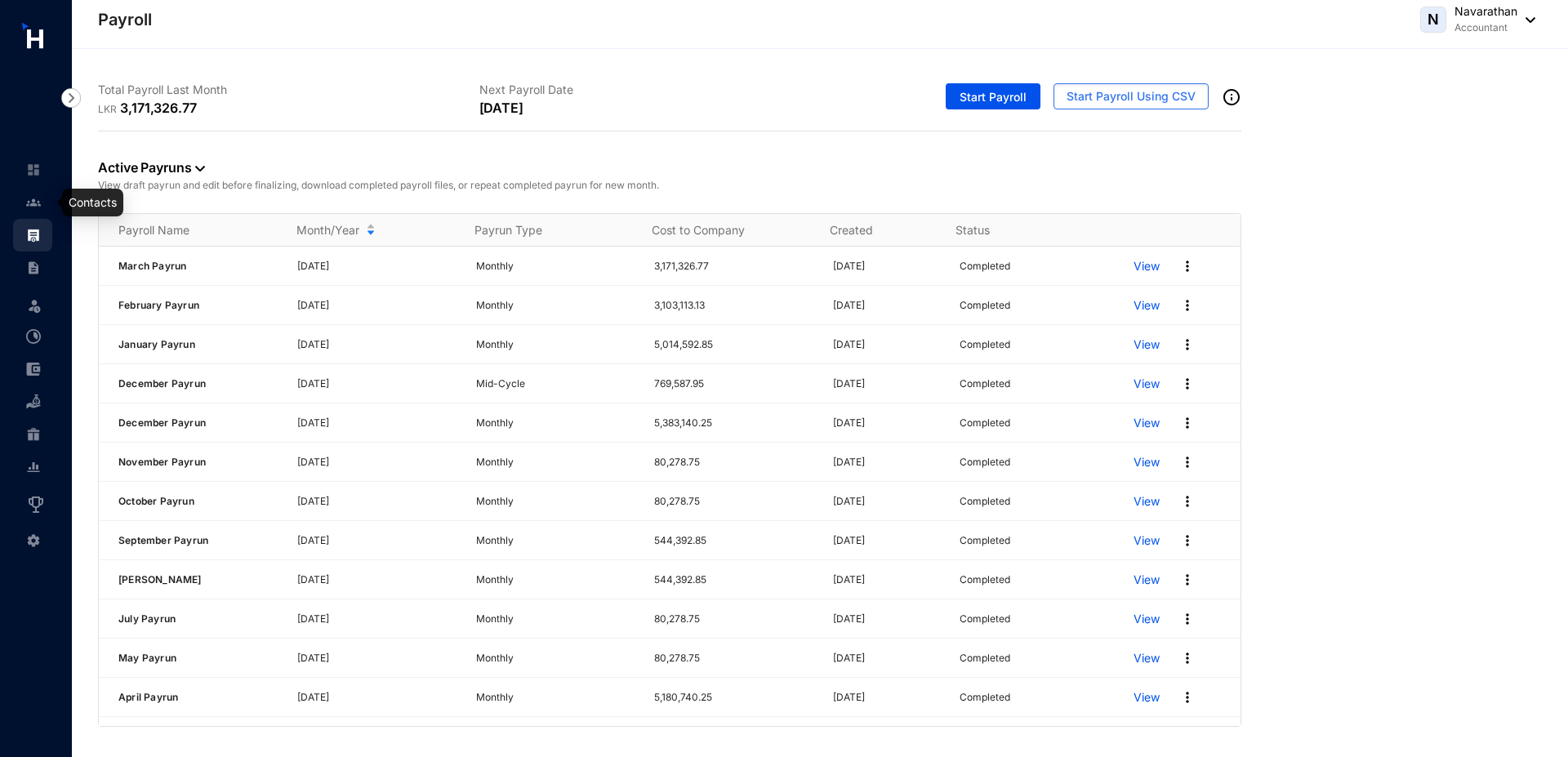
click at [34, 208] on img at bounding box center [33, 202] width 15 height 15
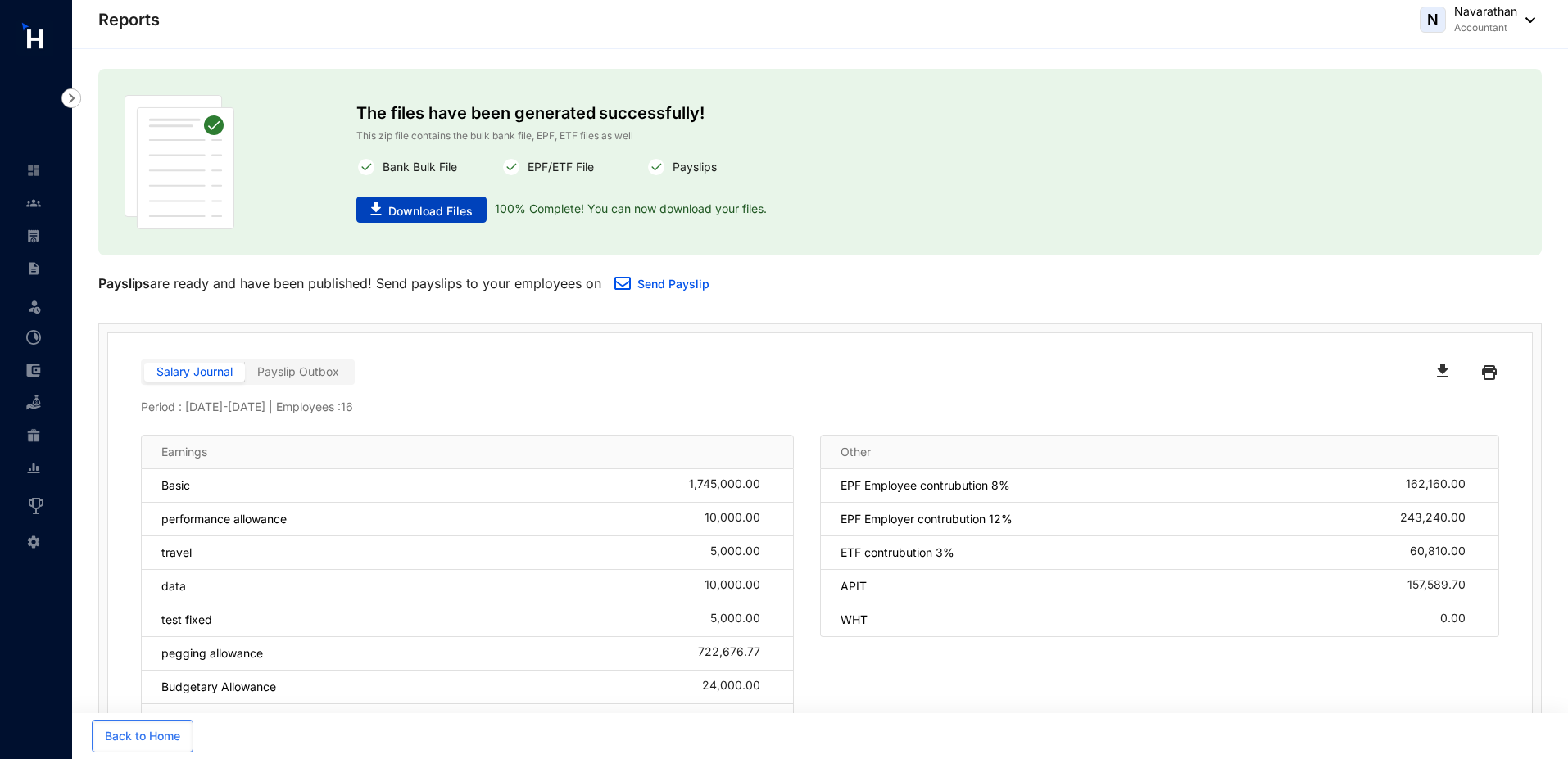
click at [457, 207] on span "Download Files" at bounding box center [430, 211] width 85 height 16
